Goal: Information Seeking & Learning: Learn about a topic

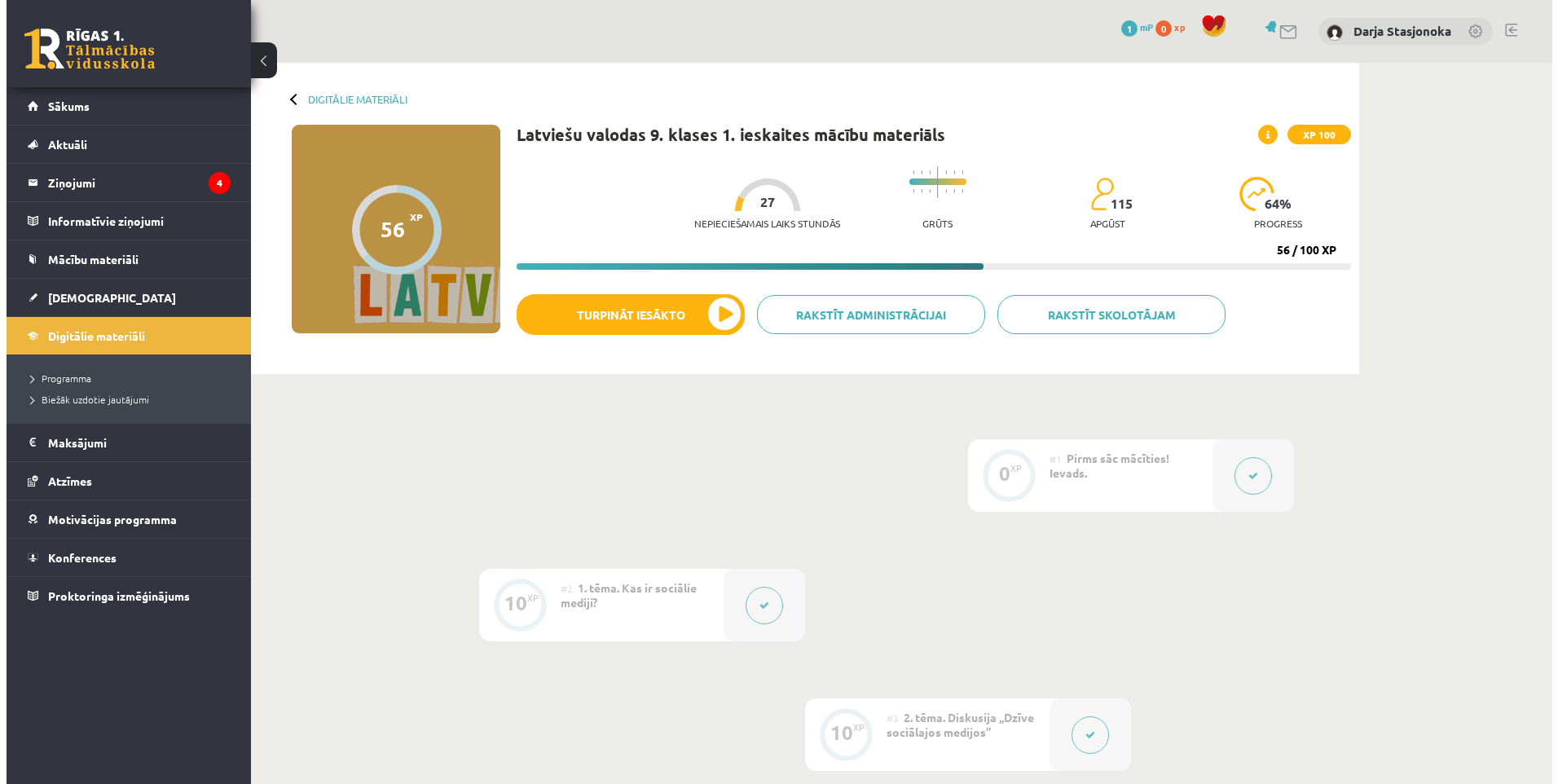
scroll to position [1146, 0]
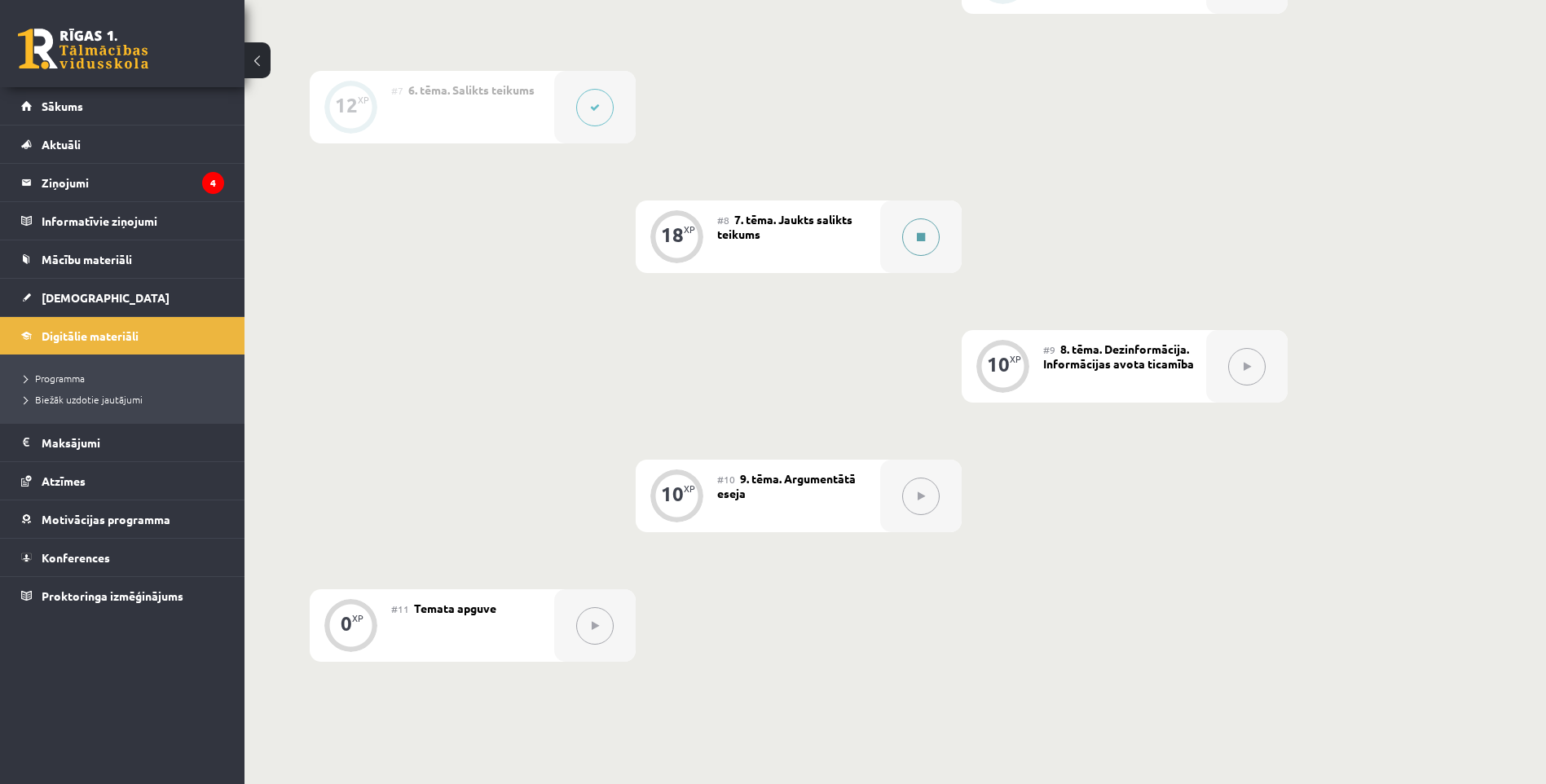
click at [919, 234] on icon at bounding box center [921, 237] width 8 height 10
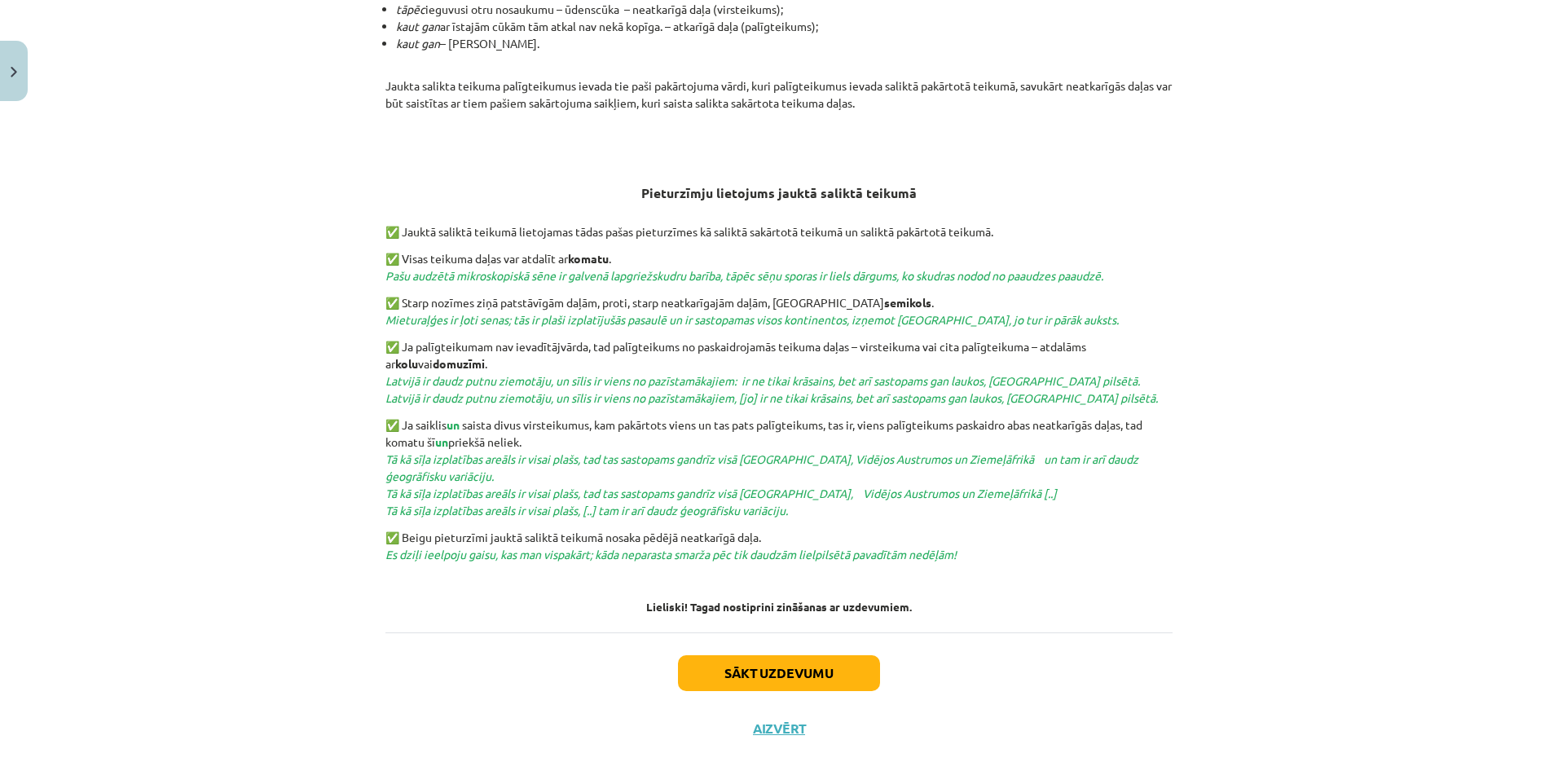
scroll to position [451, 0]
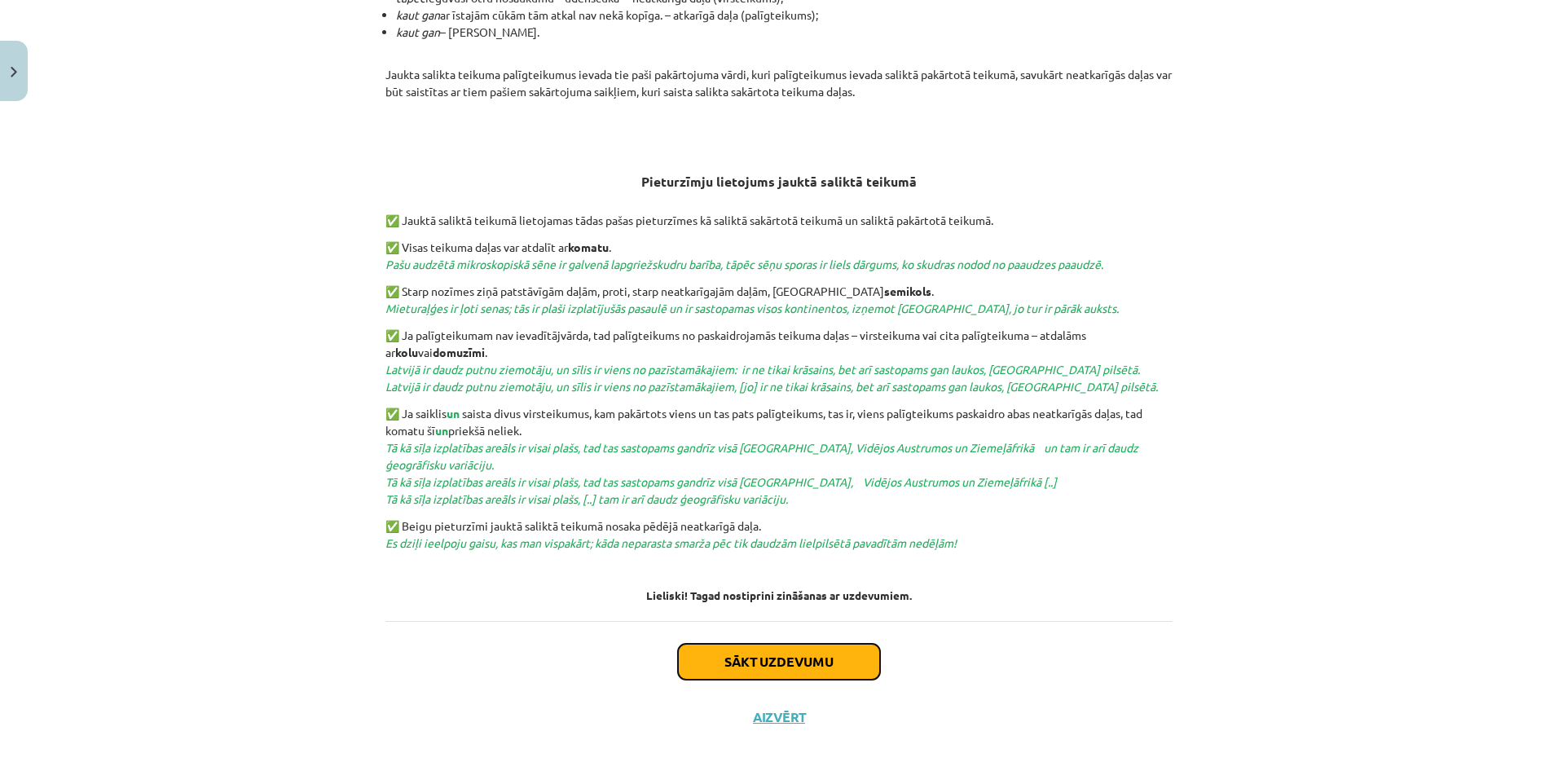
click at [767, 660] on button "Sākt uzdevumu" at bounding box center [779, 662] width 202 height 36
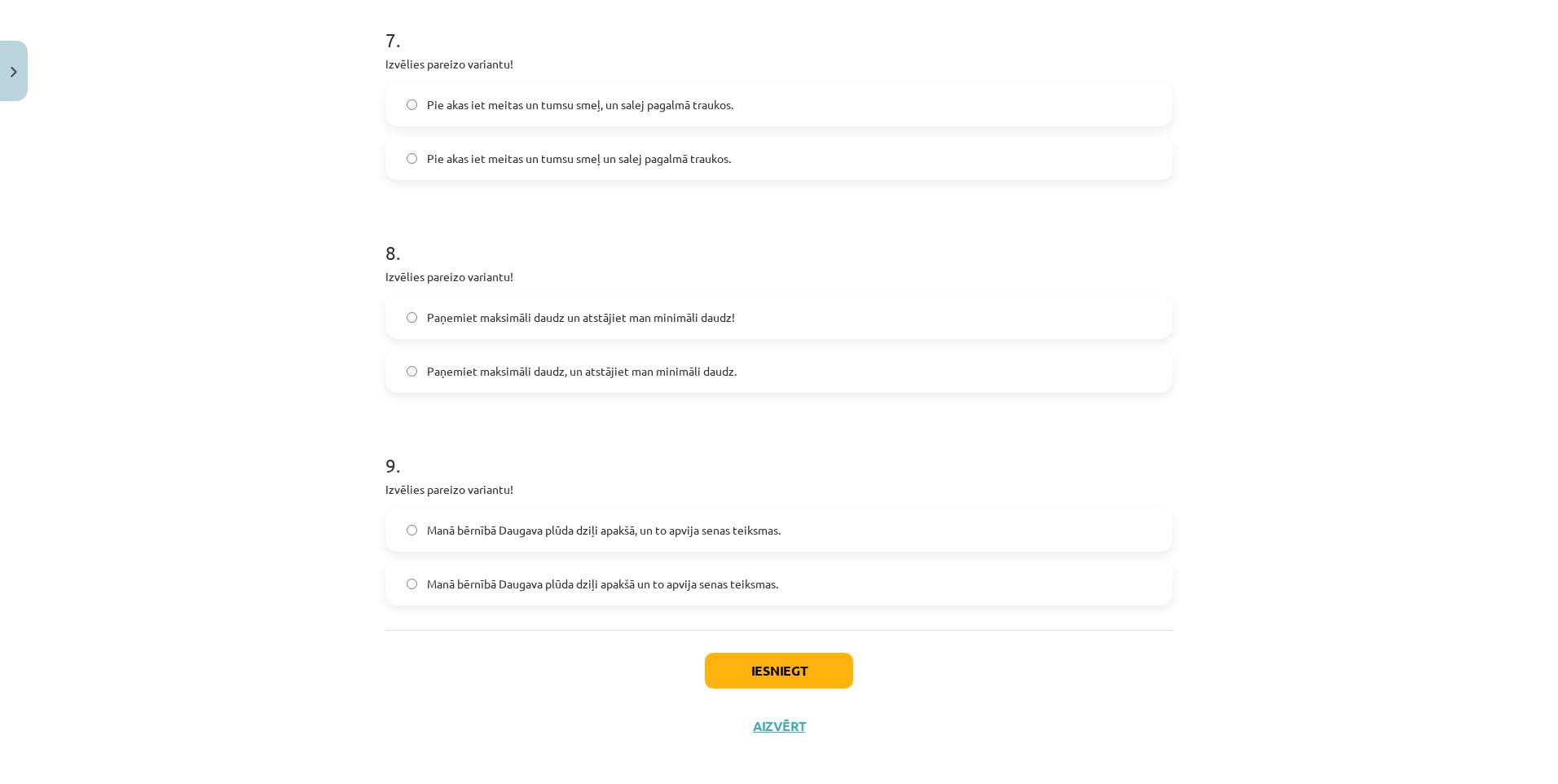
scroll to position [1762, 0]
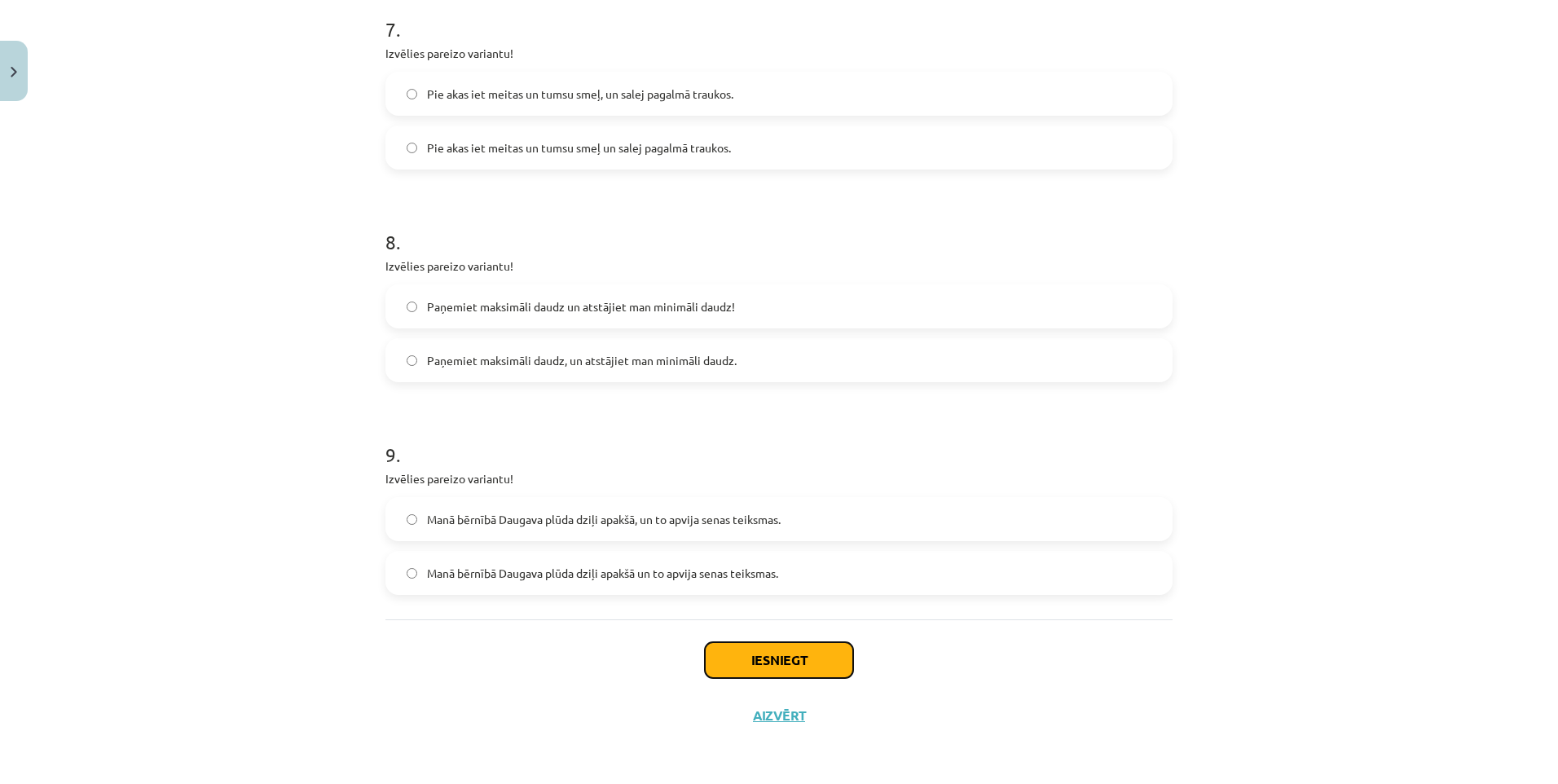
click at [786, 659] on button "Iesniegt" at bounding box center [779, 660] width 148 height 36
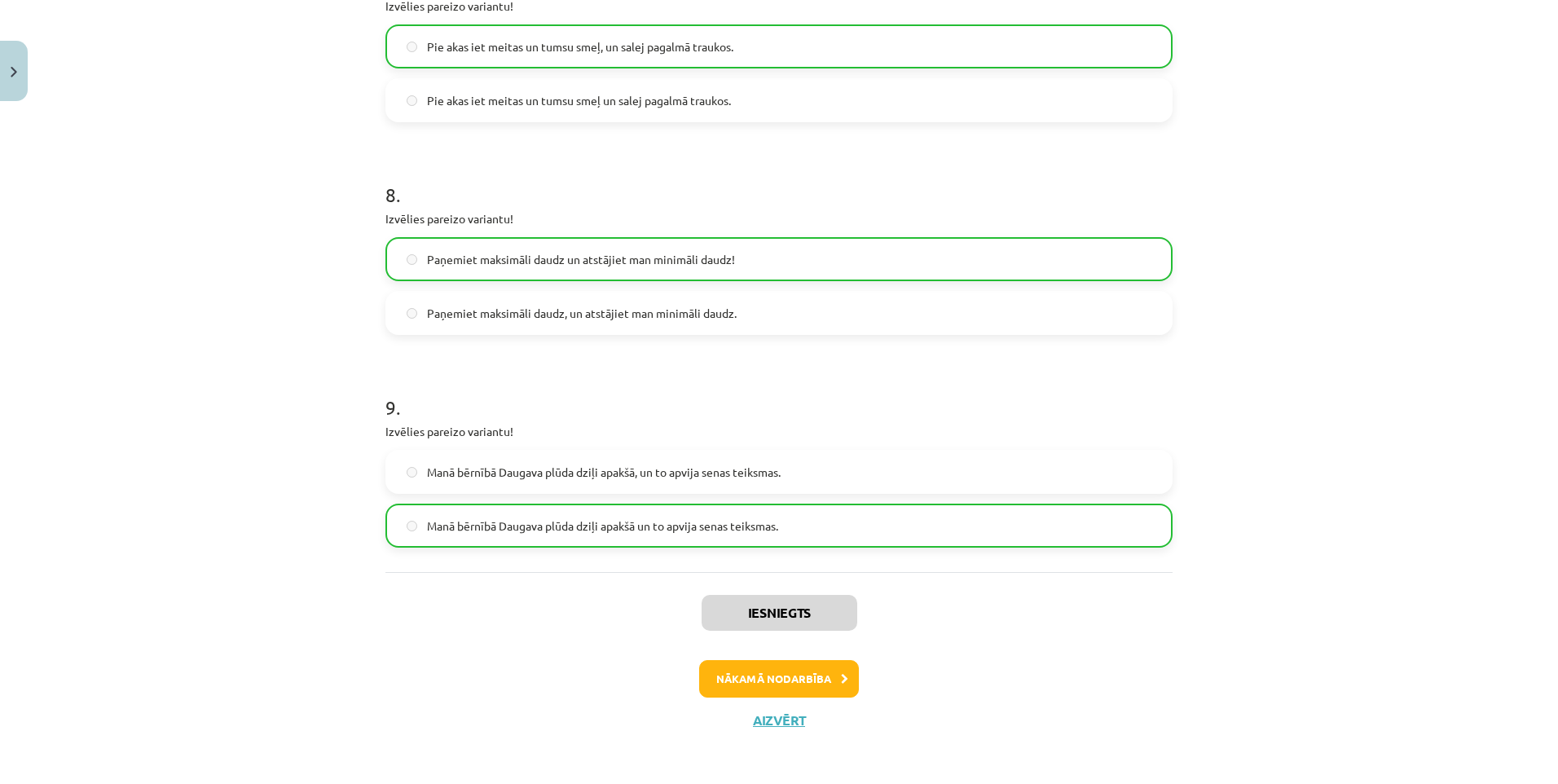
scroll to position [1814, 0]
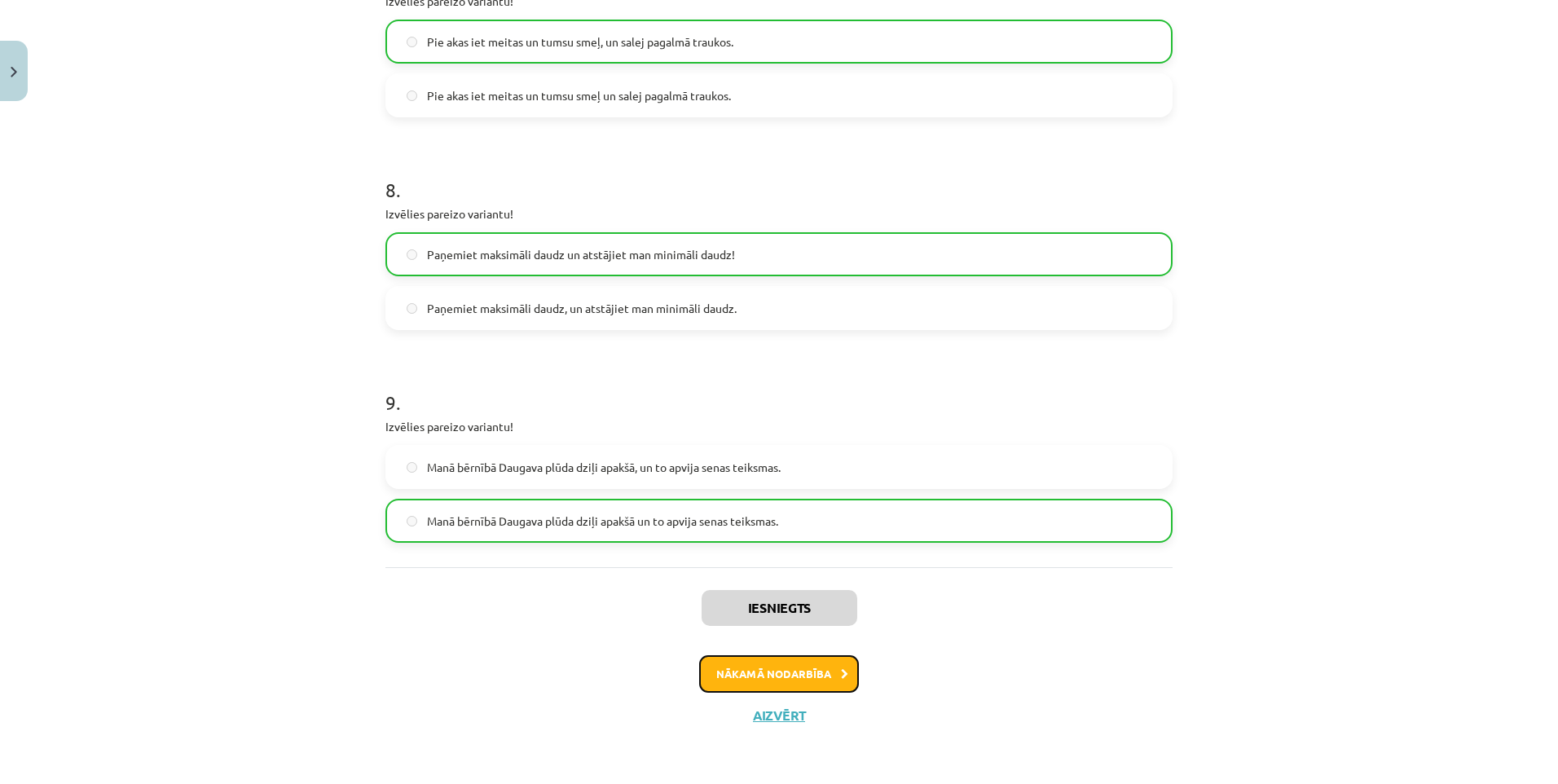
click at [775, 670] on button "Nākamā nodarbība" at bounding box center [779, 674] width 160 height 38
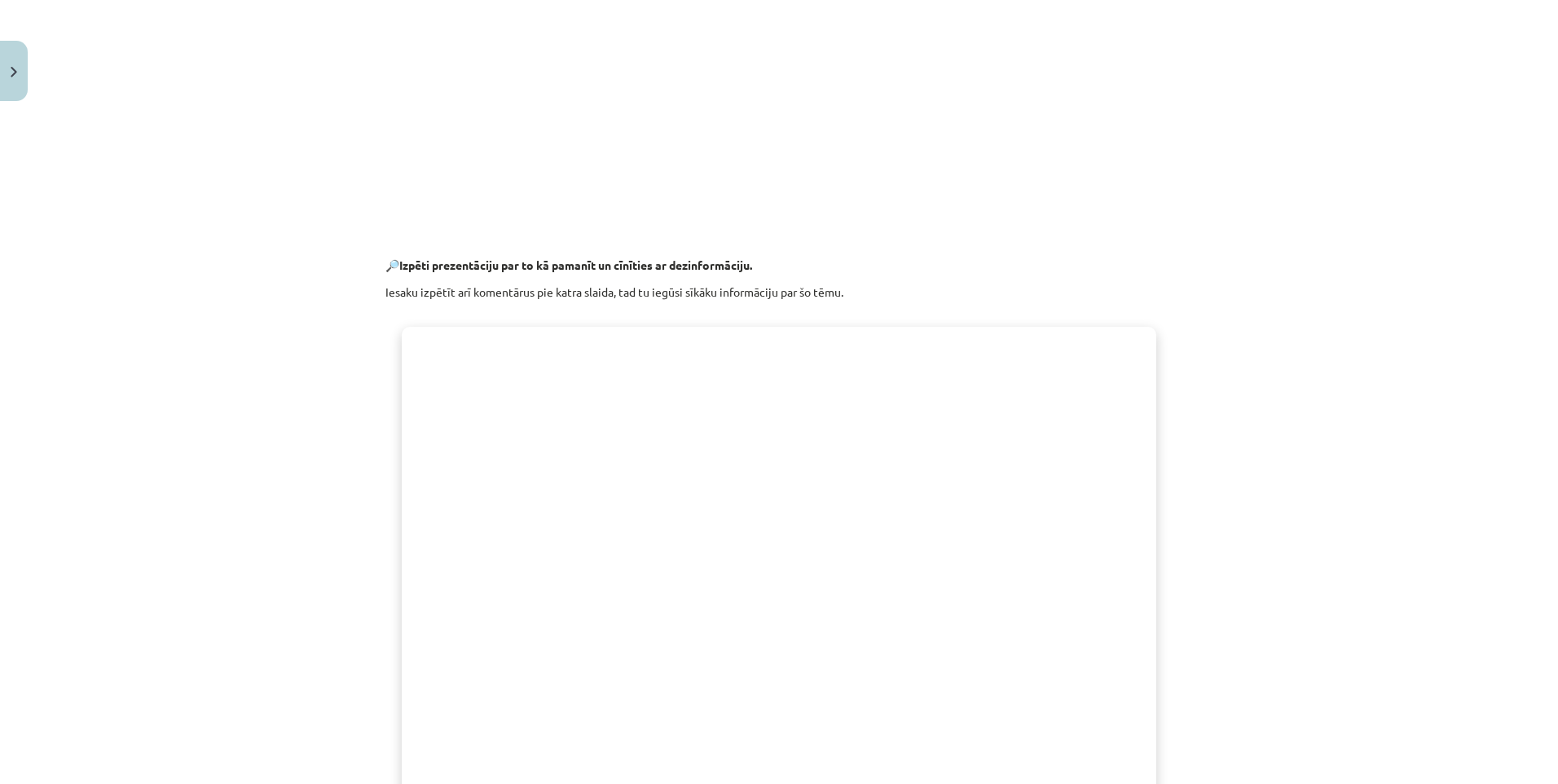
scroll to position [1048, 0]
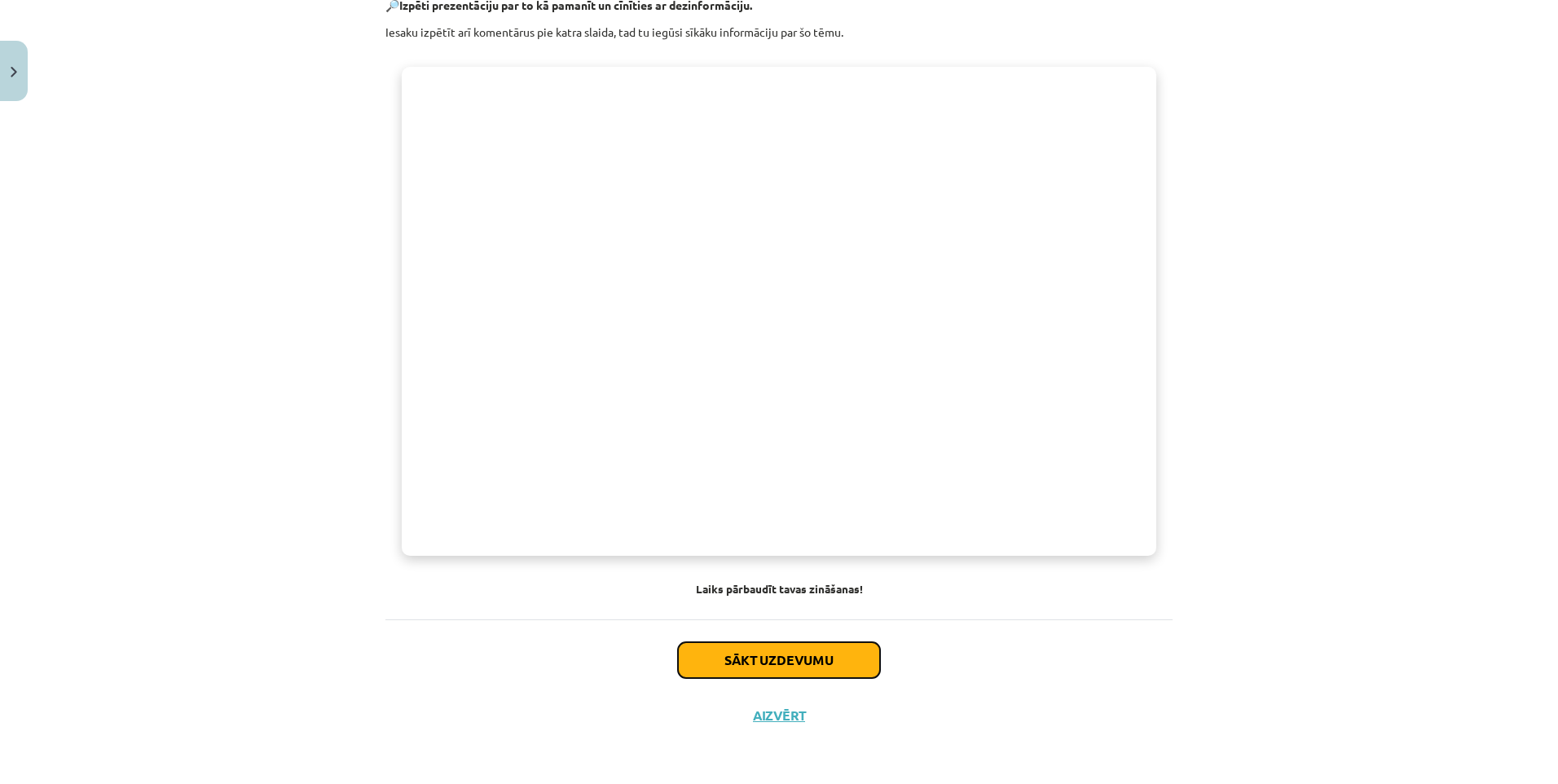
click at [776, 655] on button "Sākt uzdevumu" at bounding box center [779, 660] width 202 height 36
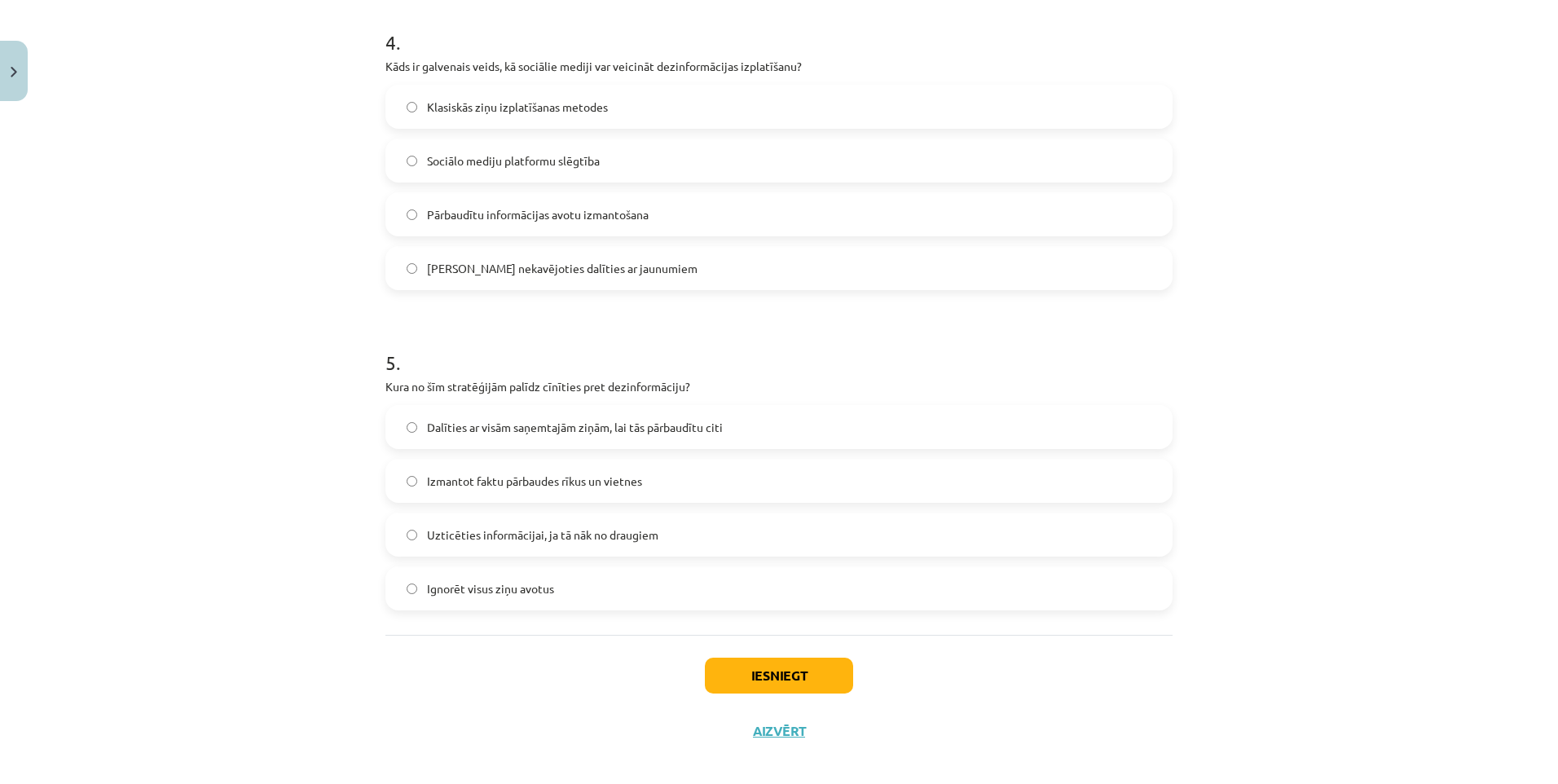
scroll to position [1297, 0]
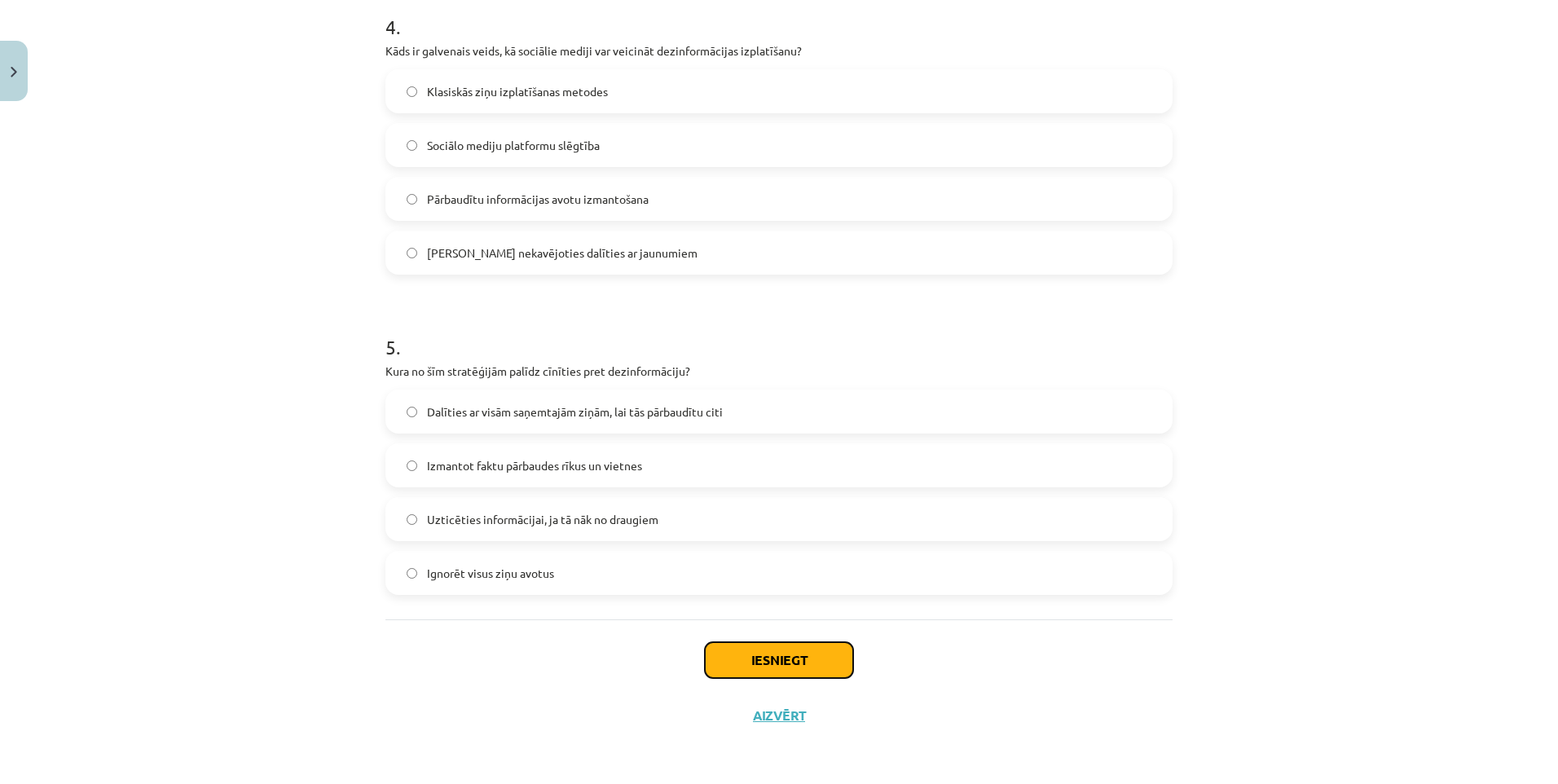
click at [783, 659] on button "Iesniegt" at bounding box center [779, 660] width 148 height 36
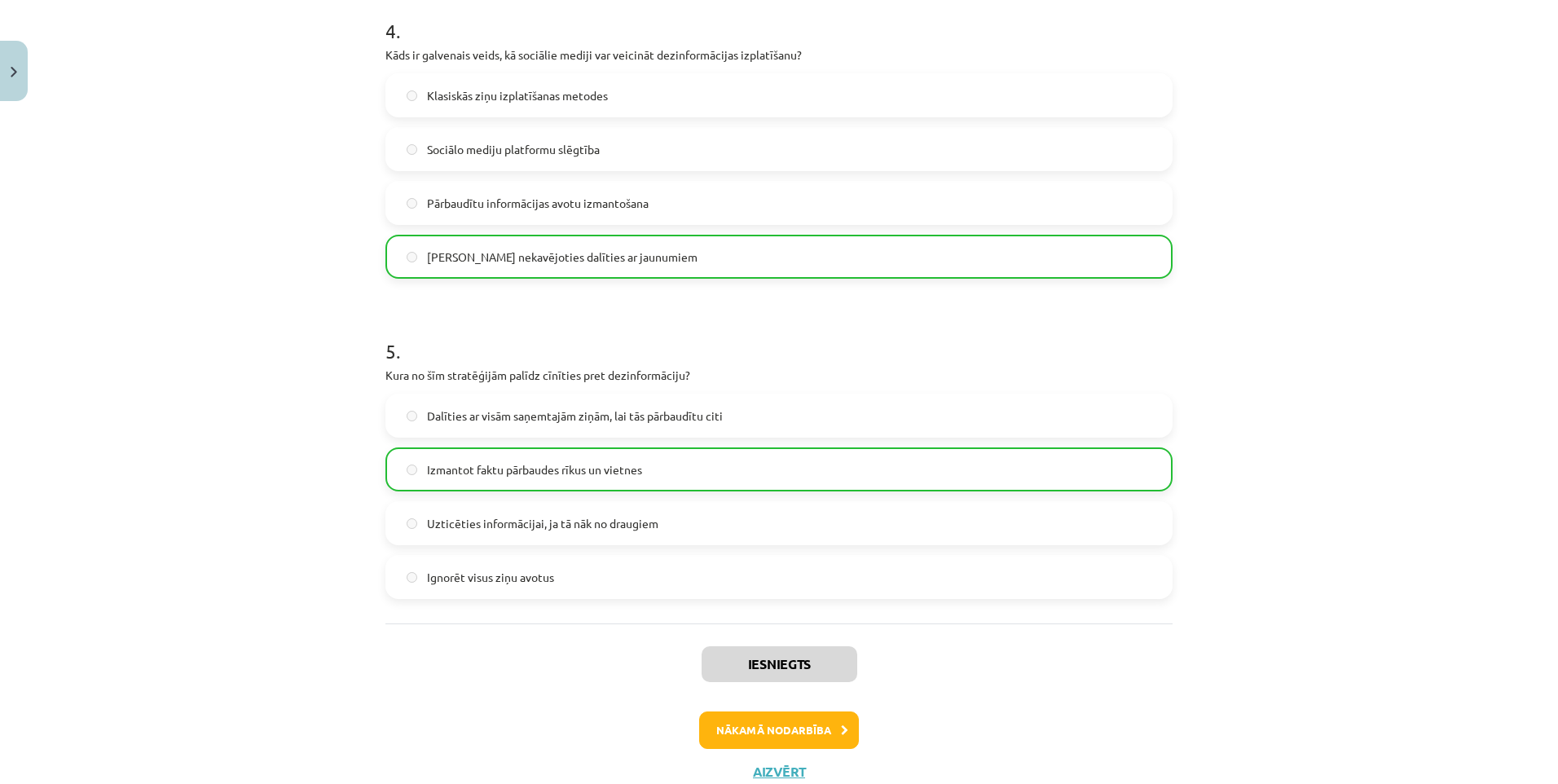
scroll to position [1350, 0]
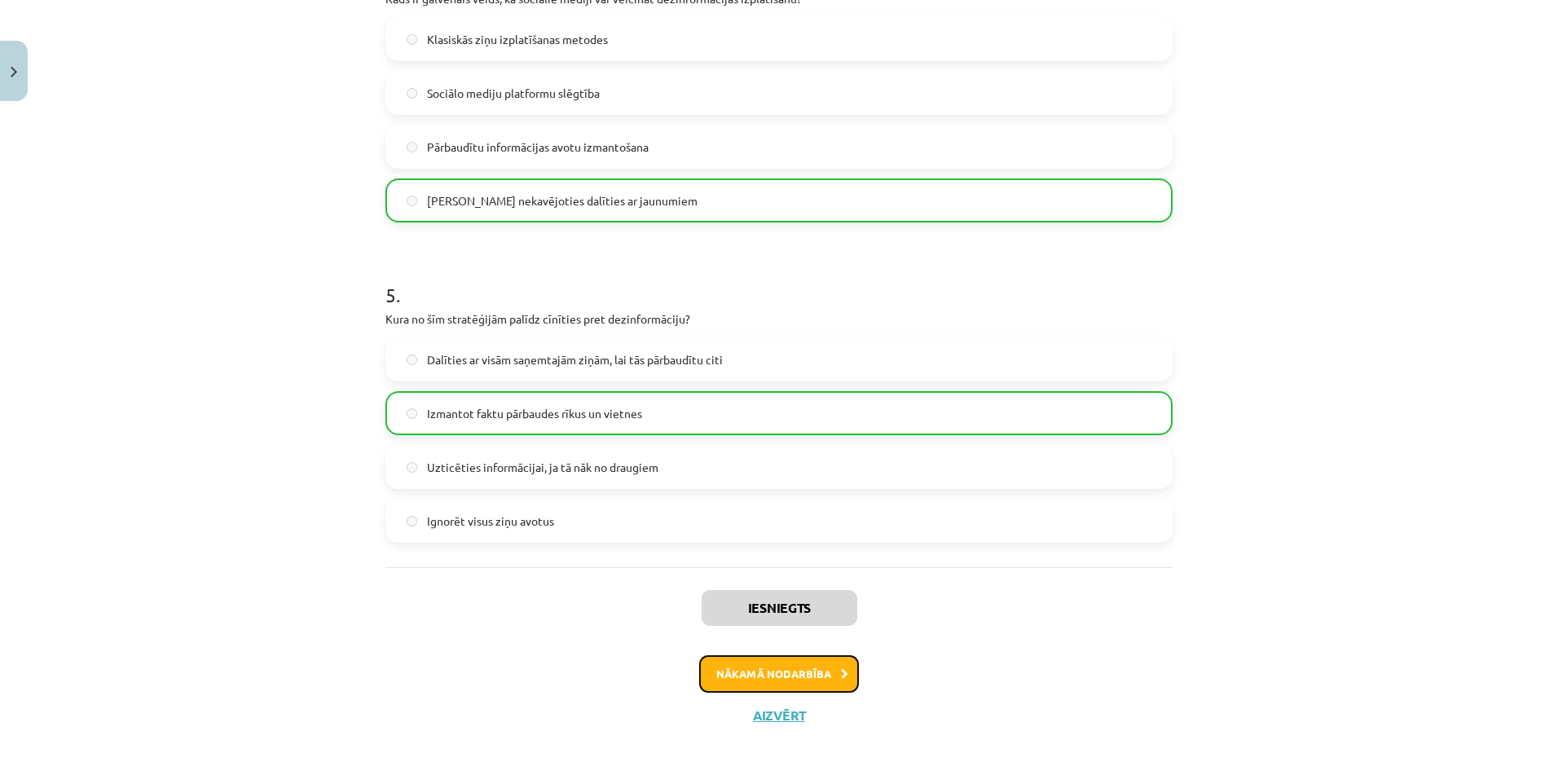
click at [764, 675] on button "Nākamā nodarbība" at bounding box center [779, 674] width 160 height 38
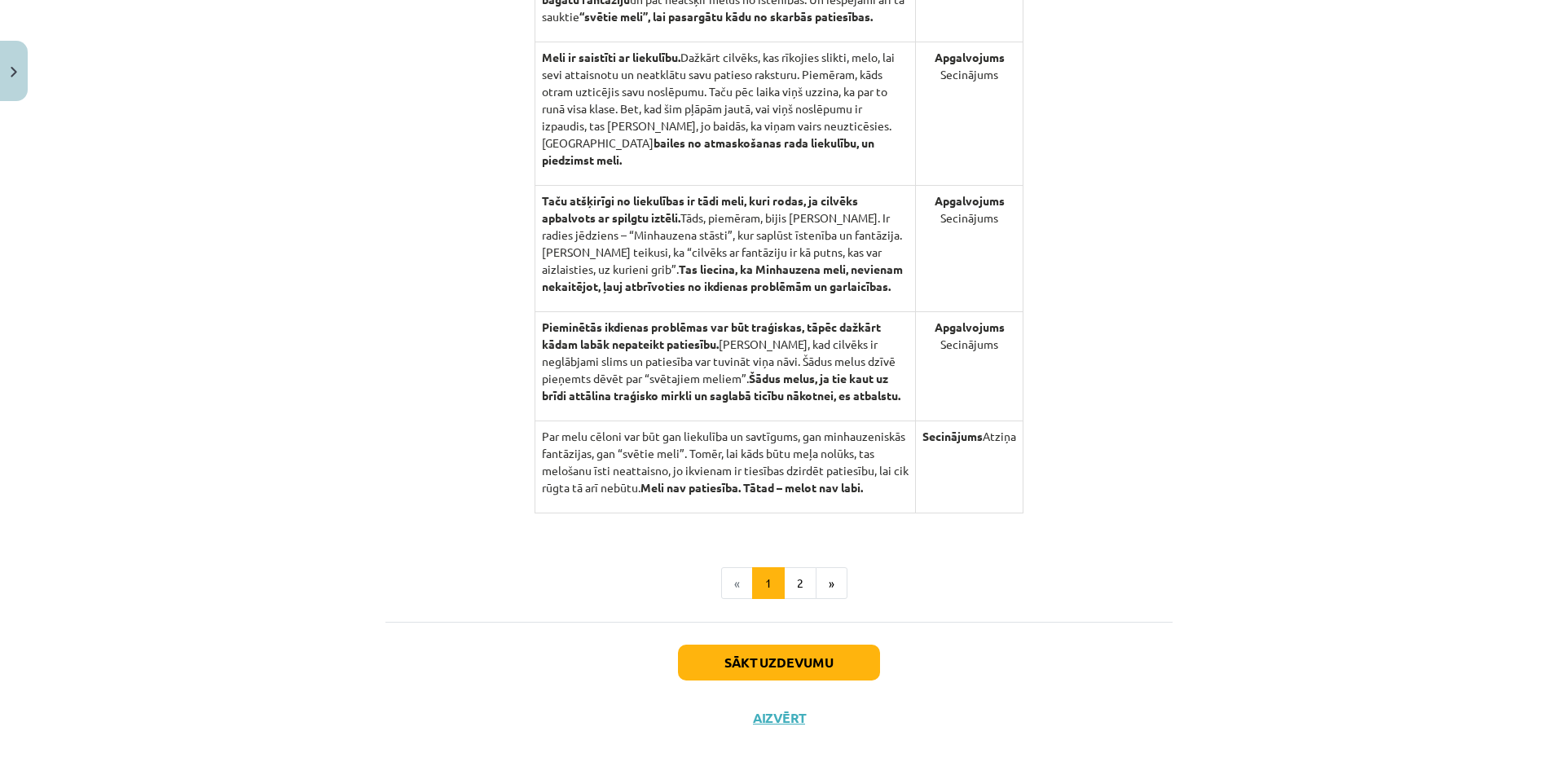
scroll to position [1540, 0]
click at [793, 578] on button "2" at bounding box center [801, 581] width 33 height 33
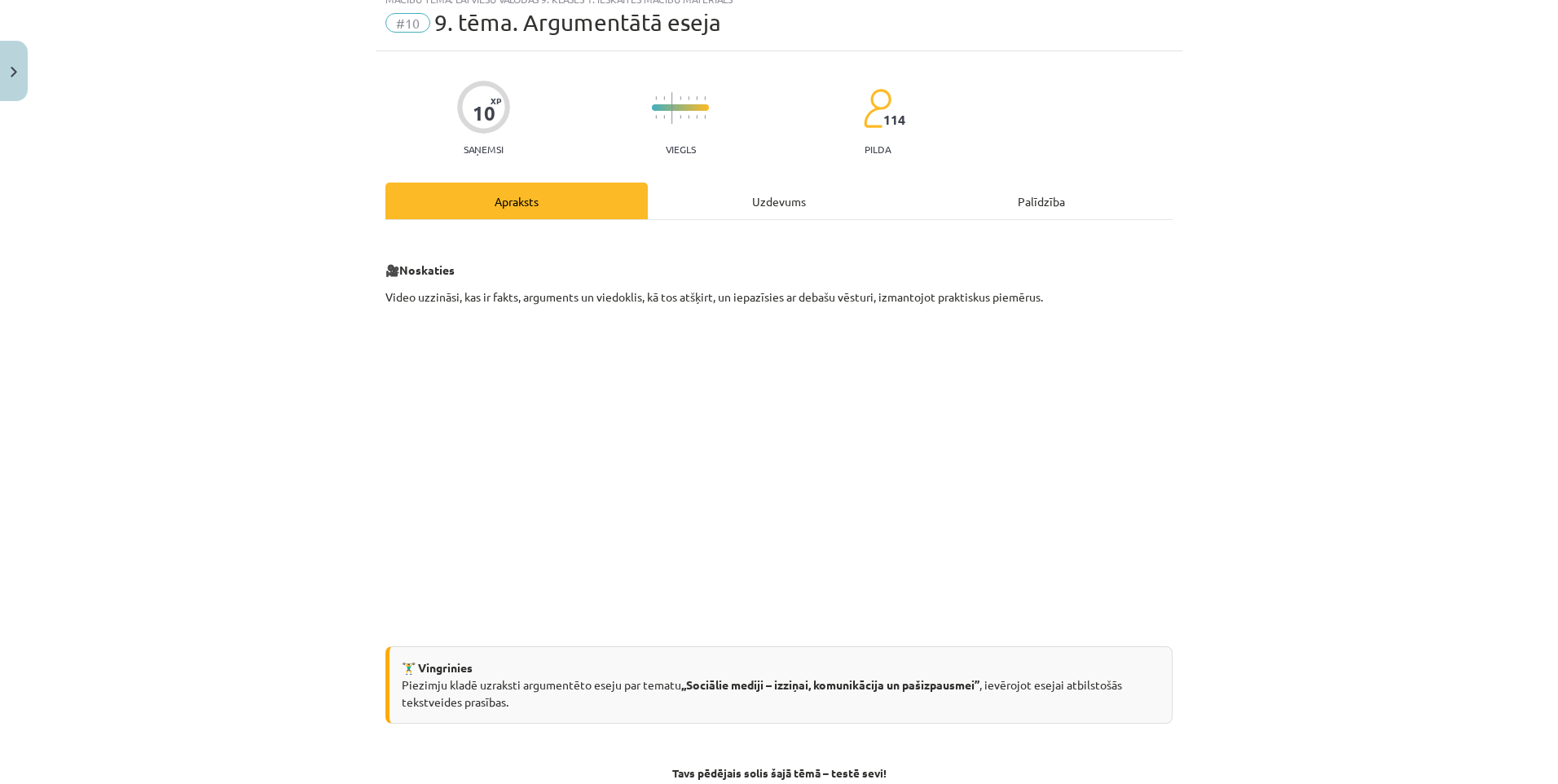
scroll to position [309, 0]
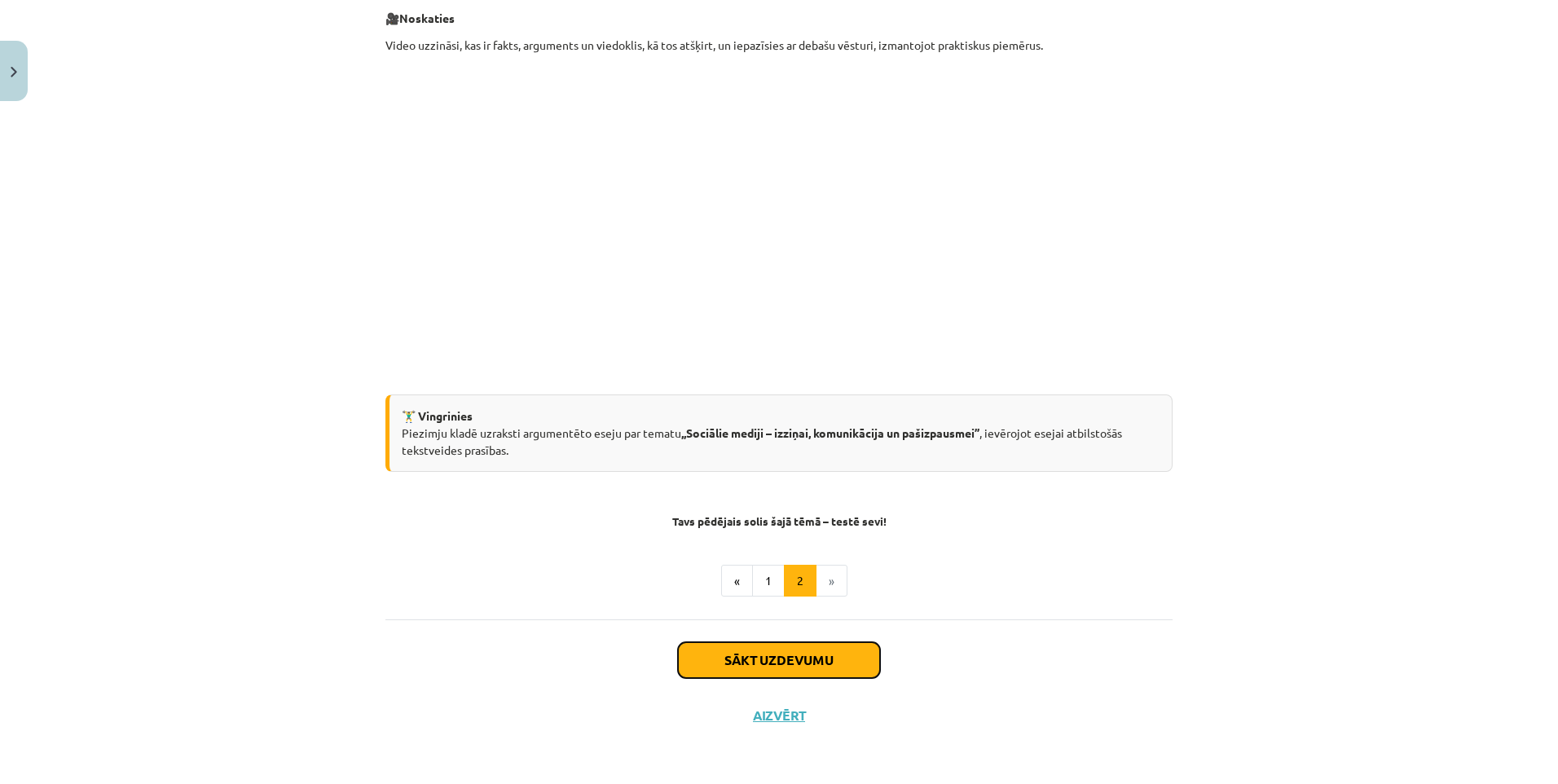
click at [774, 658] on button "Sākt uzdevumu" at bounding box center [779, 660] width 202 height 36
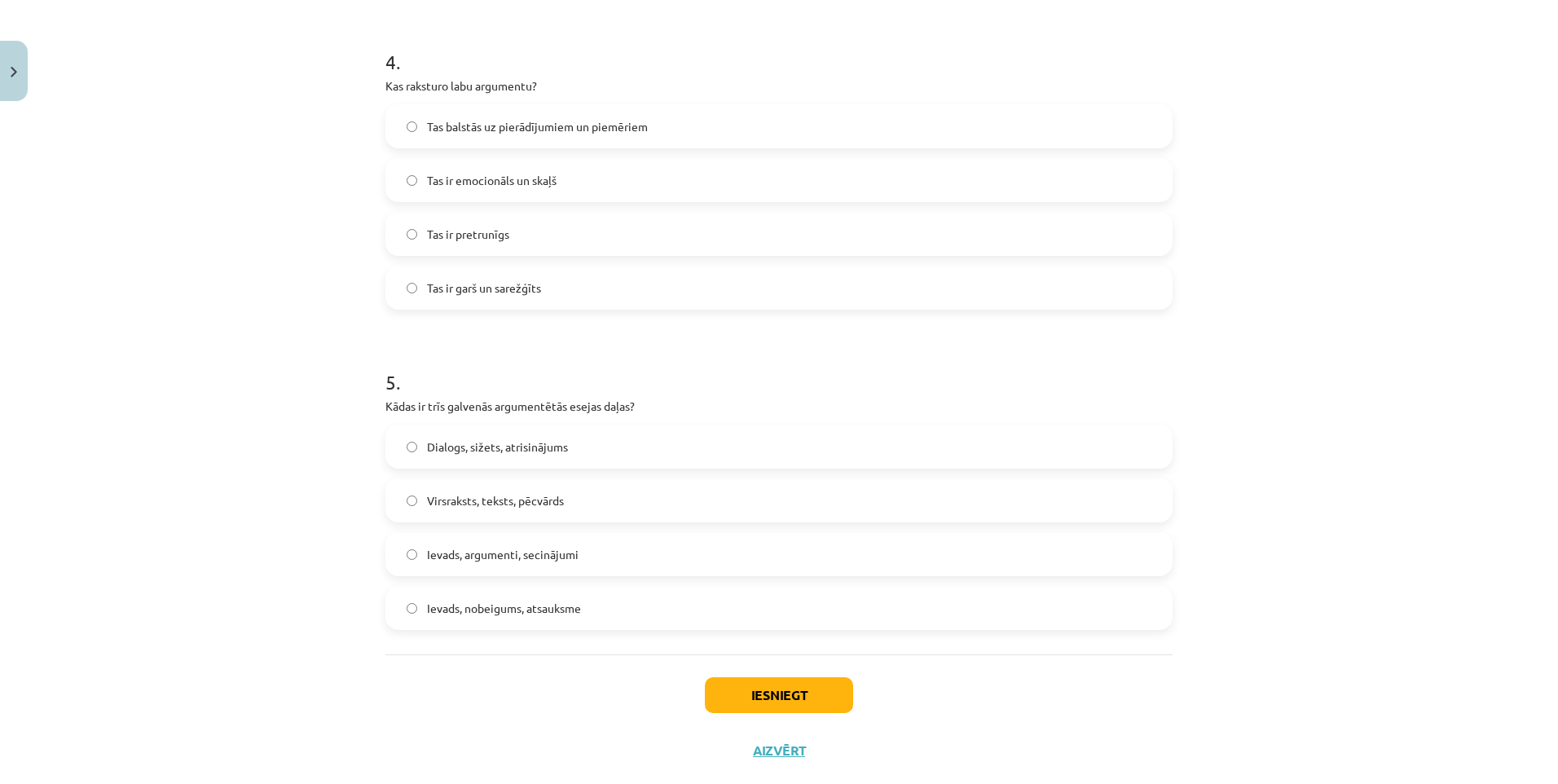
scroll to position [1297, 0]
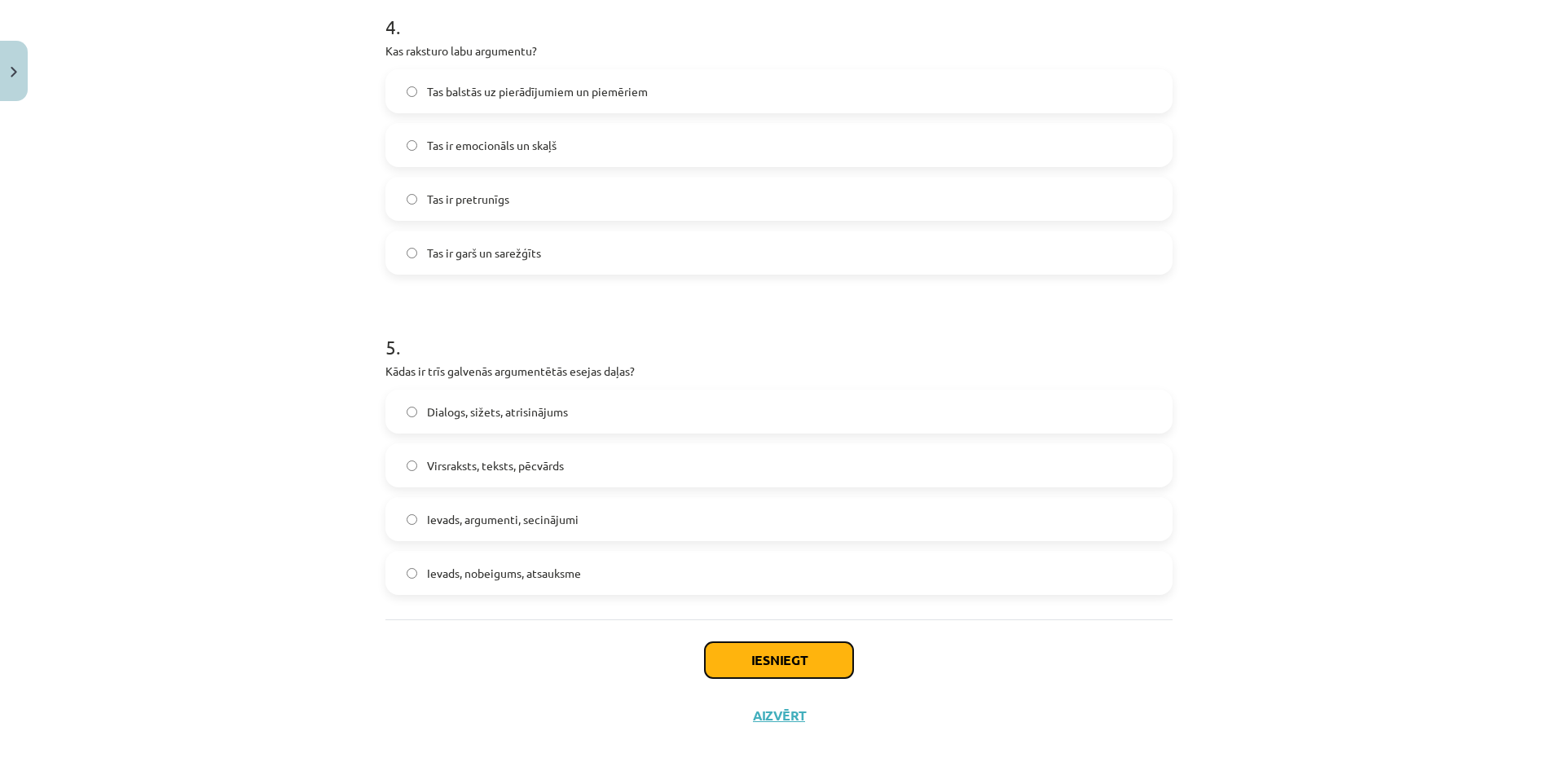
click at [774, 658] on button "Iesniegt" at bounding box center [779, 660] width 148 height 36
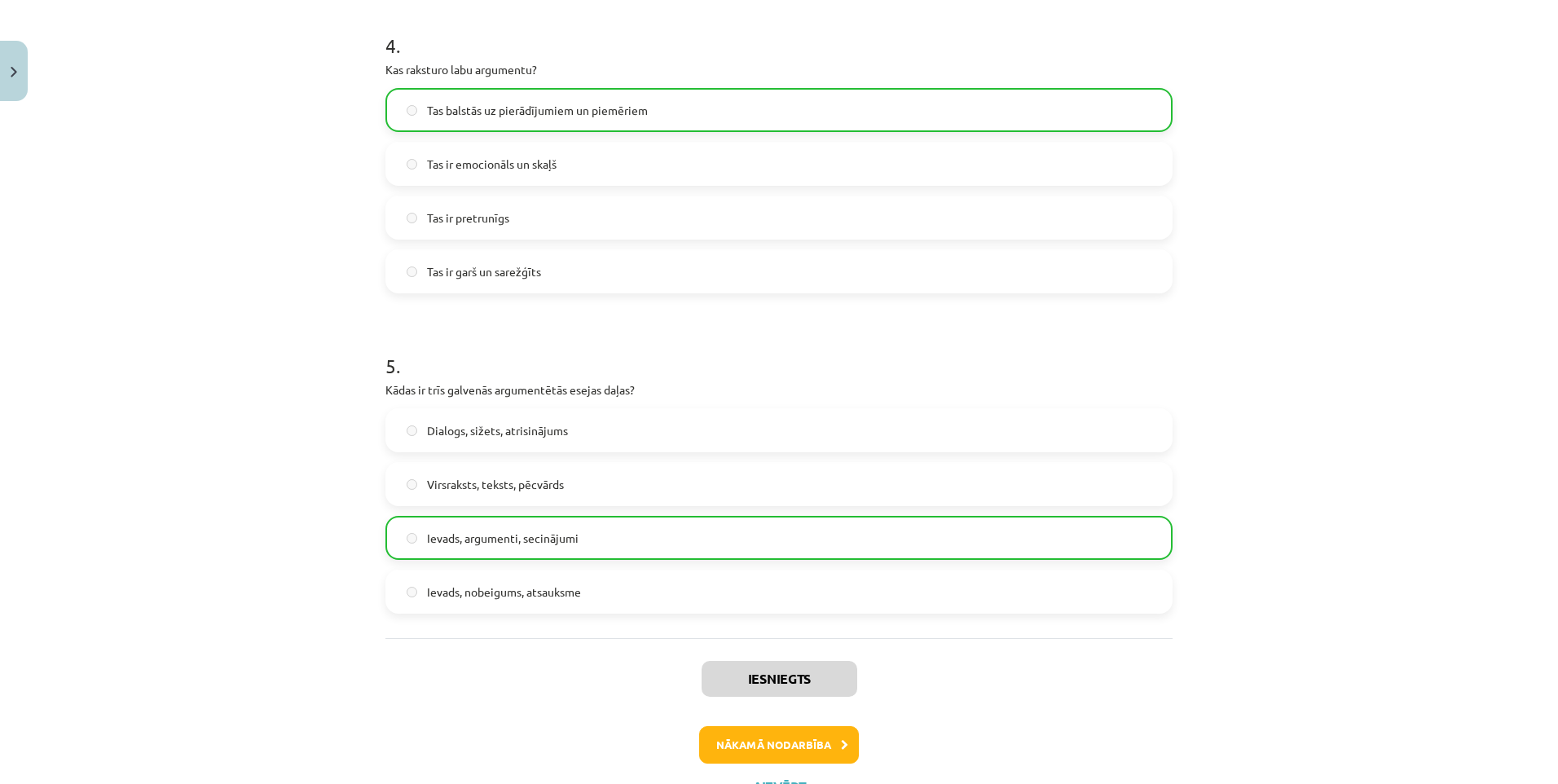
scroll to position [1350, 0]
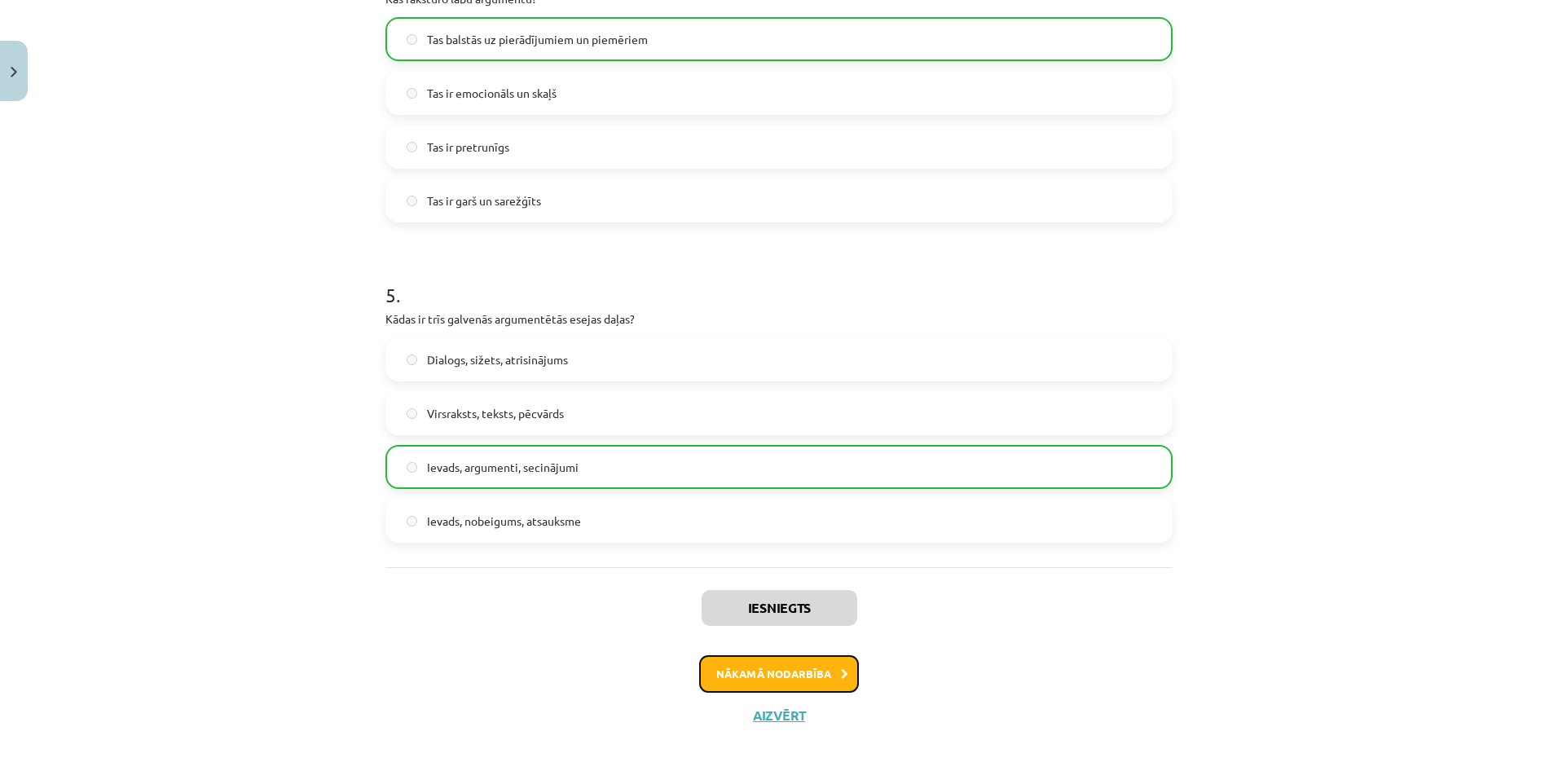
click at [778, 671] on button "Nākamā nodarbība" at bounding box center [779, 674] width 160 height 38
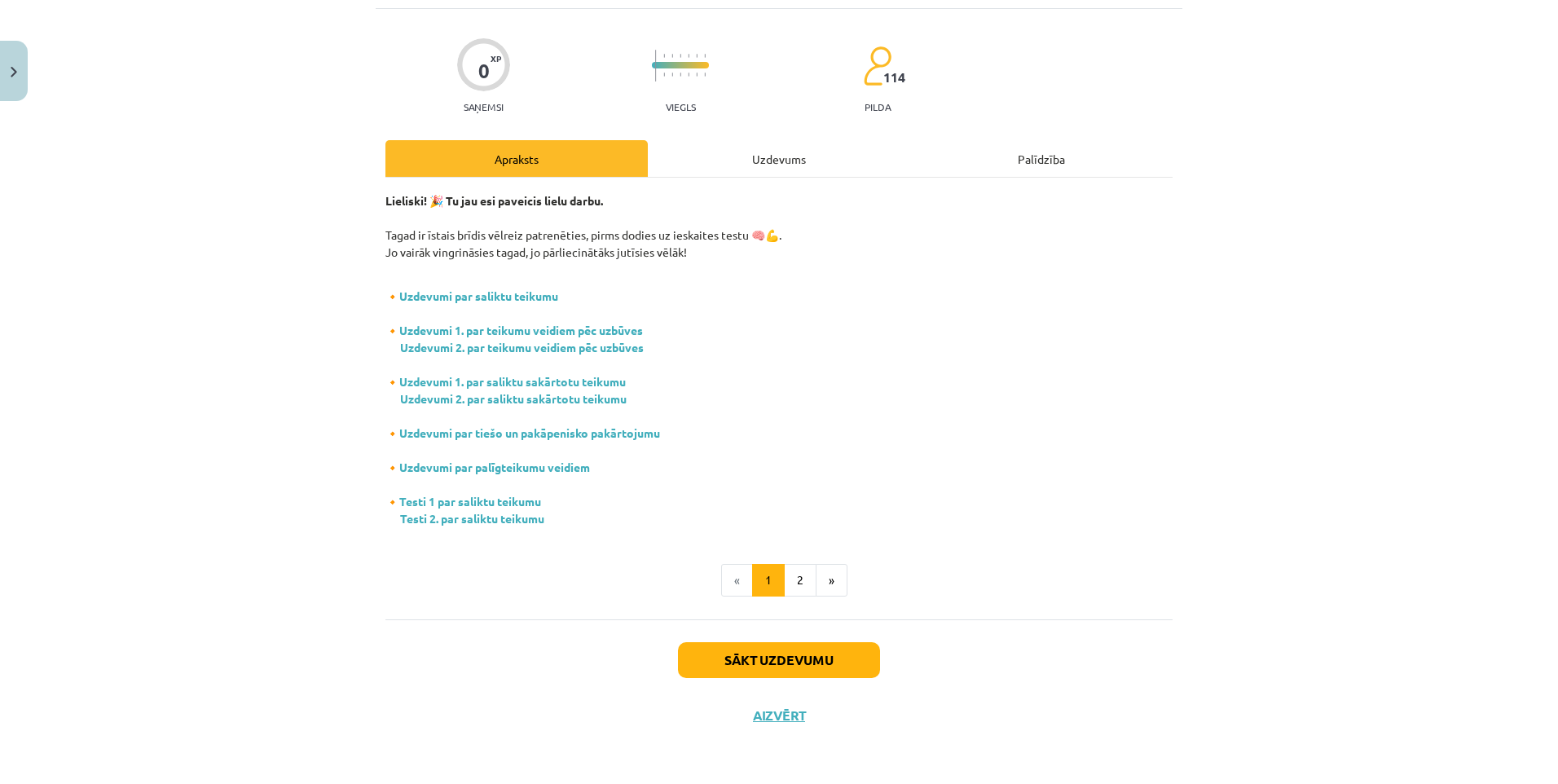
scroll to position [41, 0]
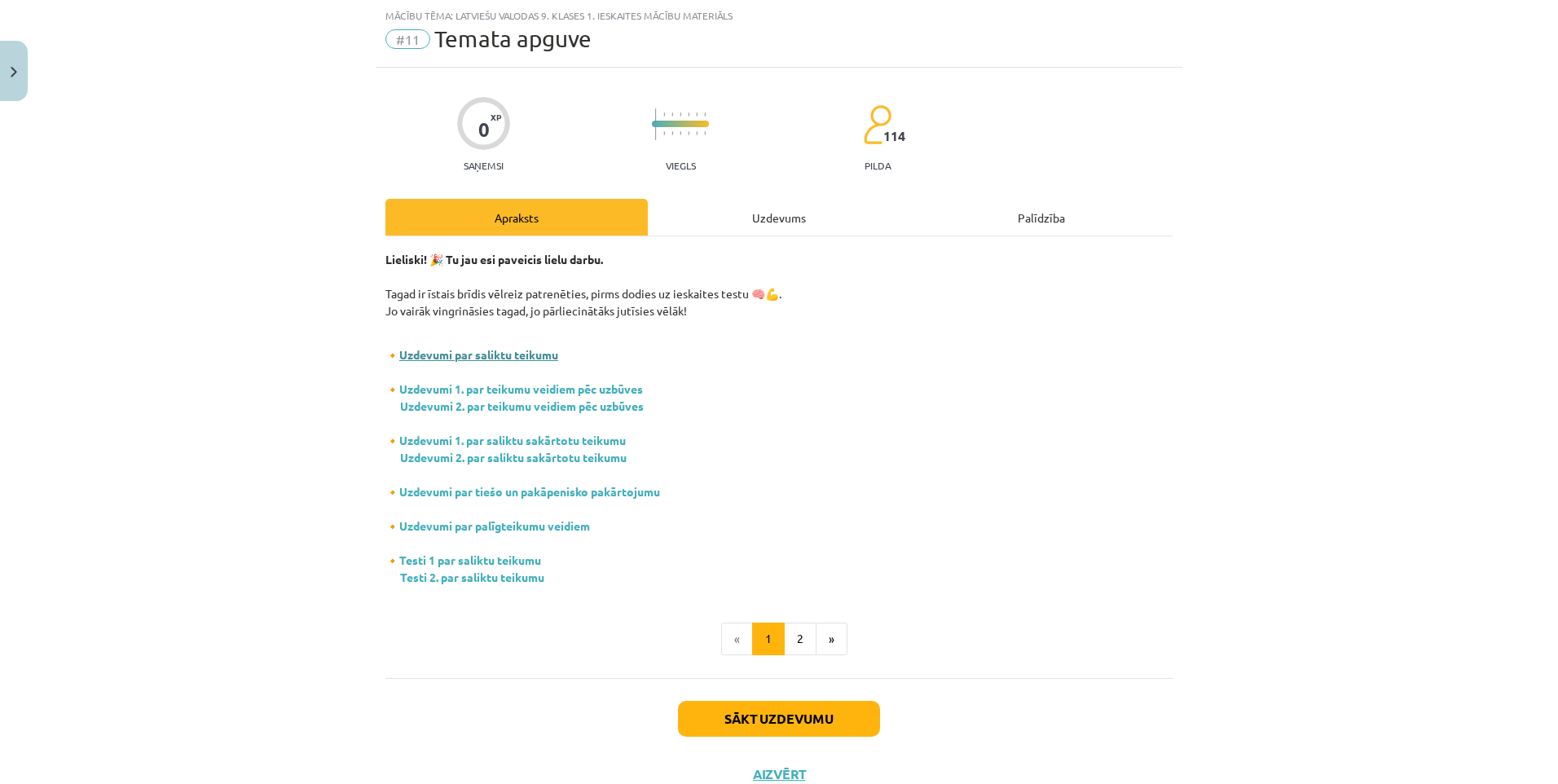
click at [473, 353] on link "Uzdevumi par saliktu teikumu" at bounding box center [479, 354] width 159 height 15
click at [504, 387] on link "Uzdevumi 1. par teikumu veidiem pēc uzbūves" at bounding box center [521, 389] width 244 height 15
click at [793, 639] on button "2" at bounding box center [801, 639] width 33 height 33
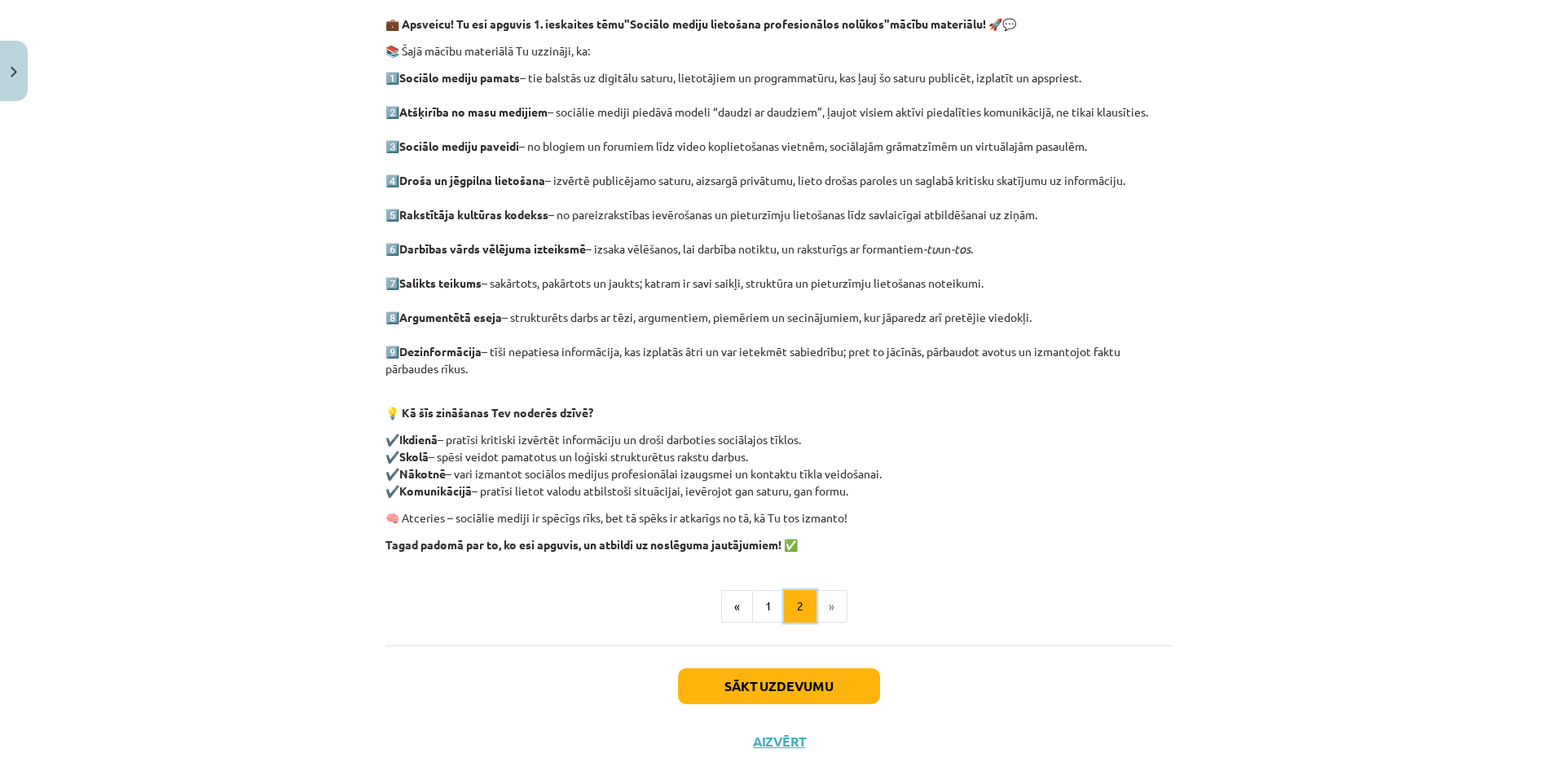
scroll to position [329, 0]
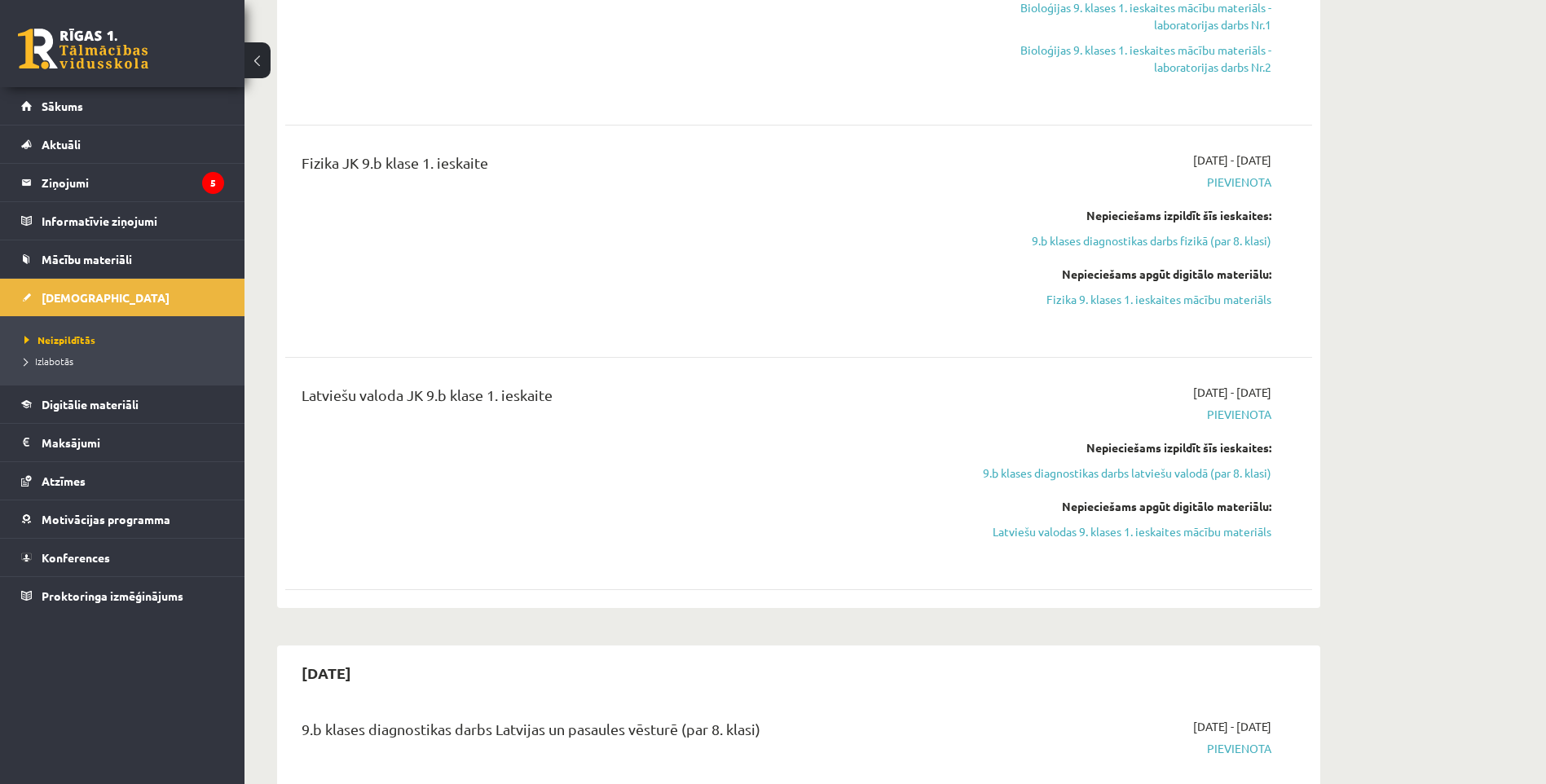
scroll to position [2415, 0]
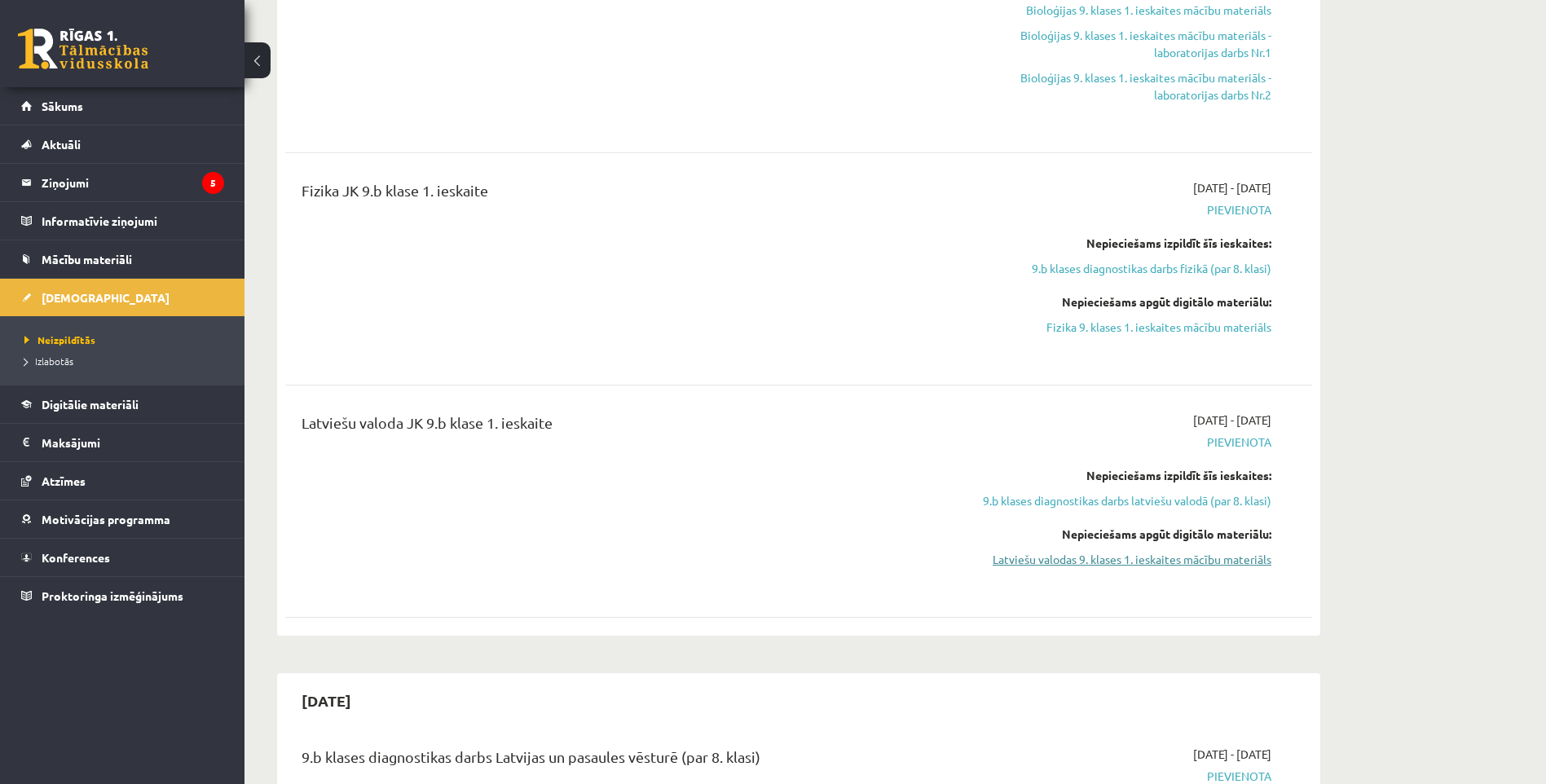
click at [1141, 559] on link "Latviešu valodas 9. klases 1. ieskaites mācību materiāls" at bounding box center [1118, 558] width 307 height 17
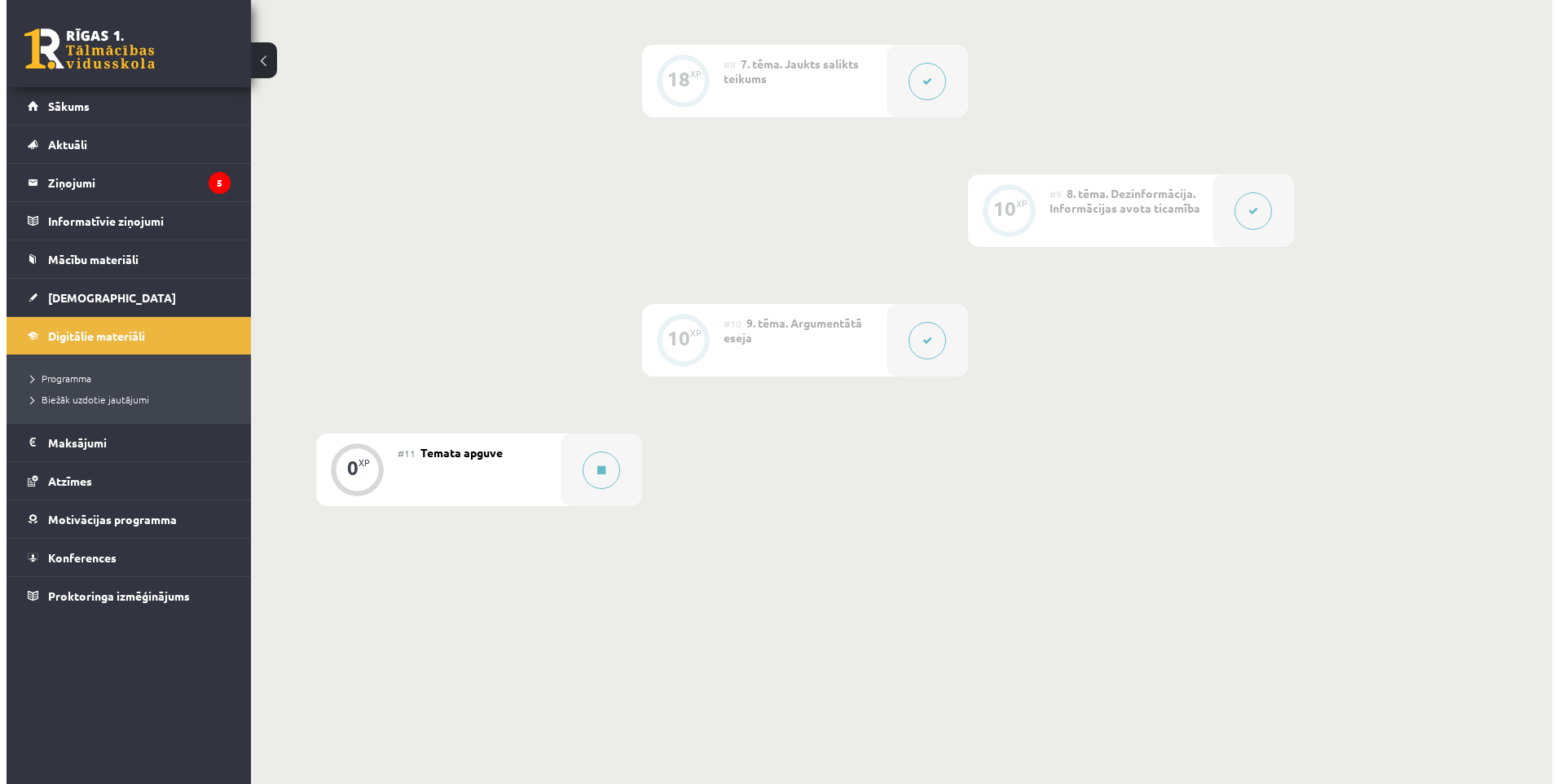
scroll to position [1308, 0]
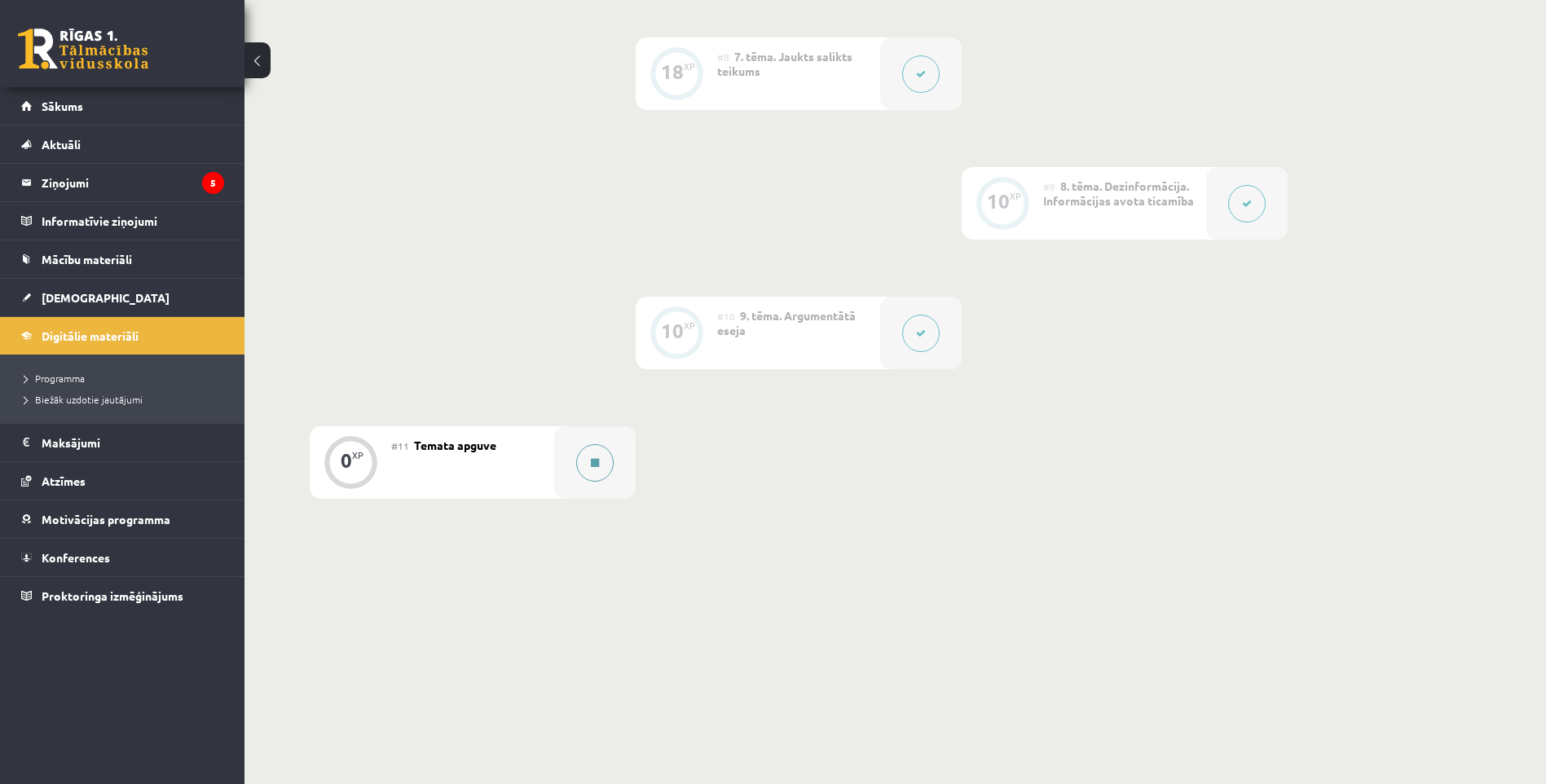
click at [597, 462] on icon at bounding box center [595, 463] width 8 height 10
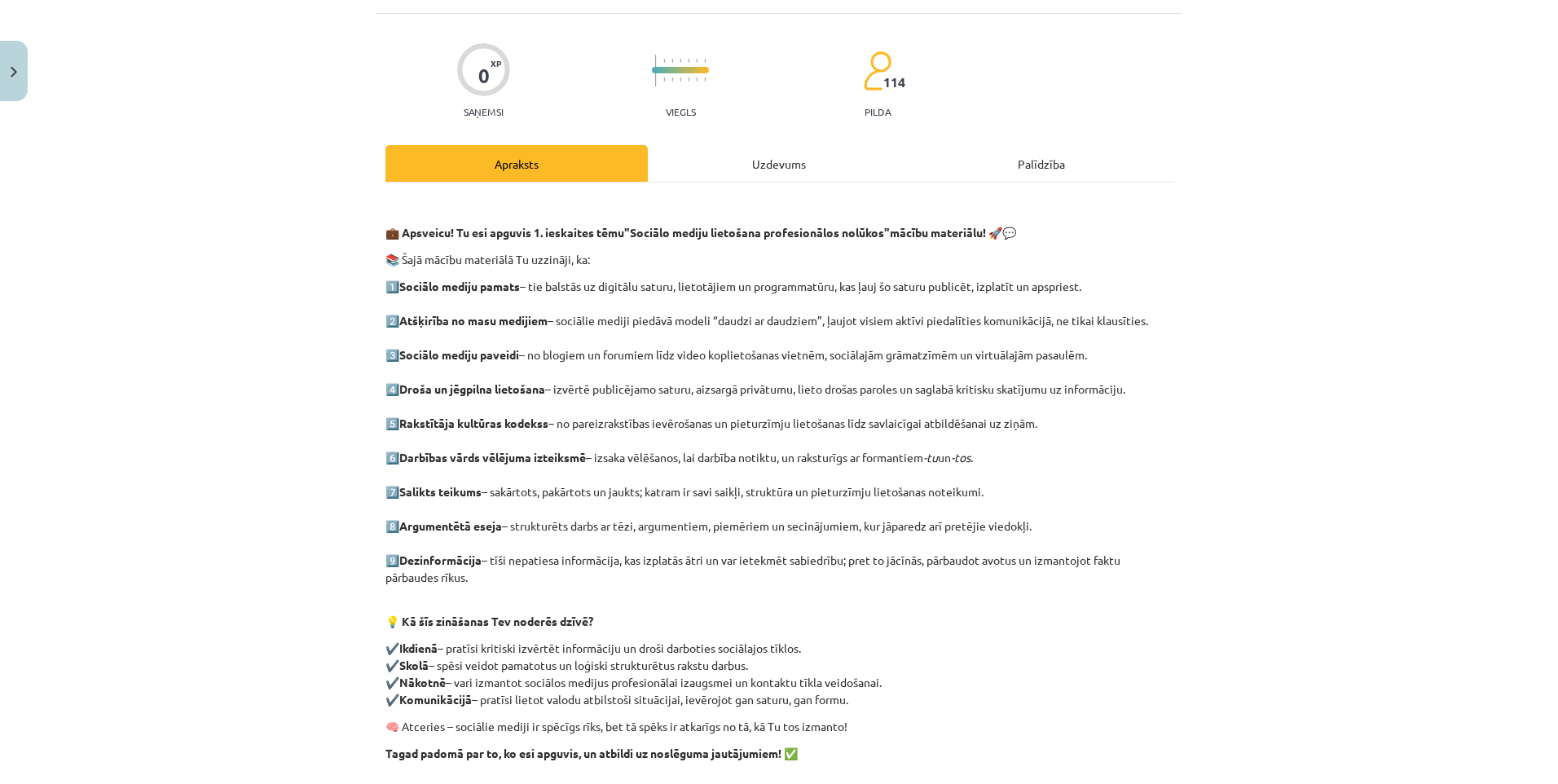
scroll to position [329, 0]
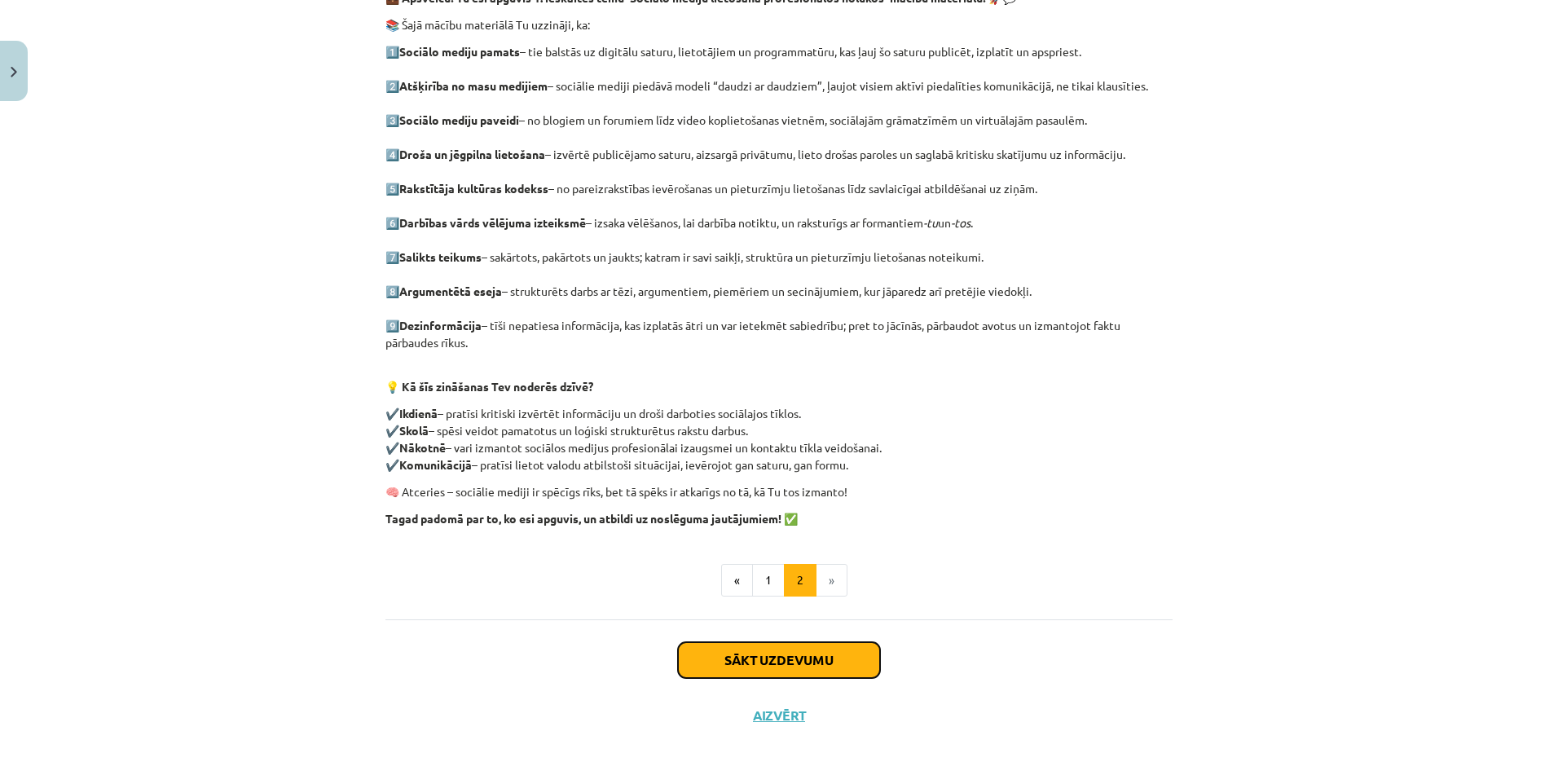
click at [775, 658] on button "Sākt uzdevumu" at bounding box center [779, 660] width 202 height 36
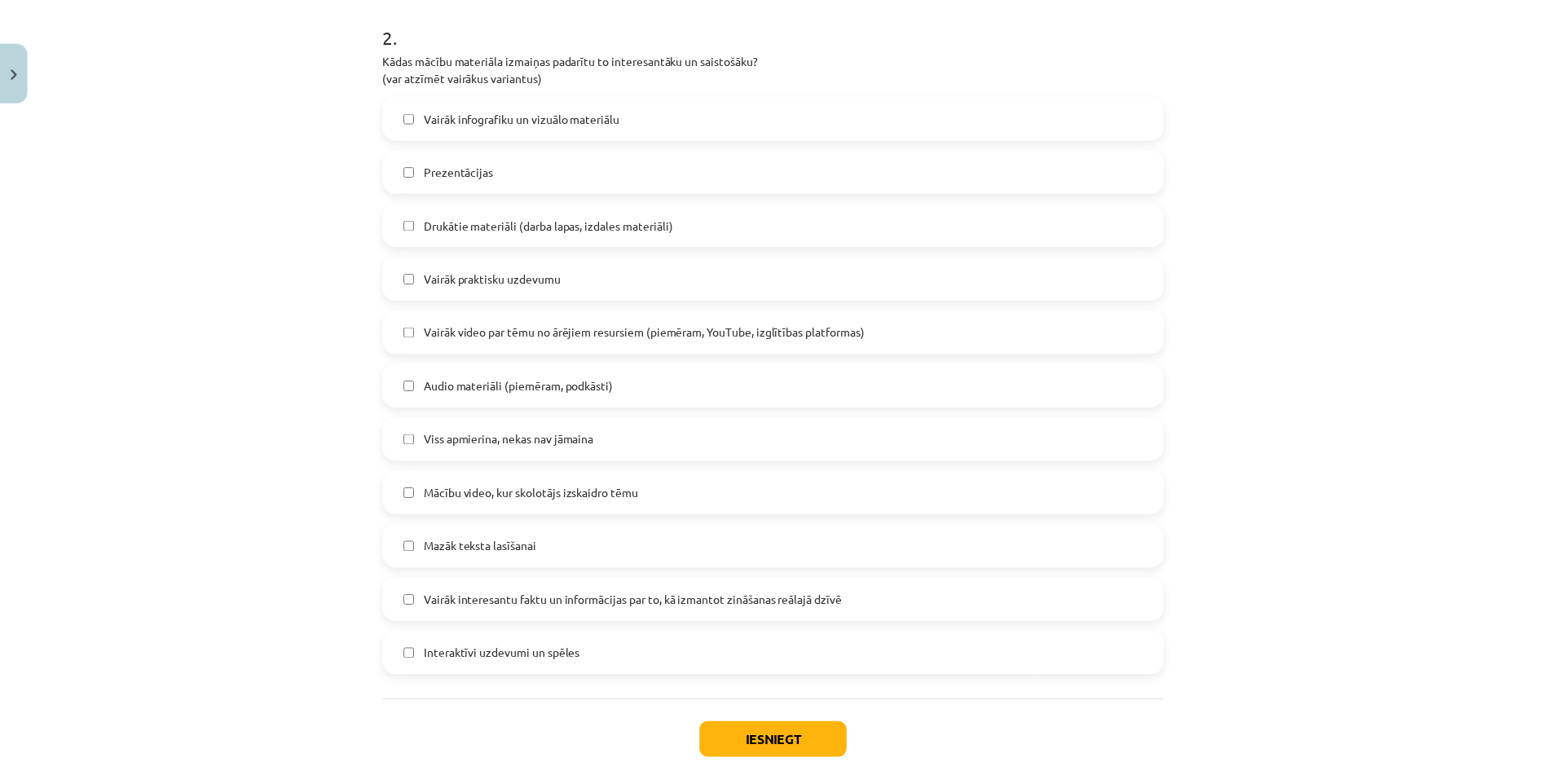
scroll to position [838, 0]
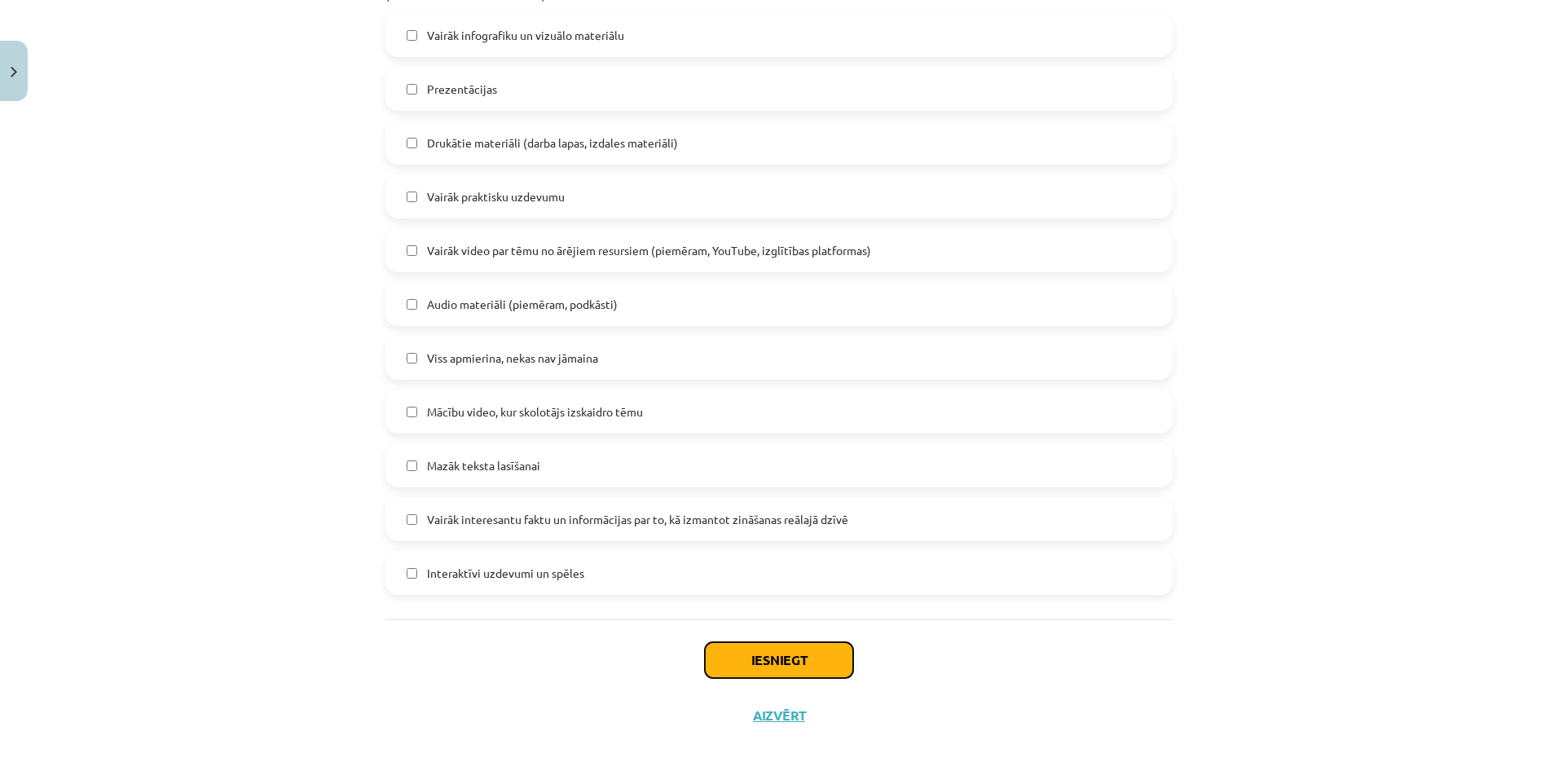
click at [767, 657] on button "Iesniegt" at bounding box center [779, 660] width 148 height 36
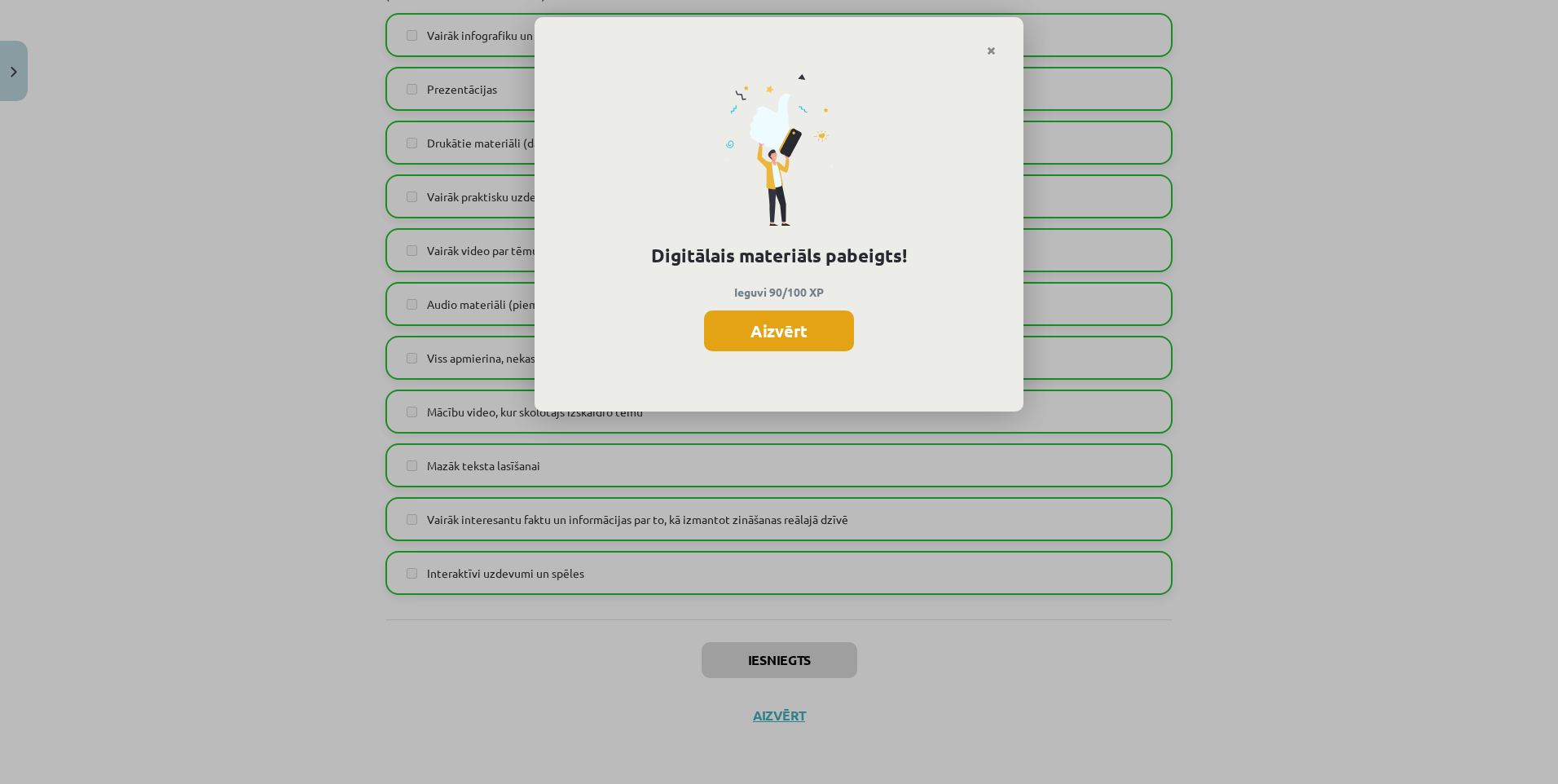
click at [780, 330] on button "Aizvērt" at bounding box center [779, 330] width 150 height 41
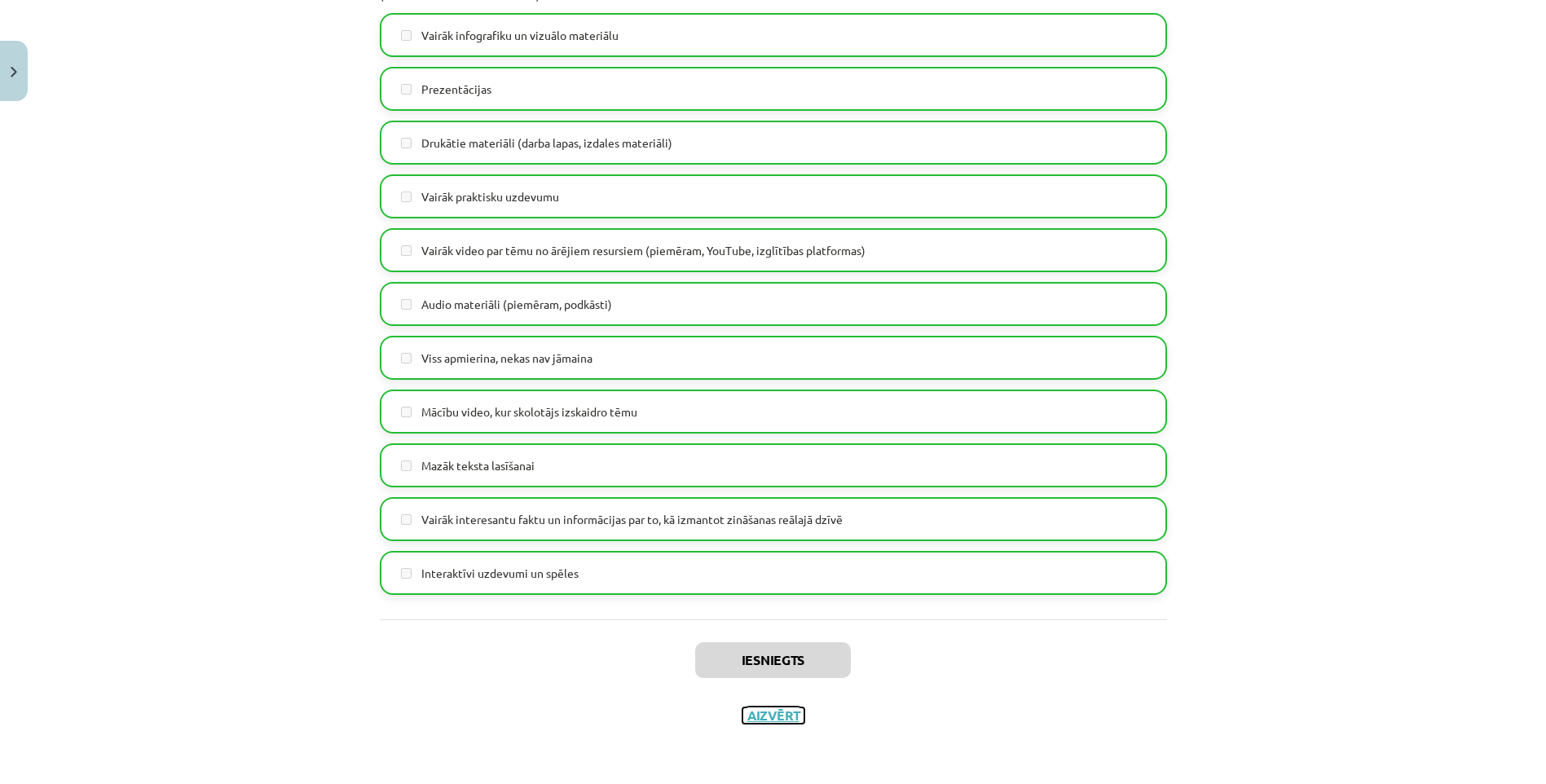
click at [761, 713] on button "Aizvērt" at bounding box center [773, 715] width 62 height 16
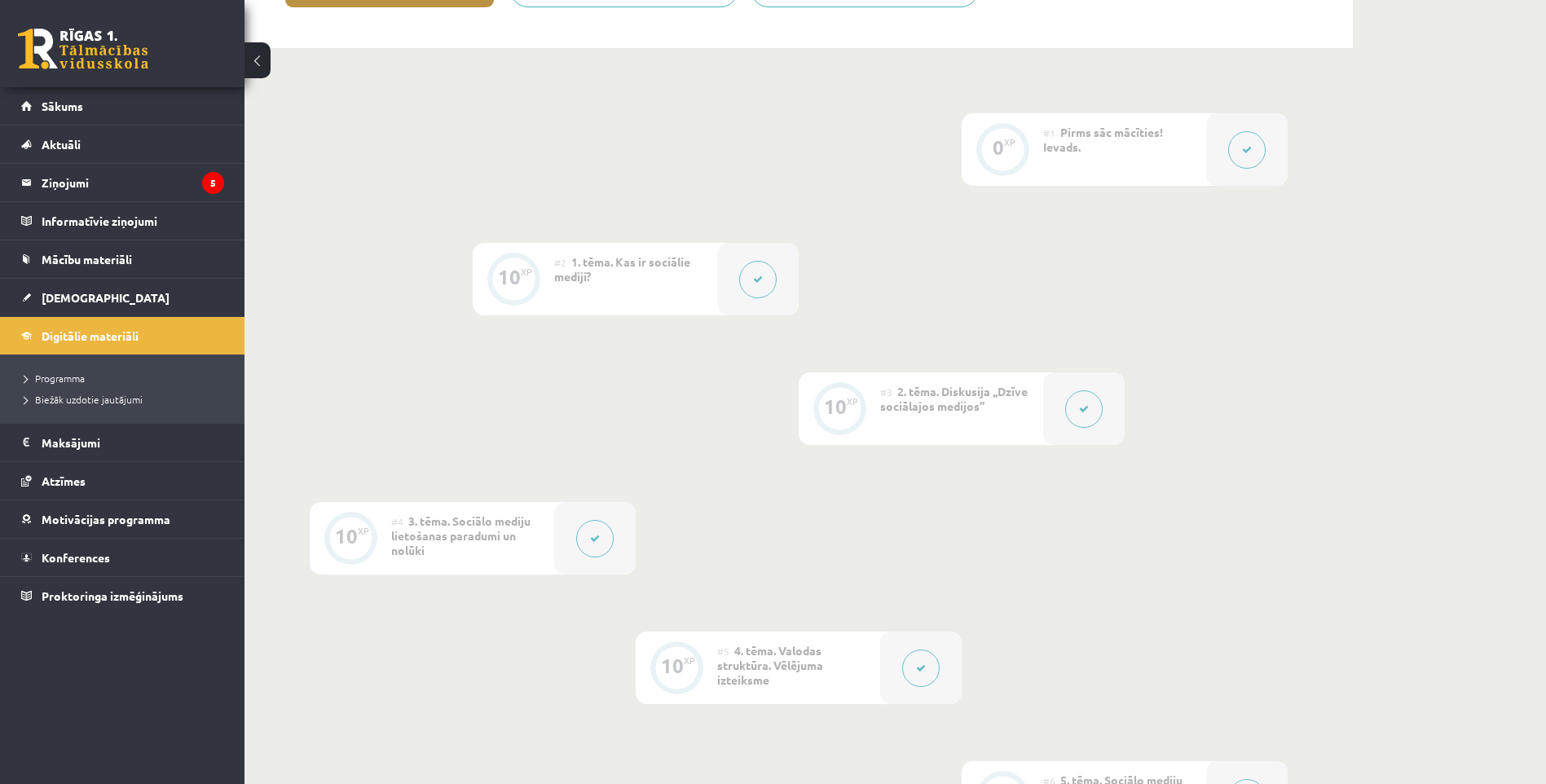
scroll to position [0, 0]
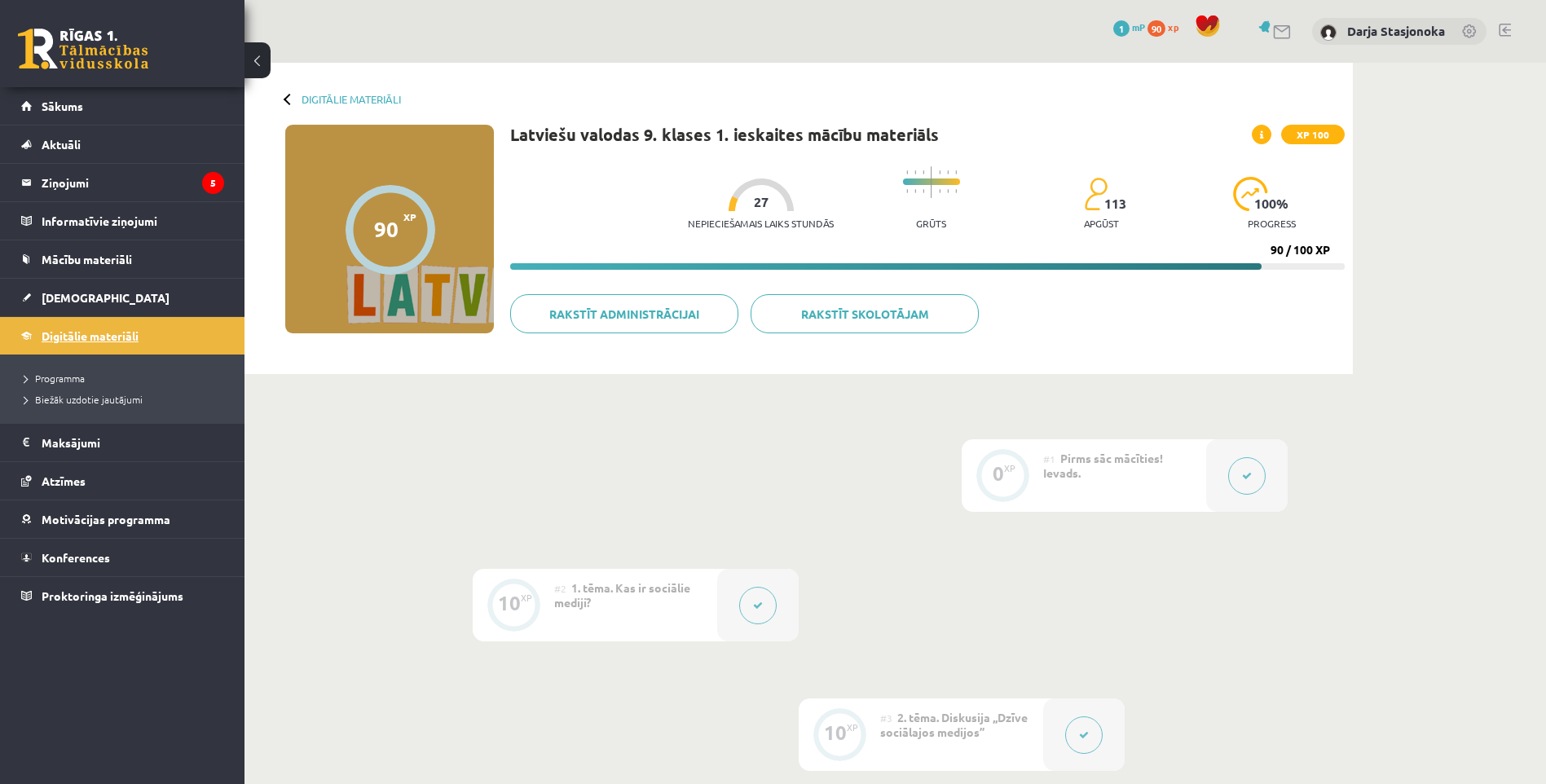
click at [65, 320] on link "Digitālie materiāli" at bounding box center [122, 335] width 203 height 38
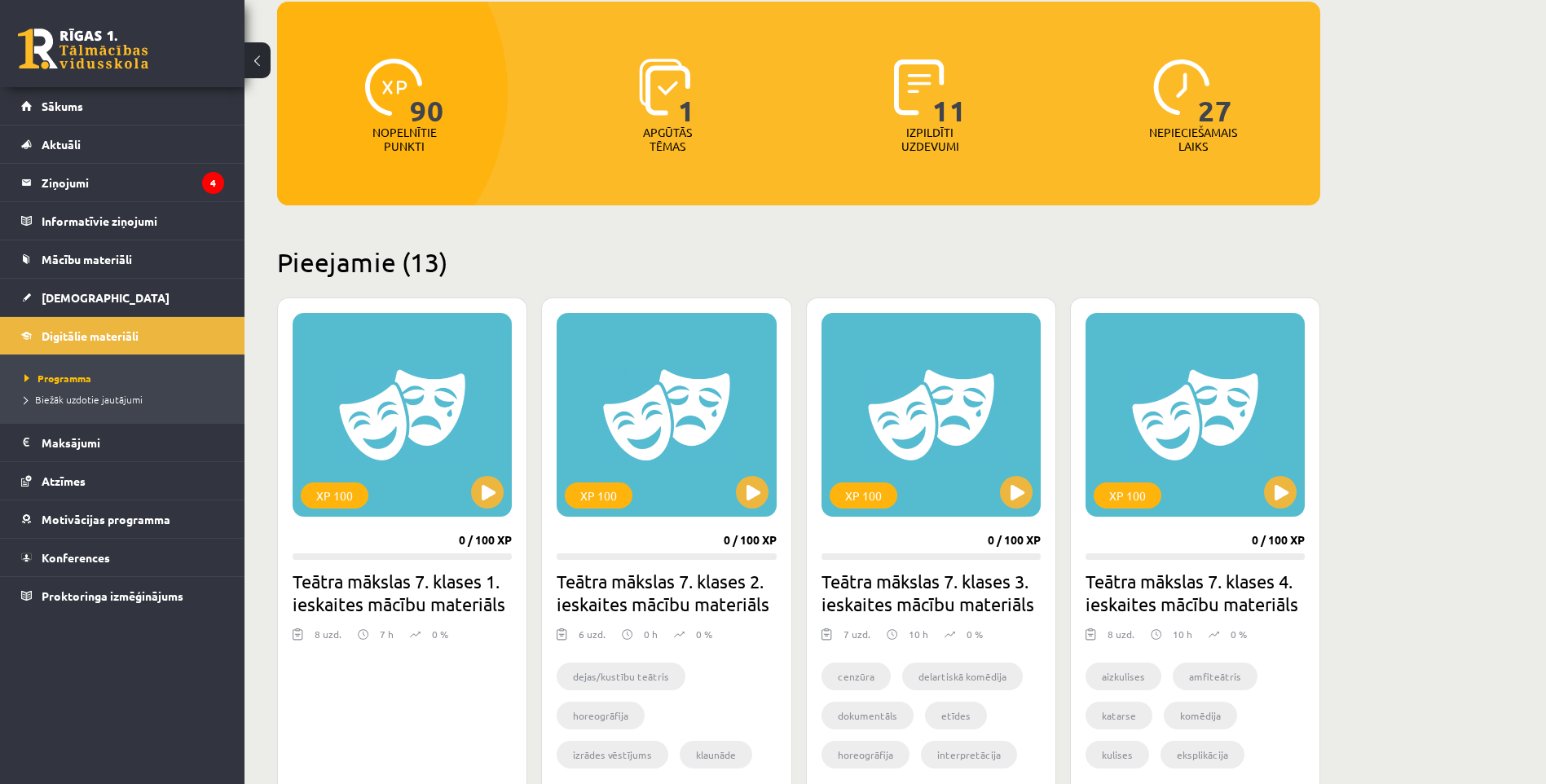
scroll to position [163, 0]
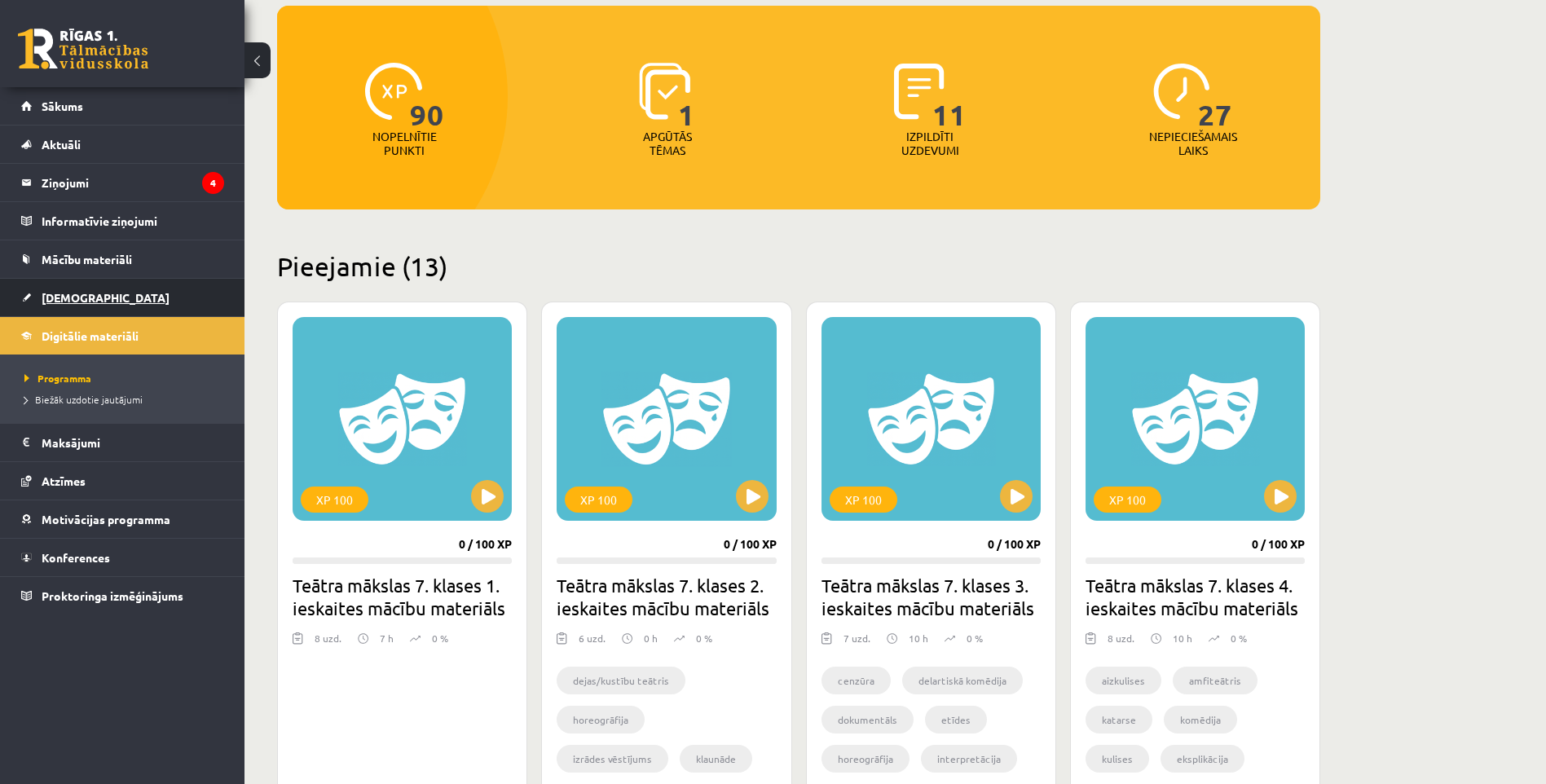
click at [65, 295] on span "[DEMOGRAPHIC_DATA]" at bounding box center [106, 298] width 128 height 15
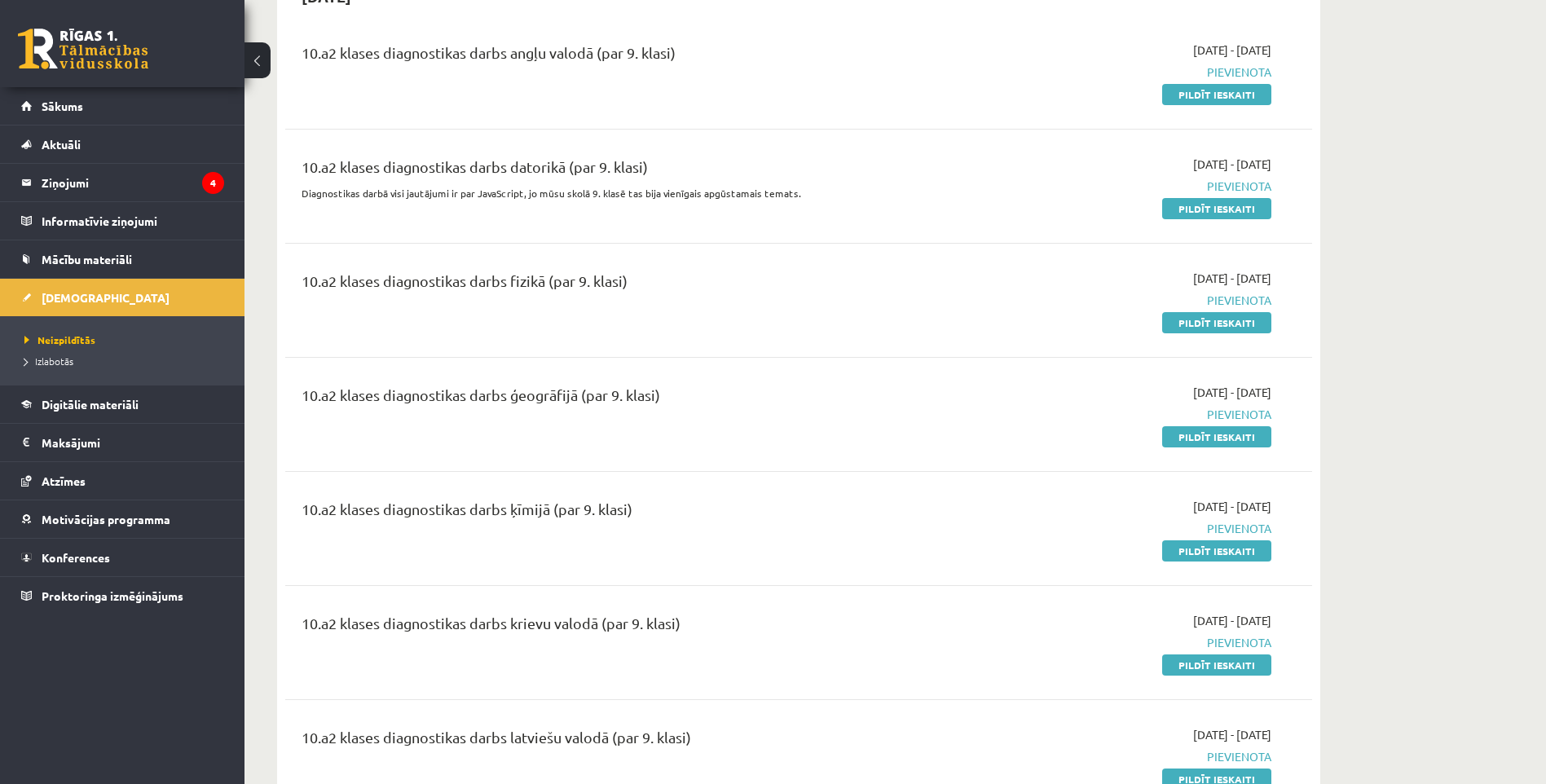
scroll to position [163, 0]
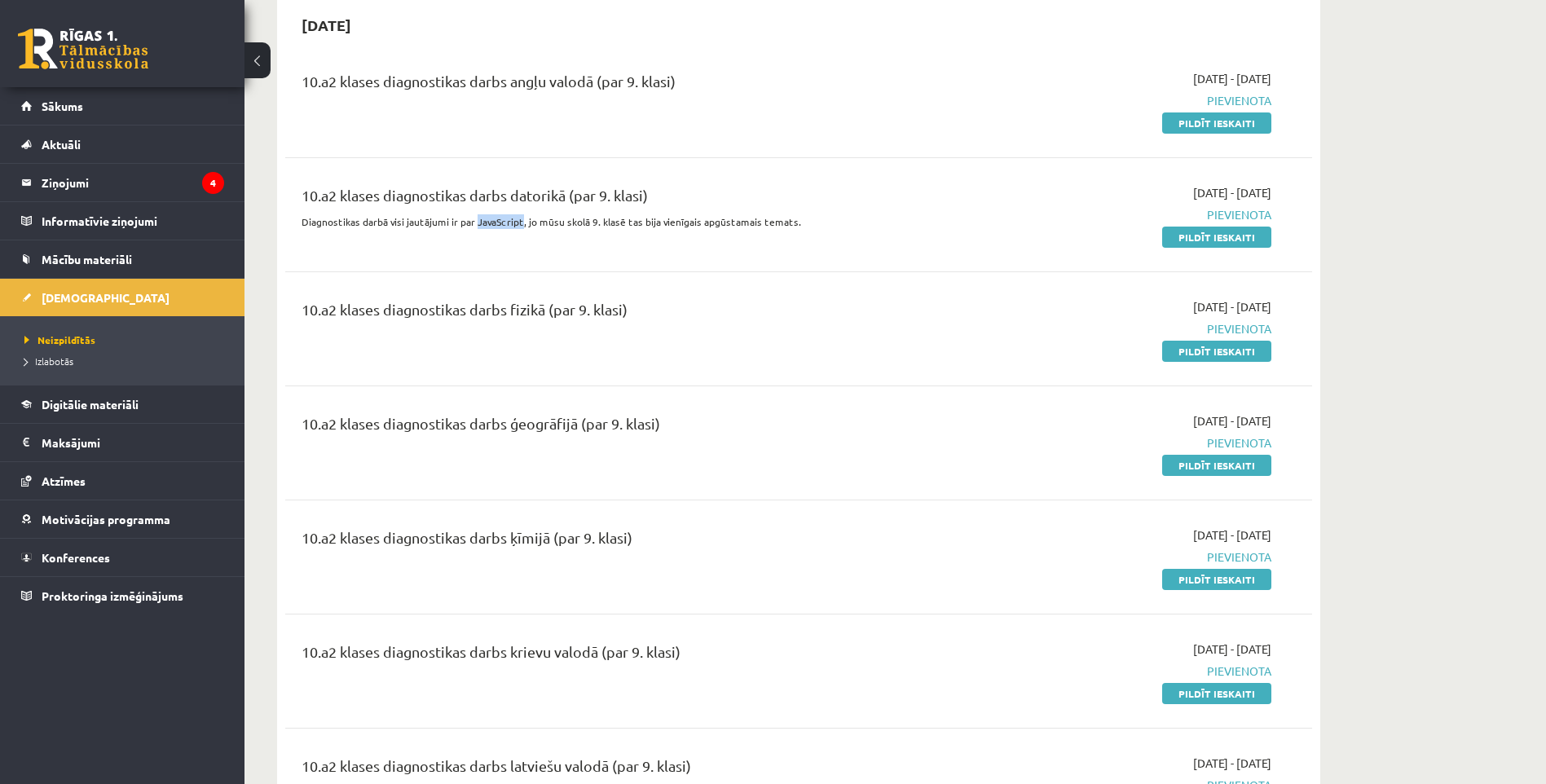
drag, startPoint x: 476, startPoint y: 219, endPoint x: 520, endPoint y: 224, distance: 44.3
click at [520, 224] on p "Diagnostikas darbā visi jautājumi ir par JavaScript, jo mūsu skolā 9. klasē tas…" at bounding box center [621, 221] width 638 height 15
drag, startPoint x: 520, startPoint y: 224, endPoint x: 506, endPoint y: 217, distance: 15.7
copy p "JavaScript"
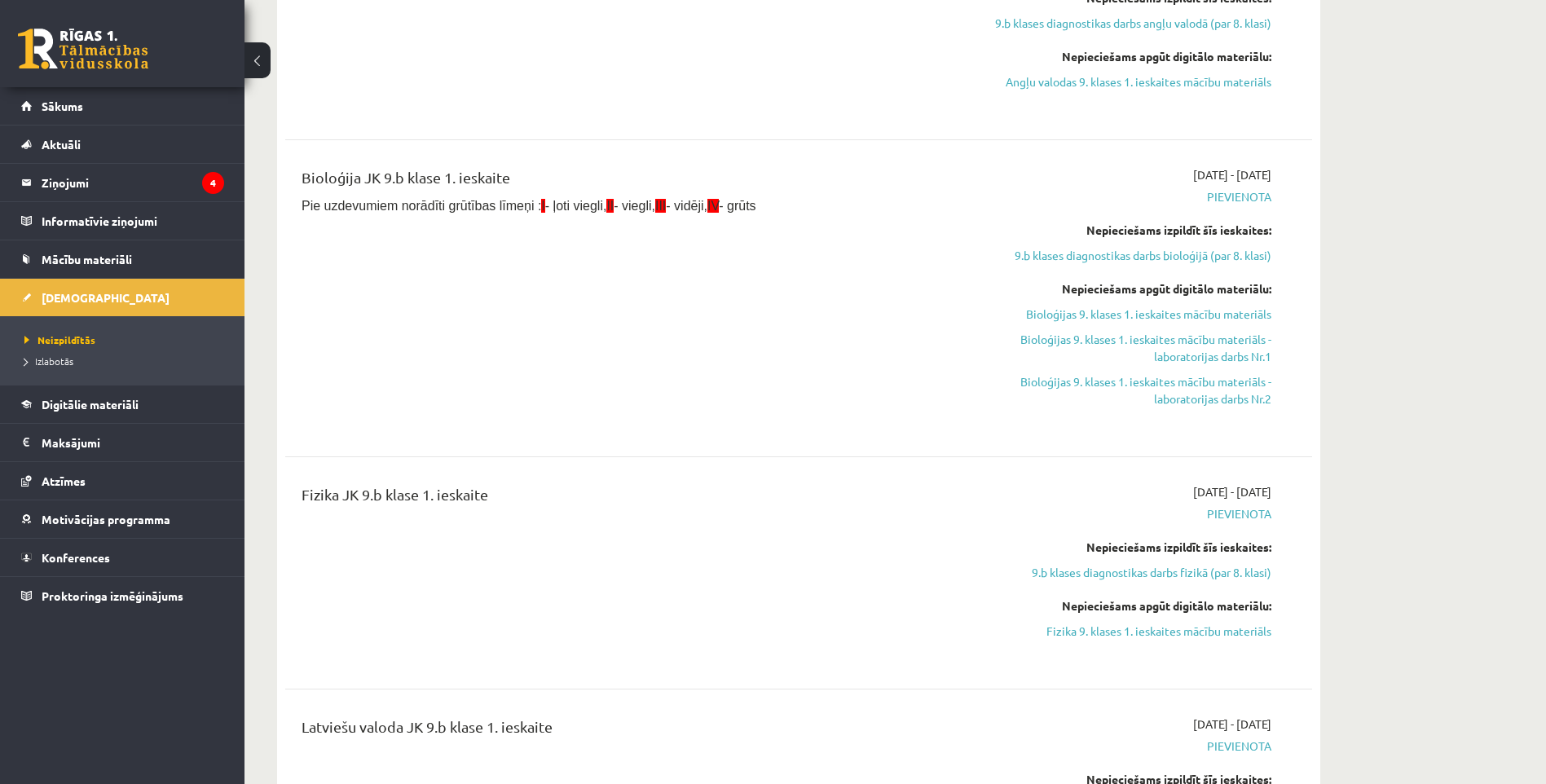
scroll to position [2117, 0]
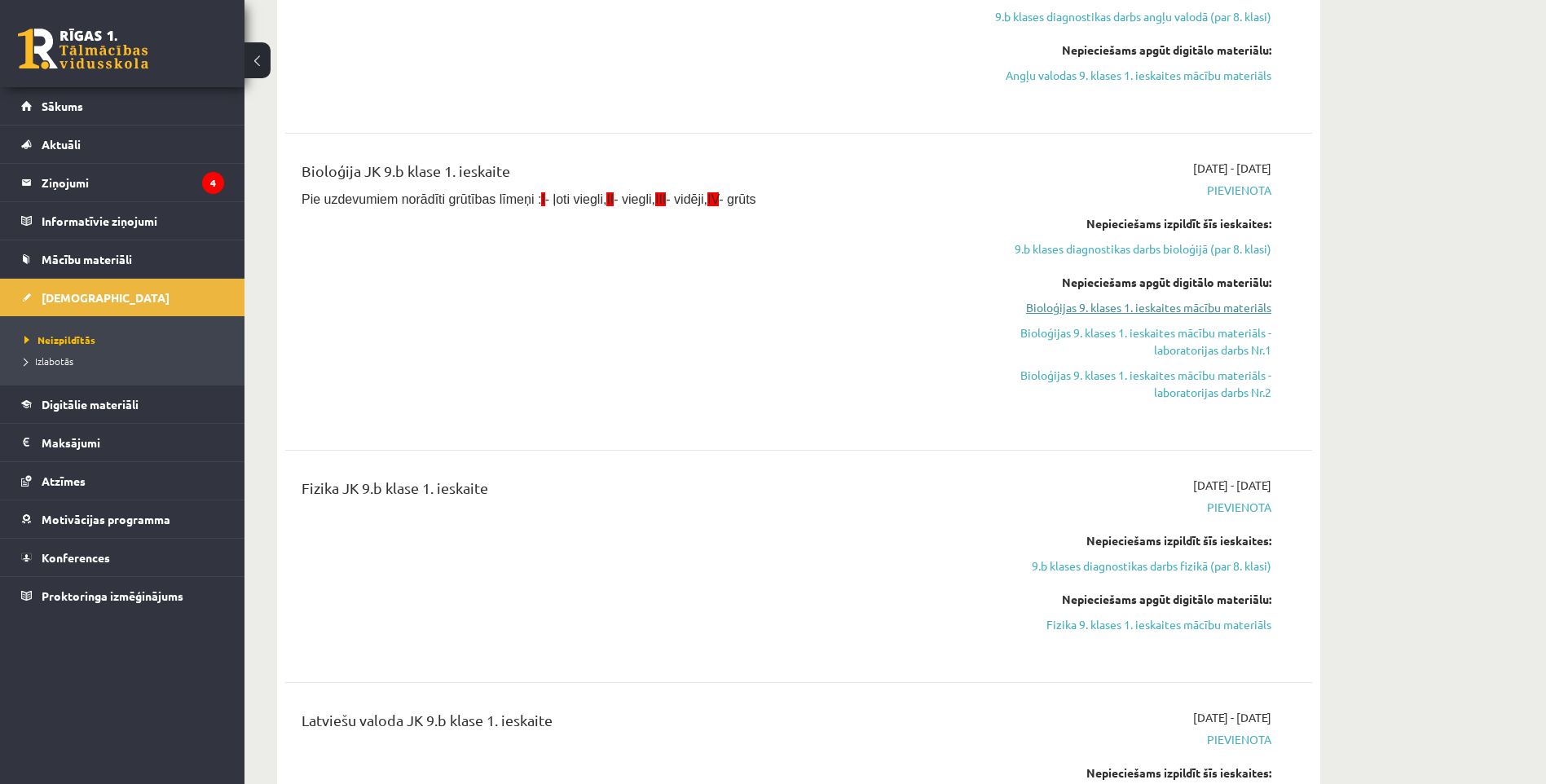
click at [1169, 303] on link "Bioloģijas 9. klases 1. ieskaites mācību materiāls" at bounding box center [1118, 308] width 307 height 17
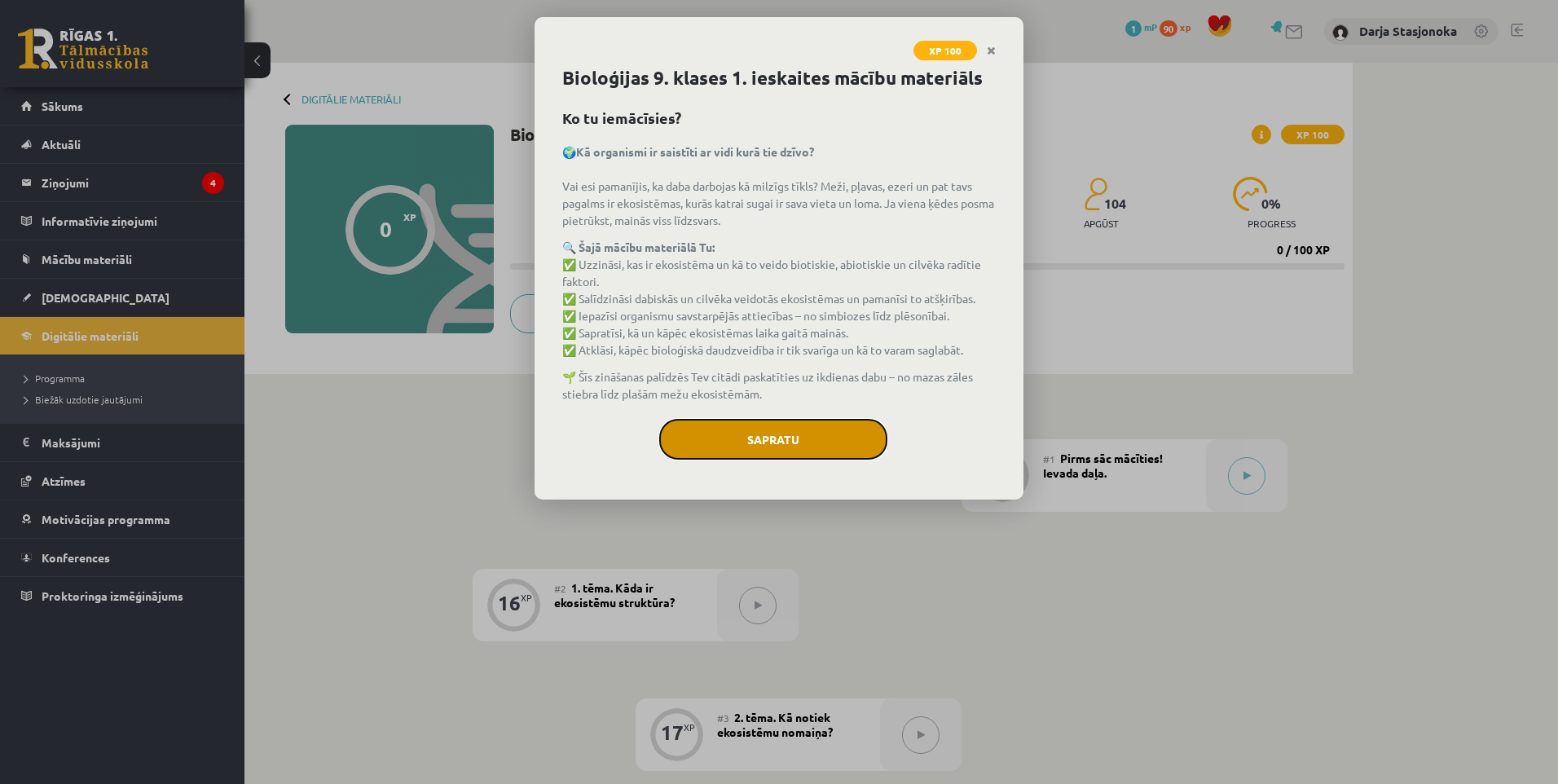
click at [794, 435] on button "Sapratu" at bounding box center [774, 440] width 228 height 41
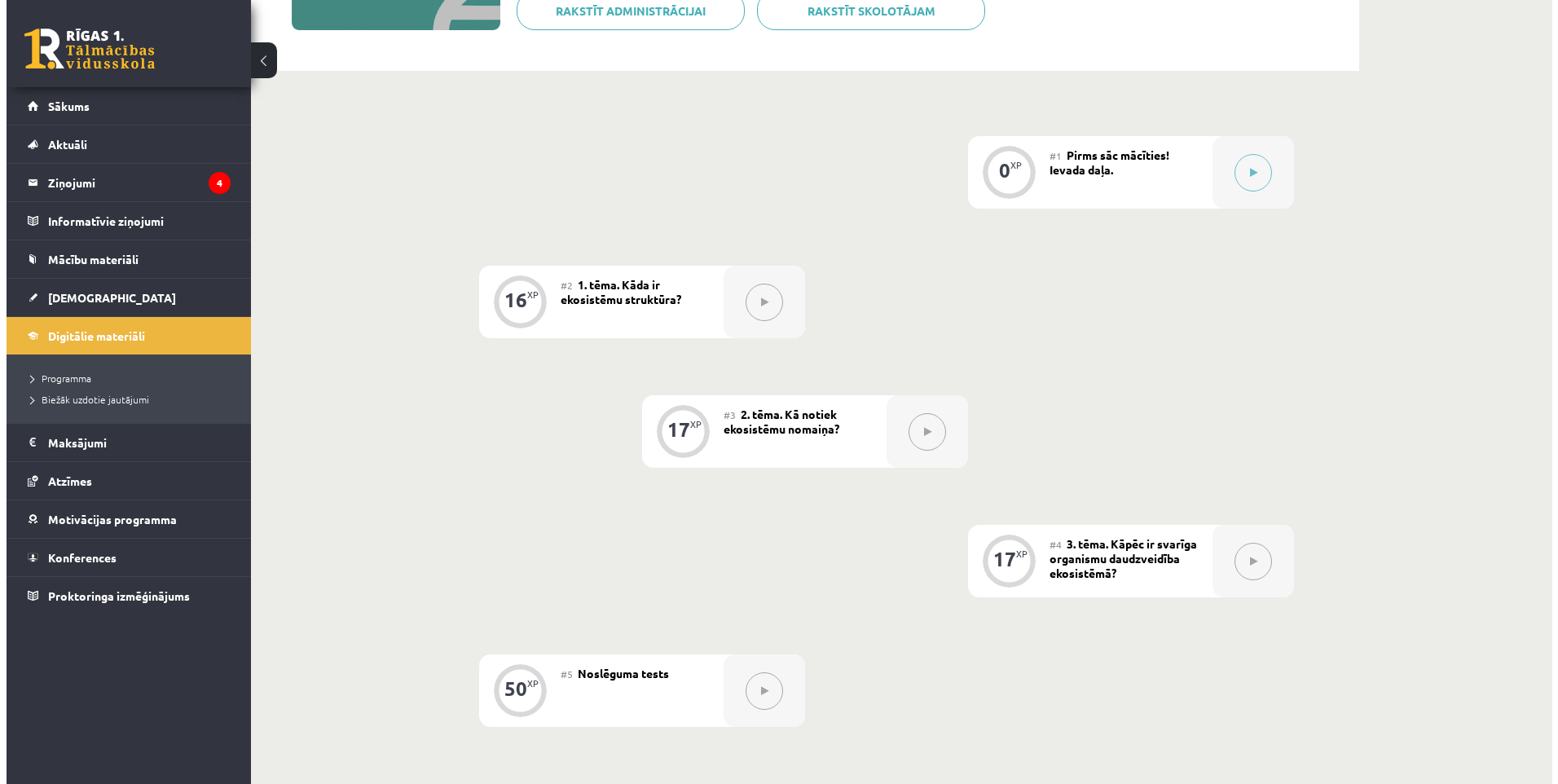
scroll to position [326, 0]
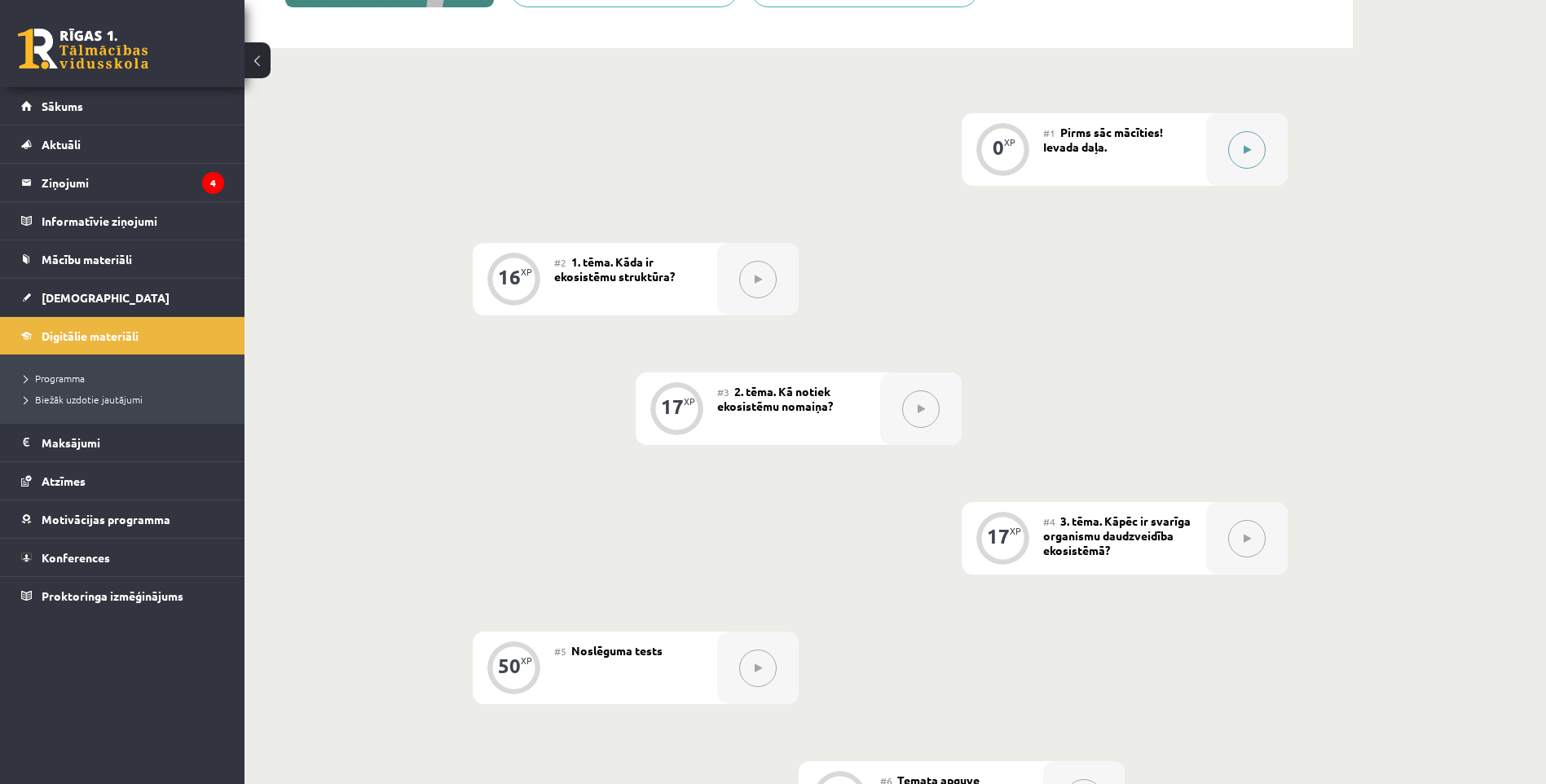
click at [1242, 148] on button at bounding box center [1247, 150] width 38 height 38
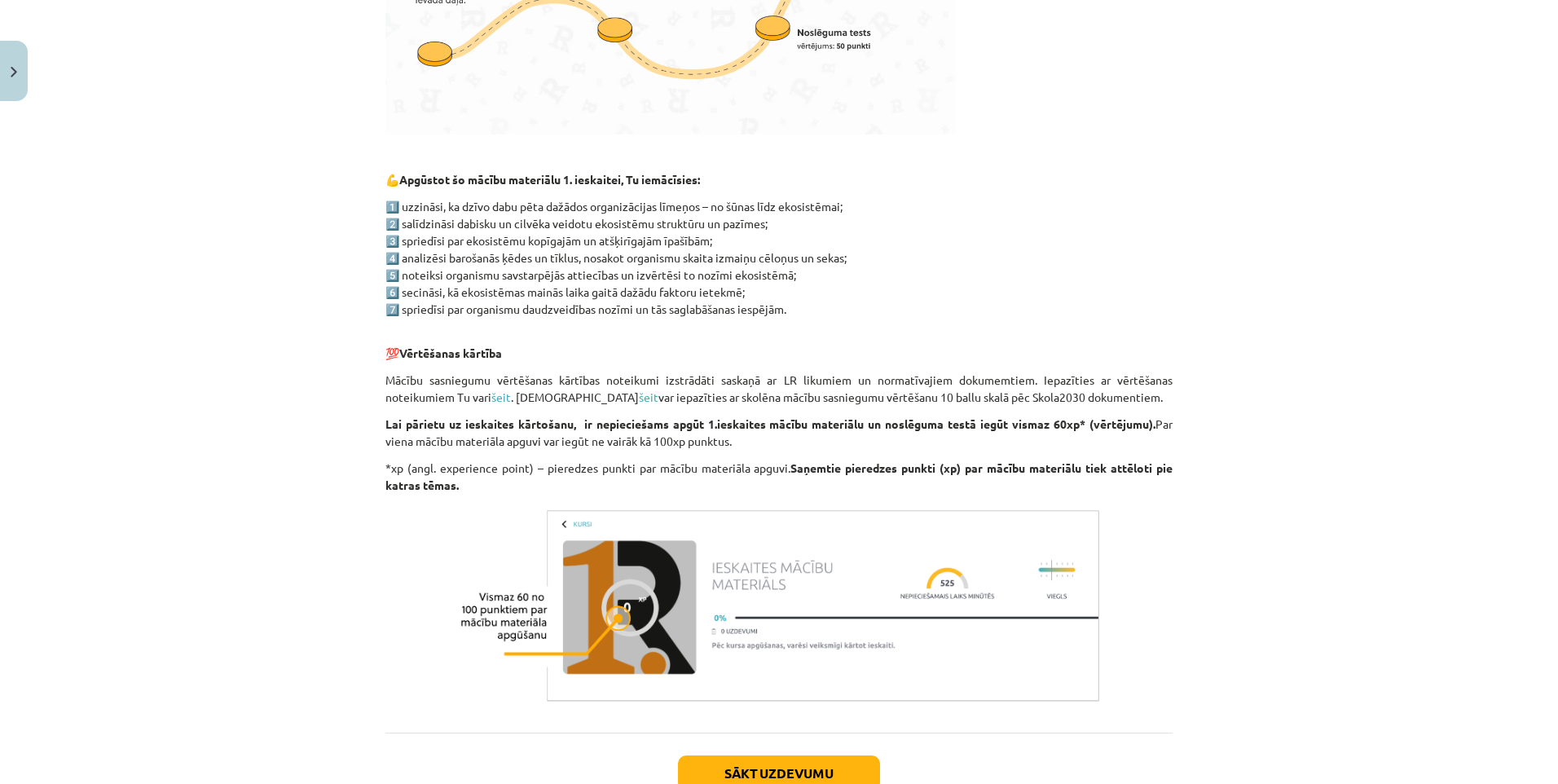
scroll to position [790, 0]
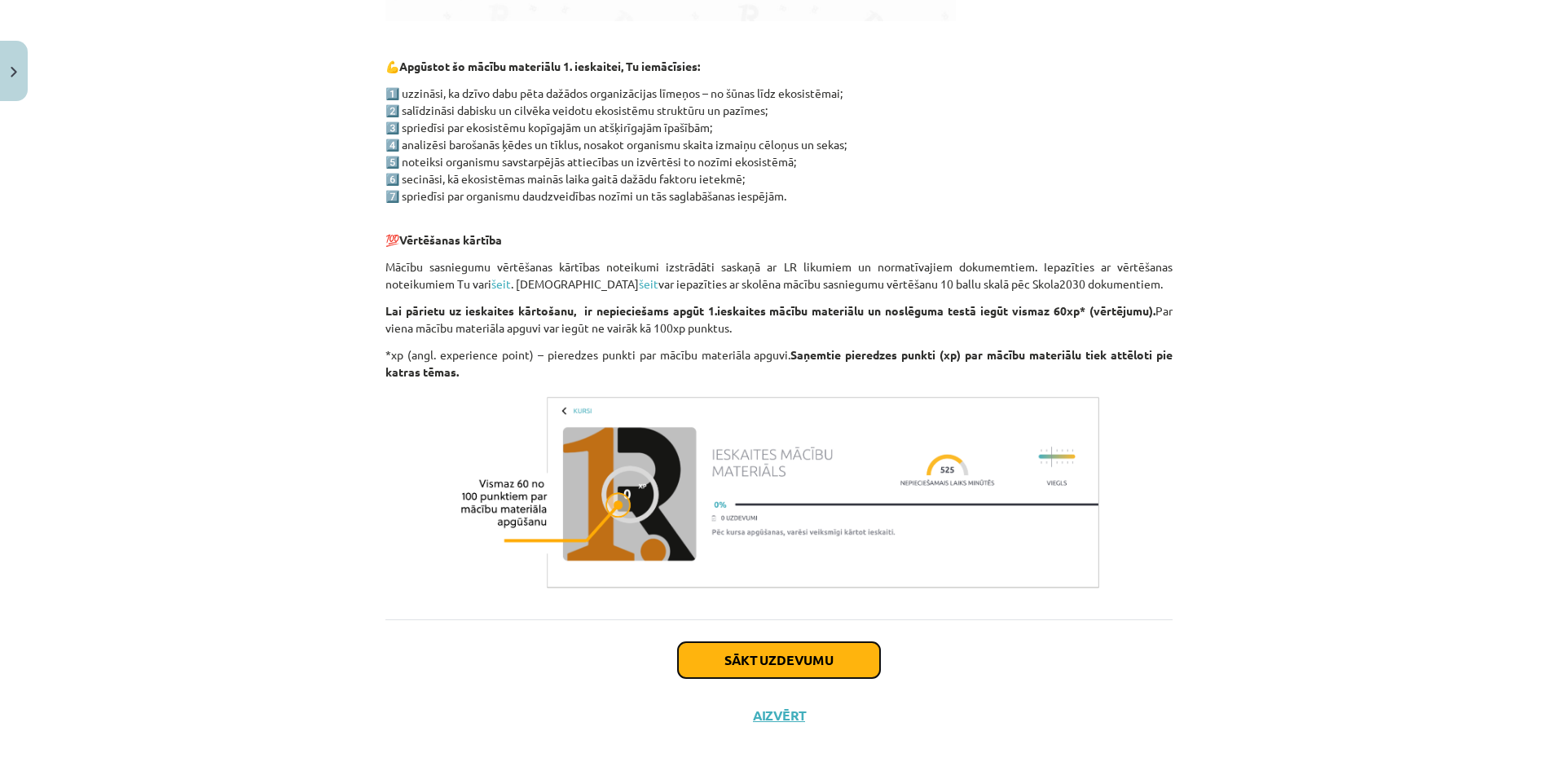
click at [780, 659] on button "Sākt uzdevumu" at bounding box center [779, 660] width 202 height 36
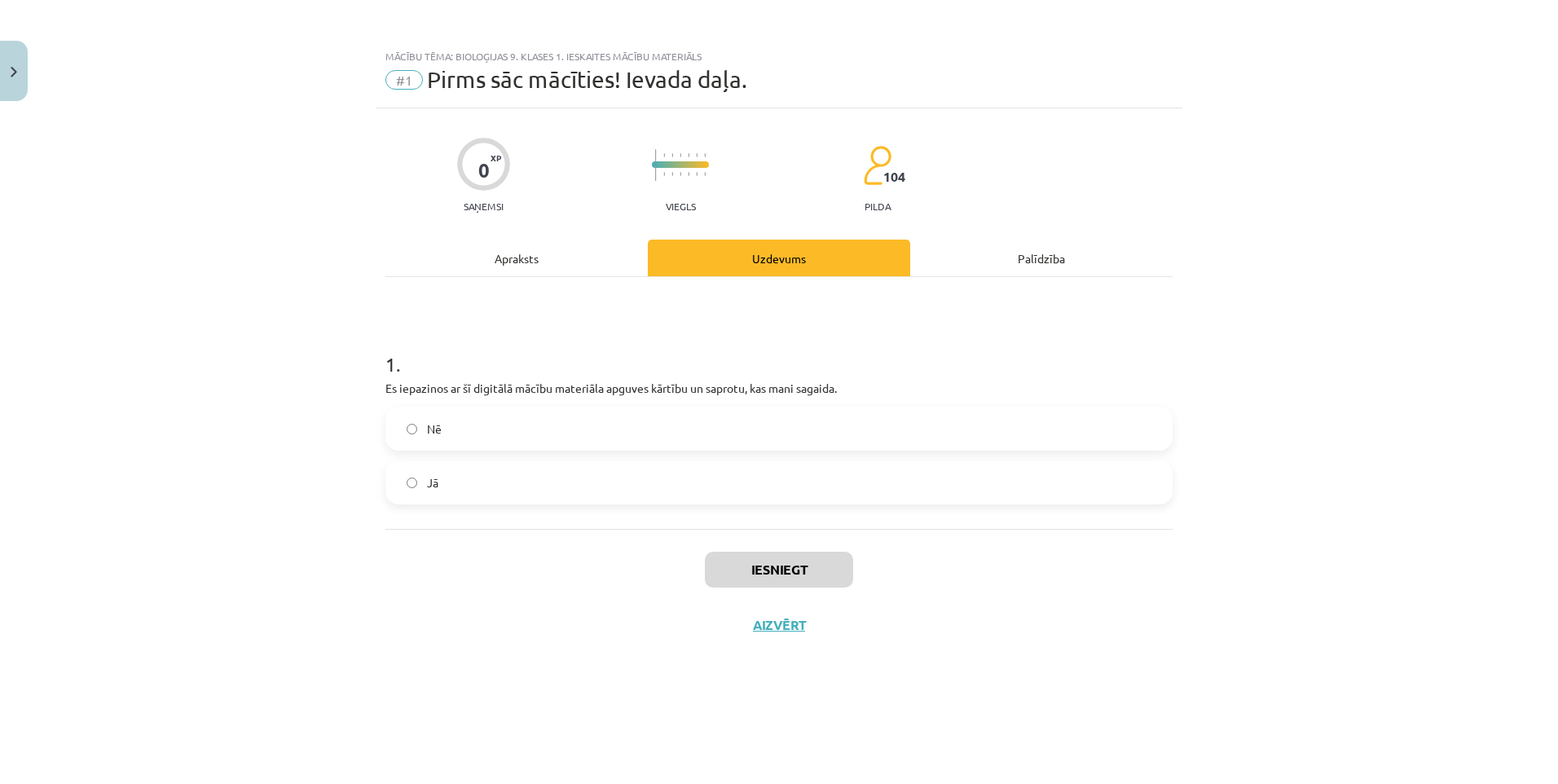
scroll to position [0, 0]
click at [512, 257] on div "Apraksts" at bounding box center [517, 258] width 263 height 37
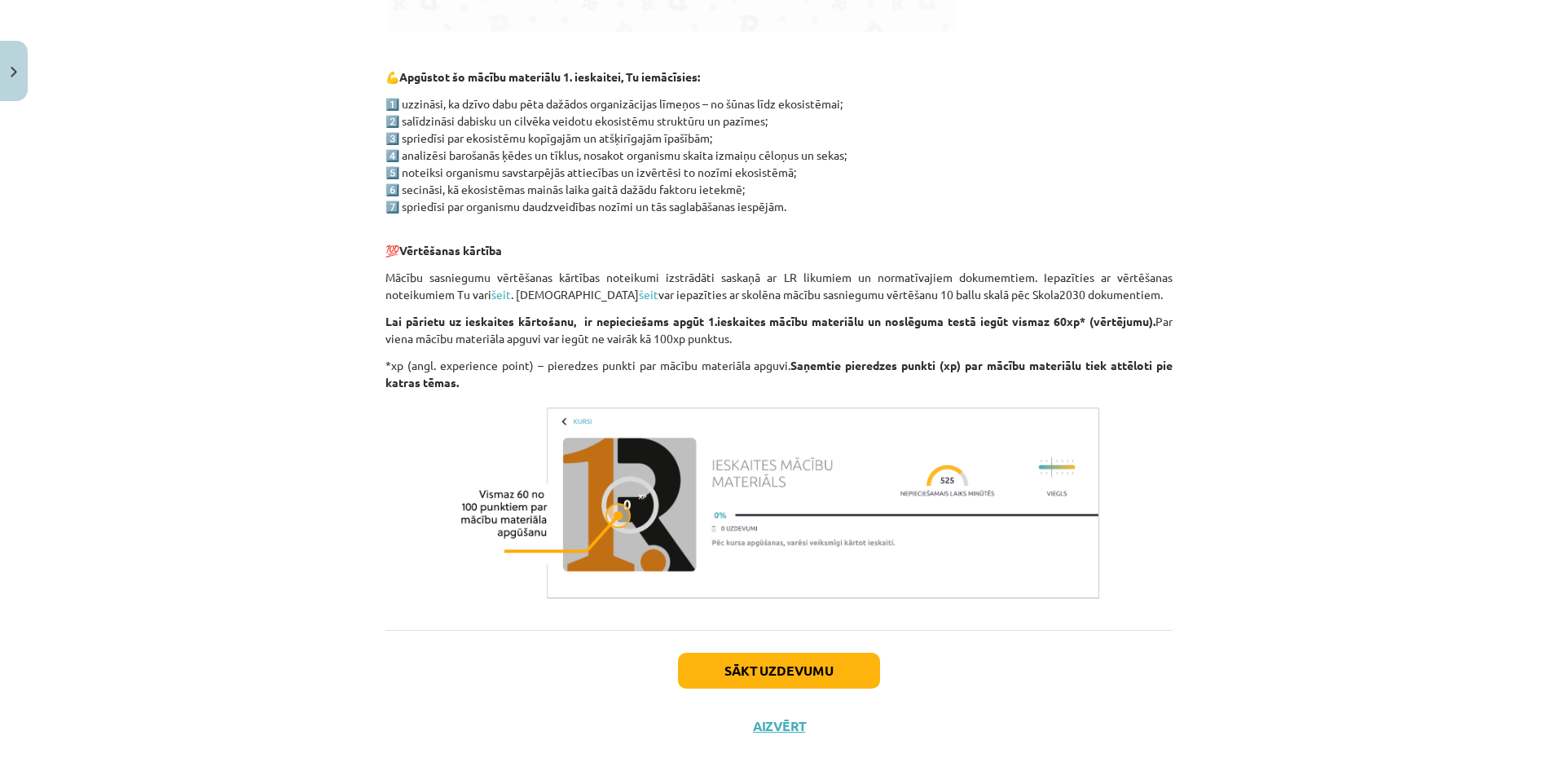
scroll to position [790, 0]
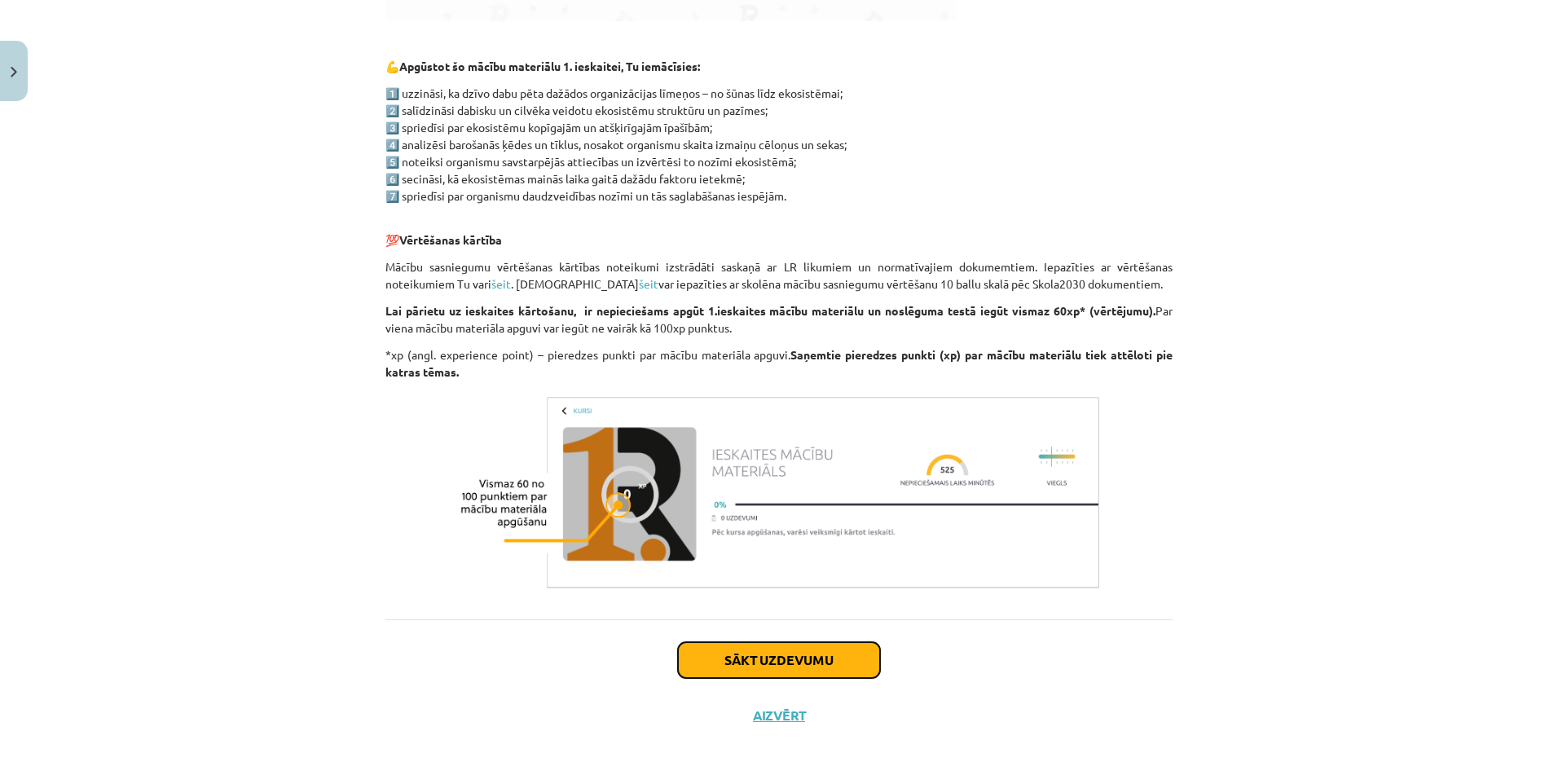
click at [777, 658] on button "Sākt uzdevumu" at bounding box center [779, 660] width 202 height 36
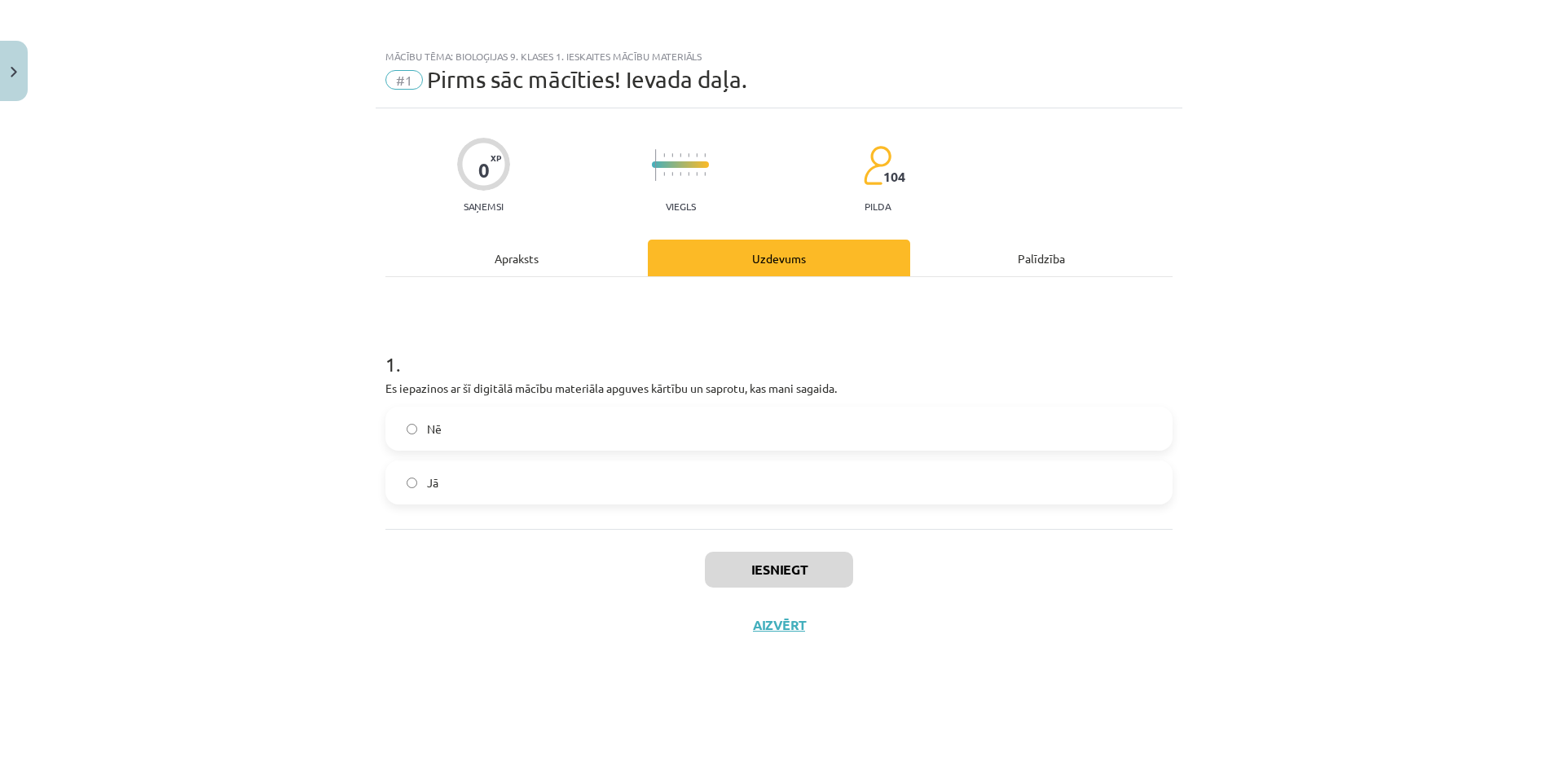
scroll to position [0, 0]
click at [784, 566] on button "Iesniegt" at bounding box center [779, 569] width 148 height 36
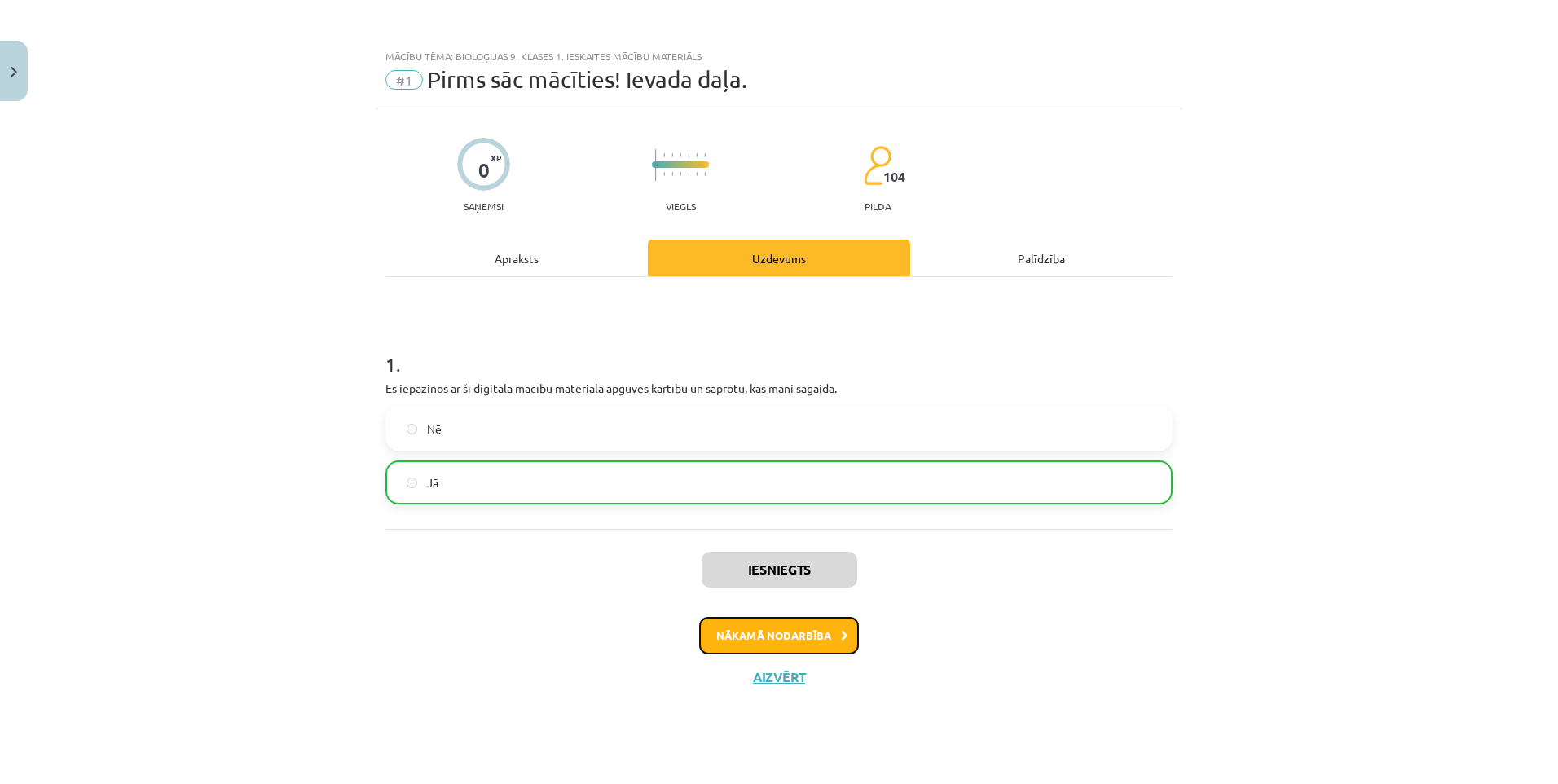
click at [779, 635] on button "Nākamā nodarbība" at bounding box center [779, 636] width 160 height 38
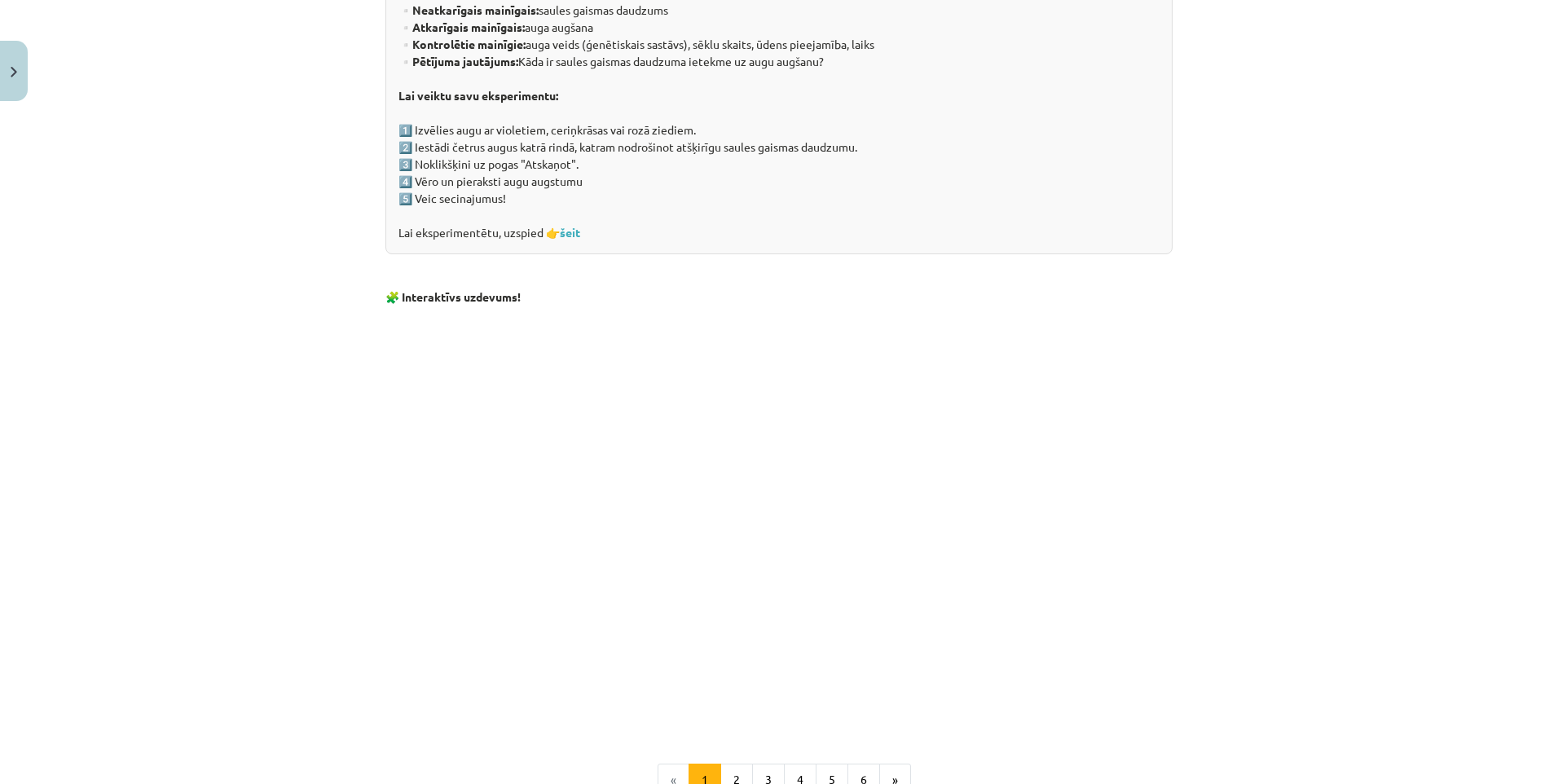
scroll to position [1447, 0]
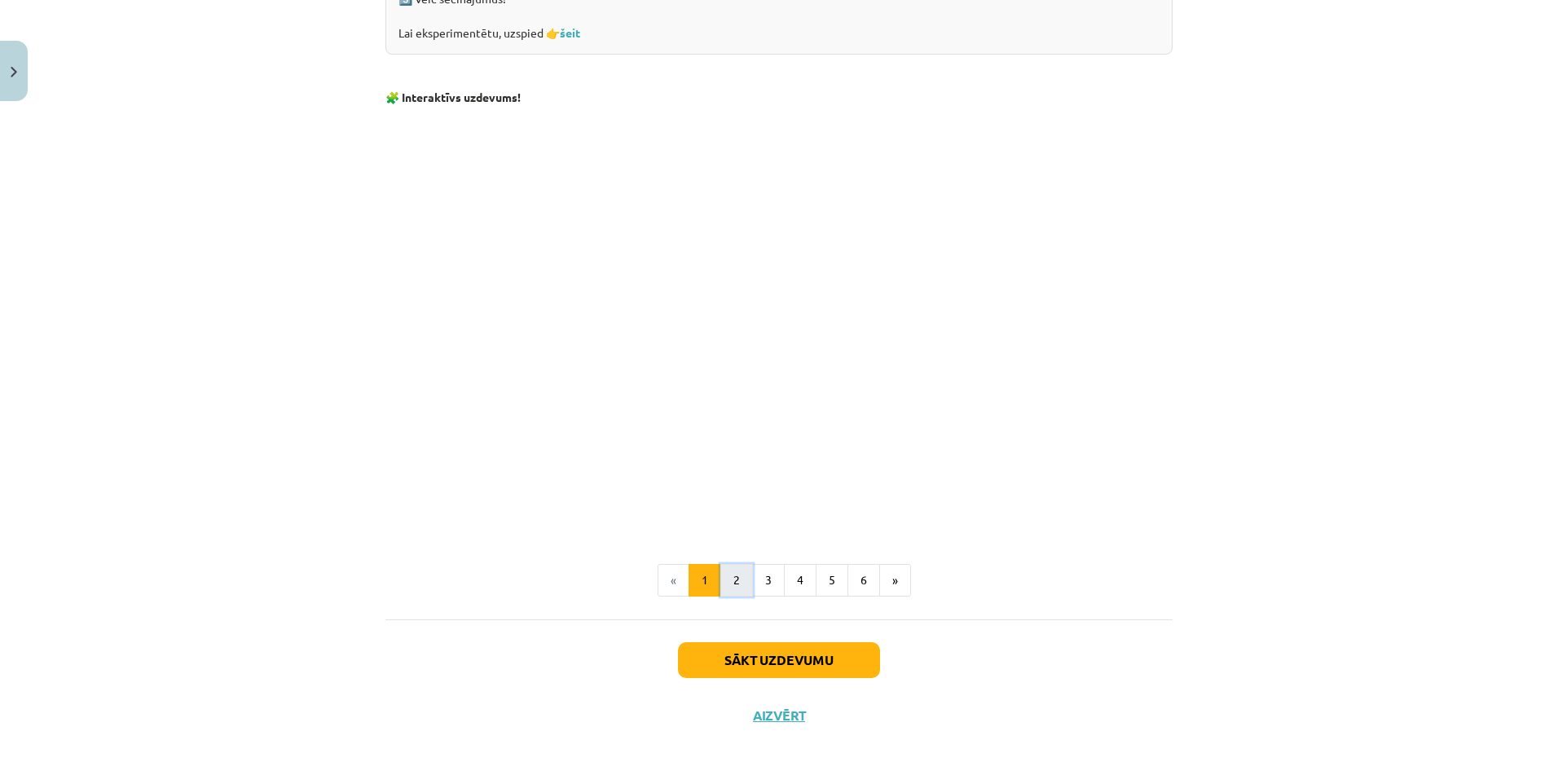
click at [729, 577] on button "2" at bounding box center [737, 580] width 33 height 33
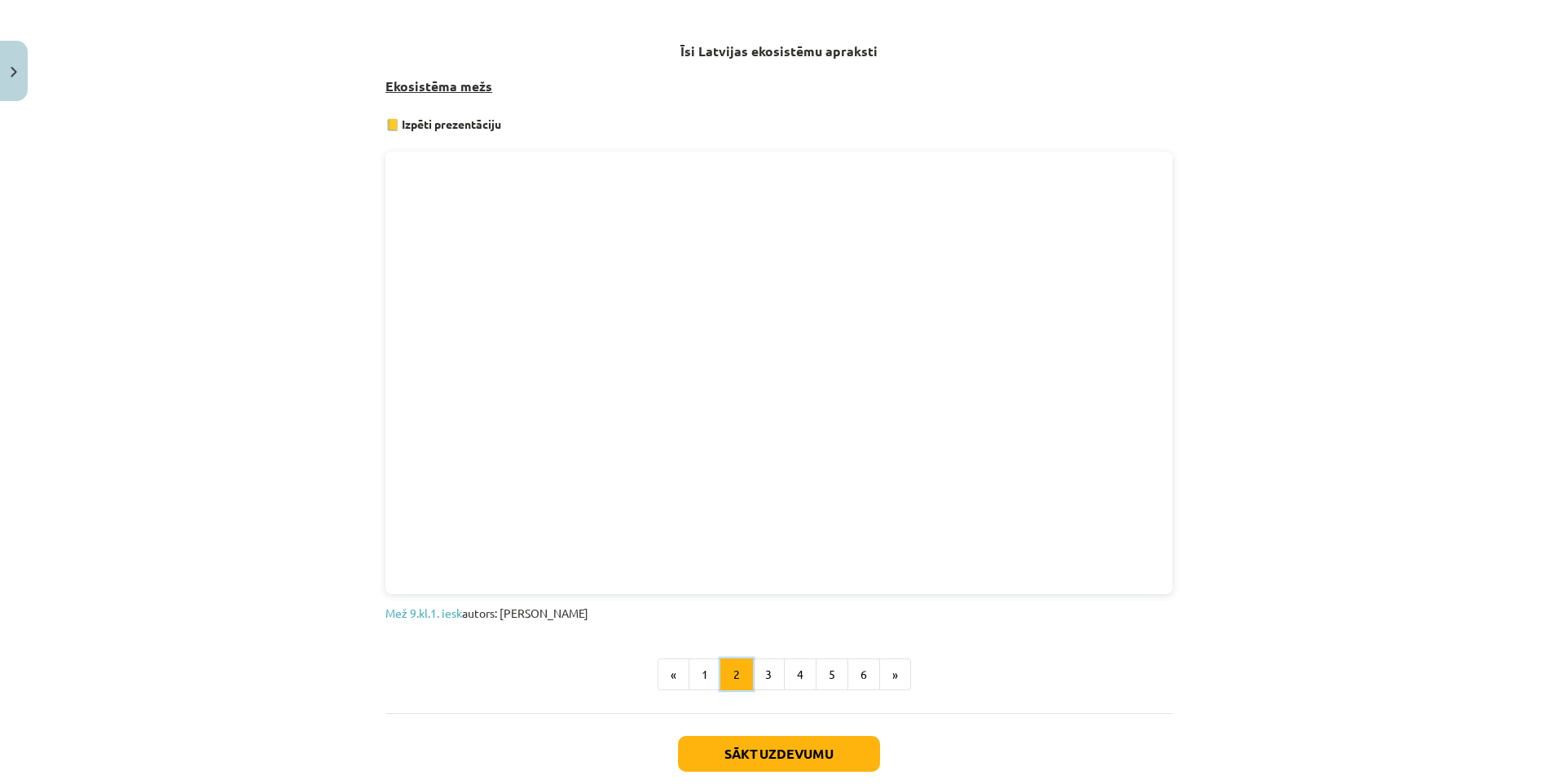
scroll to position [862, 0]
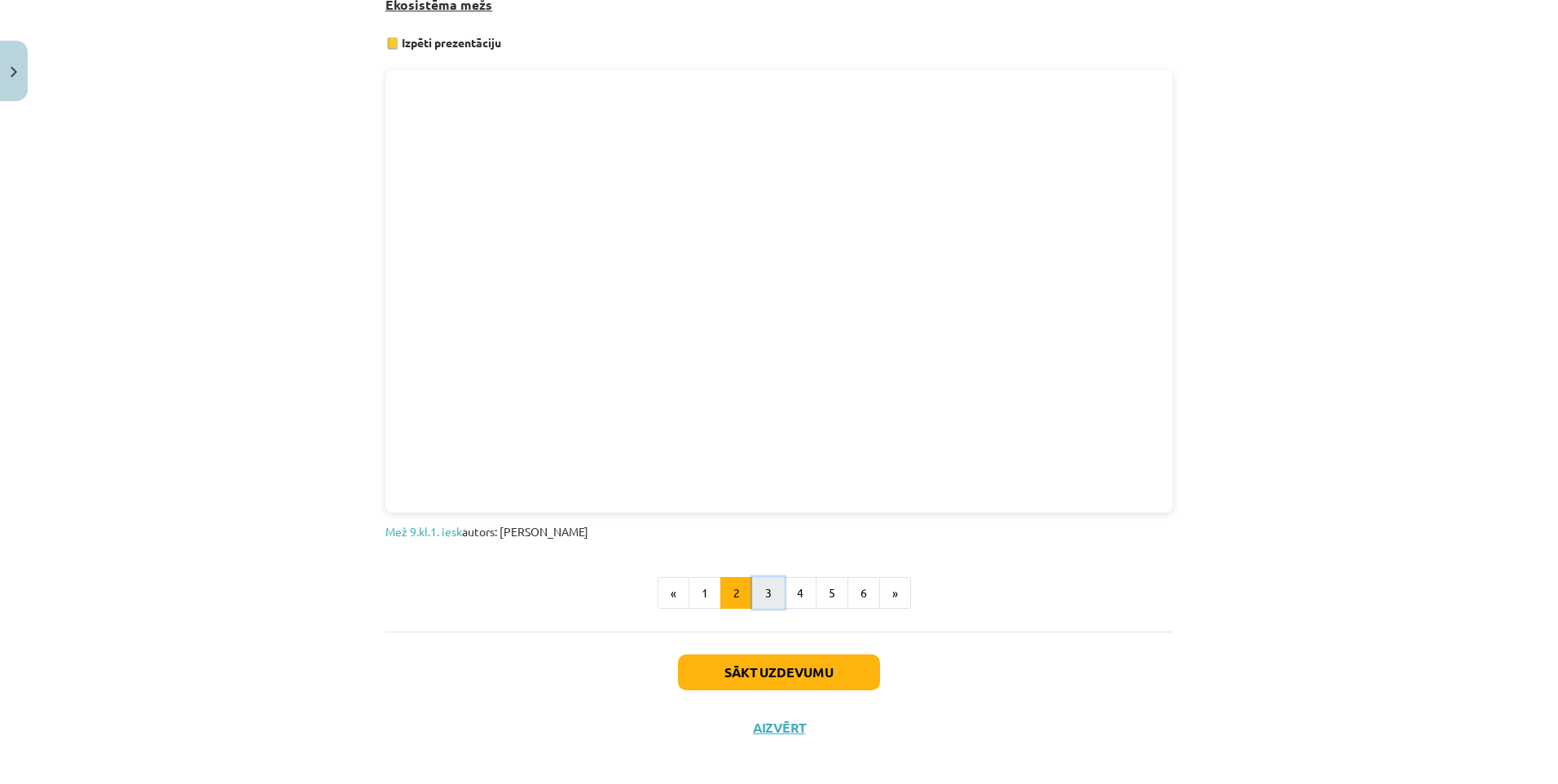
click at [763, 588] on button "3" at bounding box center [769, 593] width 33 height 33
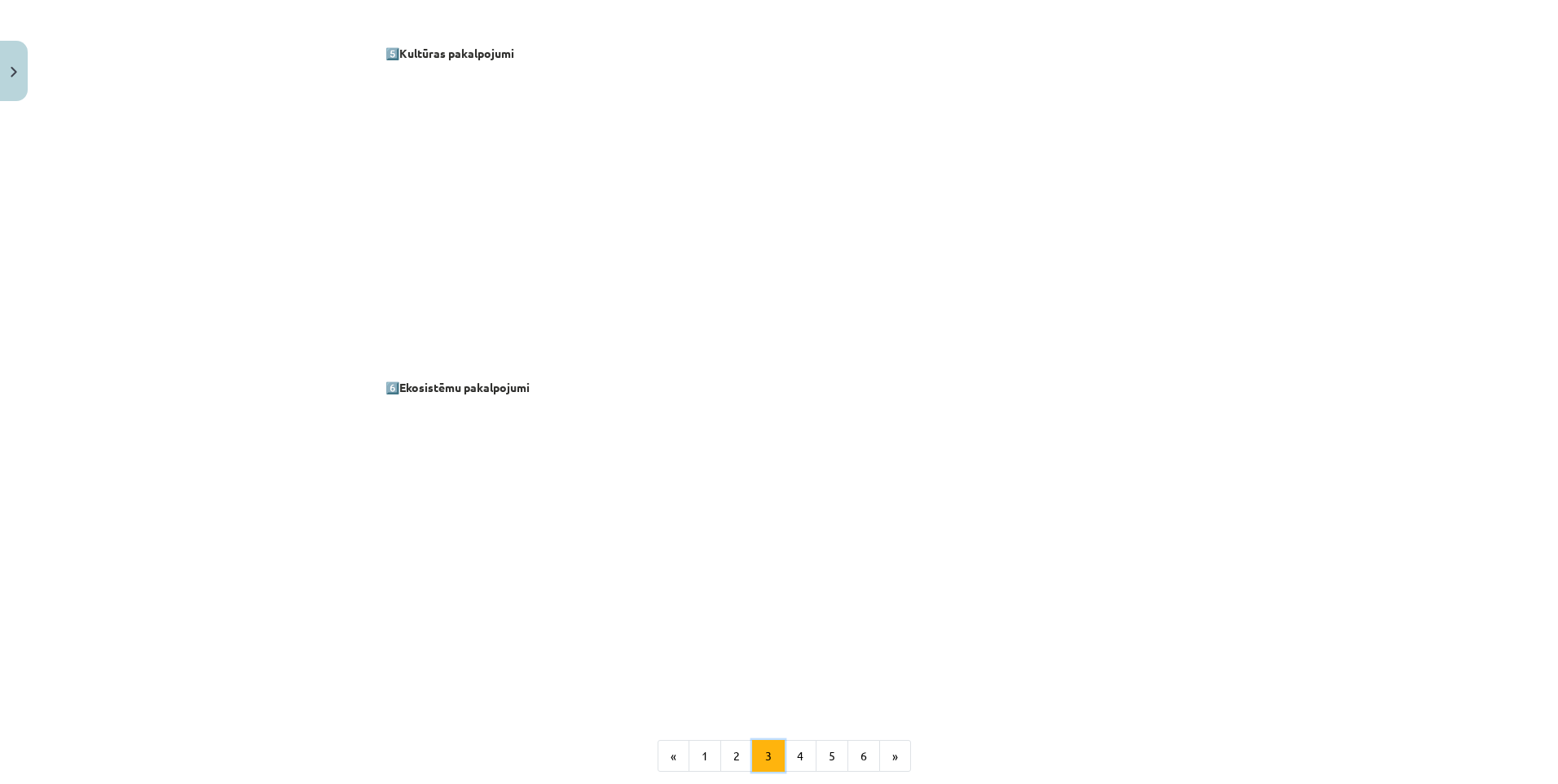
scroll to position [1921, 0]
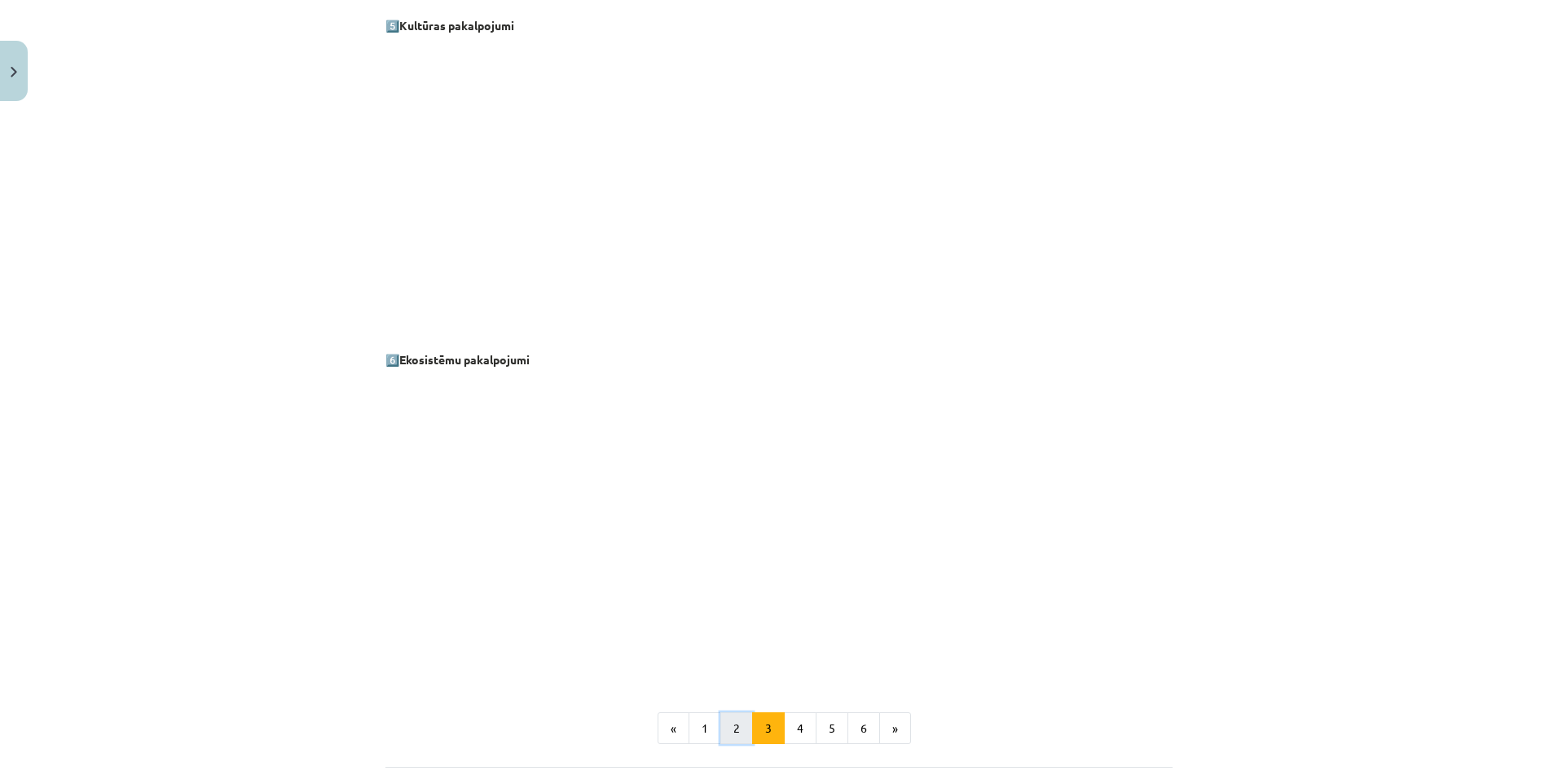
click at [737, 731] on button "2" at bounding box center [737, 728] width 33 height 33
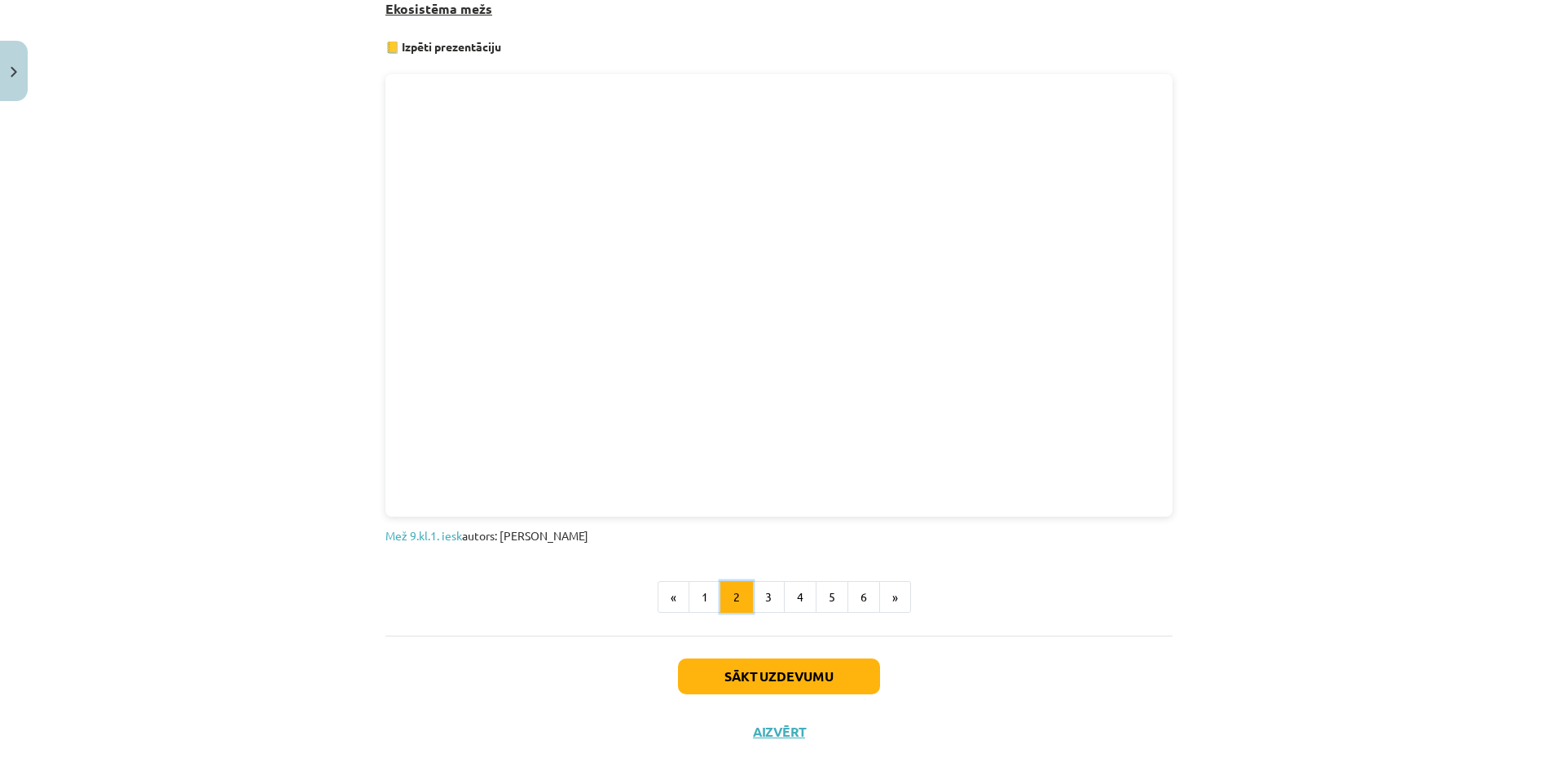
scroll to position [862, 0]
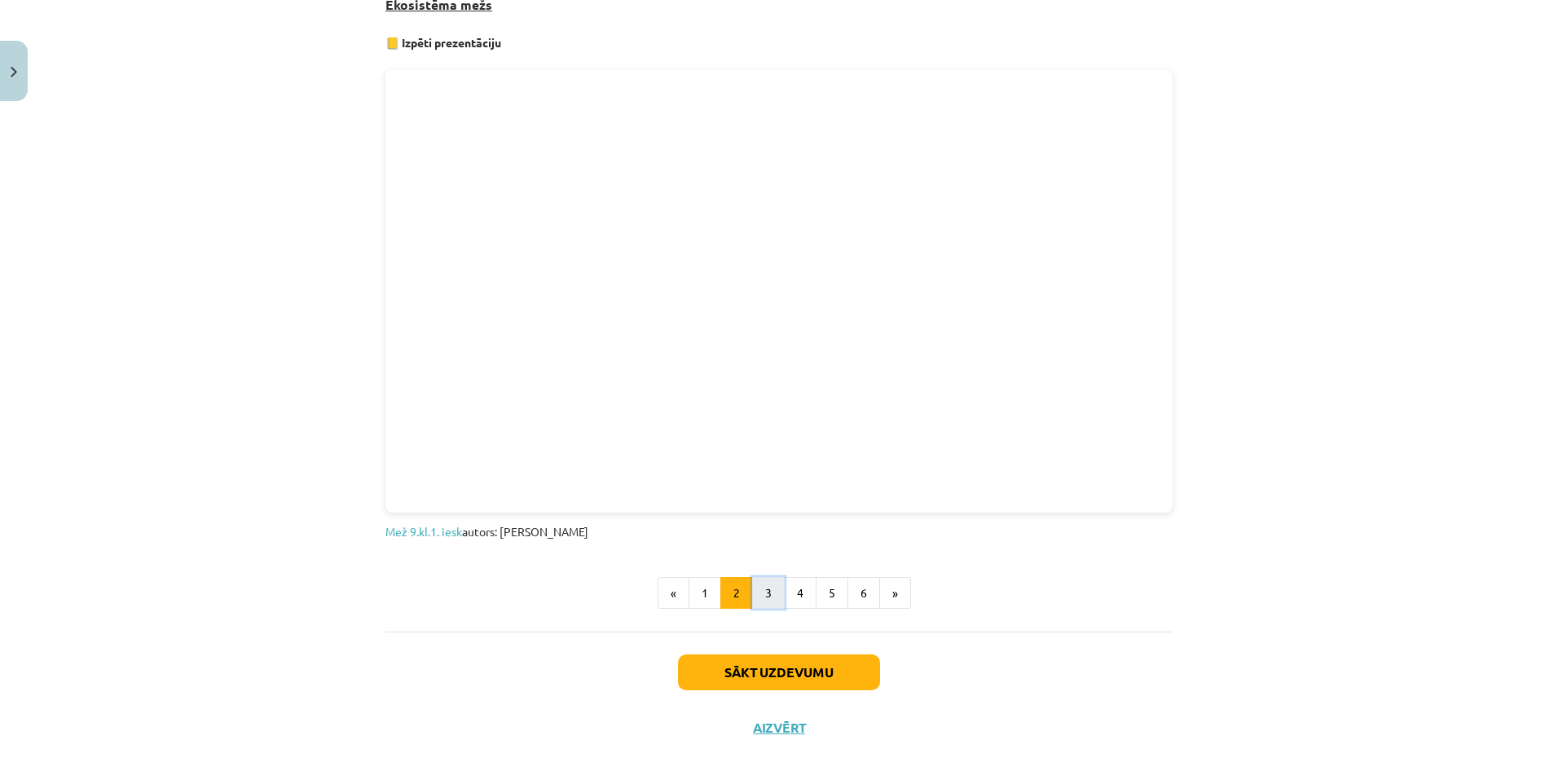
click at [764, 586] on button "3" at bounding box center [769, 593] width 33 height 33
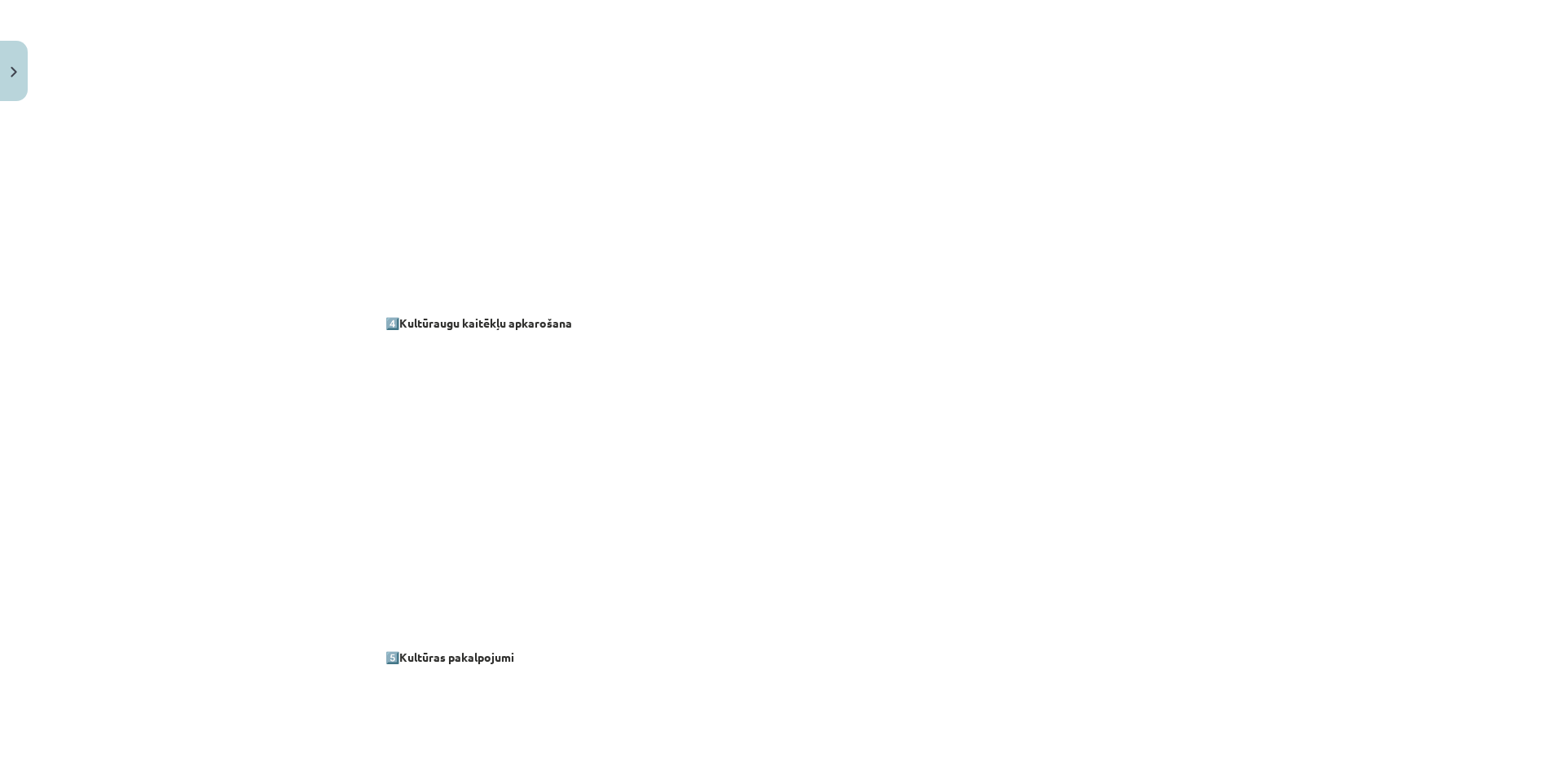
scroll to position [1176, 0]
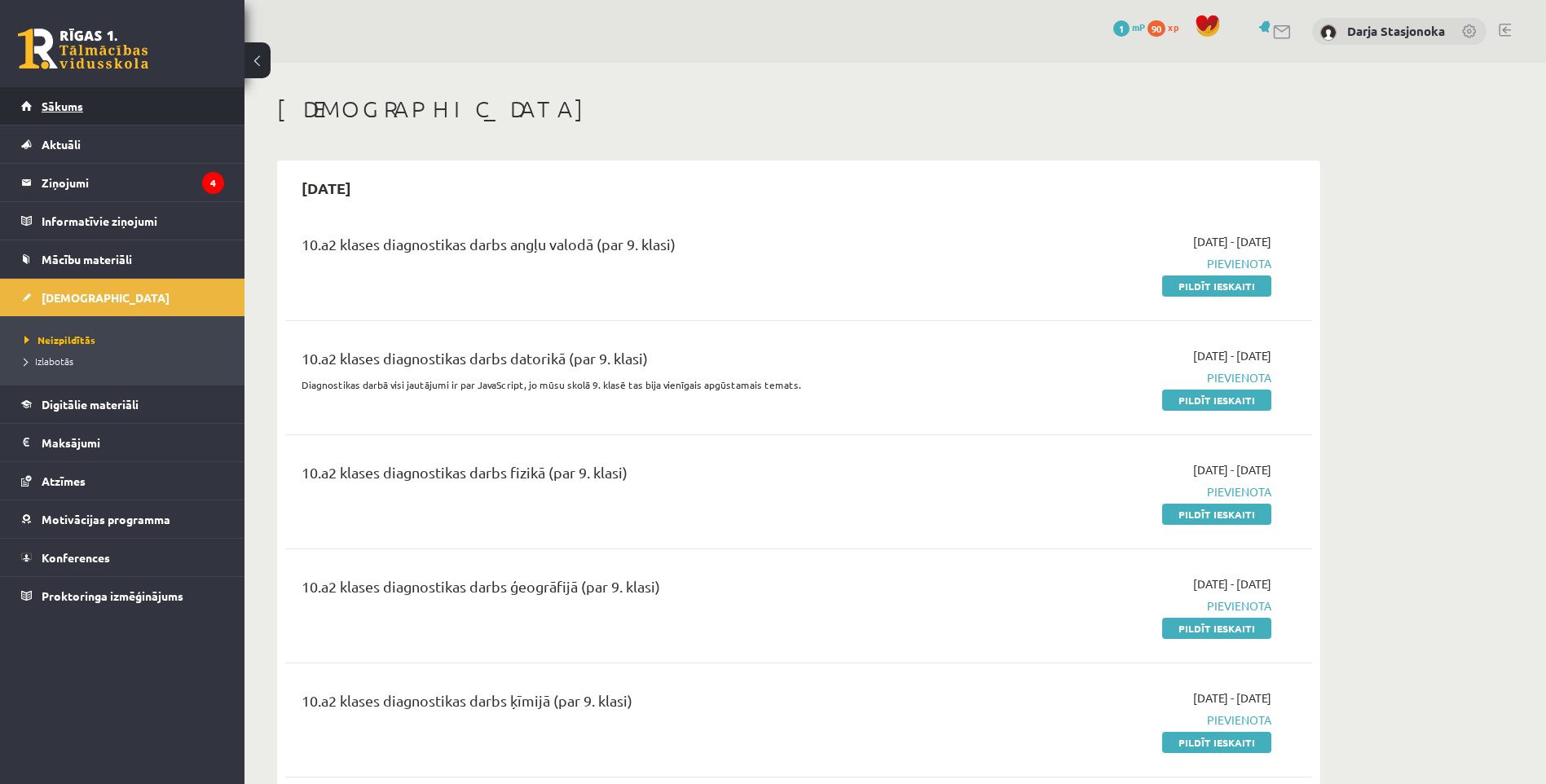
click at [75, 104] on span "Sākums" at bounding box center [62, 106] width 42 height 15
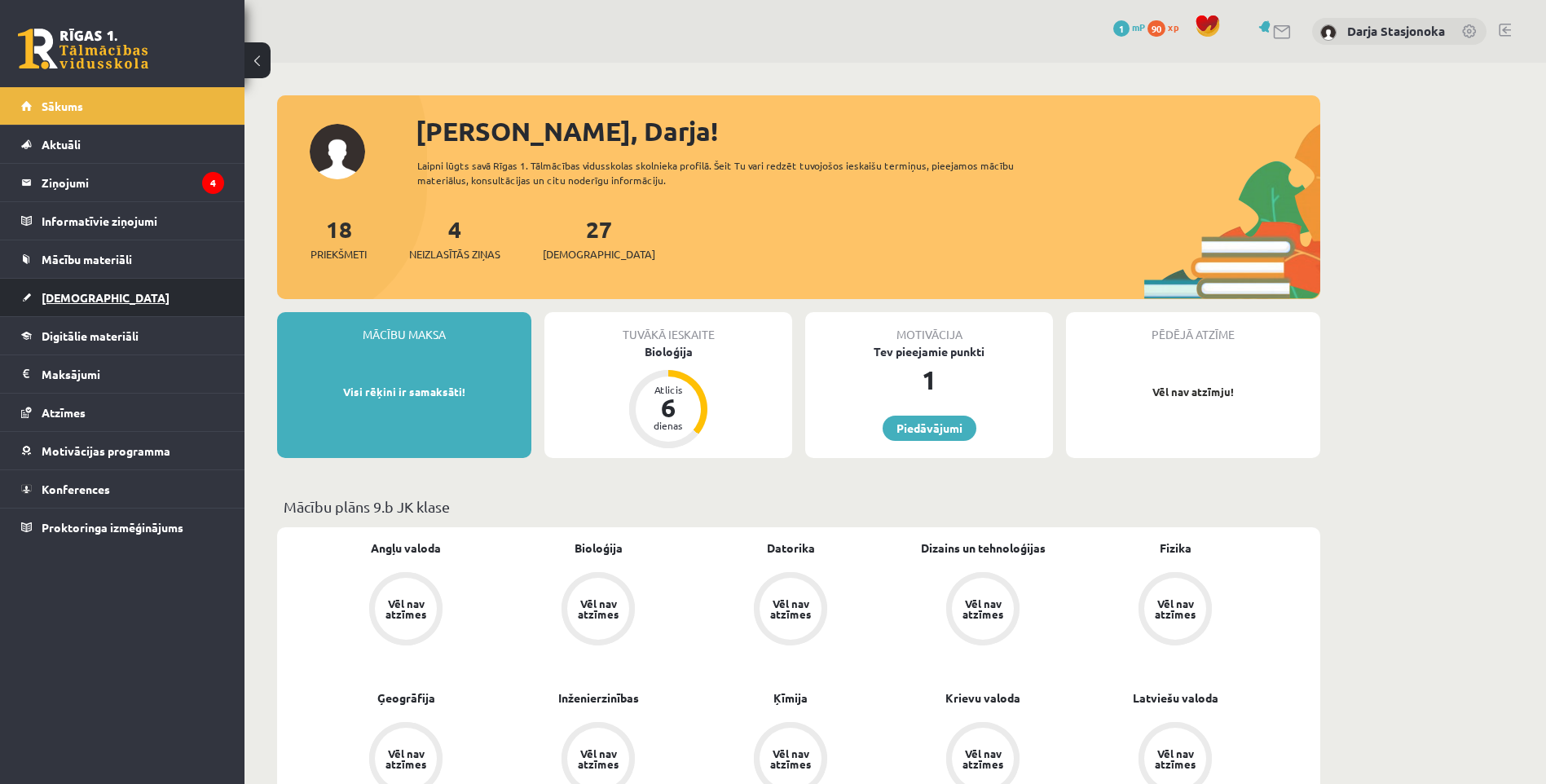
click at [84, 294] on span "[DEMOGRAPHIC_DATA]" at bounding box center [106, 298] width 128 height 15
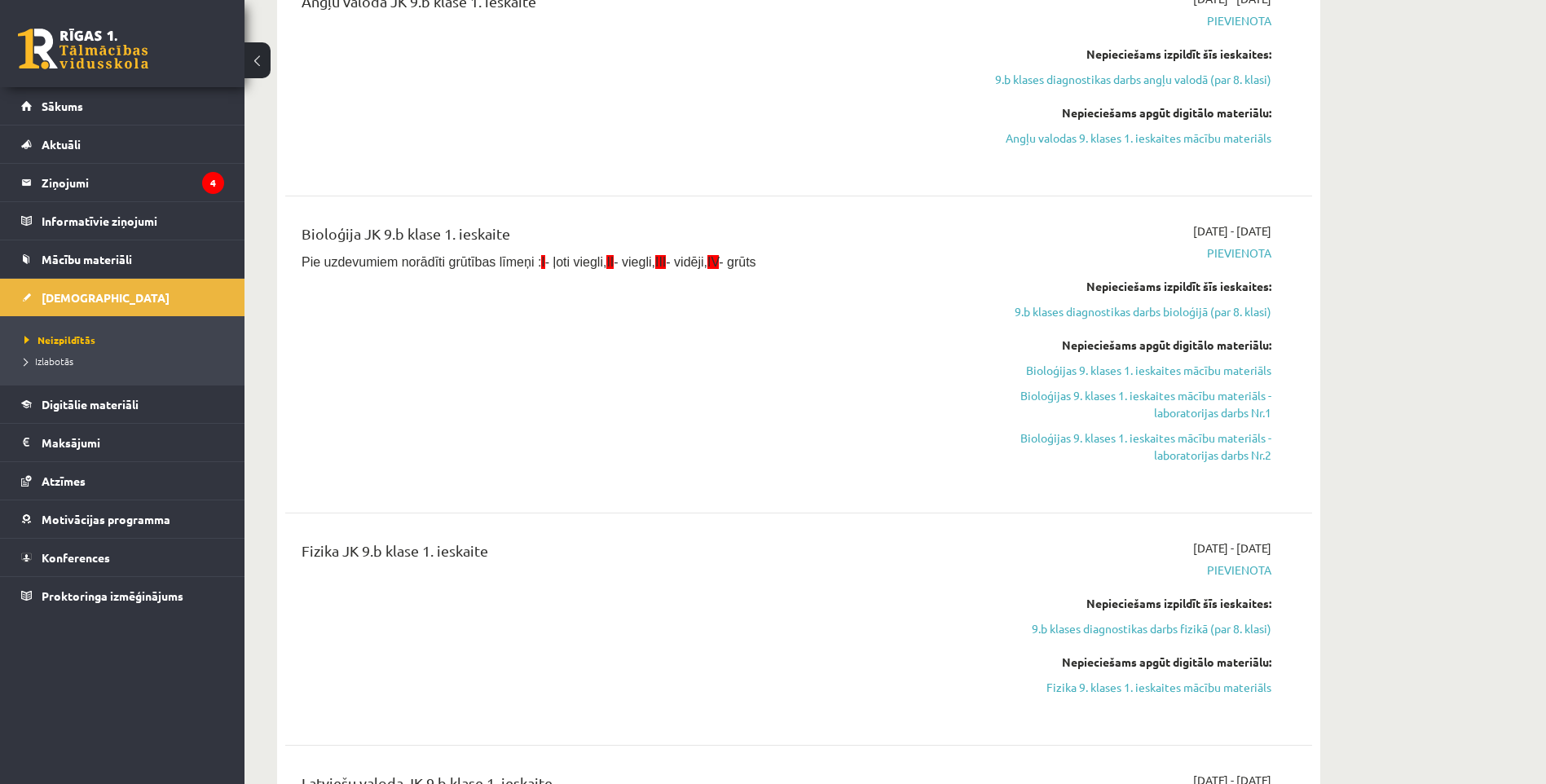
scroll to position [2117, 0]
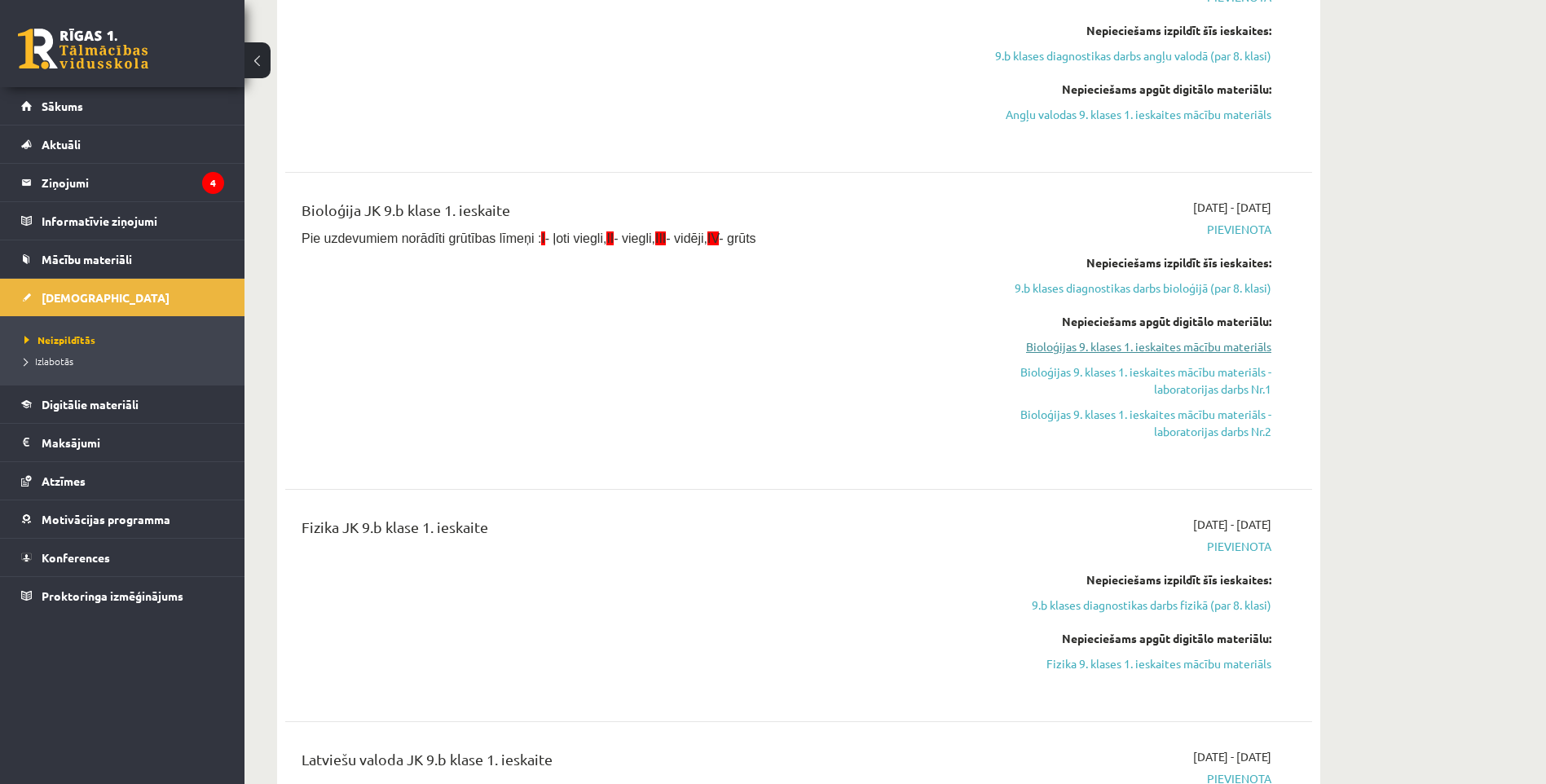
click at [1181, 343] on link "Bioloģijas 9. klases 1. ieskaites mācību materiāls" at bounding box center [1118, 346] width 307 height 17
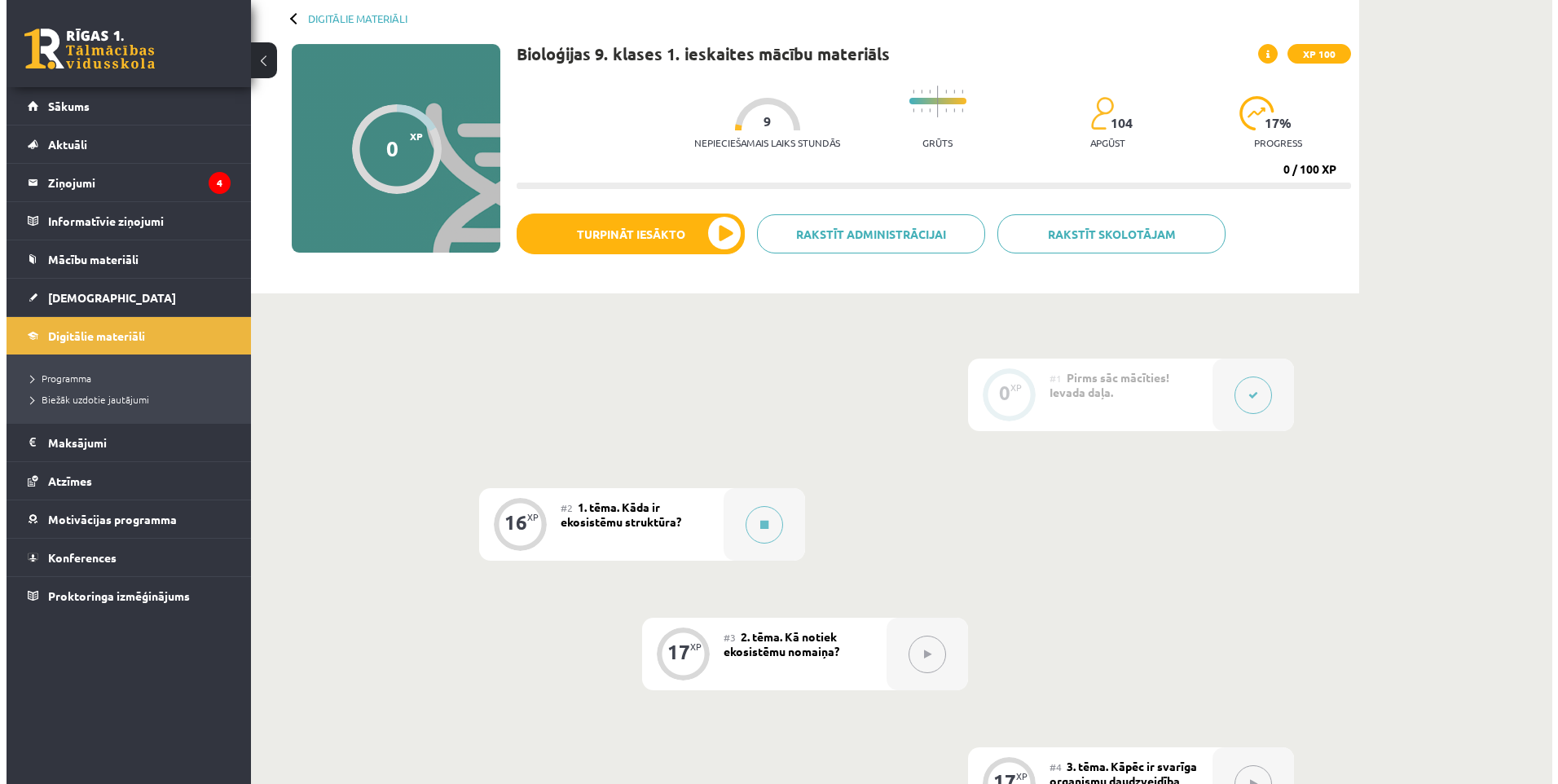
scroll to position [81, 0]
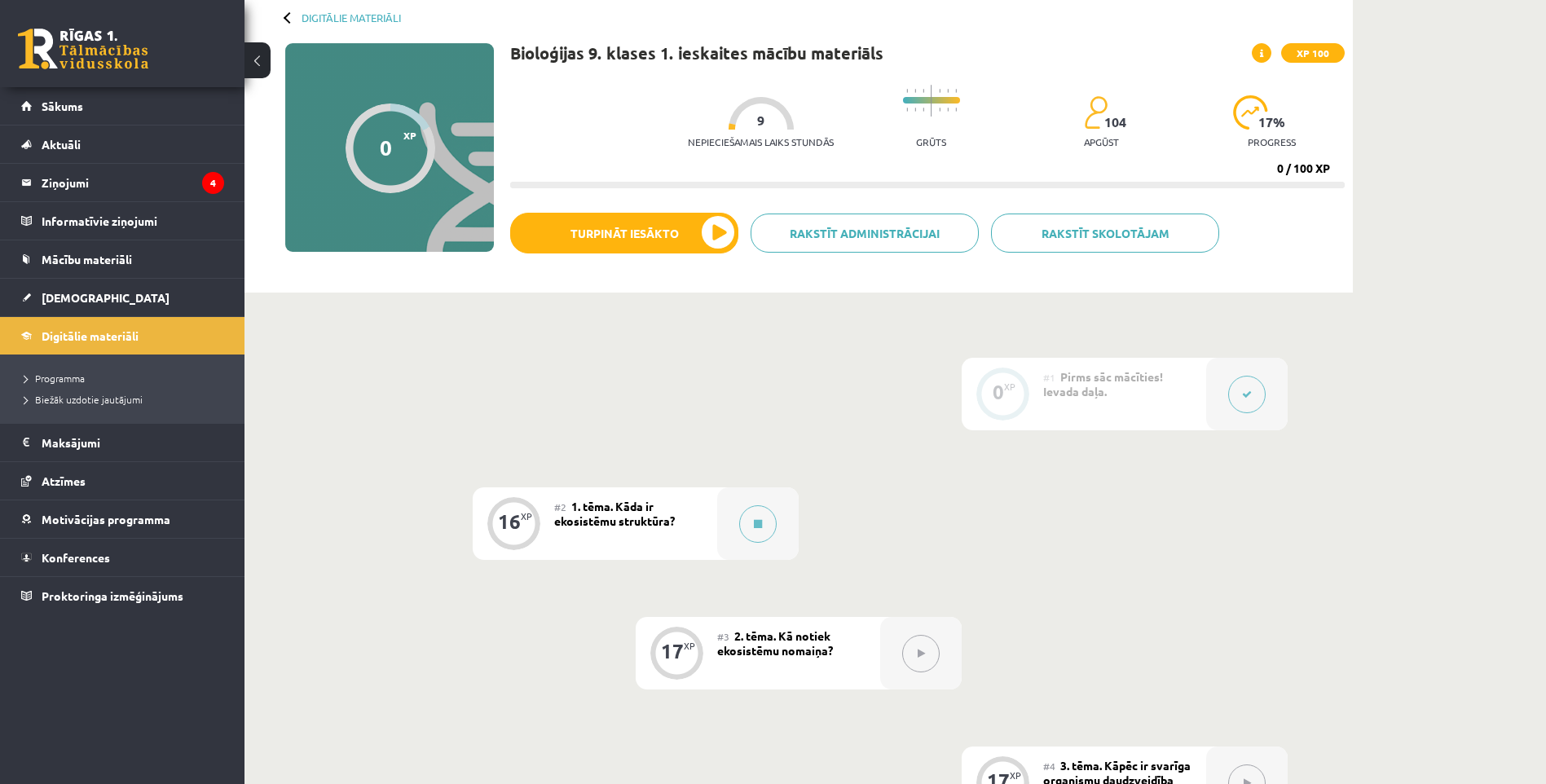
click at [1246, 391] on icon at bounding box center [1247, 394] width 10 height 10
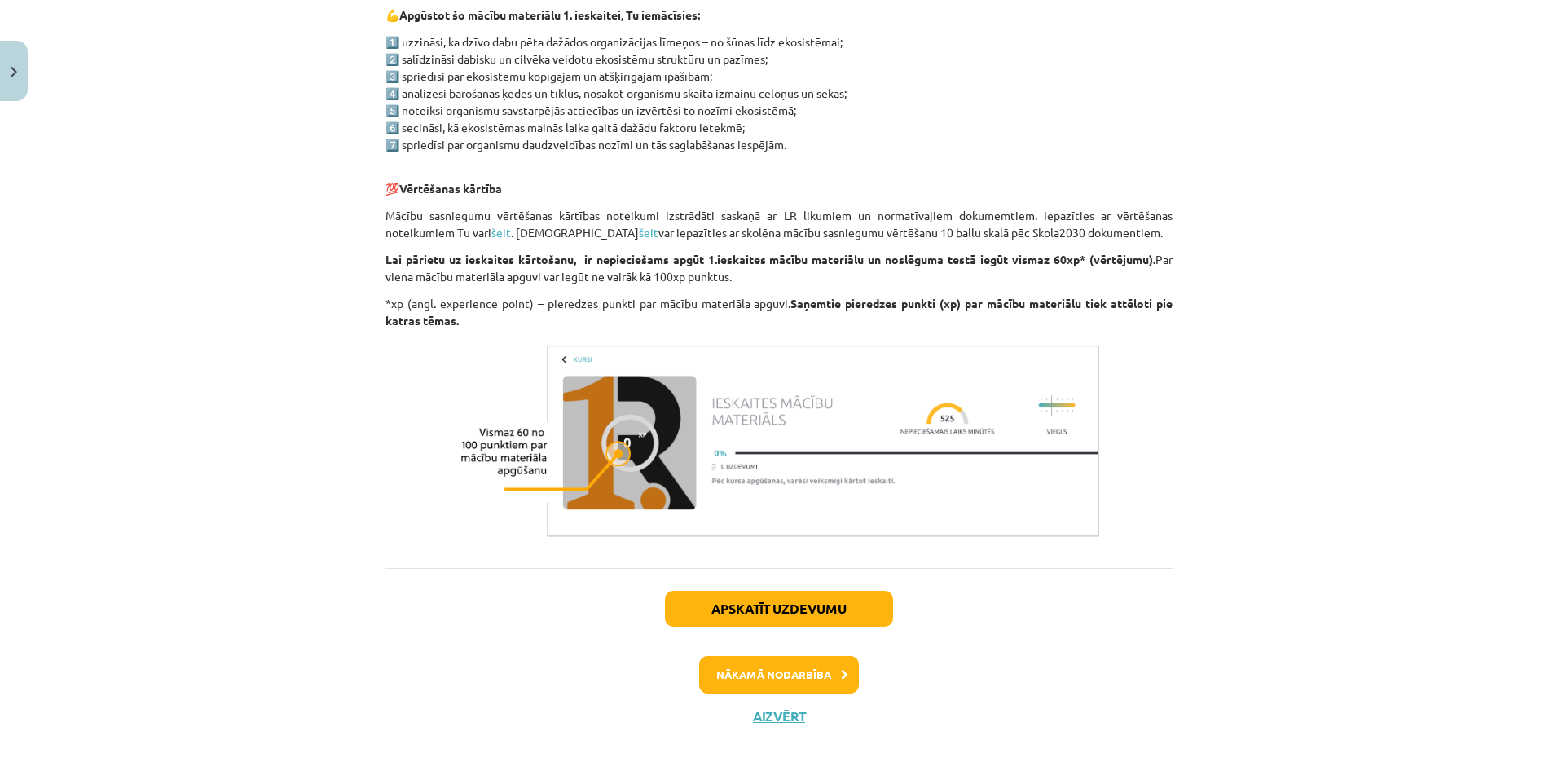
scroll to position [842, 0]
click at [800, 670] on button "Nākamā nodarbība" at bounding box center [779, 674] width 160 height 38
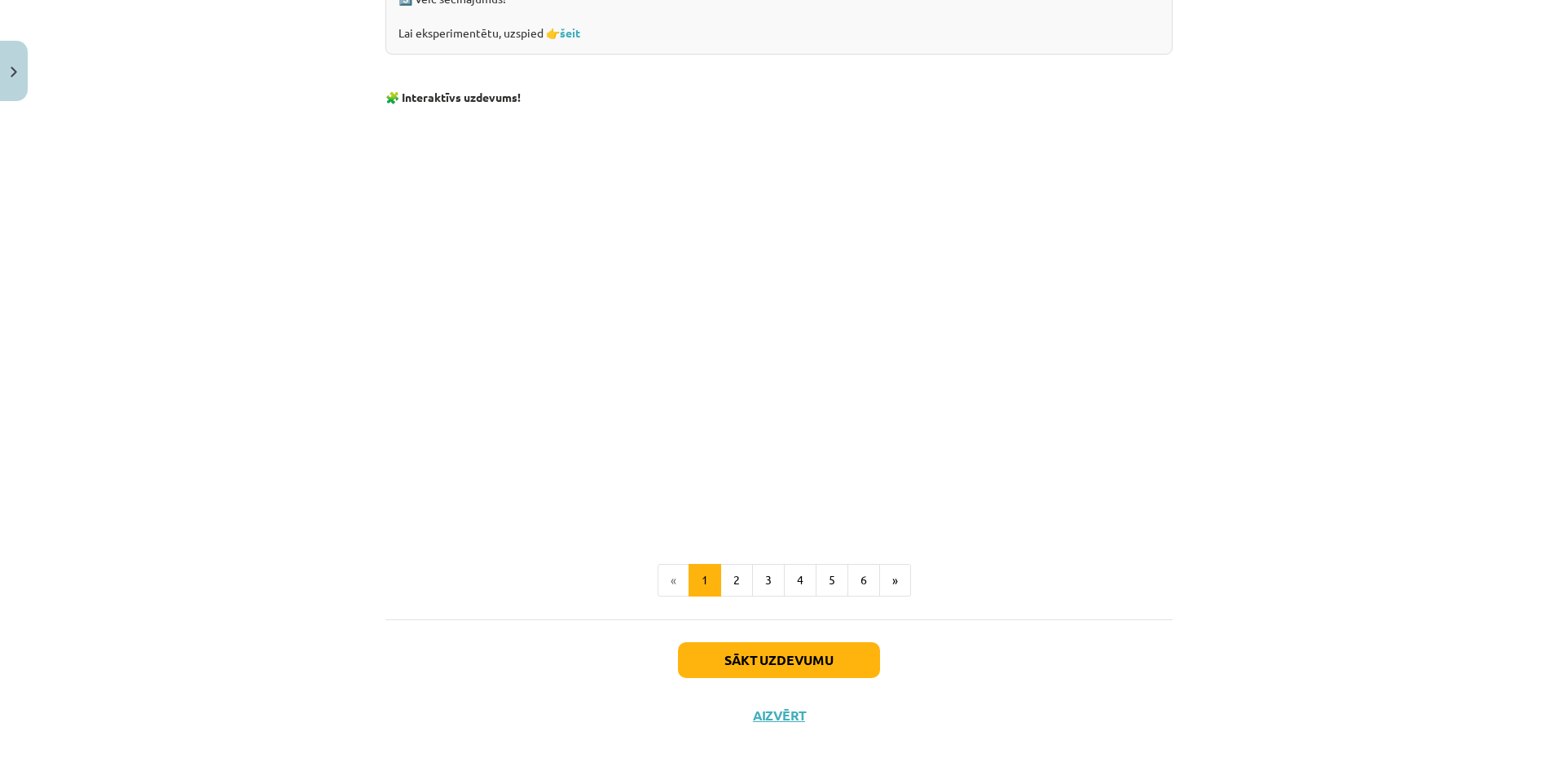
scroll to position [1447, 0]
click at [728, 582] on button "2" at bounding box center [737, 580] width 33 height 33
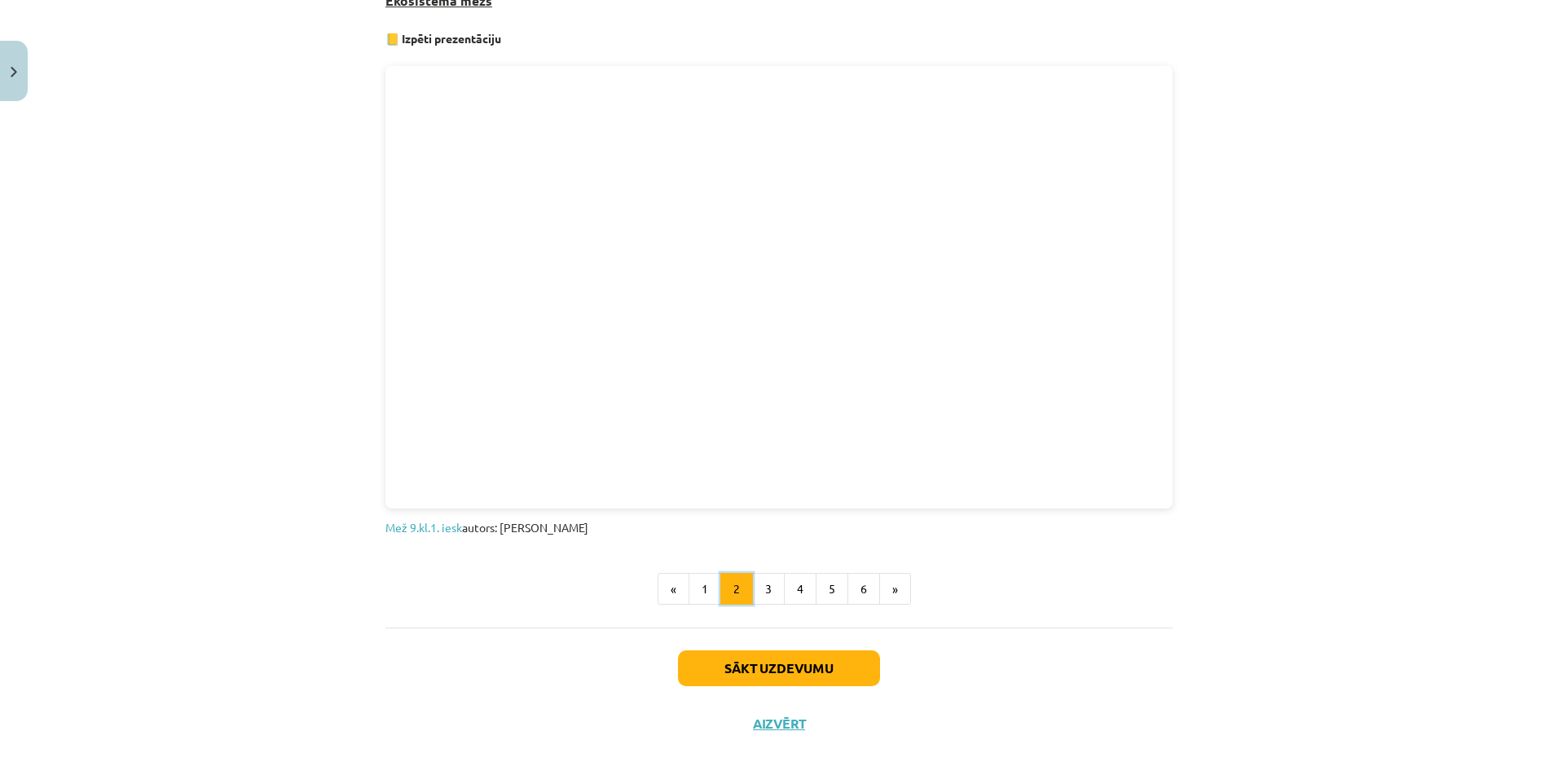
scroll to position [873, 0]
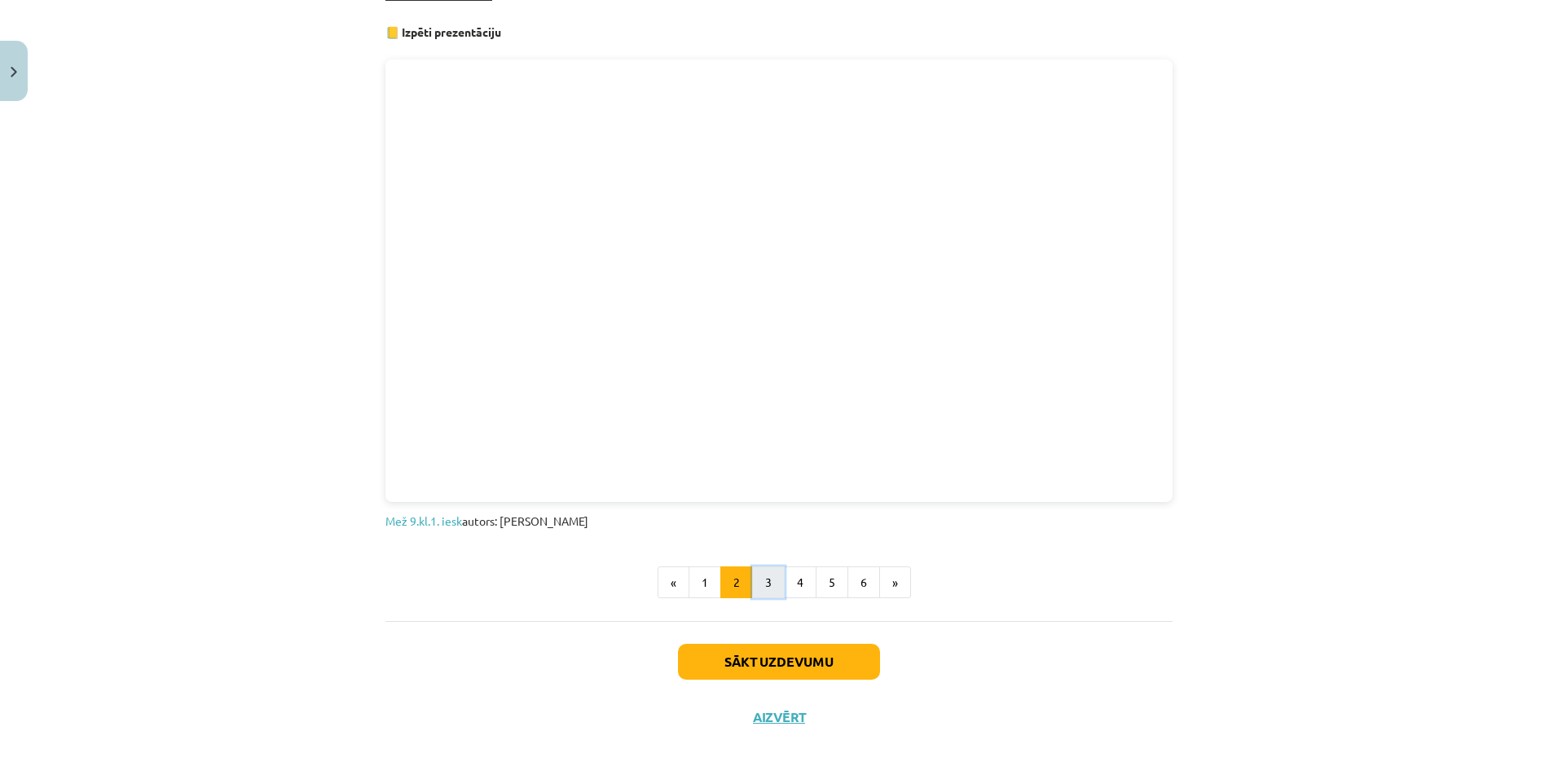
click at [765, 578] on button "3" at bounding box center [769, 582] width 33 height 33
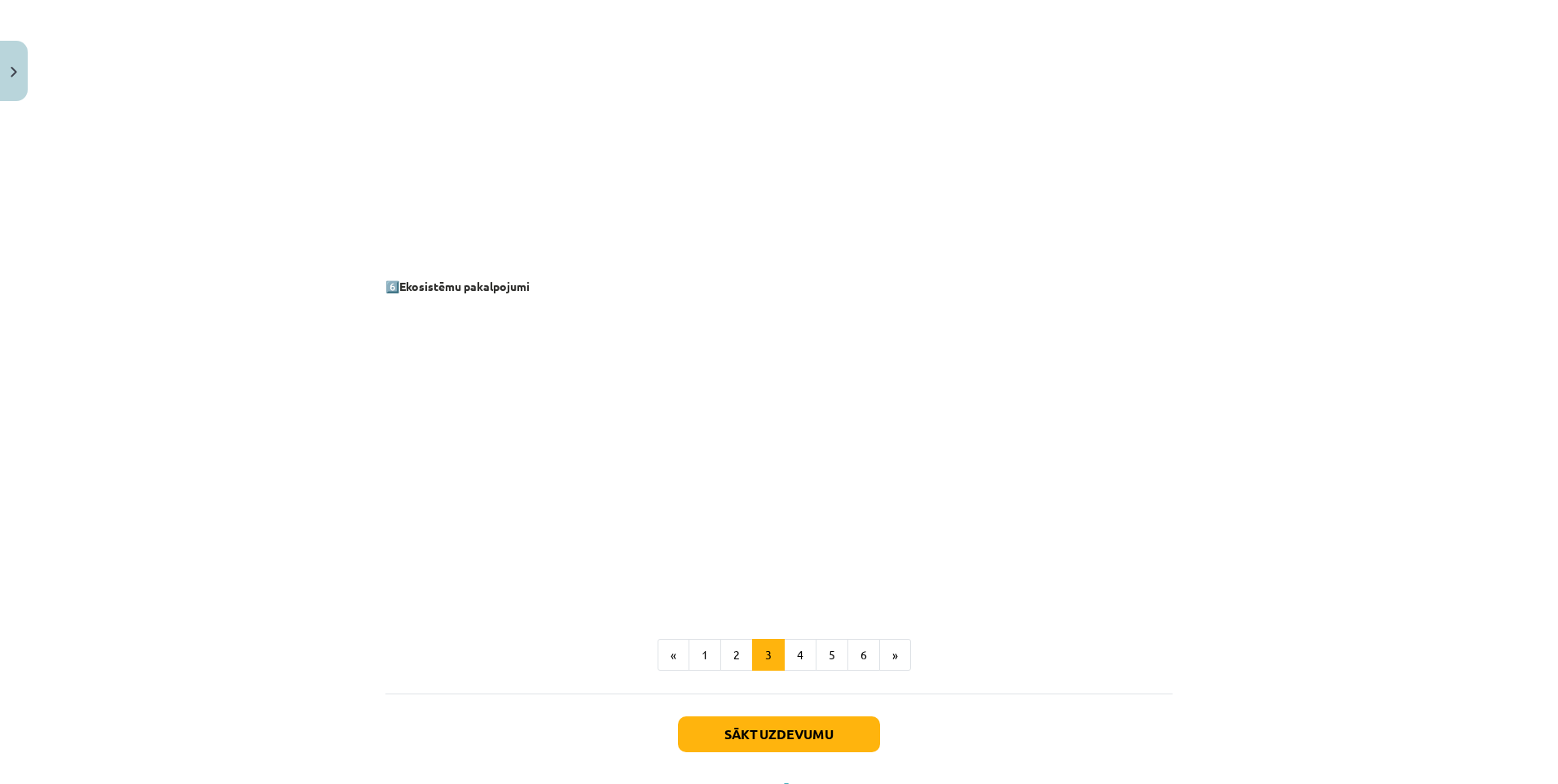
scroll to position [2002, 0]
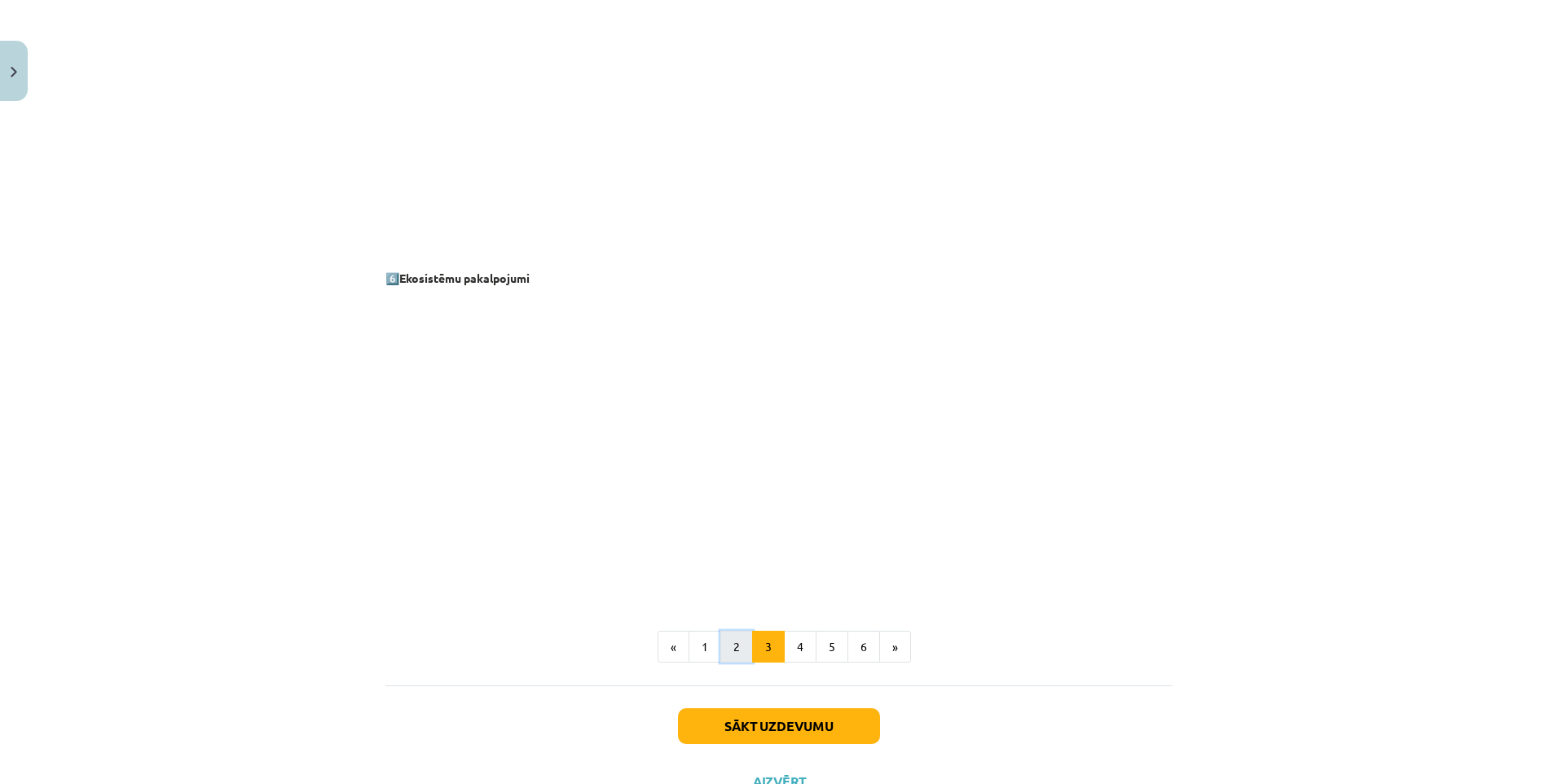
click at [734, 643] on button "2" at bounding box center [737, 647] width 33 height 33
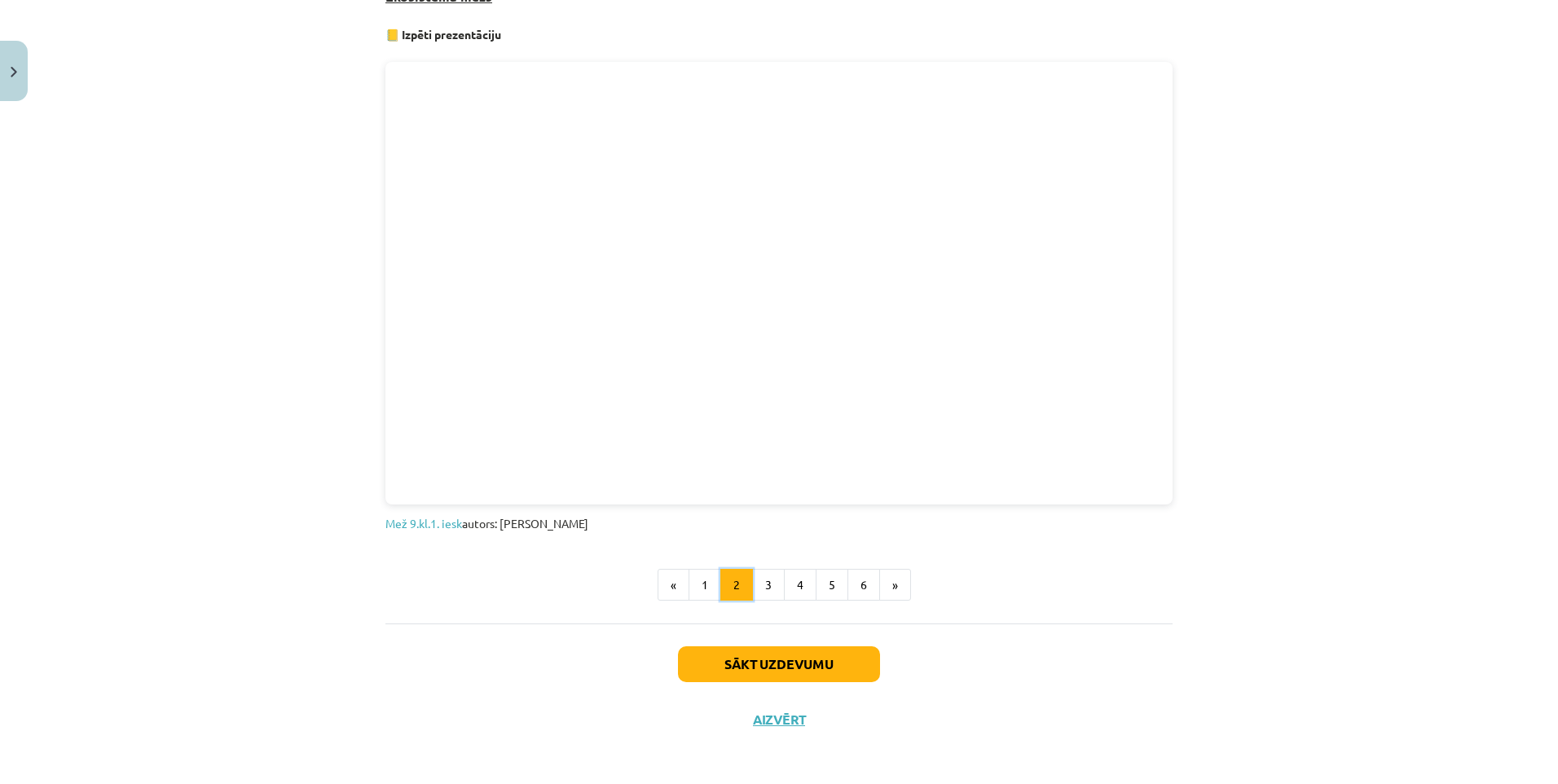
scroll to position [873, 0]
click at [753, 656] on button "Sākt uzdevumu" at bounding box center [779, 662] width 202 height 36
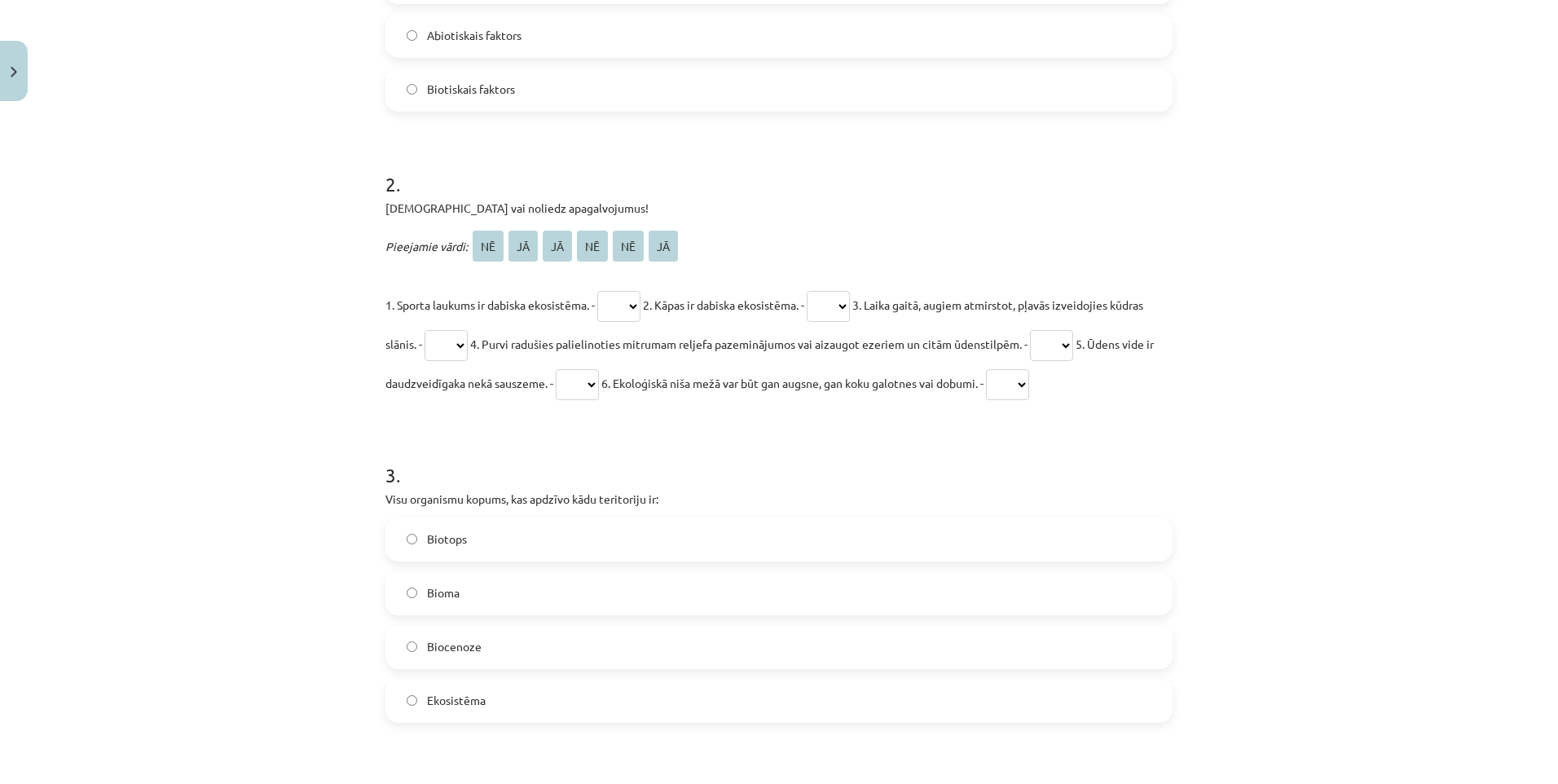
scroll to position [692, 0]
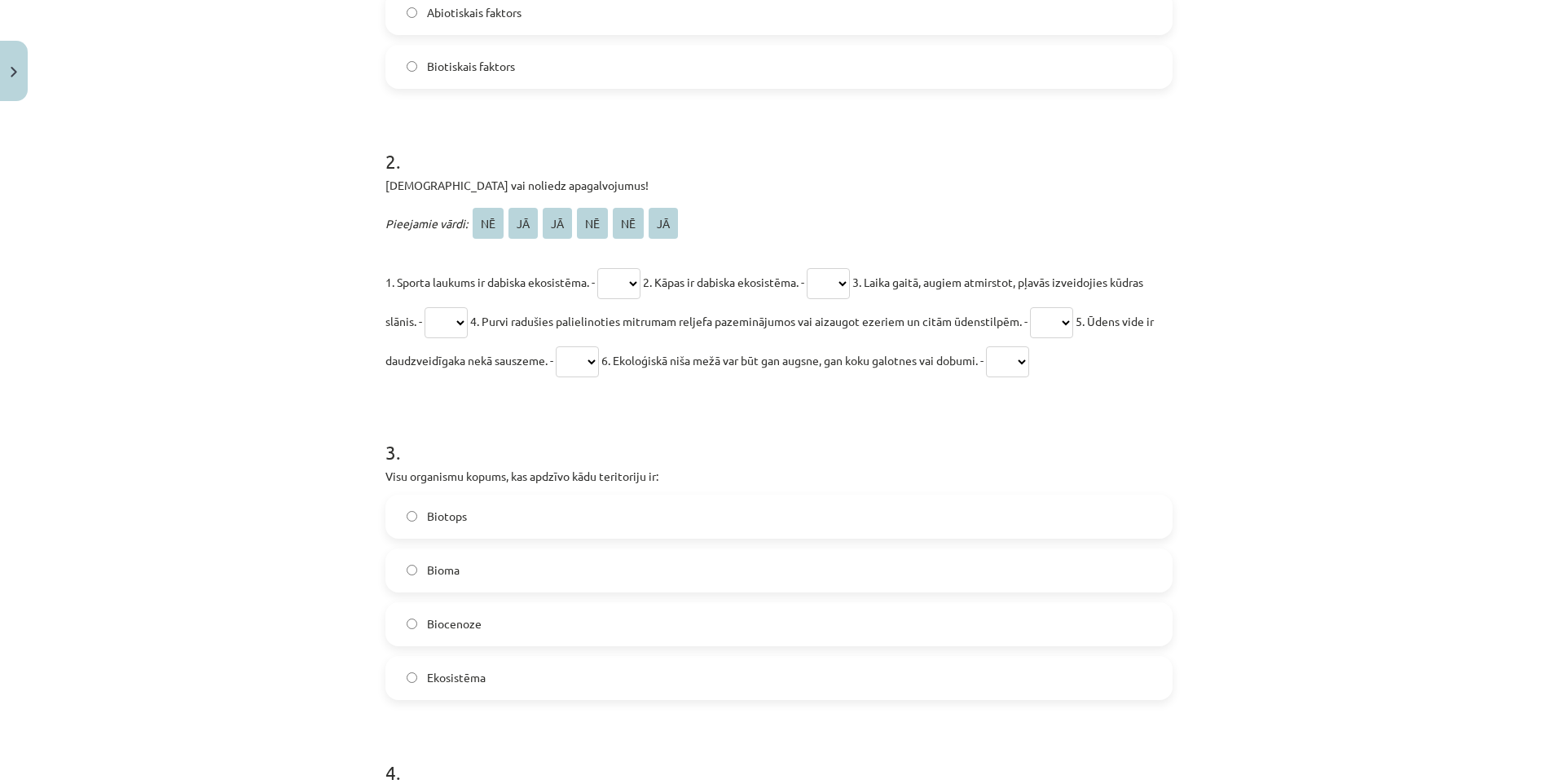
click at [641, 282] on select "** ** ** ** ** **" at bounding box center [619, 284] width 43 height 31
select select "**"
click at [598, 268] on select "** ** ** ** ** **" at bounding box center [619, 284] width 43 height 31
click at [850, 284] on select "** ** ** ** ** **" at bounding box center [828, 284] width 43 height 31
select select "**"
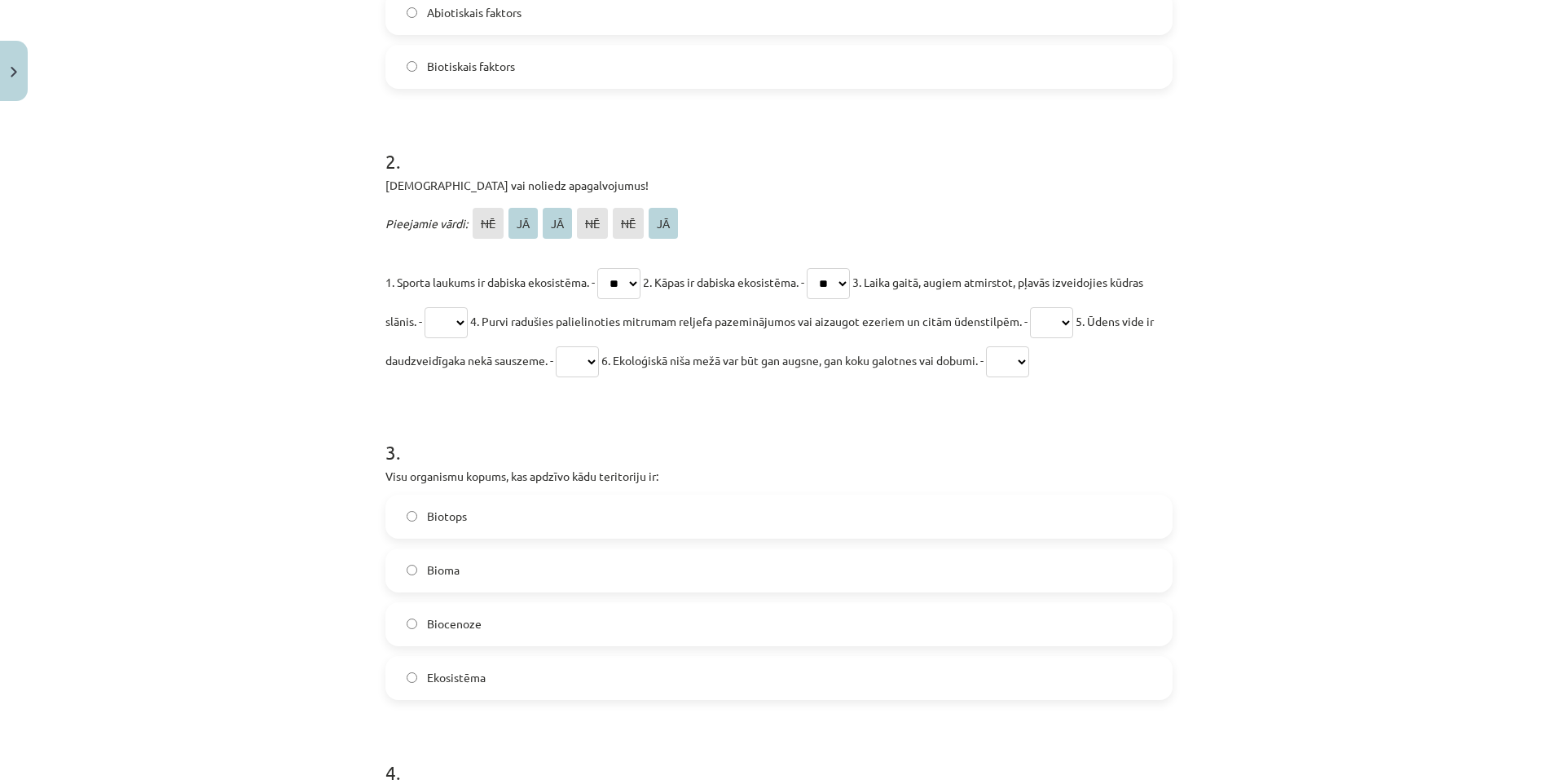
click at [822, 268] on select "** ** ** ** ** **" at bounding box center [828, 284] width 43 height 31
click at [468, 321] on select "** ** ** ** ** **" at bounding box center [445, 322] width 43 height 31
select select "**"
click at [459, 307] on select "** ** ** ** ** **" at bounding box center [445, 322] width 43 height 31
click at [1073, 321] on select "** ** ** ** ** **" at bounding box center [1051, 322] width 43 height 31
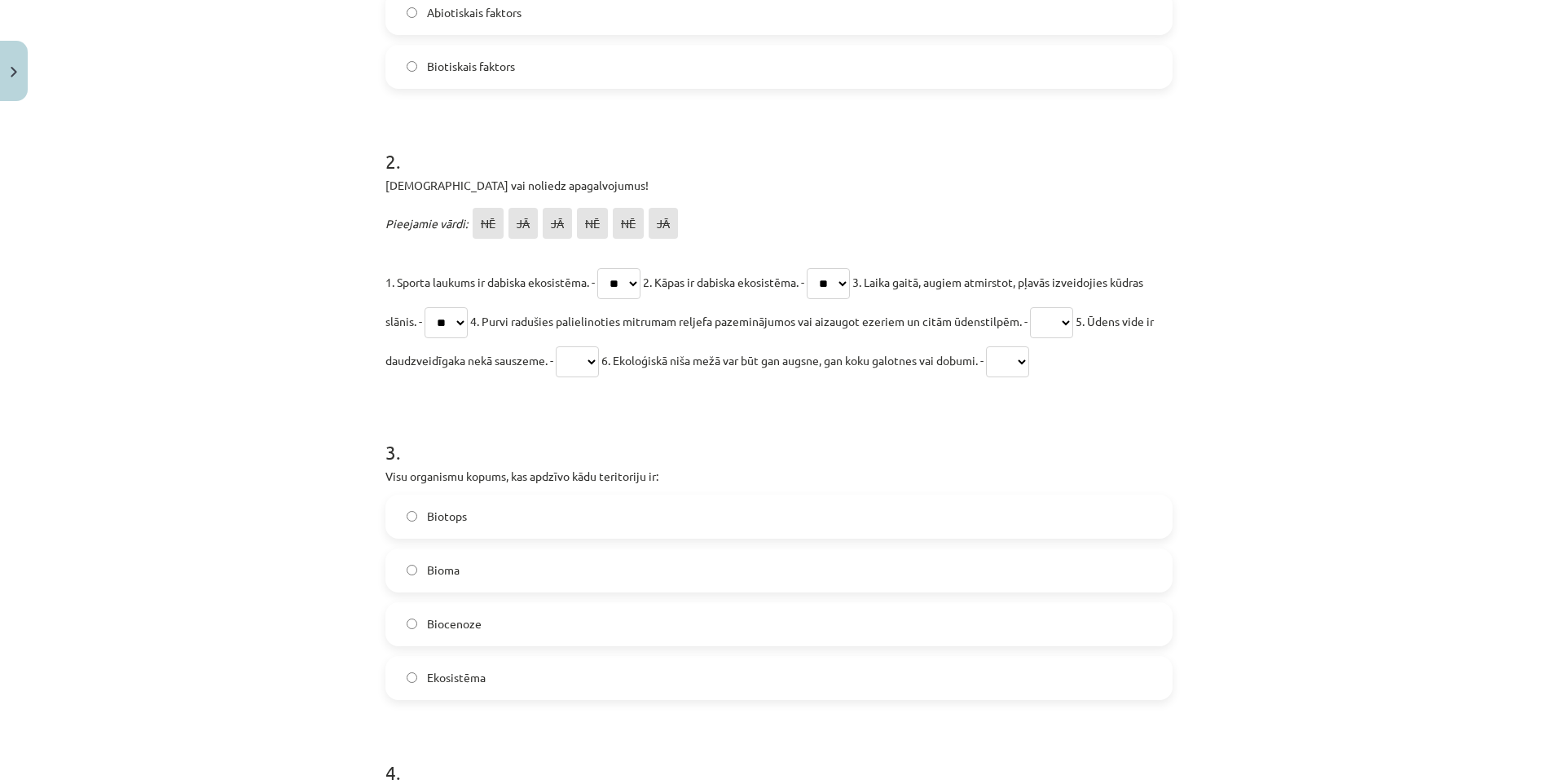
select select "**"
click at [1073, 307] on select "** ** ** ** ** **" at bounding box center [1051, 322] width 43 height 31
click at [599, 359] on select "** ** ** ** ** **" at bounding box center [577, 362] width 43 height 31
select select "**"
click at [599, 346] on select "** ** ** ** ** **" at bounding box center [577, 362] width 43 height 31
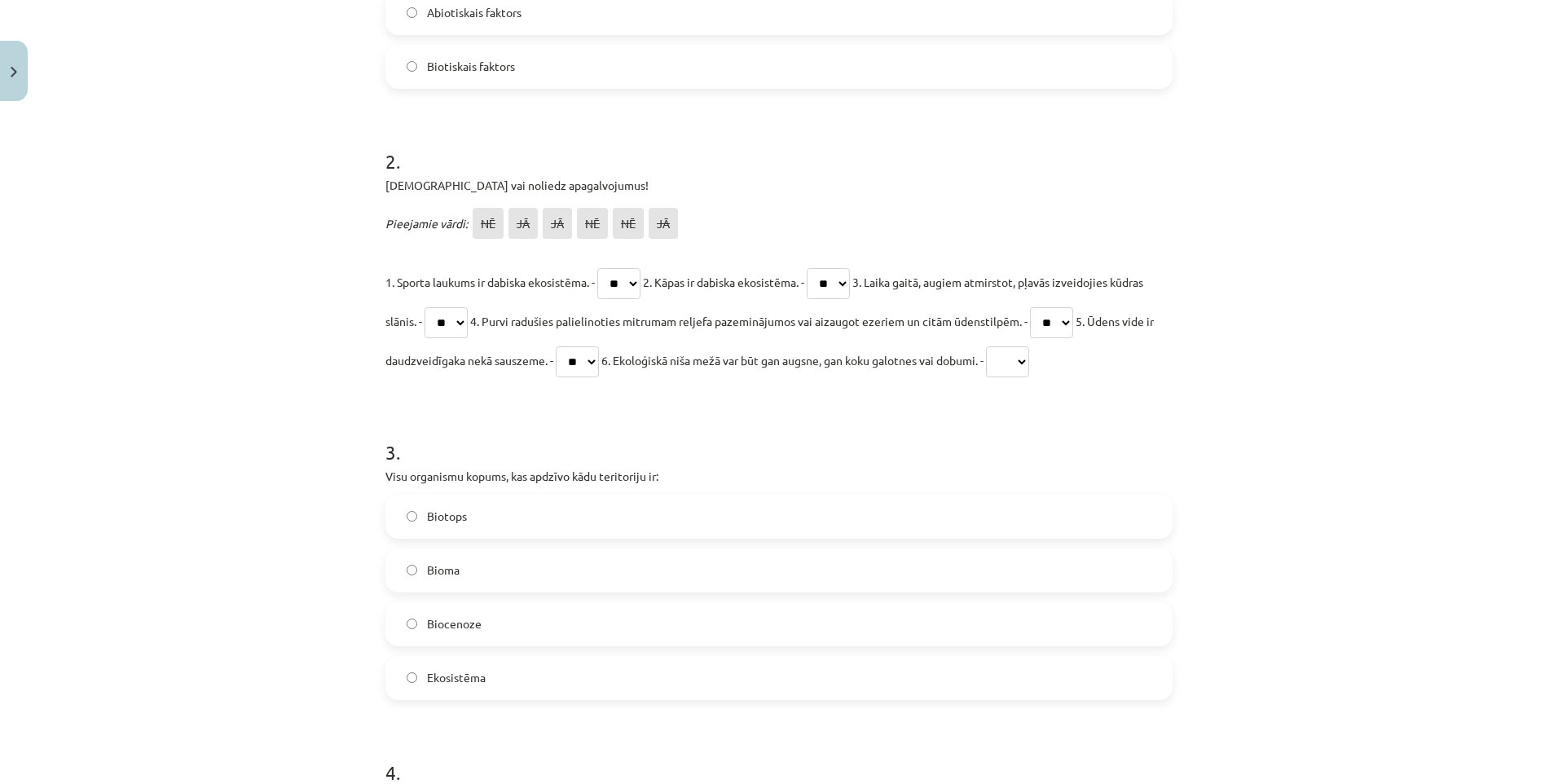
click at [1029, 362] on select "** ** ** ** ** **" at bounding box center [1007, 362] width 43 height 31
select select "**"
click at [1029, 346] on select "** ** ** ** ** **" at bounding box center [1007, 362] width 43 height 31
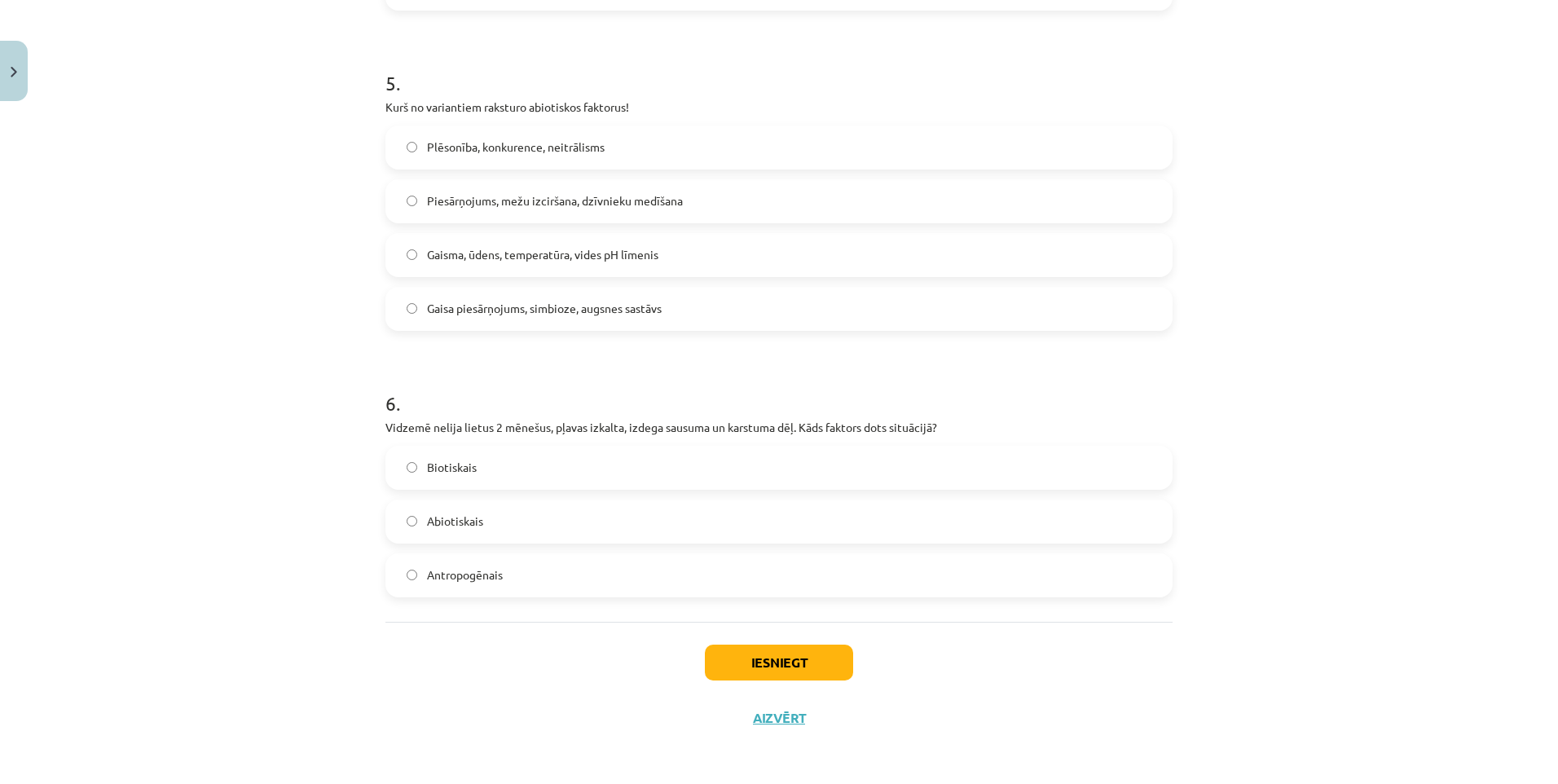
scroll to position [1844, 0]
click at [784, 661] on button "Iesniegt" at bounding box center [779, 660] width 148 height 36
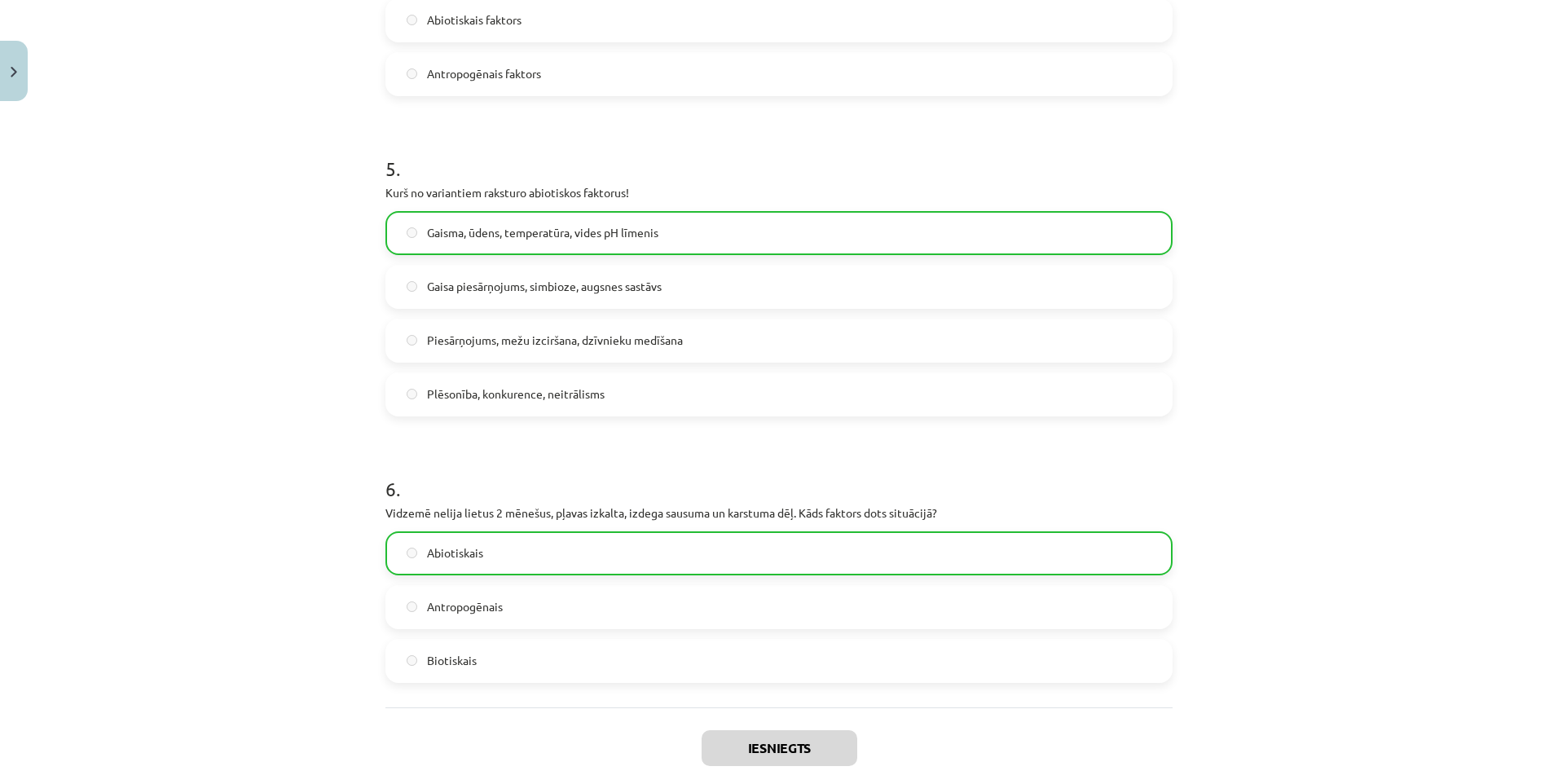
scroll to position [1895, 0]
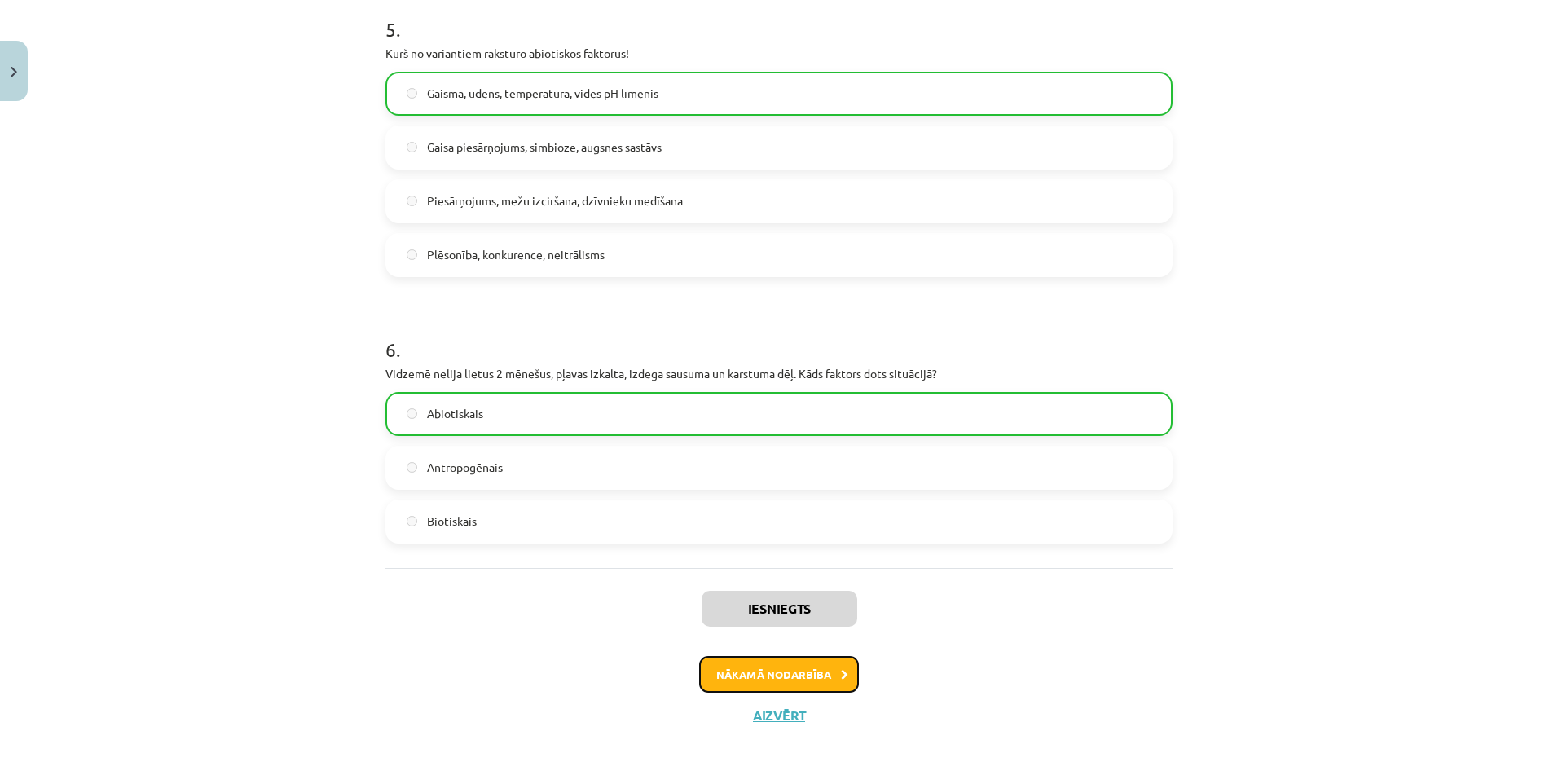
click at [786, 675] on button "Nākamā nodarbība" at bounding box center [779, 675] width 160 height 38
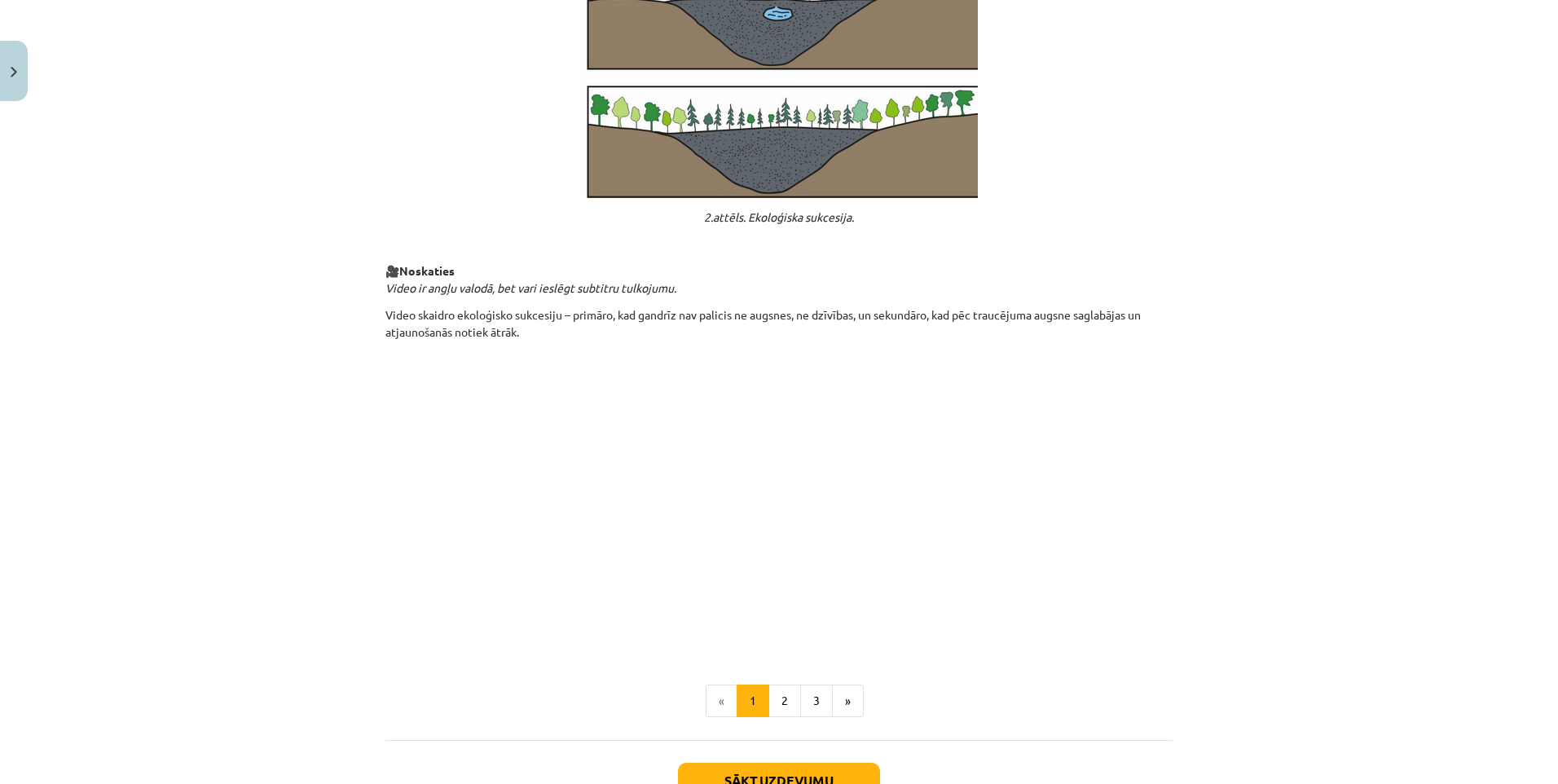
scroll to position [1536, 0]
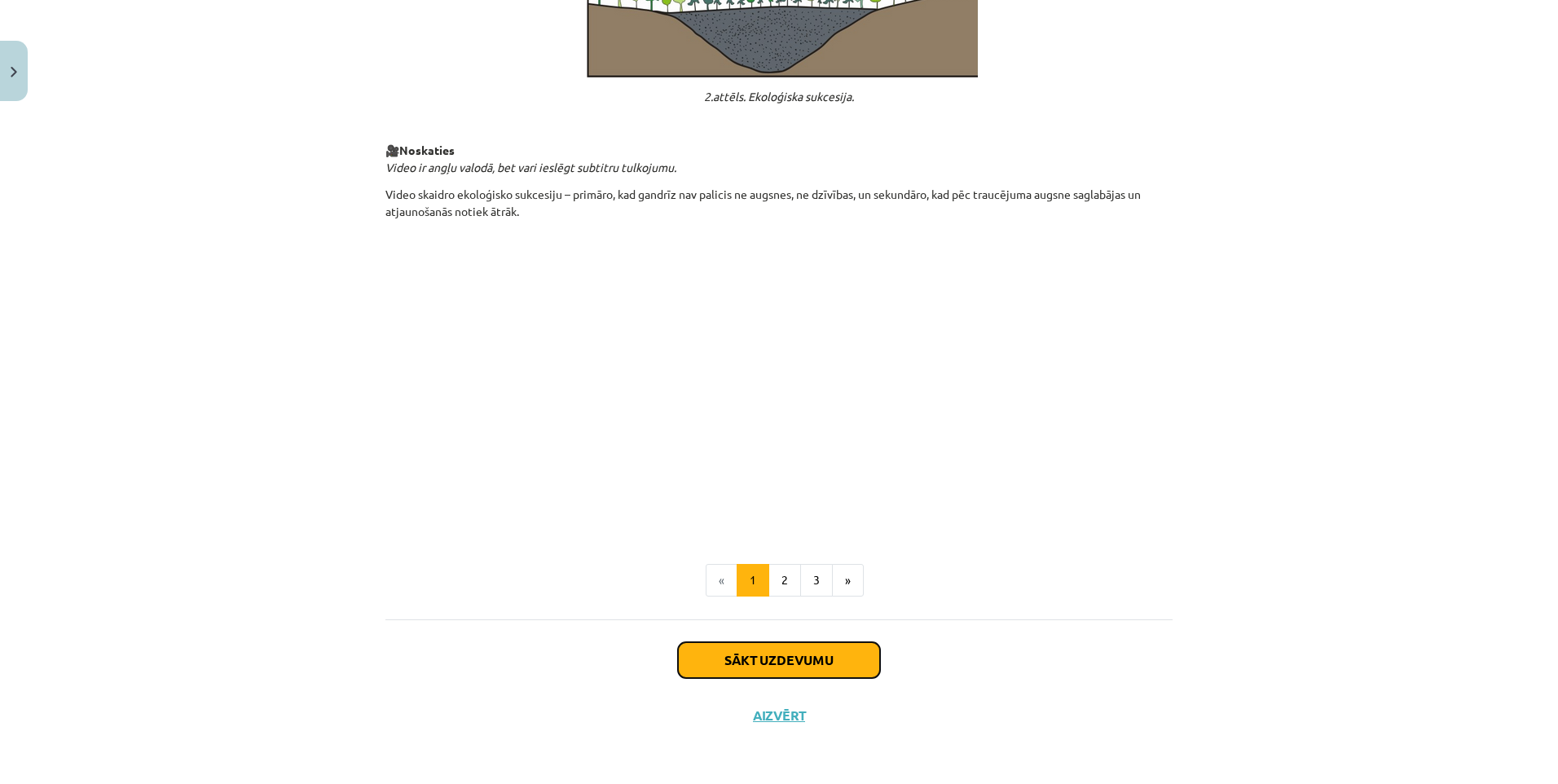
click at [763, 655] on button "Sākt uzdevumu" at bounding box center [779, 660] width 202 height 36
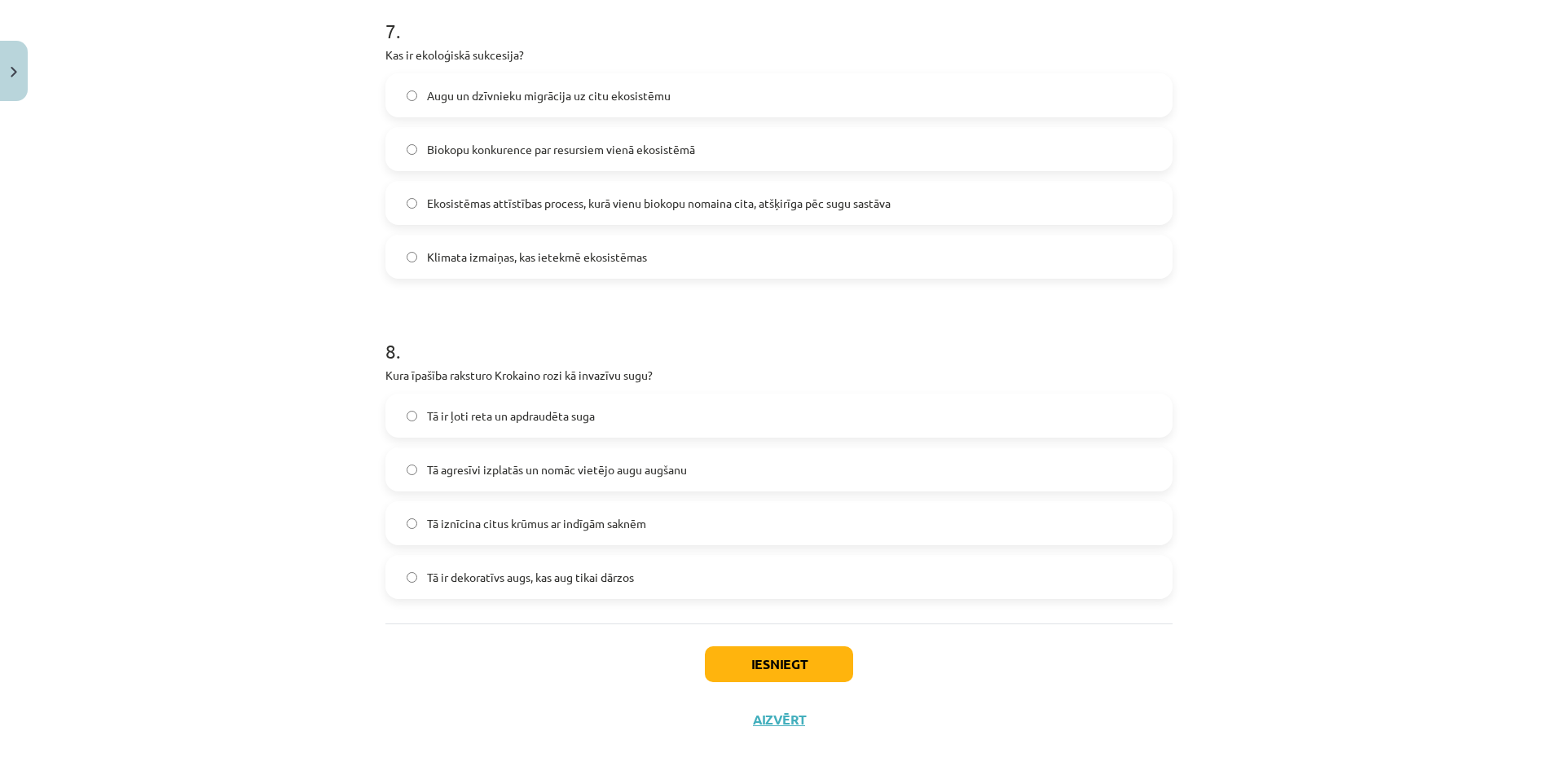
scroll to position [2258, 0]
drag, startPoint x: 767, startPoint y: 661, endPoint x: 820, endPoint y: 655, distance: 53.3
click at [768, 661] on button "Iesniegt" at bounding box center [779, 660] width 148 height 36
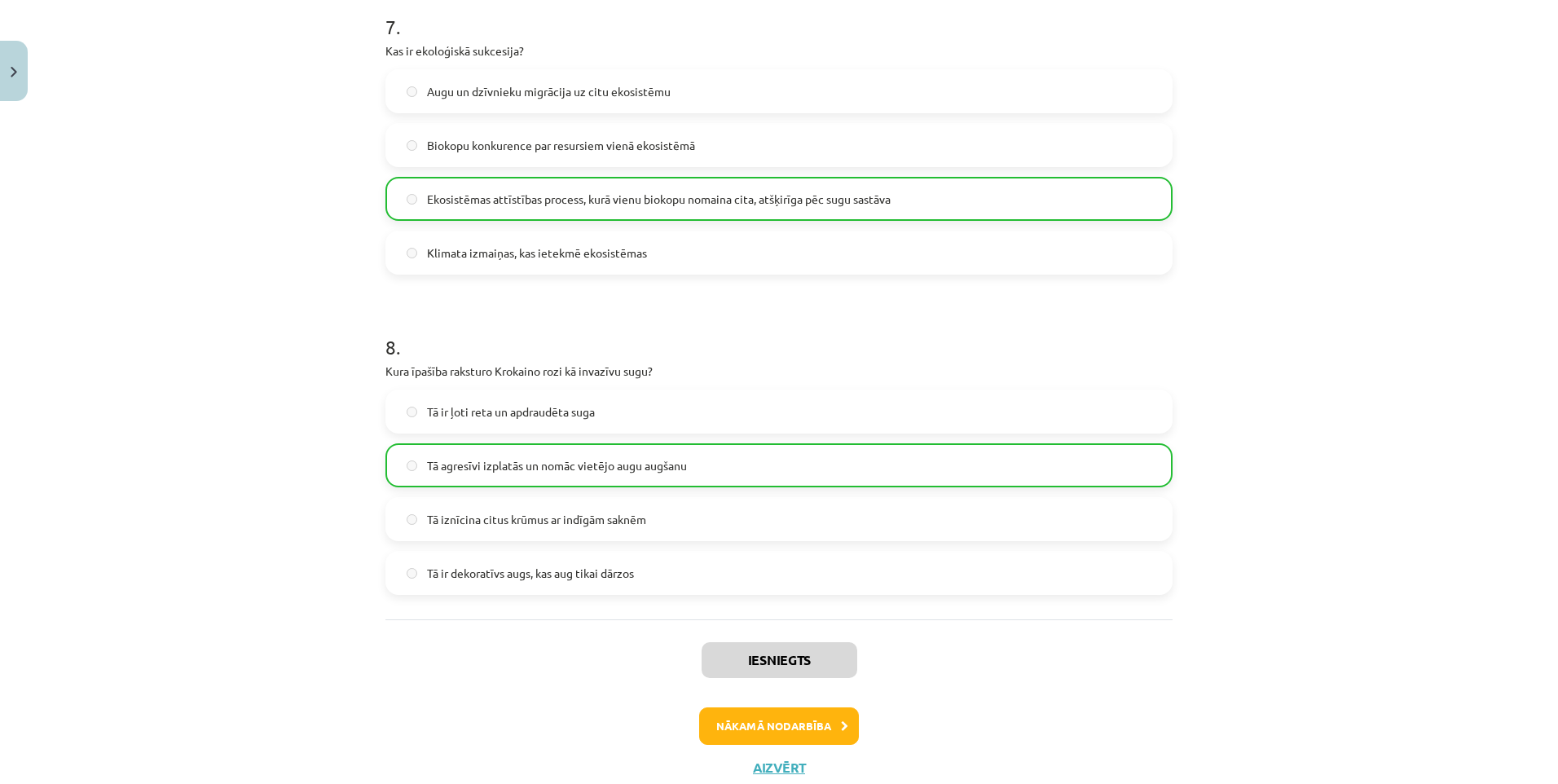
scroll to position [2310, 0]
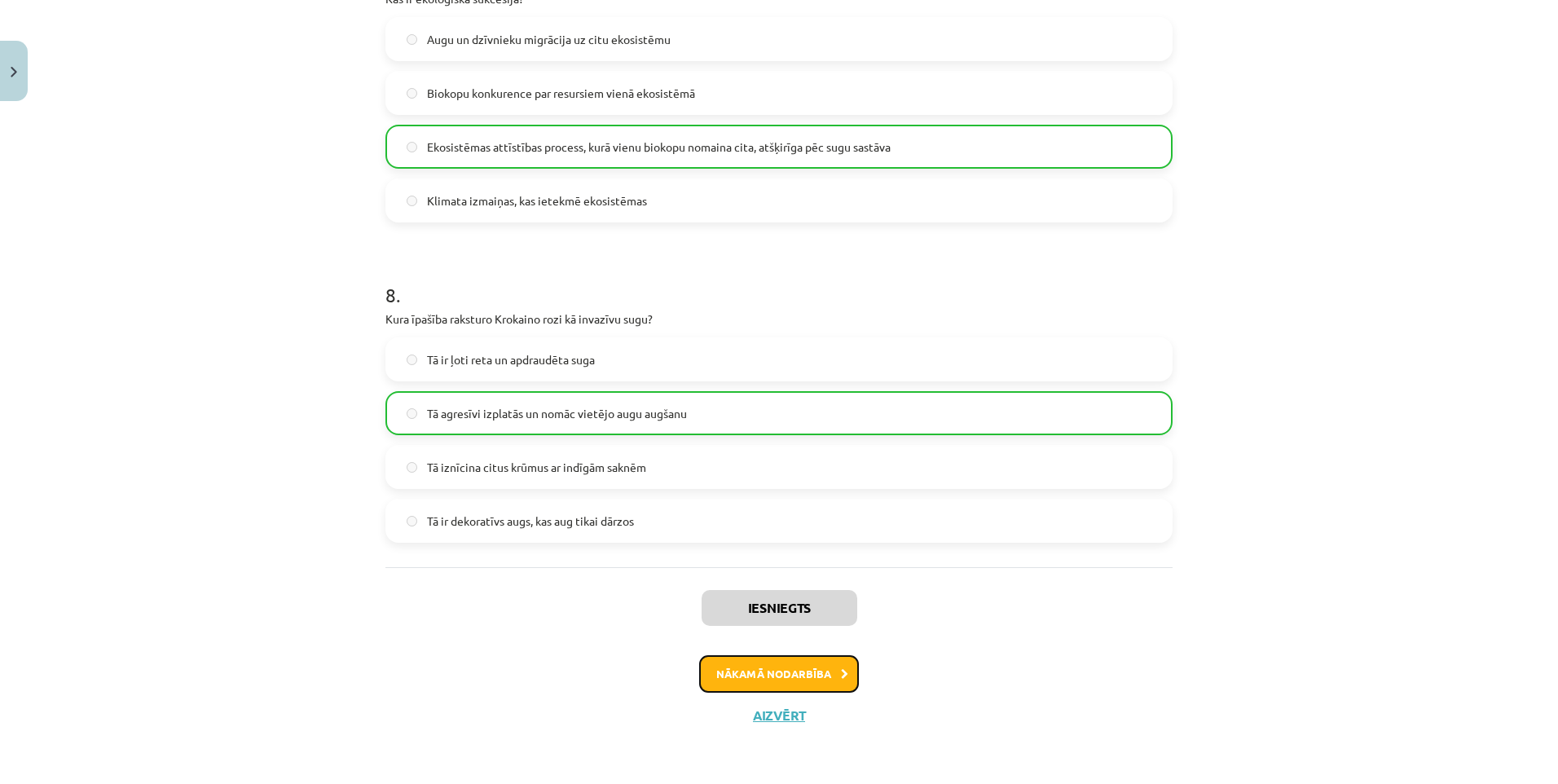
click at [766, 672] on button "Nākamā nodarbība" at bounding box center [779, 674] width 160 height 38
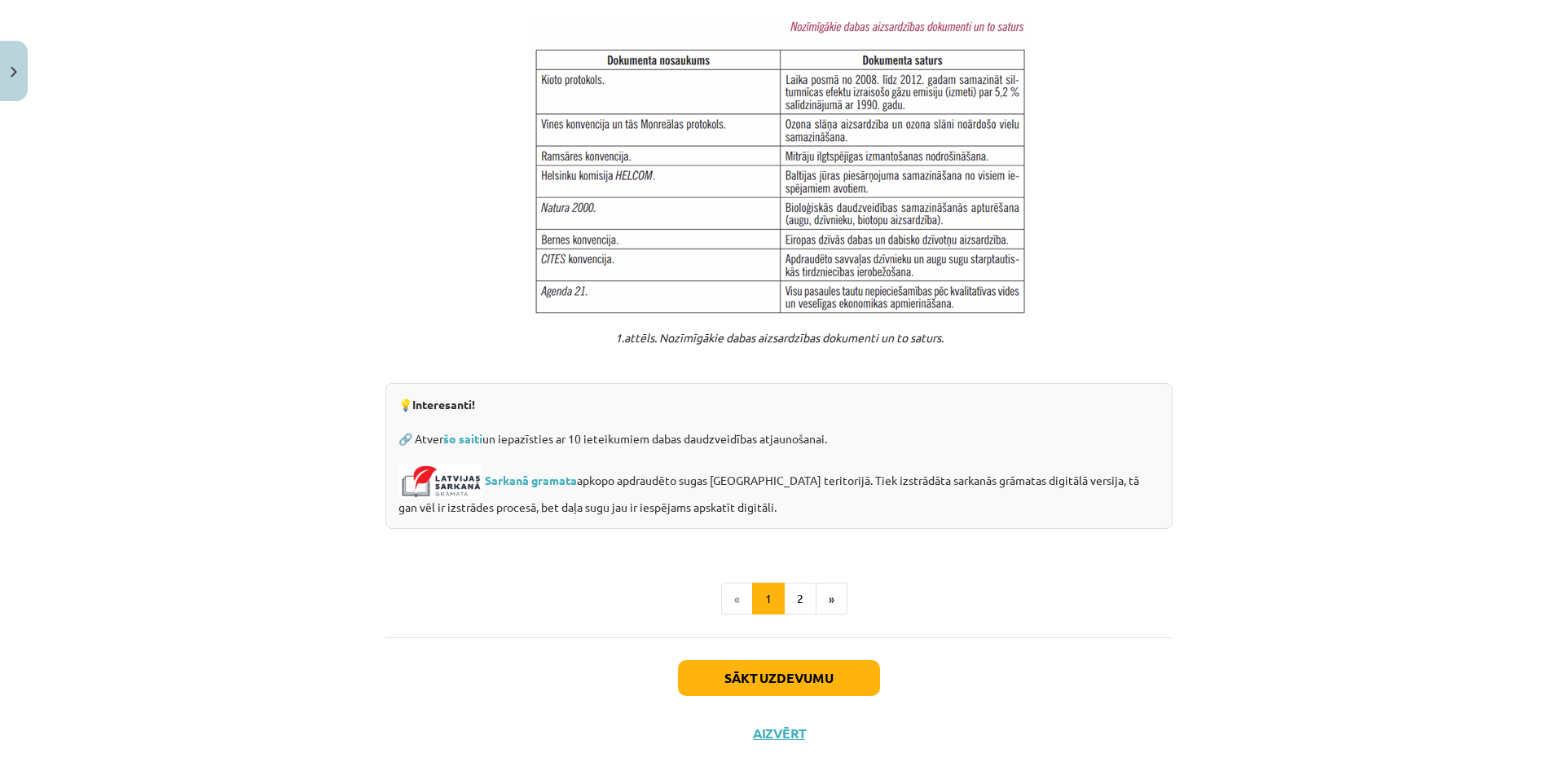
scroll to position [1129, 0]
click at [793, 581] on button "2" at bounding box center [801, 598] width 33 height 33
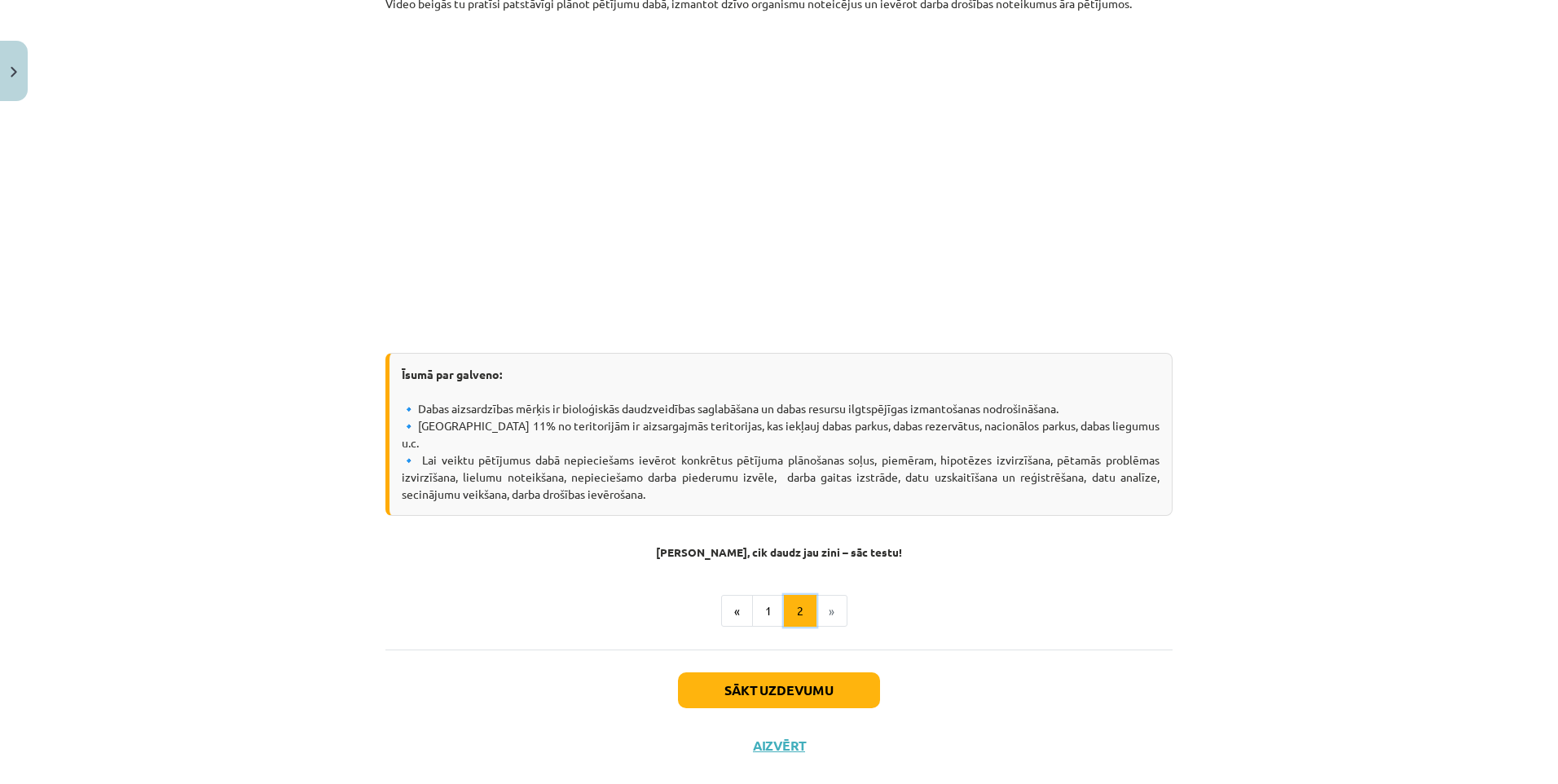
scroll to position [409, 0]
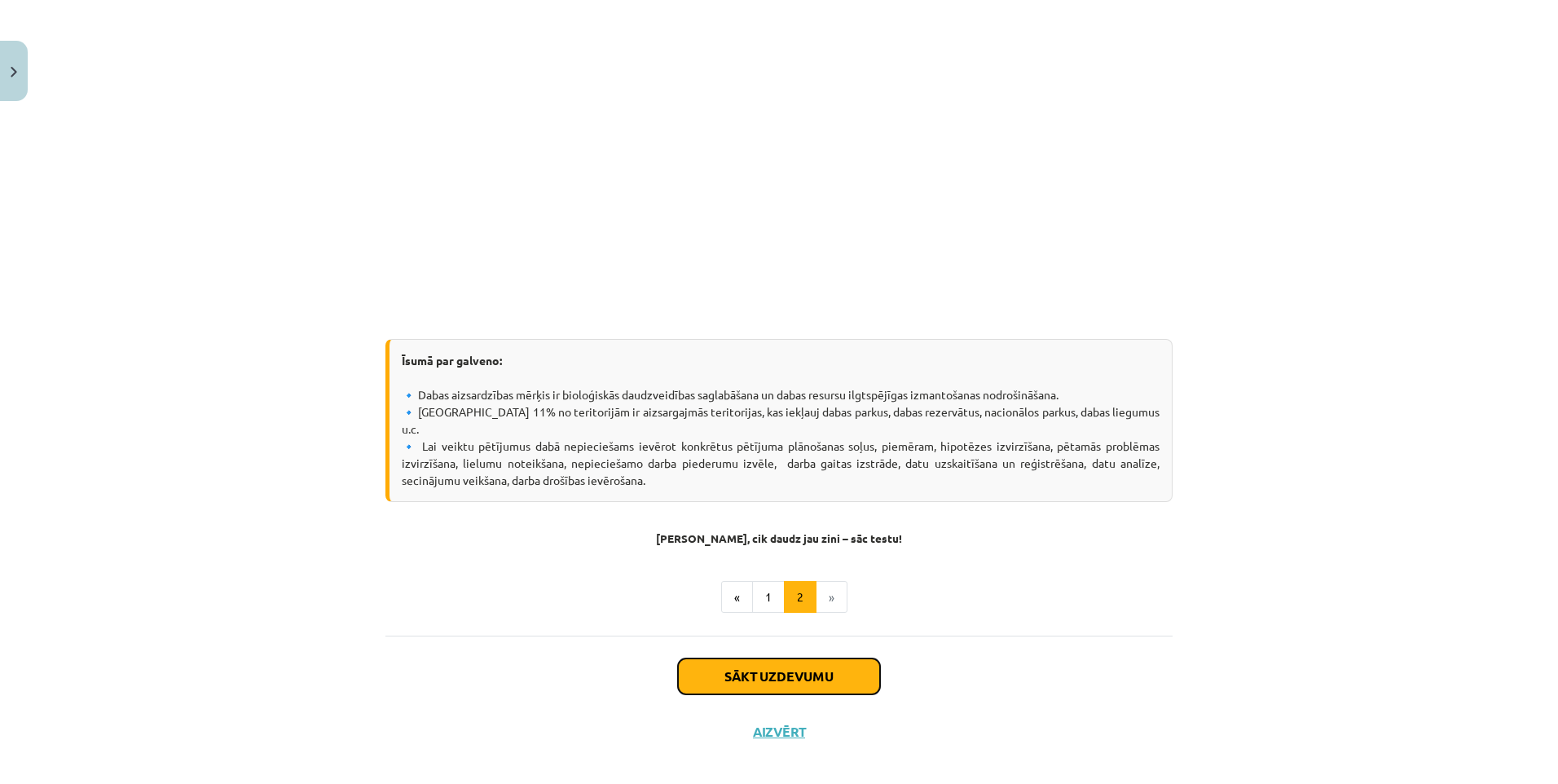
click at [781, 659] on button "Sākt uzdevumu" at bounding box center [779, 677] width 202 height 36
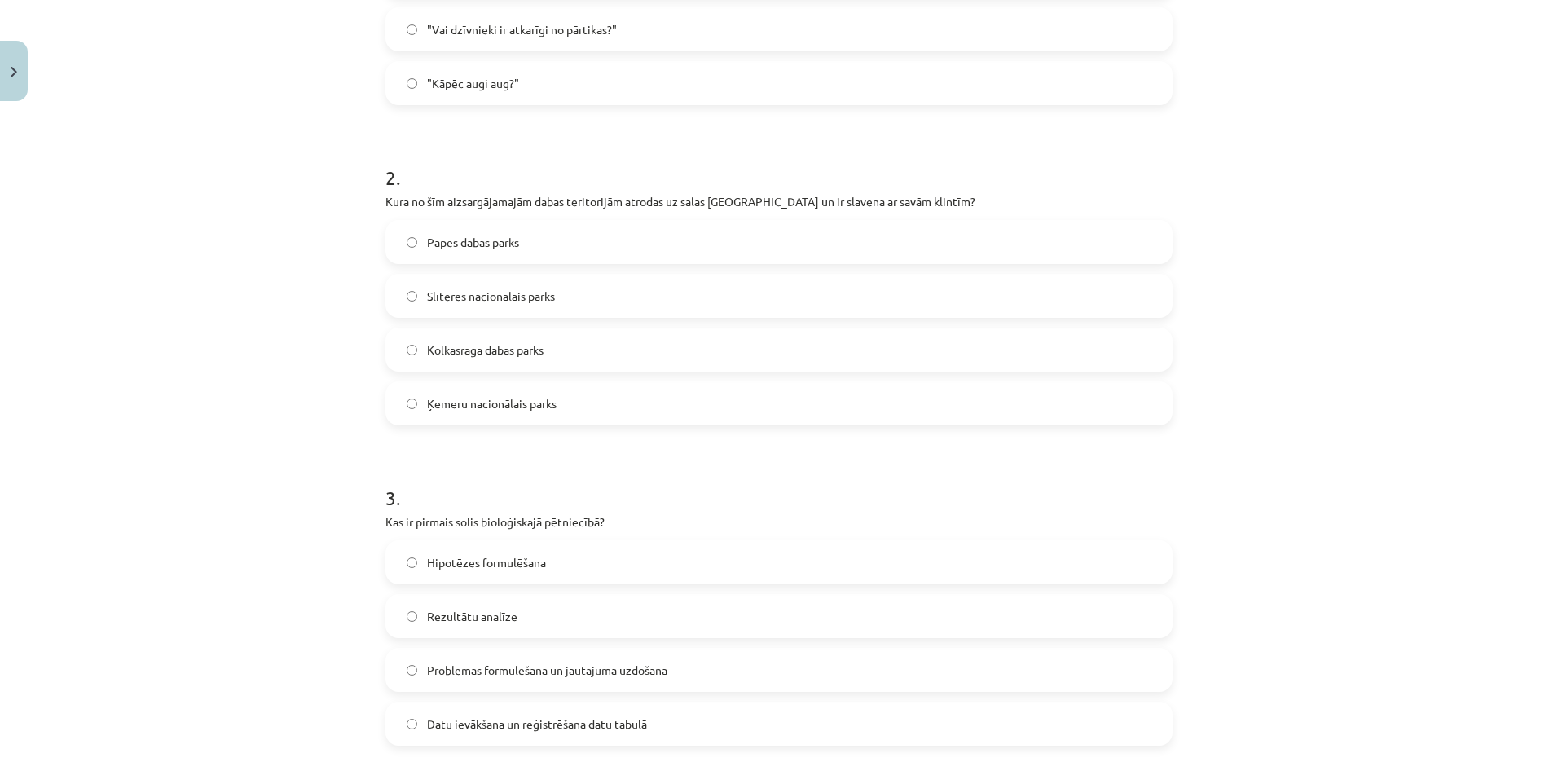
scroll to position [530, 0]
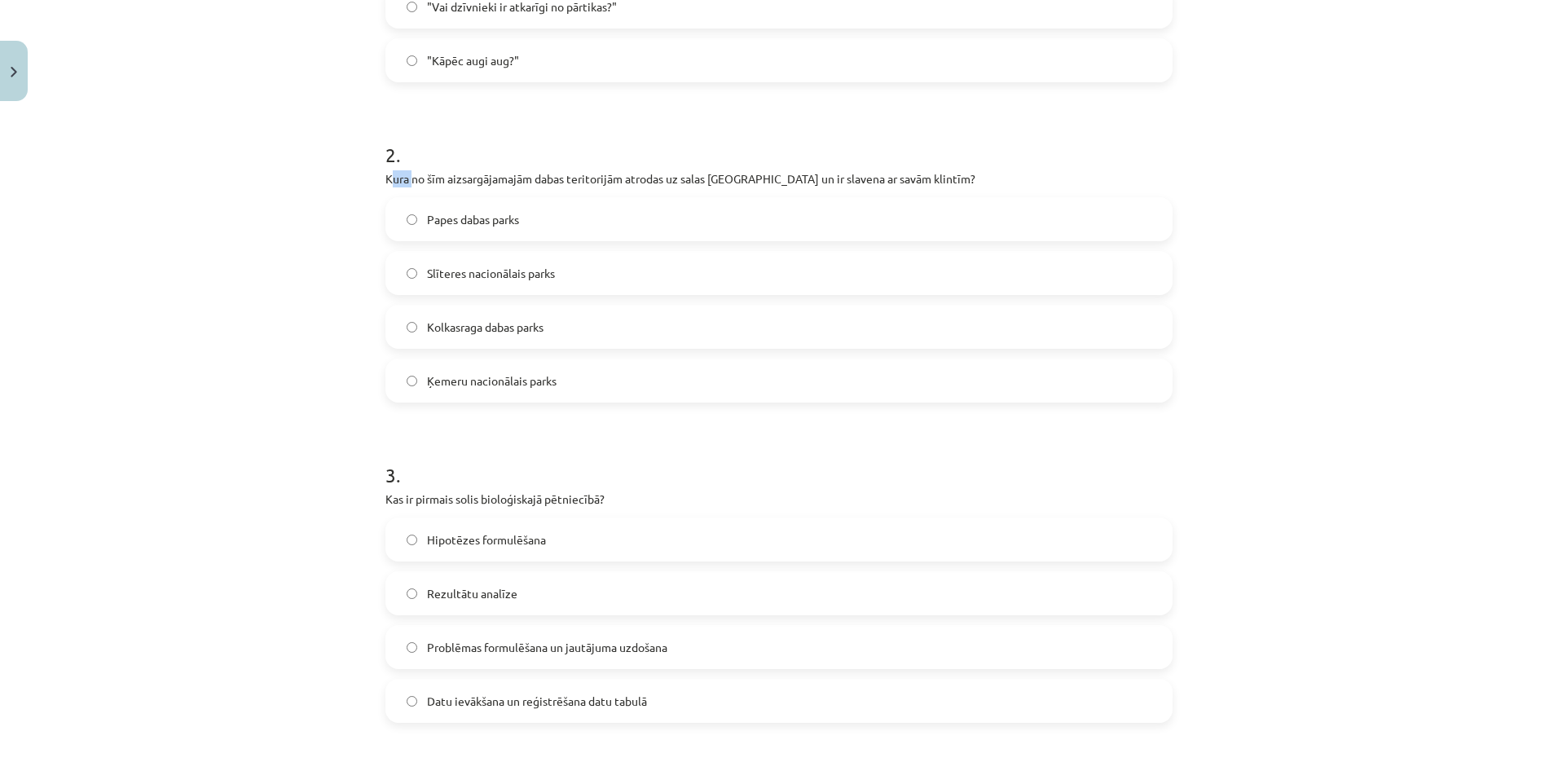
drag, startPoint x: 383, startPoint y: 175, endPoint x: 405, endPoint y: 175, distance: 22.0
click at [405, 175] on p "Kura no šīm aizsargājamajām dabas teritorijām atrodas uz salas Baltijas jūrā un…" at bounding box center [779, 179] width 787 height 17
drag, startPoint x: 405, startPoint y: 175, endPoint x: 918, endPoint y: 181, distance: 513.0
drag, startPoint x: 918, startPoint y: 181, endPoint x: 875, endPoint y: 171, distance: 44.1
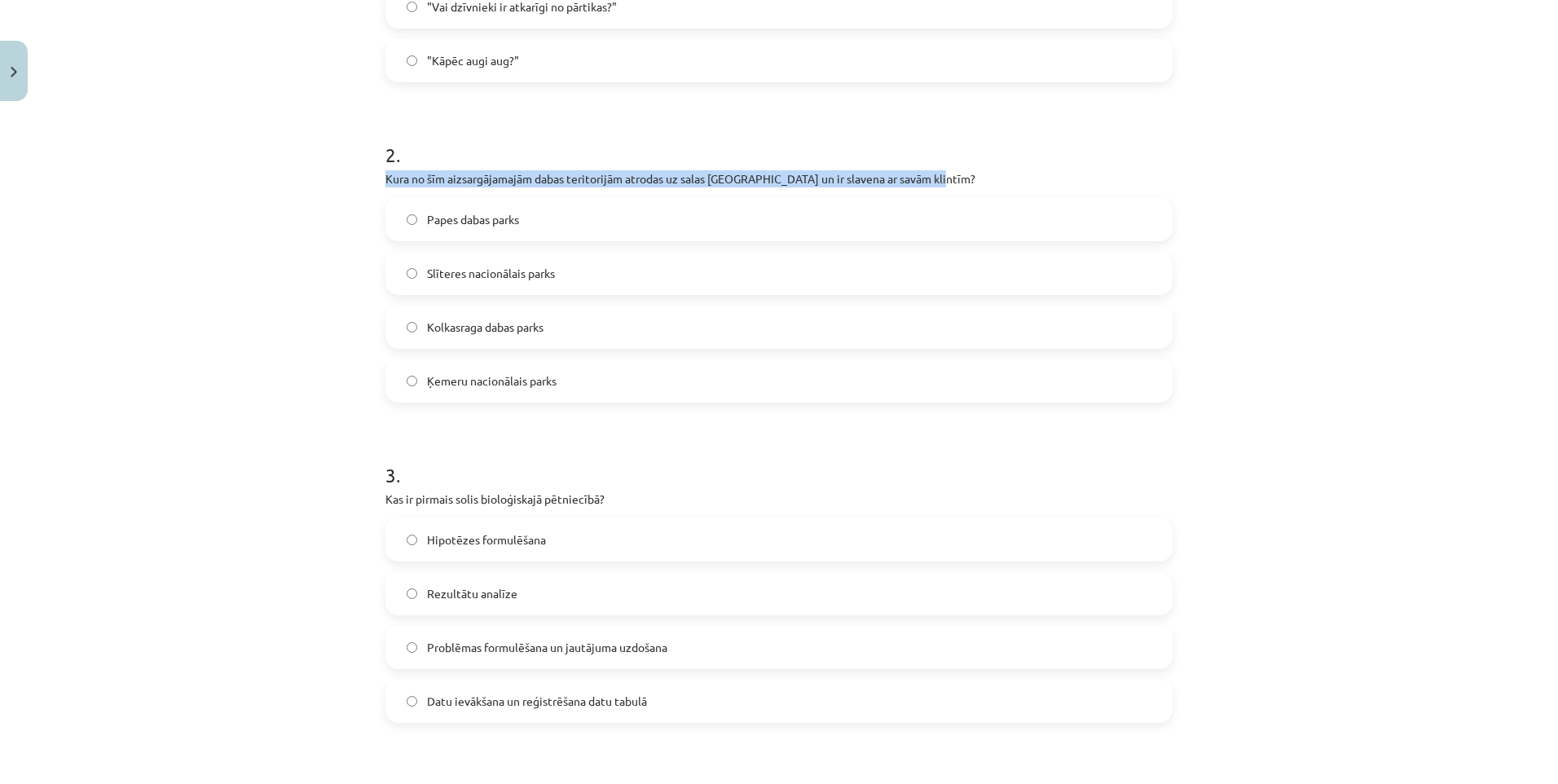
copy p "Kura no šīm aizsargājamajām dabas teritorijām atrodas uz salas Baltijas jūrā un…"
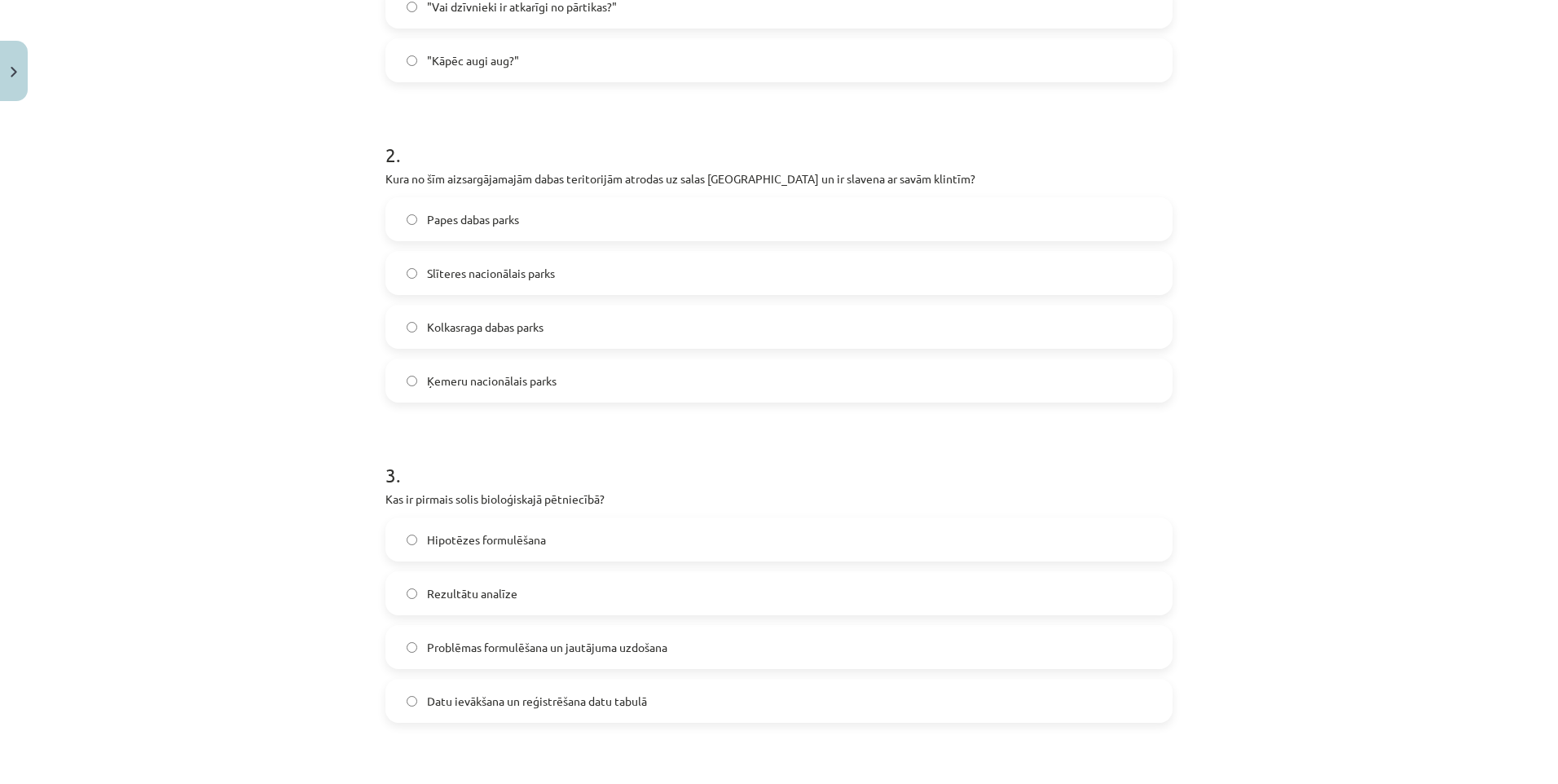
click at [1370, 289] on div "Mācību tēma: Bioloģijas 9. klases 1. ieskaites mācību materiāls #4 3. tēma. Kāp…" at bounding box center [779, 392] width 1558 height 784
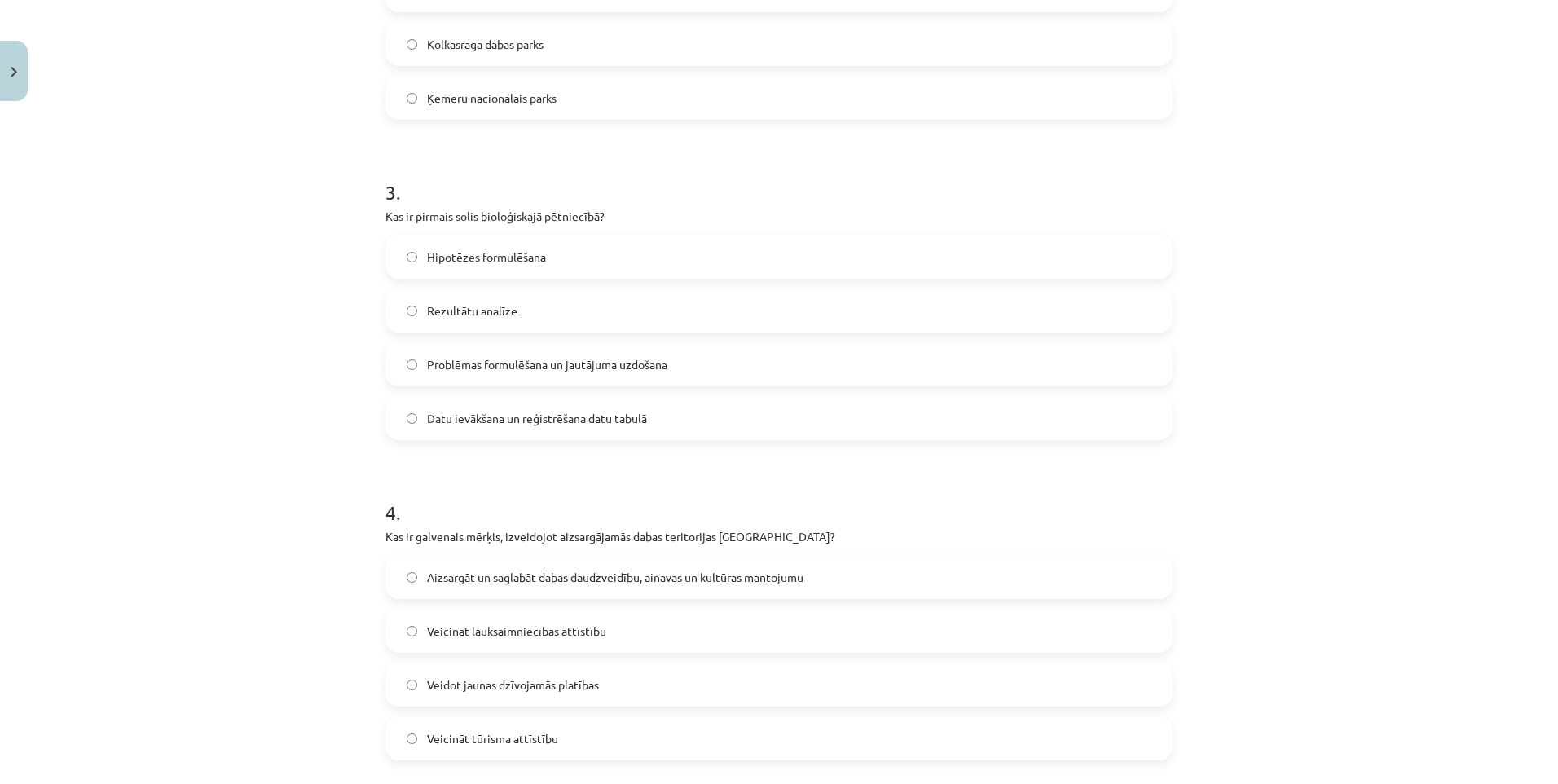
scroll to position [855, 0]
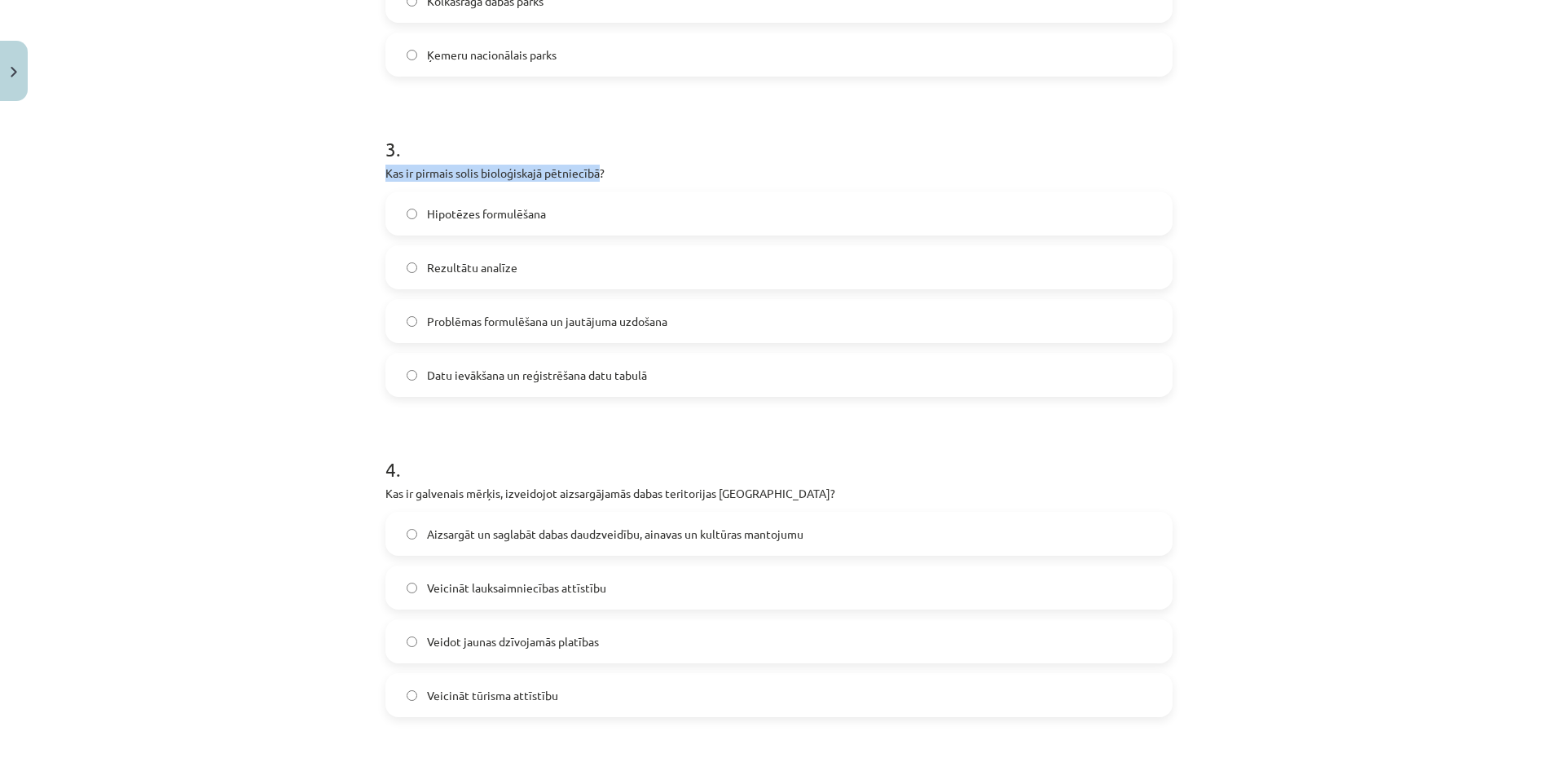
drag, startPoint x: 380, startPoint y: 172, endPoint x: 594, endPoint y: 175, distance: 214.0
click at [594, 175] on p "Kas ir pirmais solis bioloģiskajā pētniecībā?" at bounding box center [779, 173] width 787 height 17
drag, startPoint x: 594, startPoint y: 175, endPoint x: 576, endPoint y: 172, distance: 18.2
copy p "Kas ir pirmais solis bioloģiskajā pētniecībā"
click at [1379, 298] on div "Mācību tēma: Bioloģijas 9. klases 1. ieskaites mācību materiāls #4 3. tēma. Kāp…" at bounding box center [779, 392] width 1558 height 784
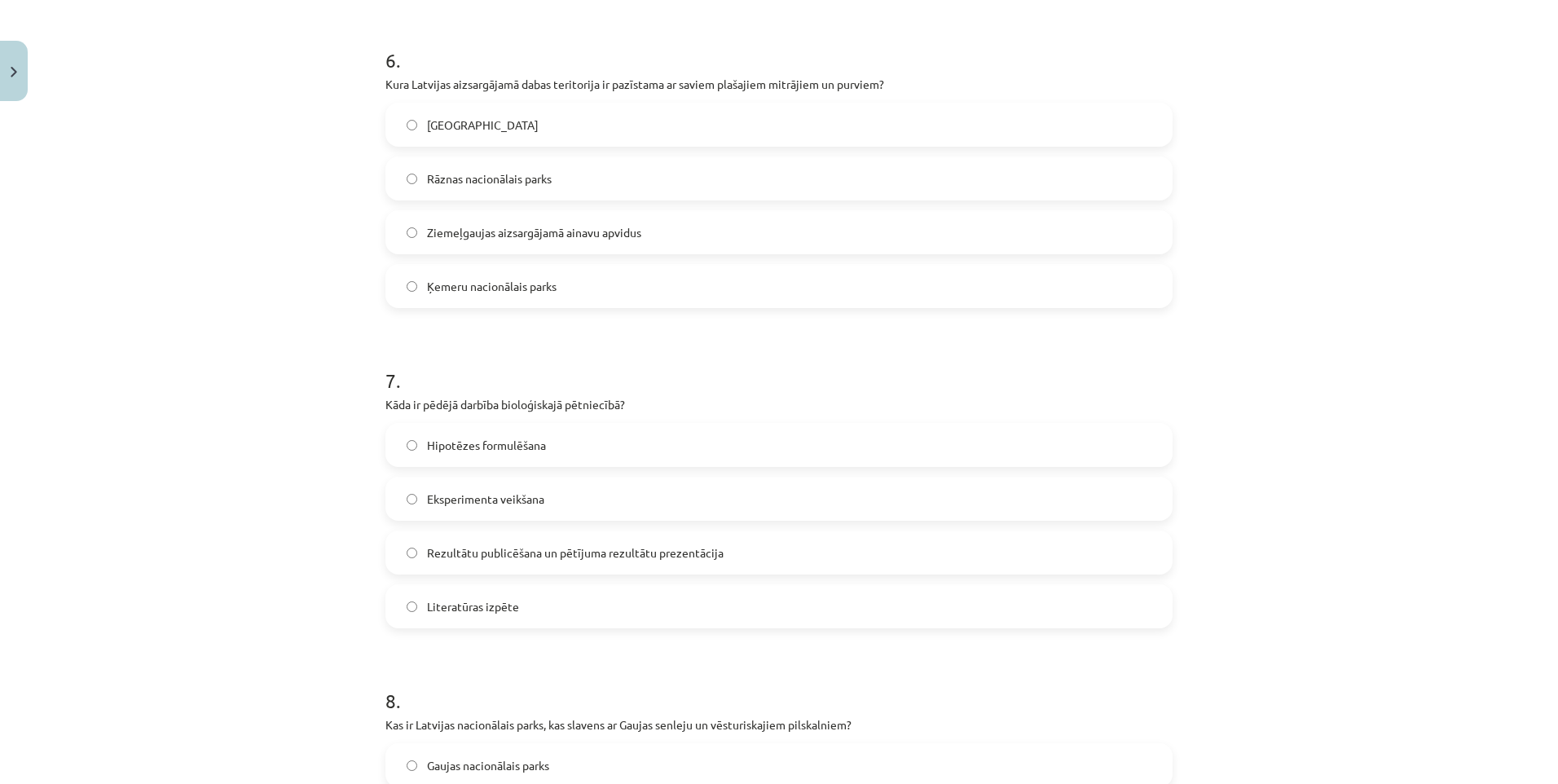
scroll to position [1995, 0]
drag, startPoint x: 377, startPoint y: 76, endPoint x: 874, endPoint y: 78, distance: 497.0
drag, startPoint x: 874, startPoint y: 78, endPoint x: 847, endPoint y: 76, distance: 27.1
copy p "Kura Latvijas aizsargājamā dabas teritorija ir pazīstama ar saviem plašajiem mi…"
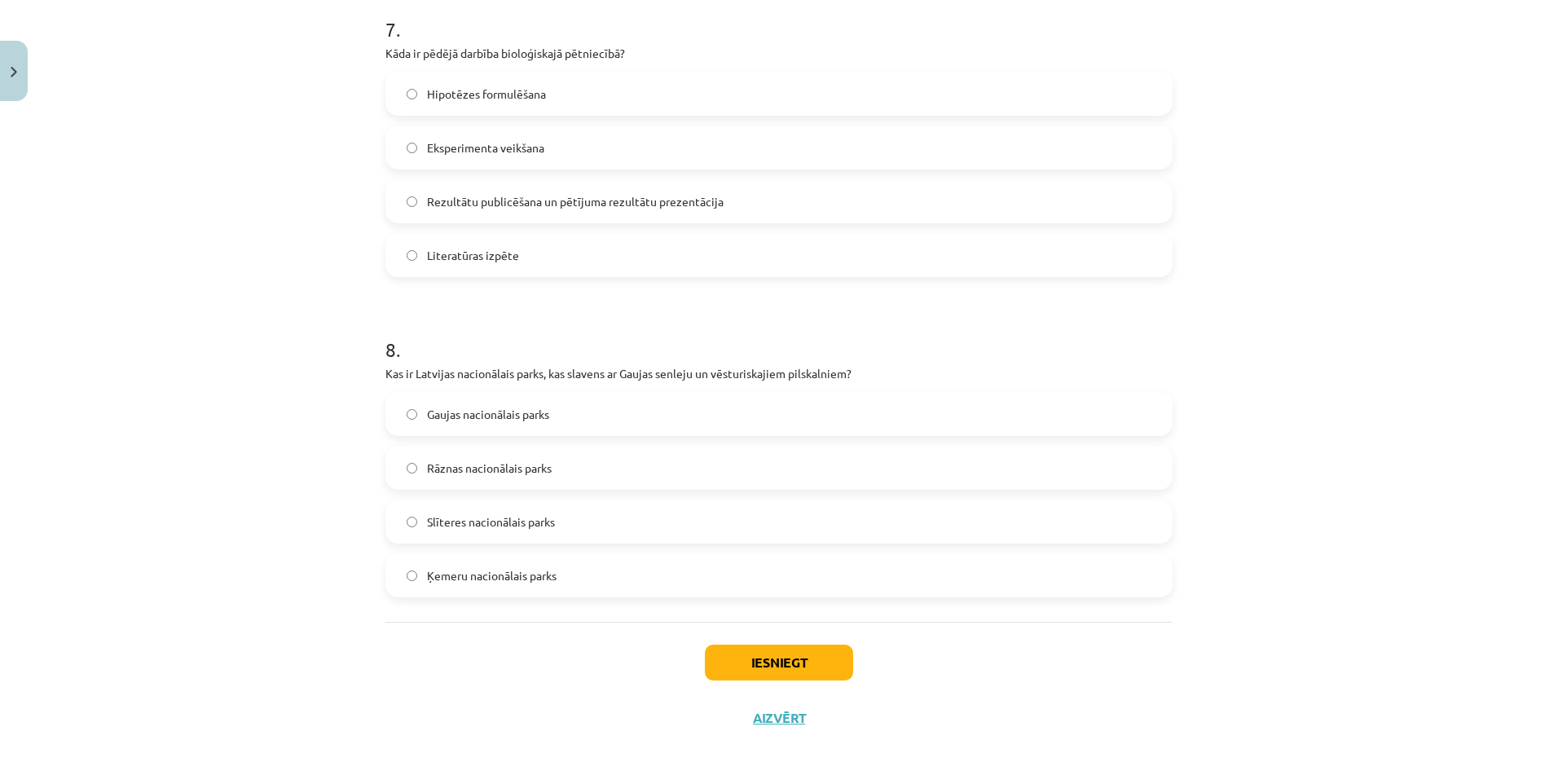
scroll to position [2346, 0]
click at [761, 659] on button "Iesniegt" at bounding box center [779, 660] width 148 height 36
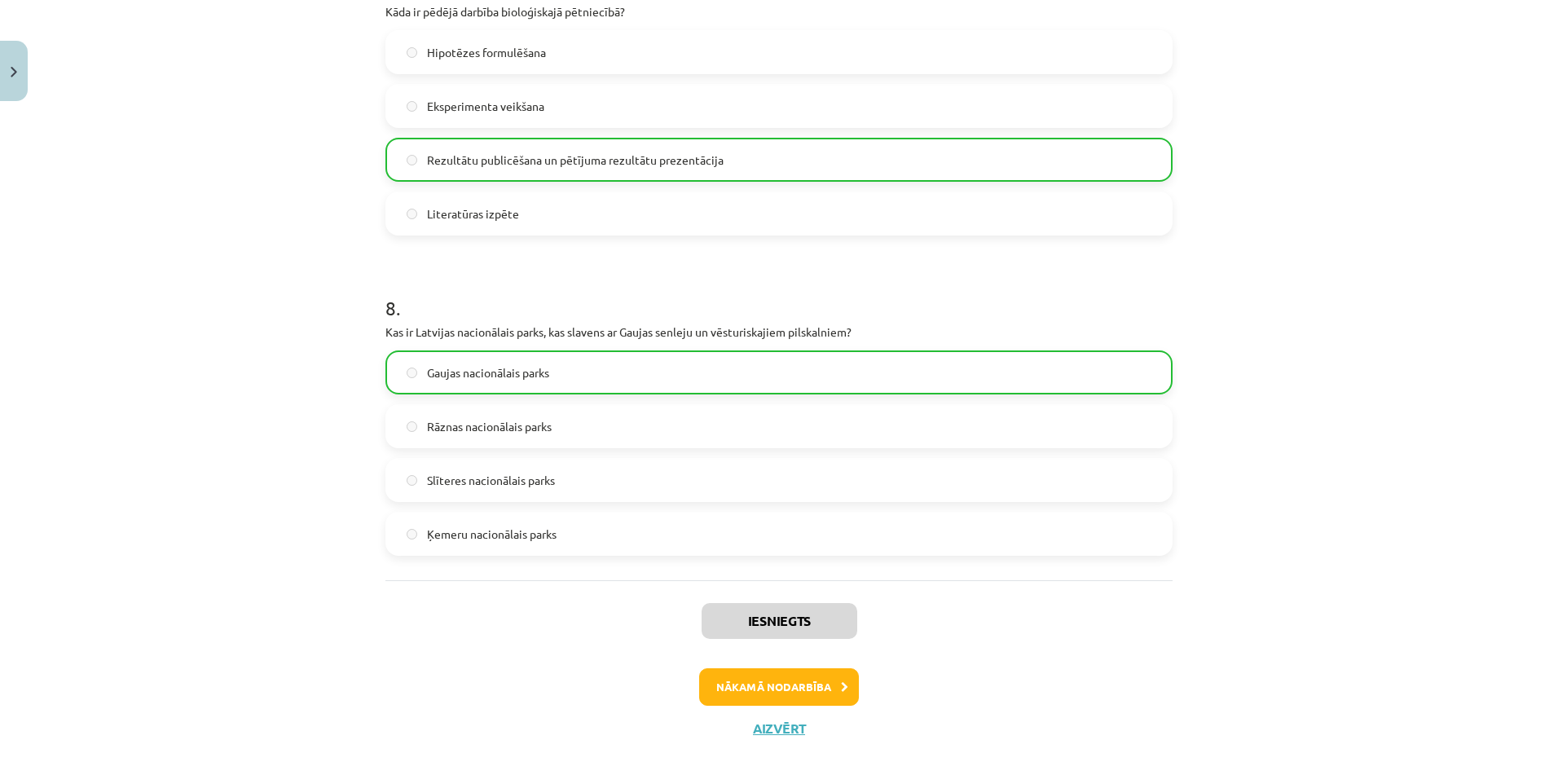
scroll to position [2398, 0]
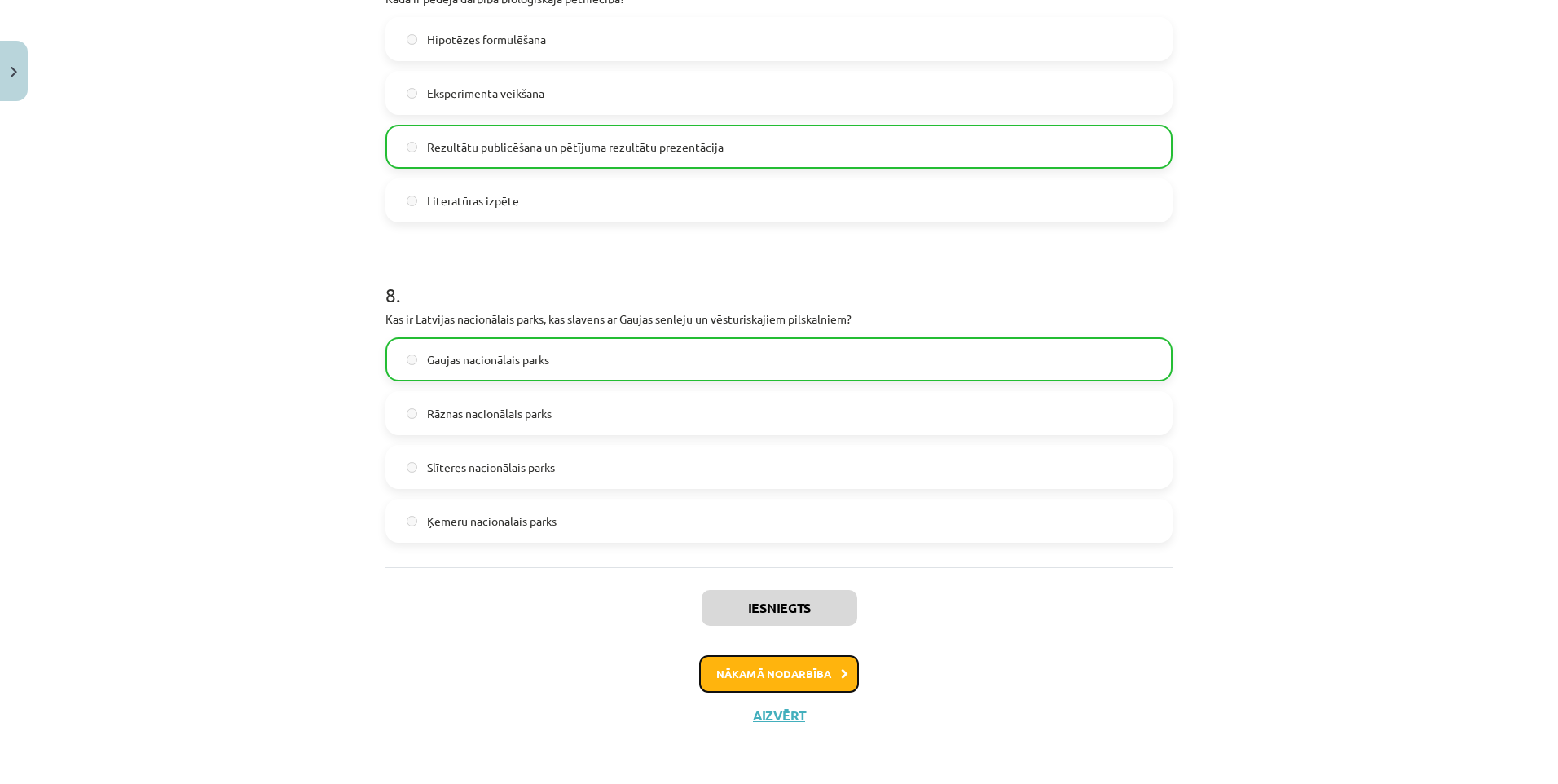
click at [769, 668] on button "Nākamā nodarbība" at bounding box center [779, 674] width 160 height 38
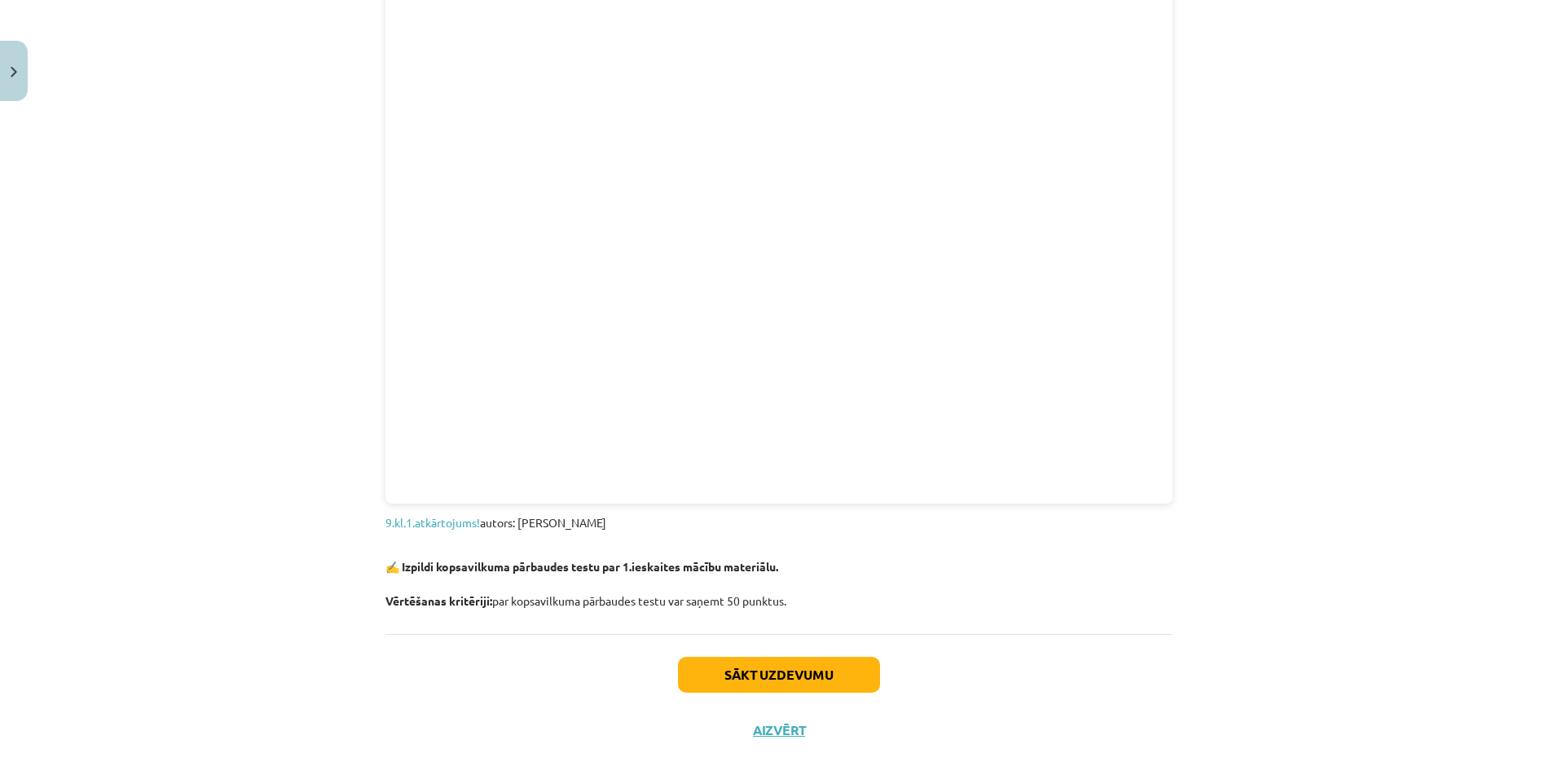
scroll to position [1595, 0]
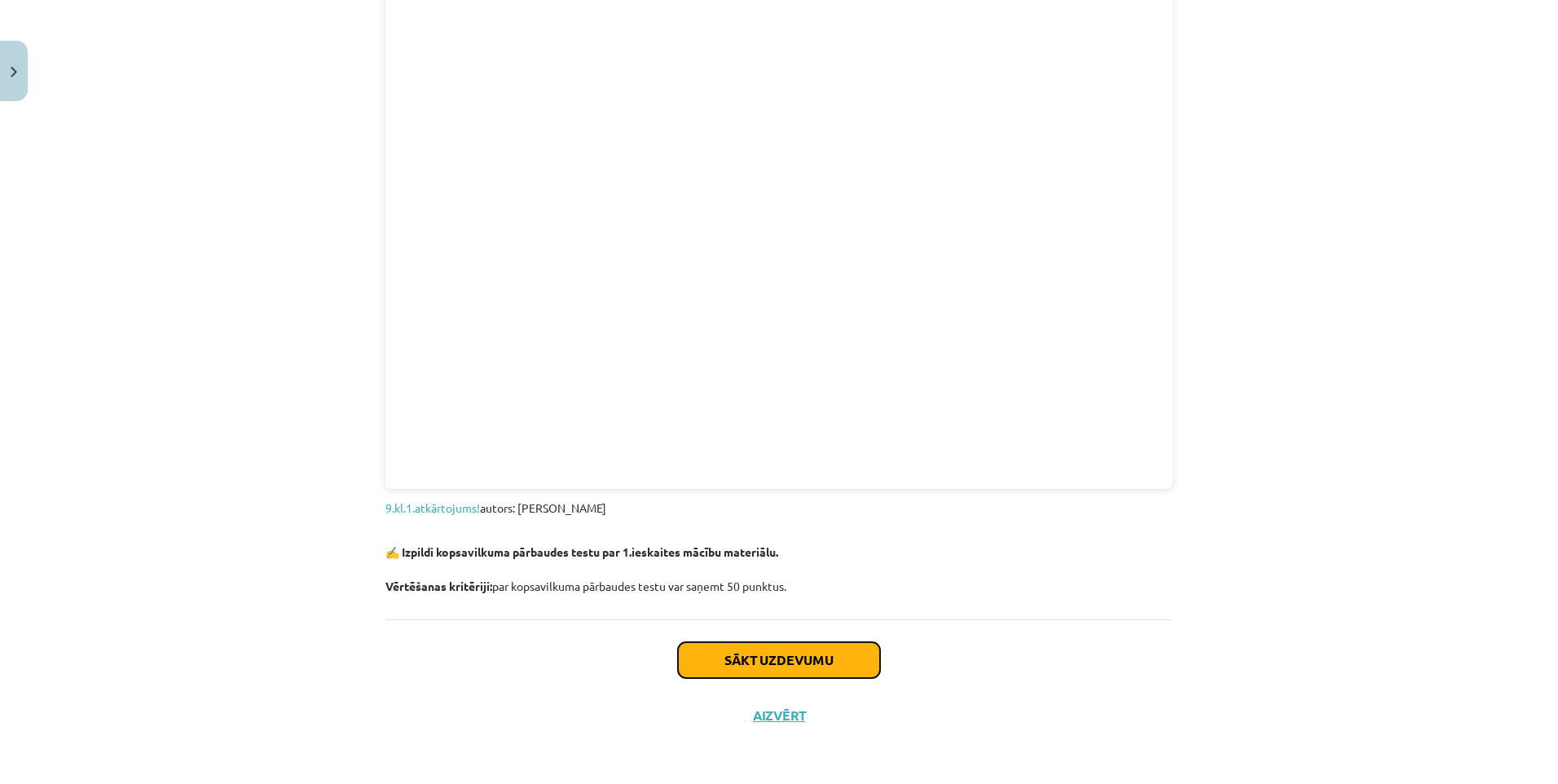
click at [773, 660] on button "Sākt uzdevumu" at bounding box center [779, 660] width 202 height 36
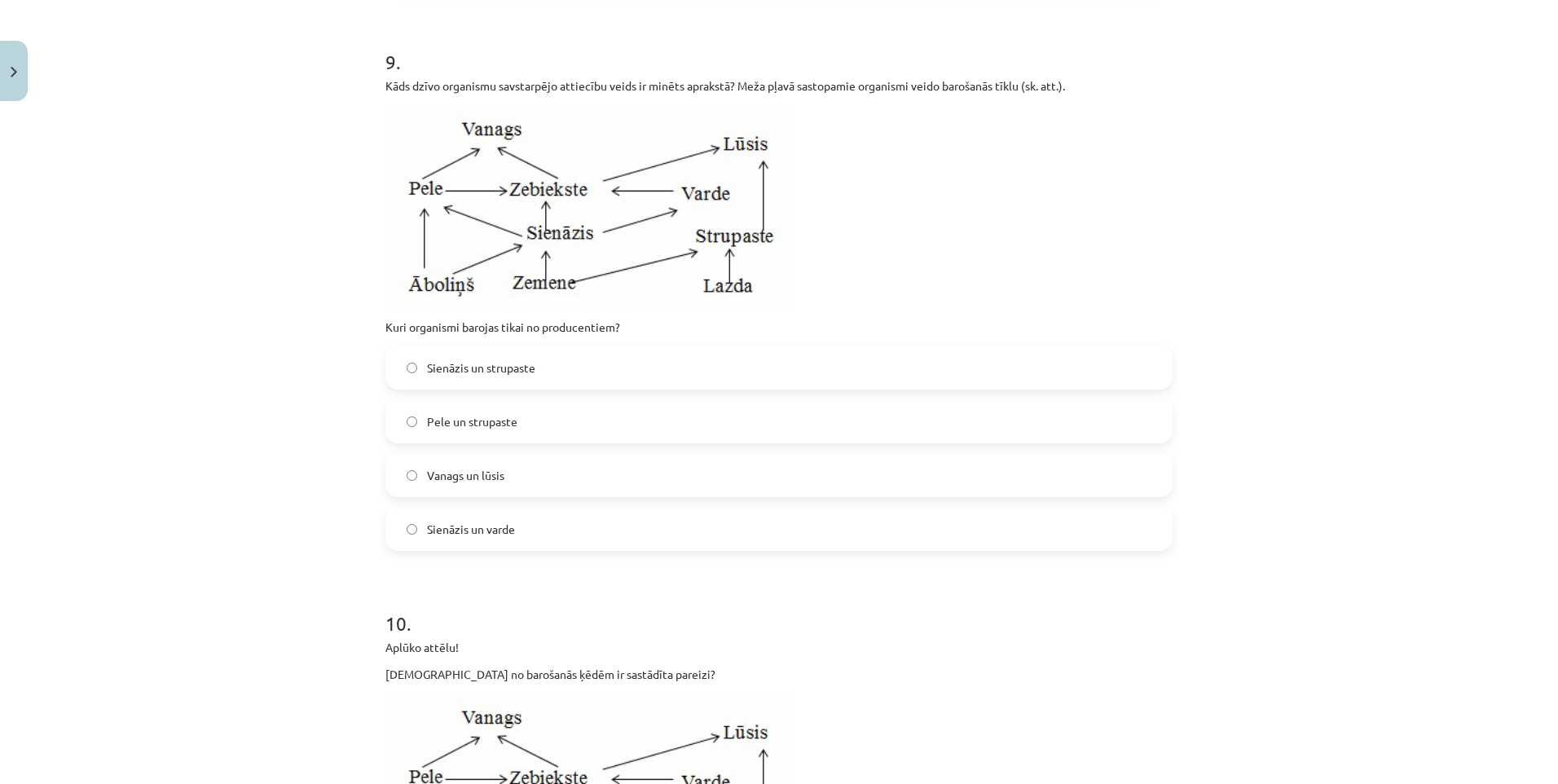
scroll to position [3055, 0]
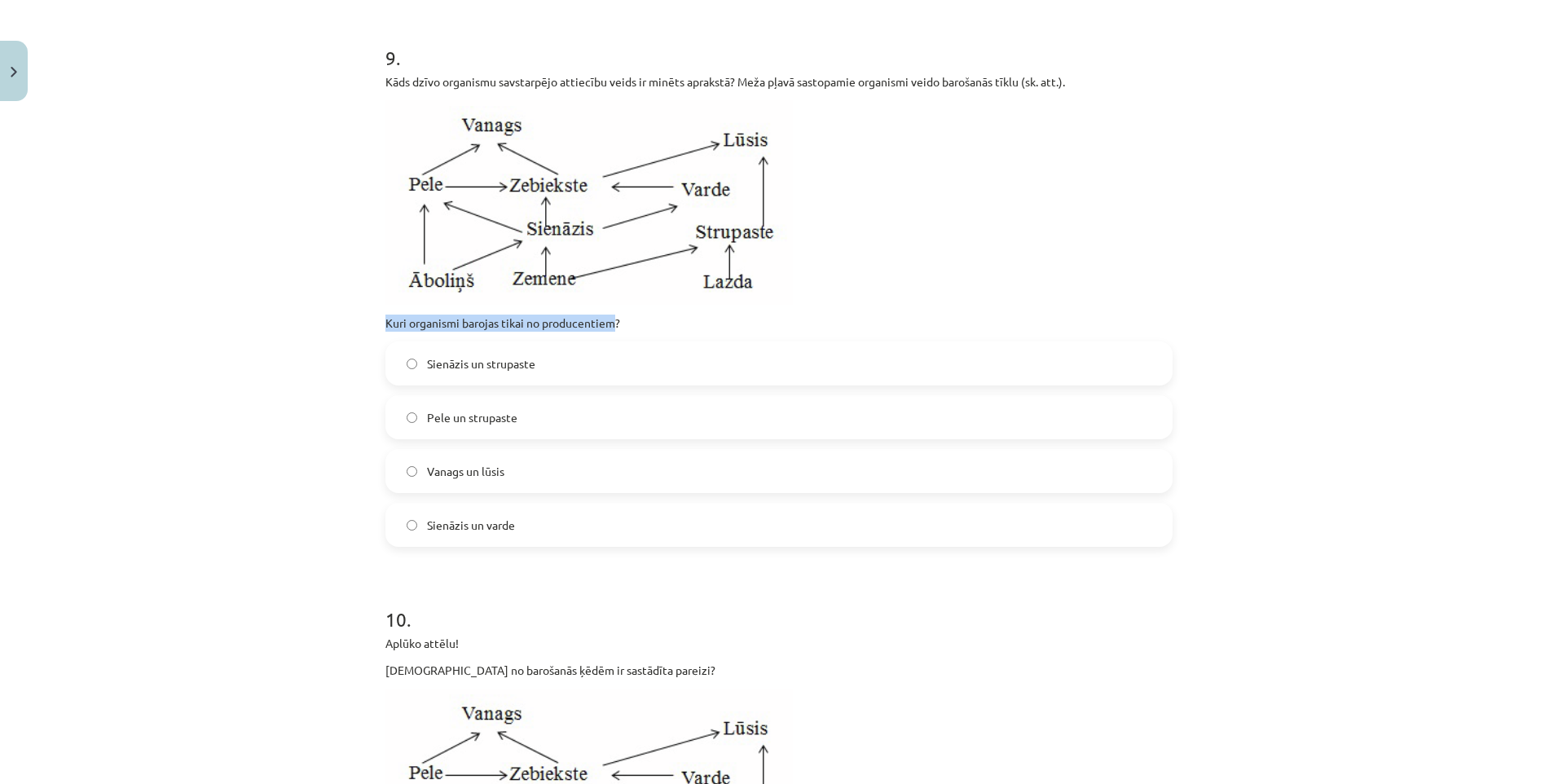
drag, startPoint x: 382, startPoint y: 340, endPoint x: 607, endPoint y: 335, distance: 225.1
click at [607, 331] on p "Kuri organismi barojas tikai no producentiem?" at bounding box center [779, 322] width 787 height 17
drag, startPoint x: 607, startPoint y: 335, endPoint x: 583, endPoint y: 341, distance: 24.7
copy p "Kuri organismi barojas tikai no producentiem"
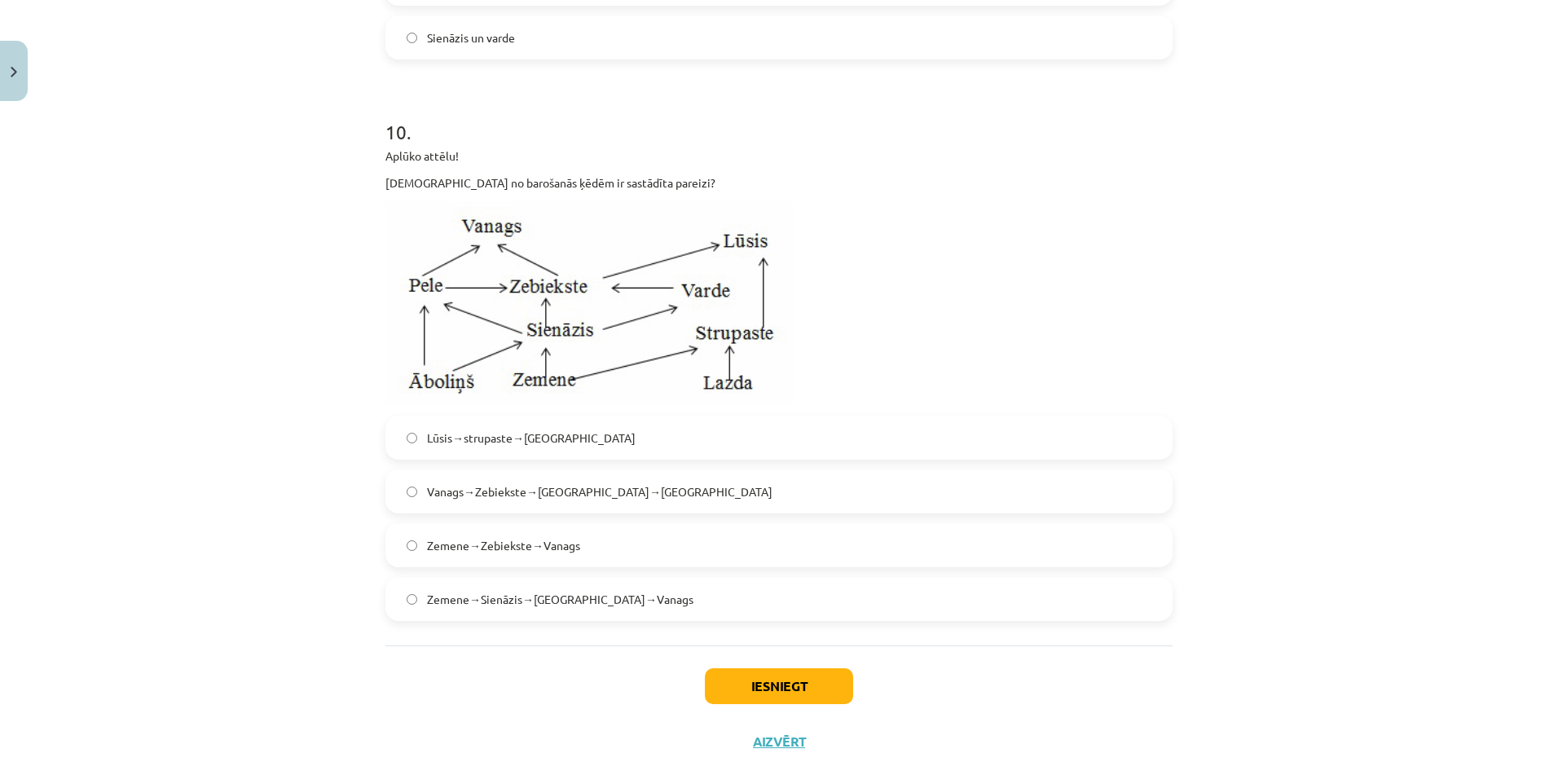
scroll to position [3585, 0]
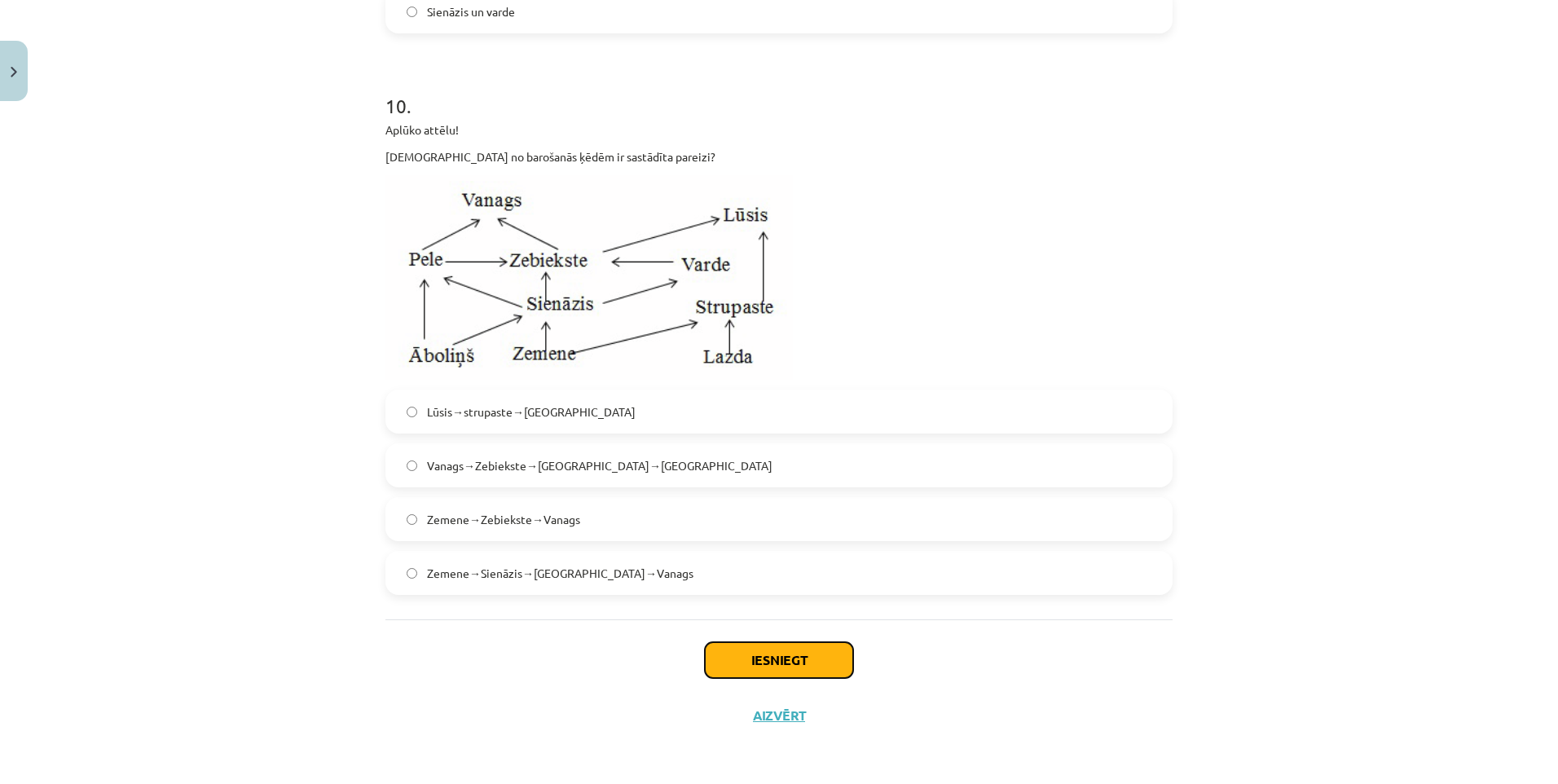
click at [786, 659] on button "Iesniegt" at bounding box center [779, 660] width 148 height 36
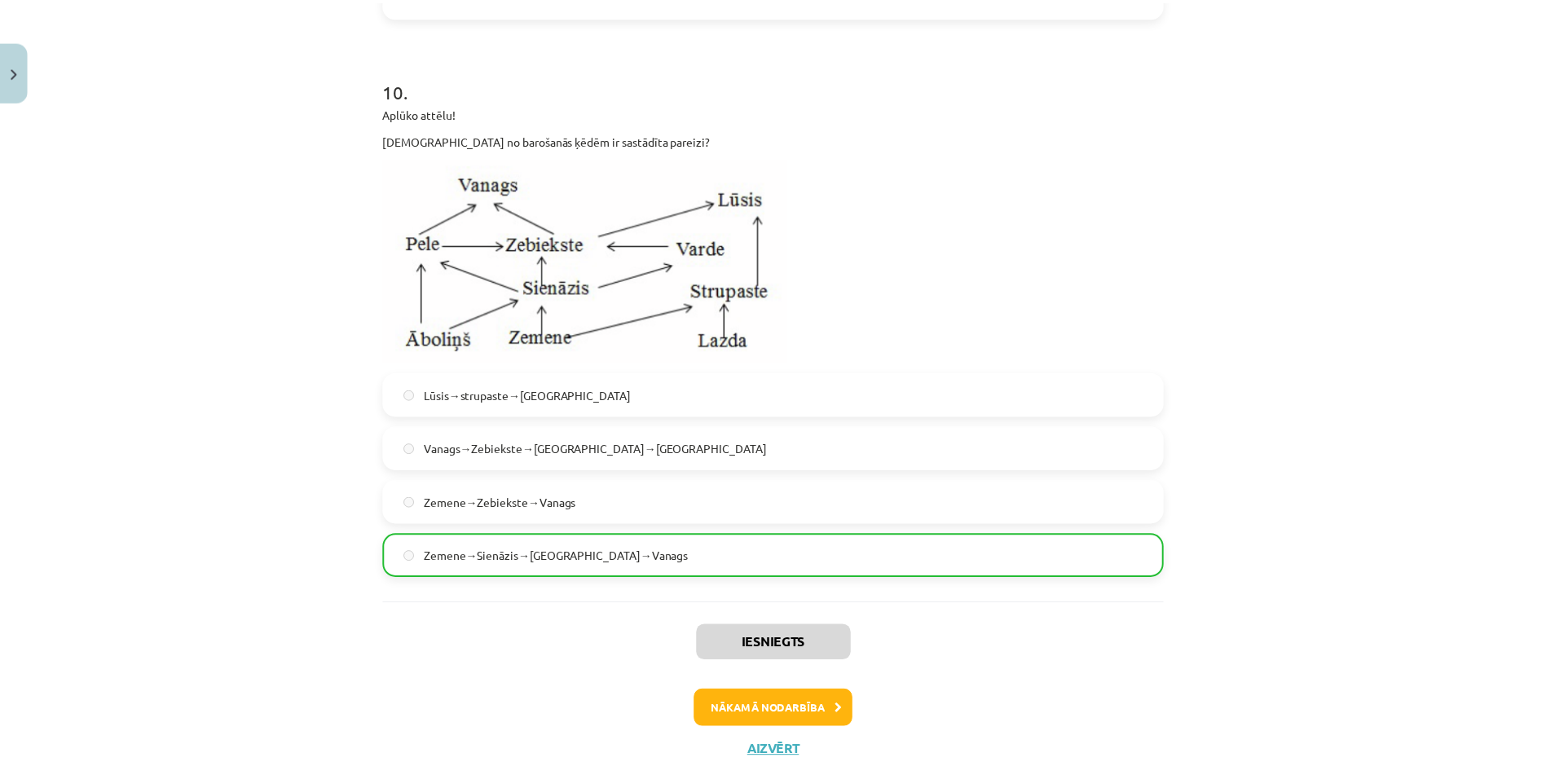
scroll to position [3637, 0]
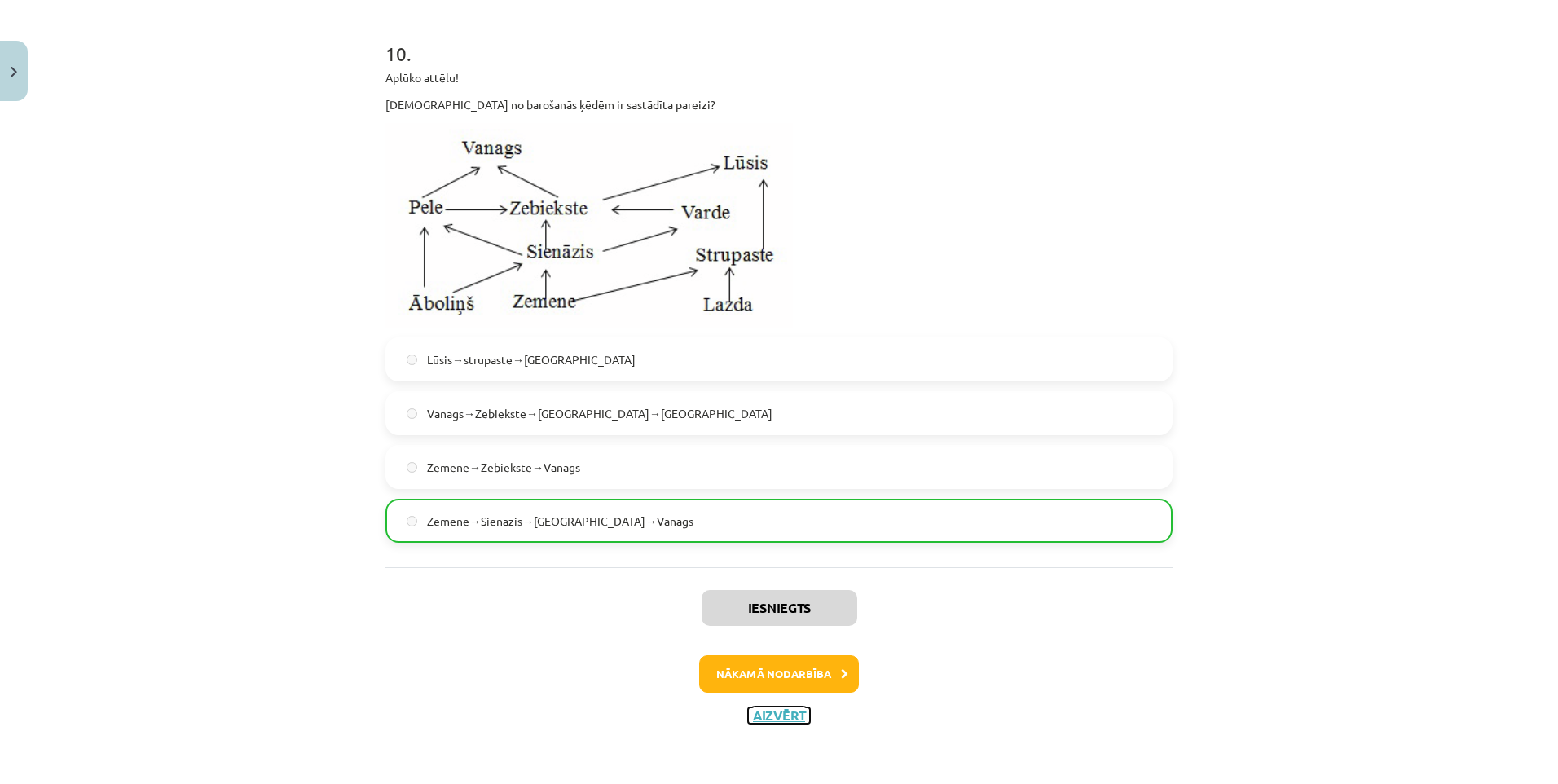
click at [773, 713] on button "Aizvērt" at bounding box center [779, 715] width 62 height 16
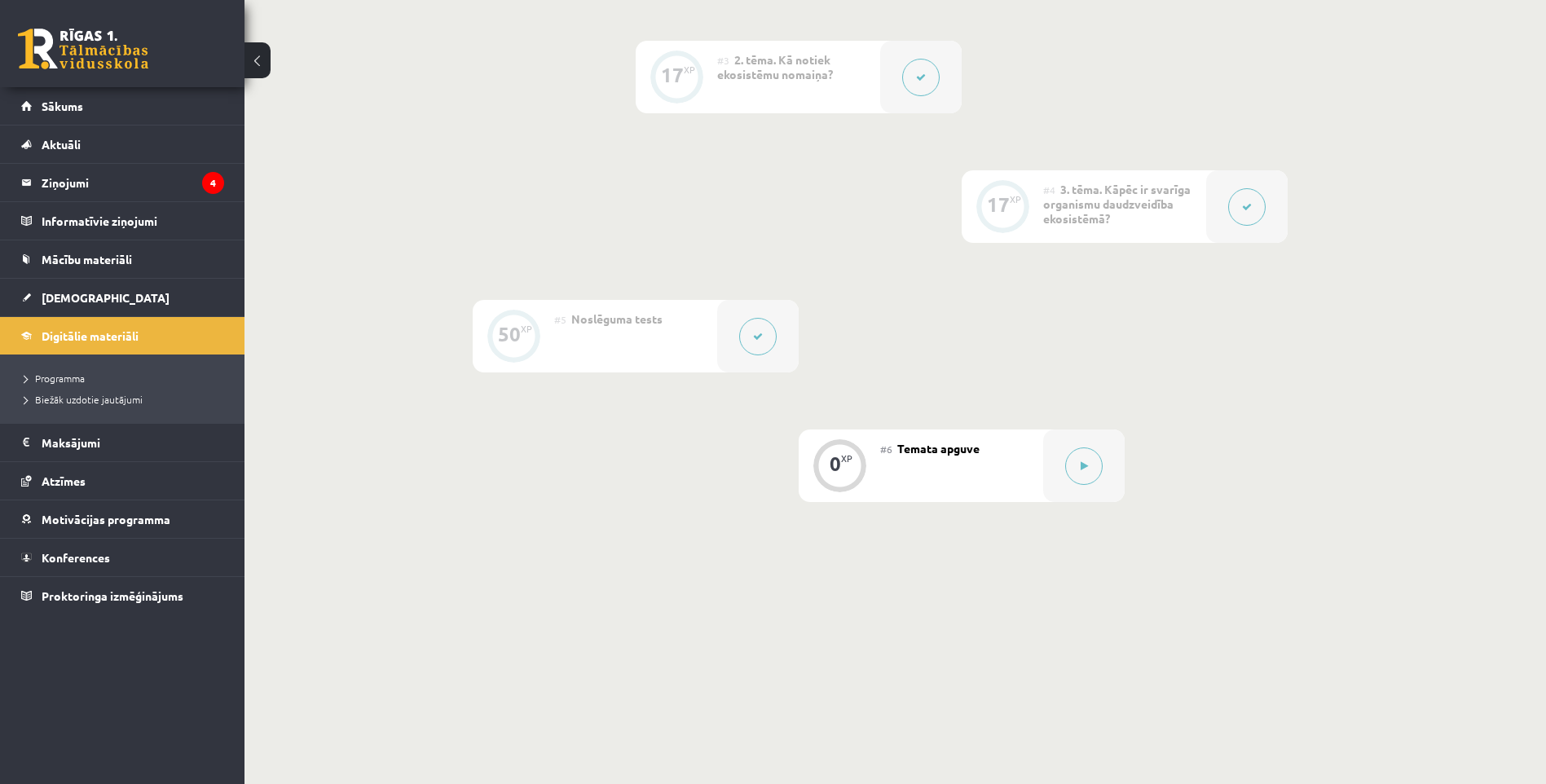
scroll to position [661, 0]
click at [71, 294] on span "[DEMOGRAPHIC_DATA]" at bounding box center [106, 298] width 128 height 15
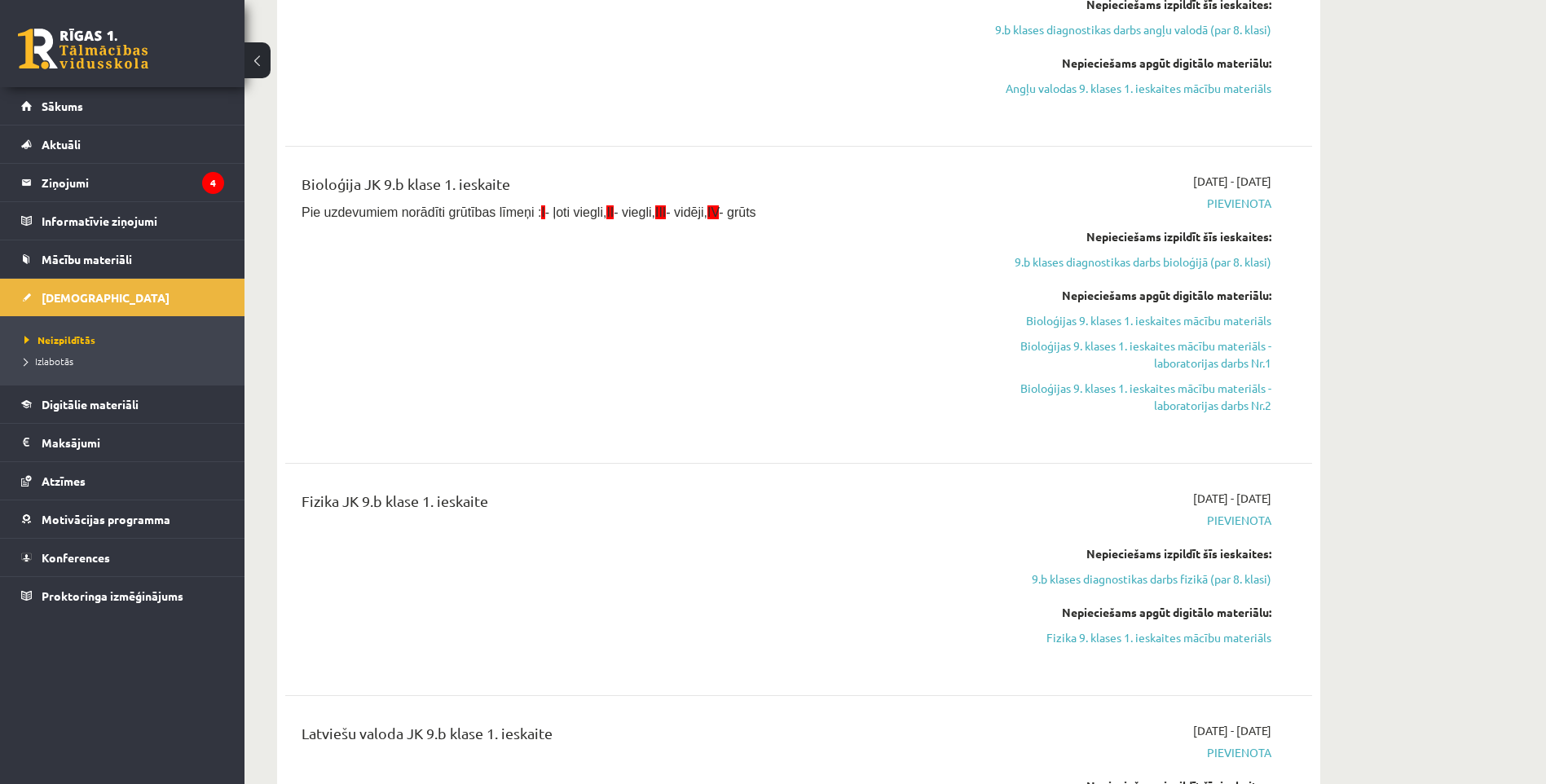
scroll to position [2036, 0]
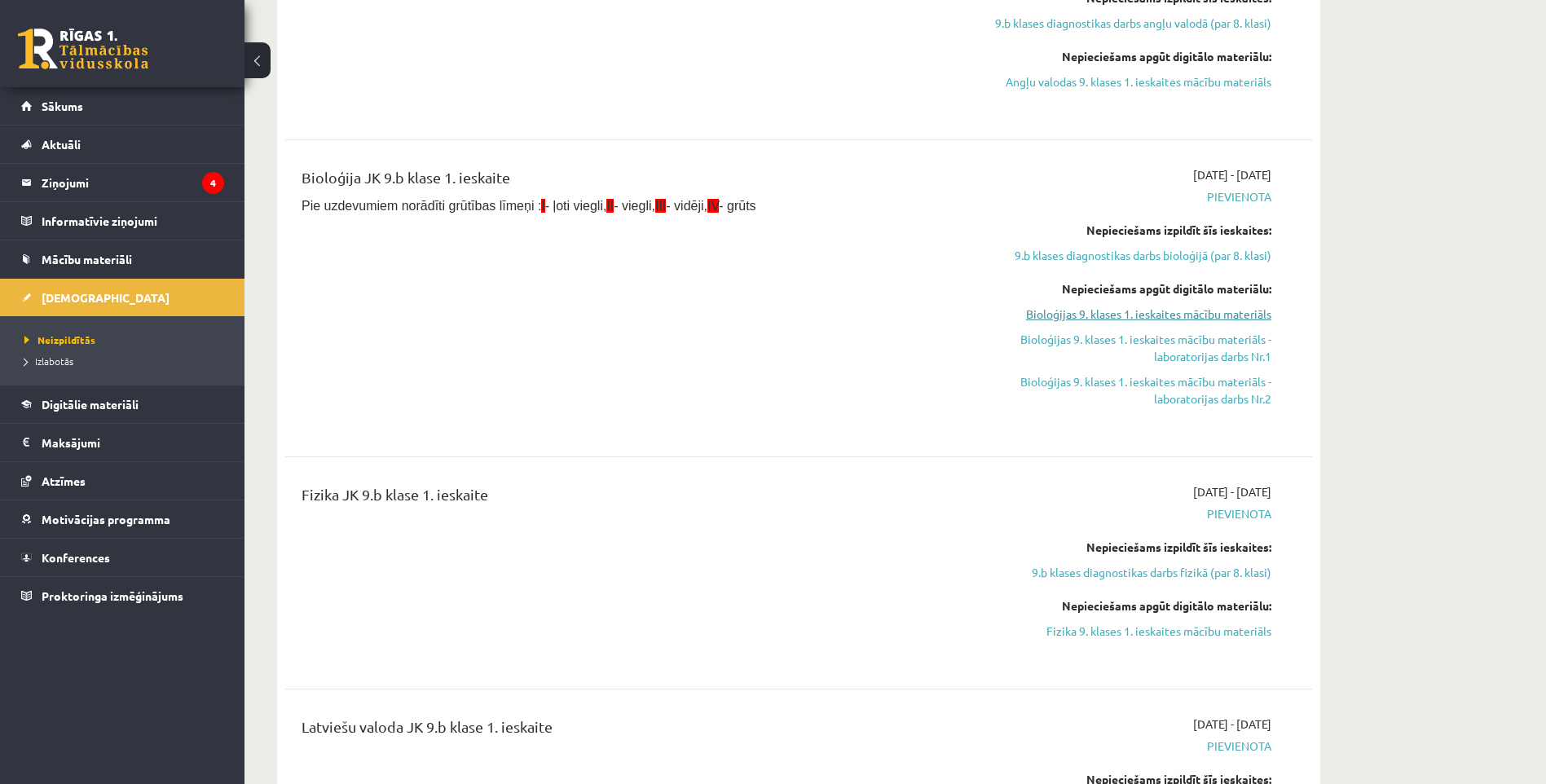
click at [1182, 312] on link "Bioloģijas 9. klases 1. ieskaites mācību materiāls" at bounding box center [1118, 313] width 307 height 17
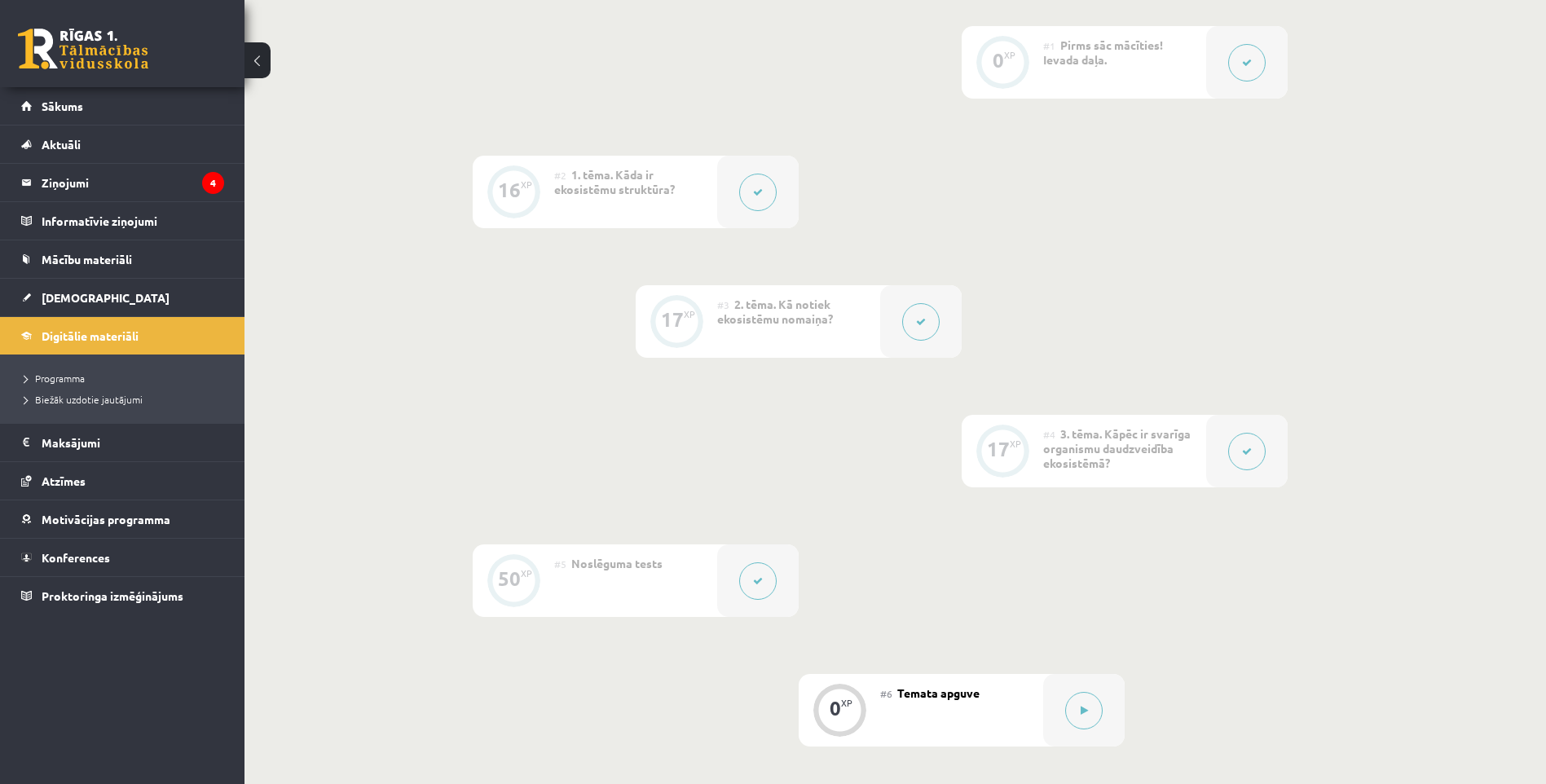
scroll to position [417, 0]
click at [61, 297] on span "[DEMOGRAPHIC_DATA]" at bounding box center [106, 298] width 128 height 15
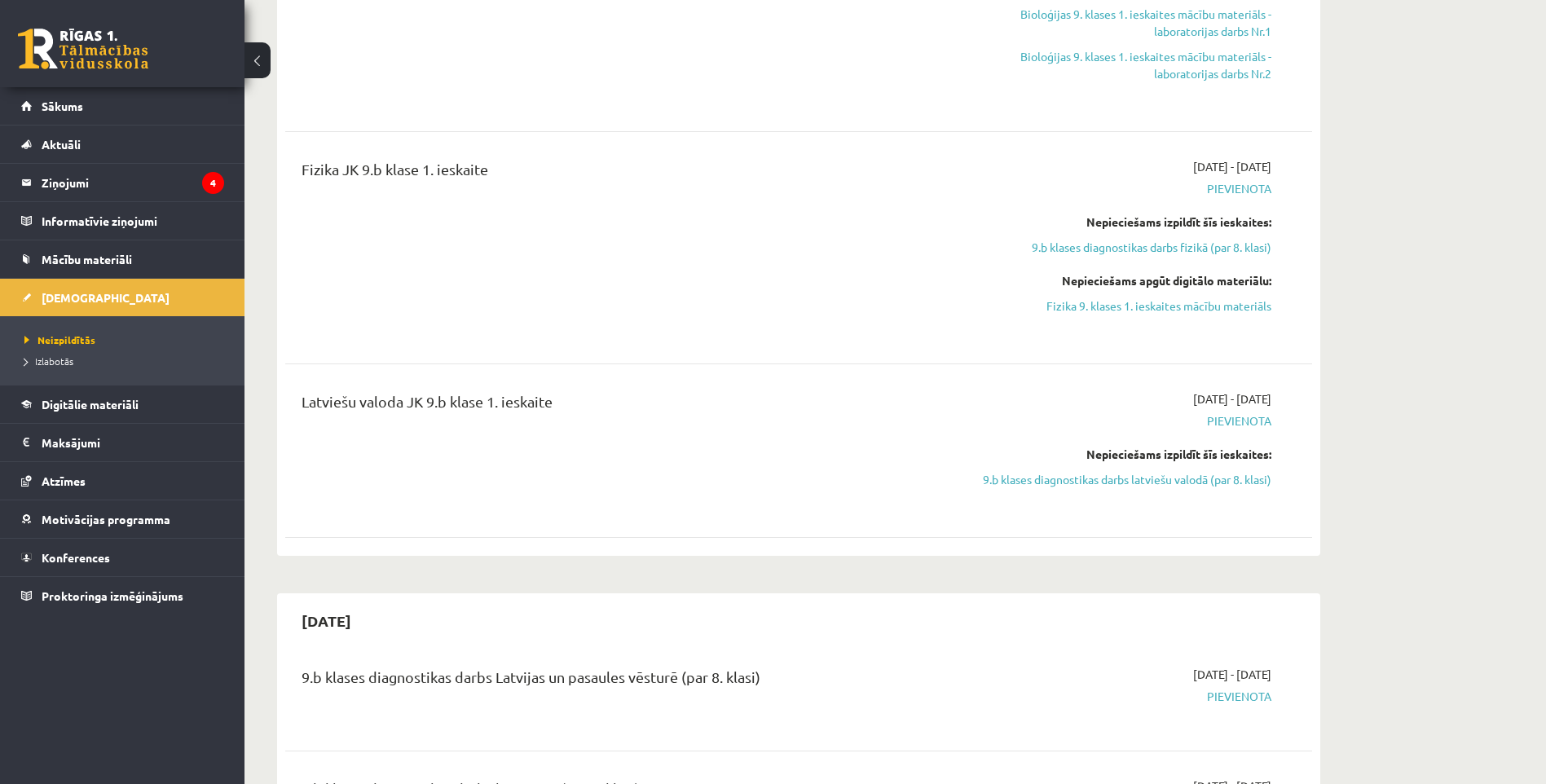
scroll to position [2362, 0]
click at [1147, 478] on link "9.b klases diagnostikas darbs latviešu valodā (par 8. klasi)" at bounding box center [1118, 478] width 307 height 17
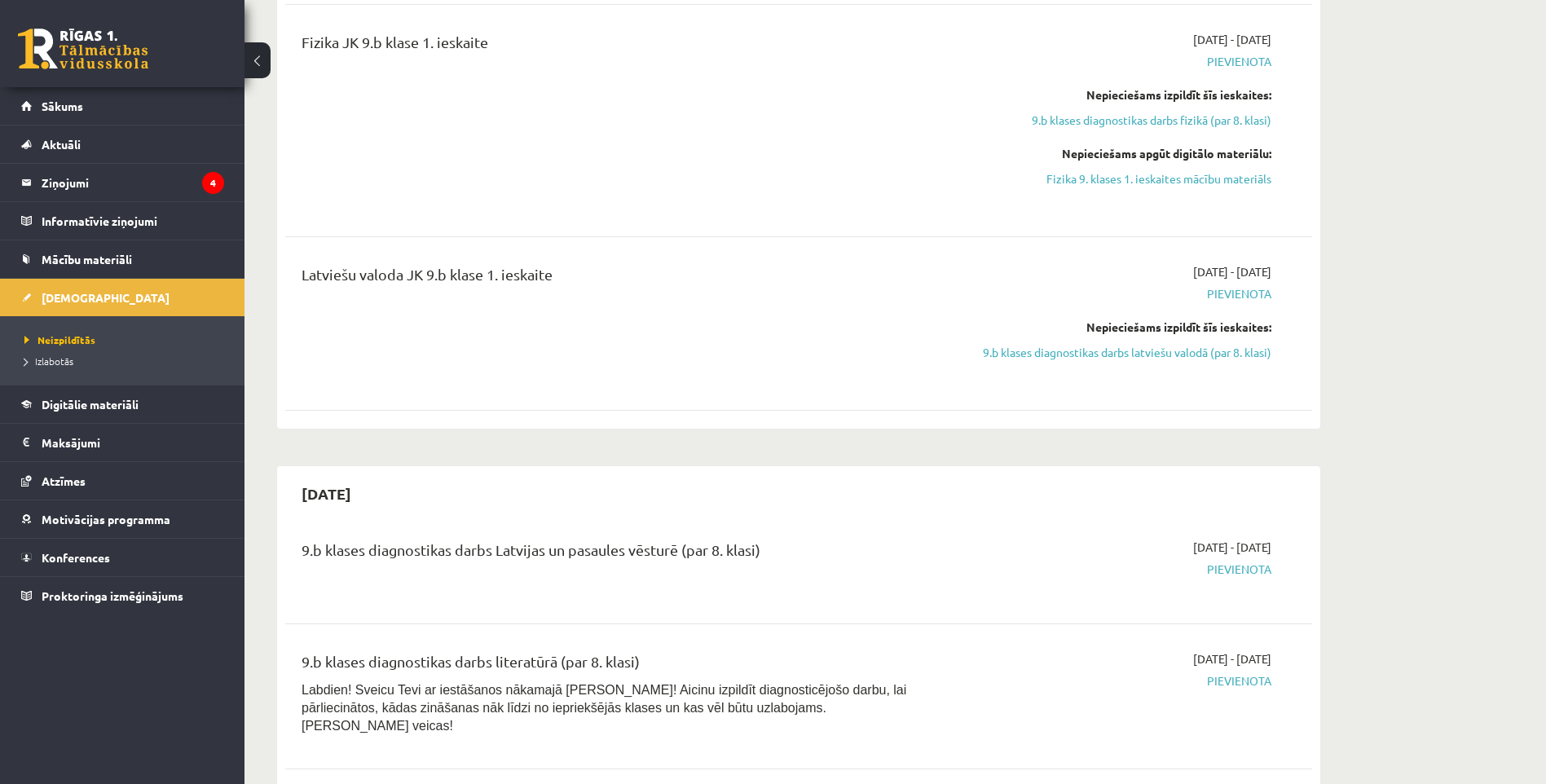
scroll to position [2491, 0]
click at [1167, 349] on link "9.b klases diagnostikas darbs latviešu valodā (par 8. klasi)" at bounding box center [1118, 349] width 307 height 17
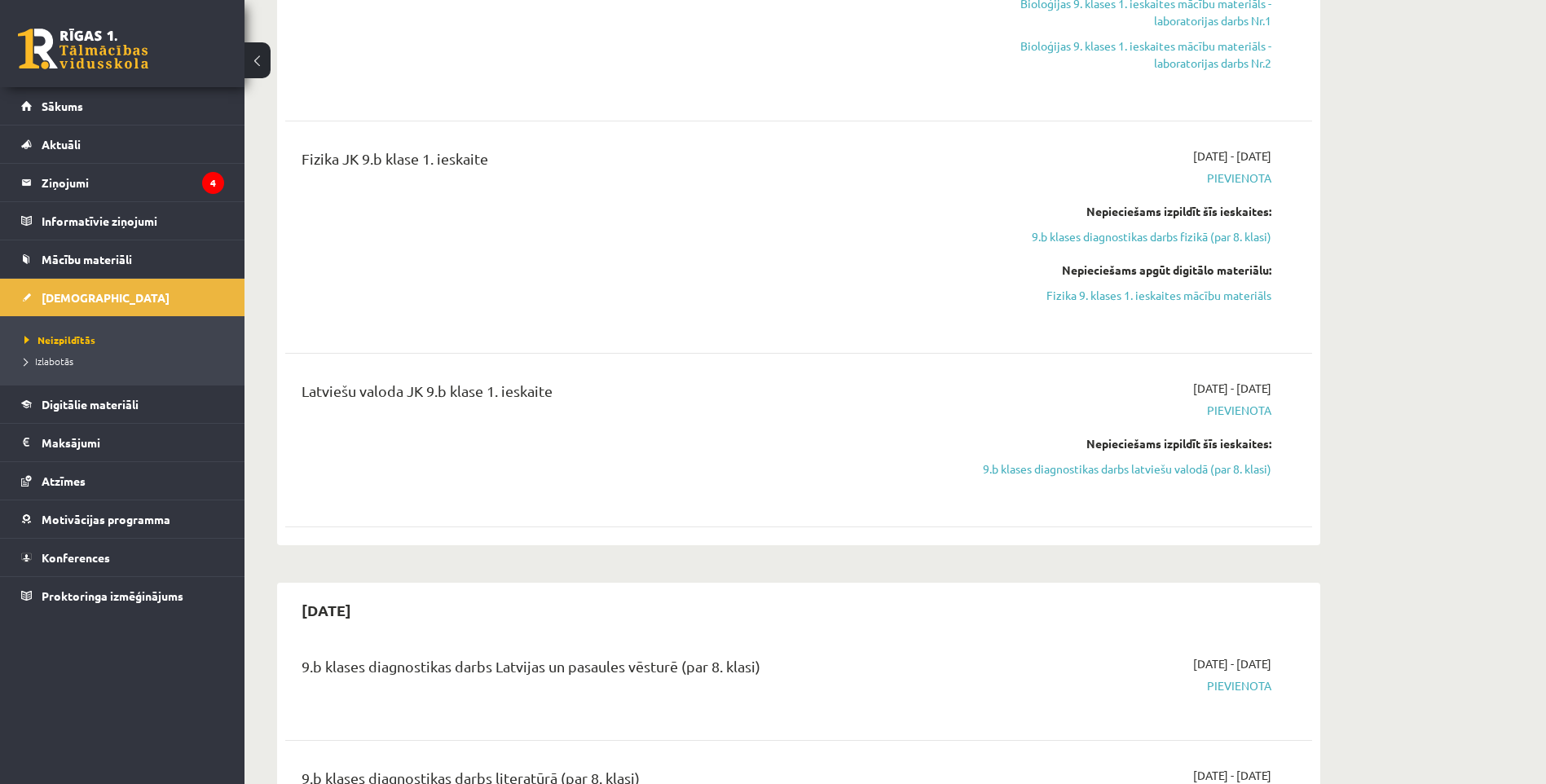
scroll to position [2410, 0]
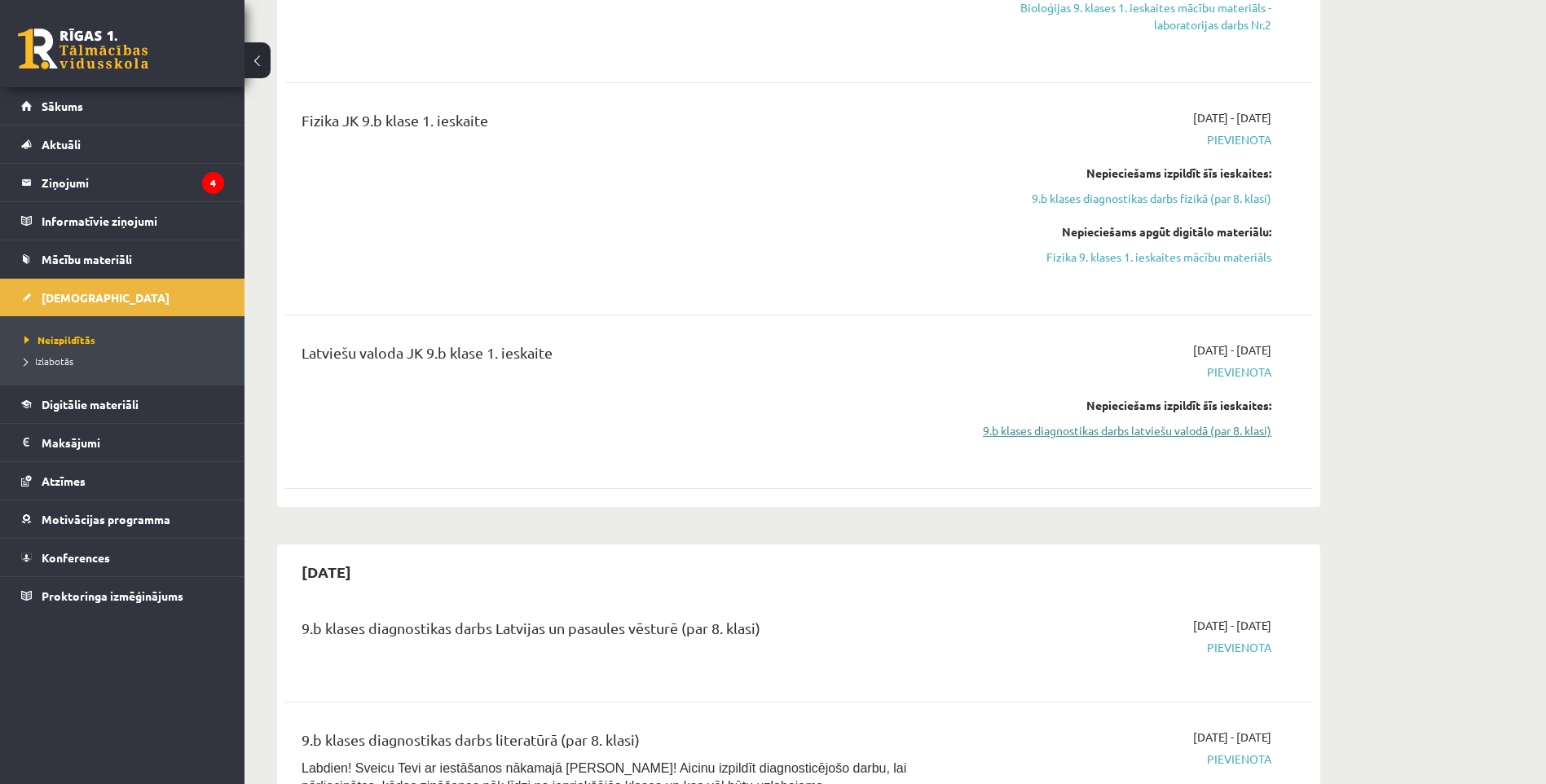
click at [1148, 431] on link "9.b klases diagnostikas darbs latviešu valodā (par 8. klasi)" at bounding box center [1118, 431] width 307 height 17
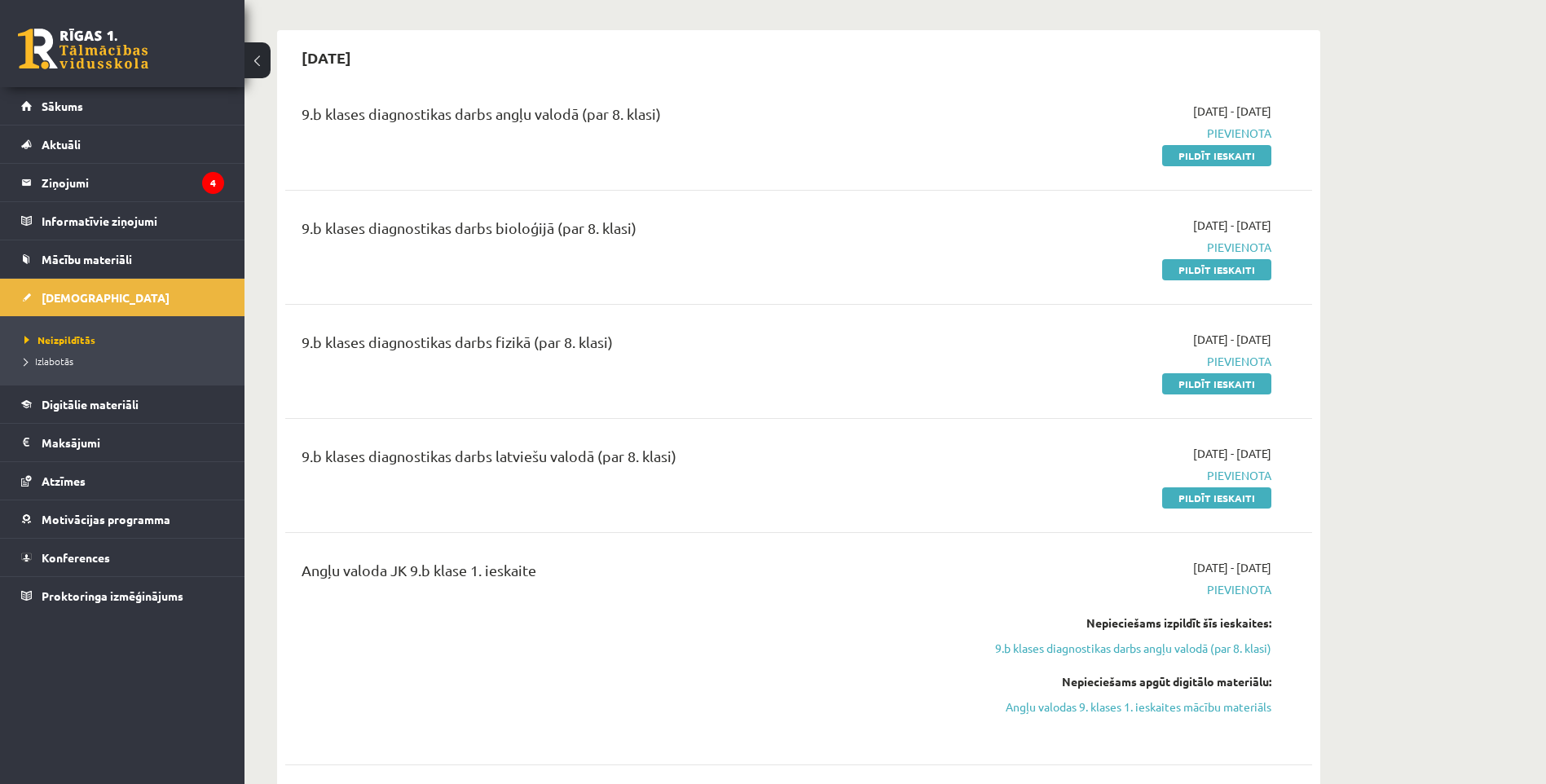
scroll to position [1351, 0]
